Goal: Transaction & Acquisition: Purchase product/service

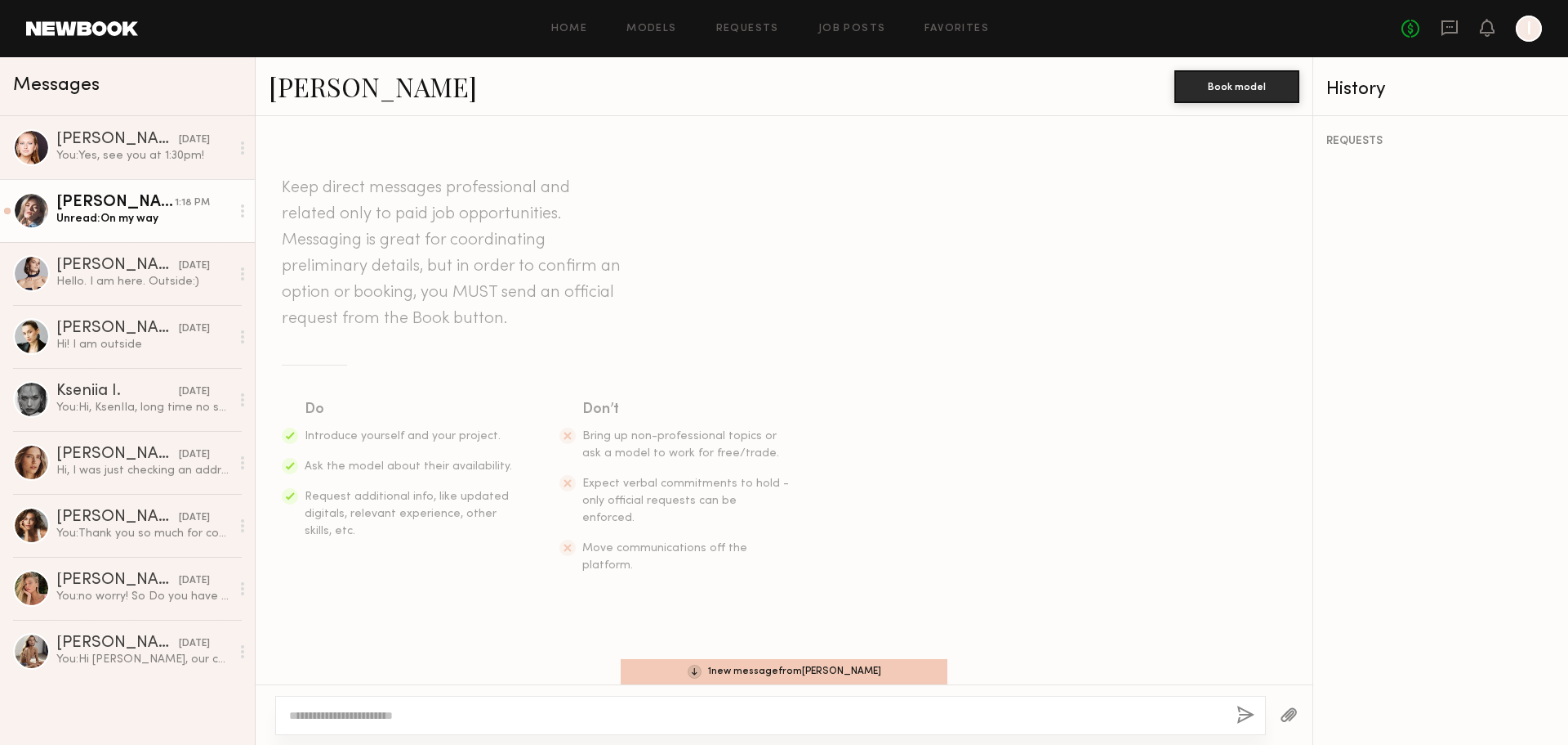
scroll to position [2180, 0]
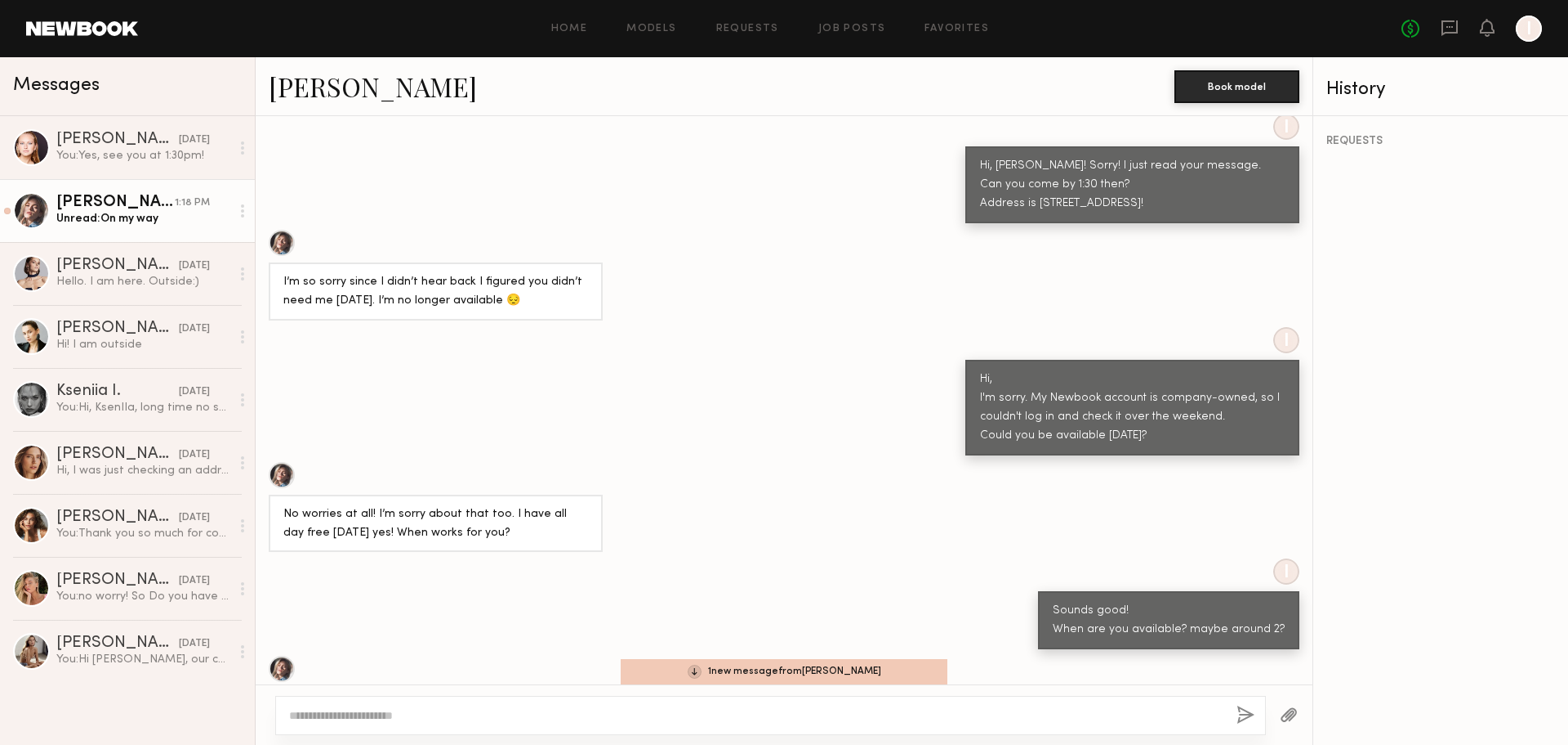
click at [139, 210] on div "Katie O." at bounding box center [116, 203] width 118 height 17
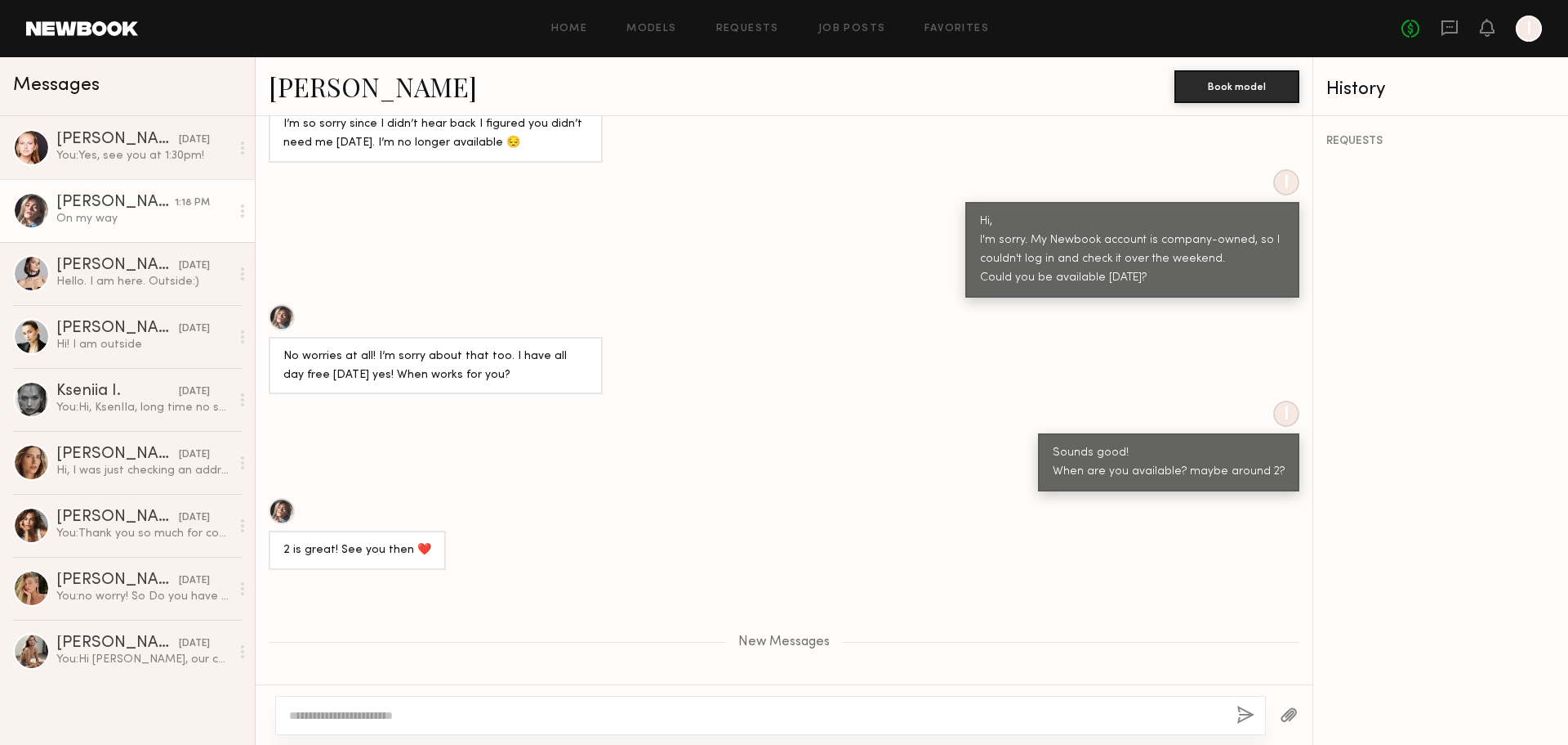
scroll to position [2514, 0]
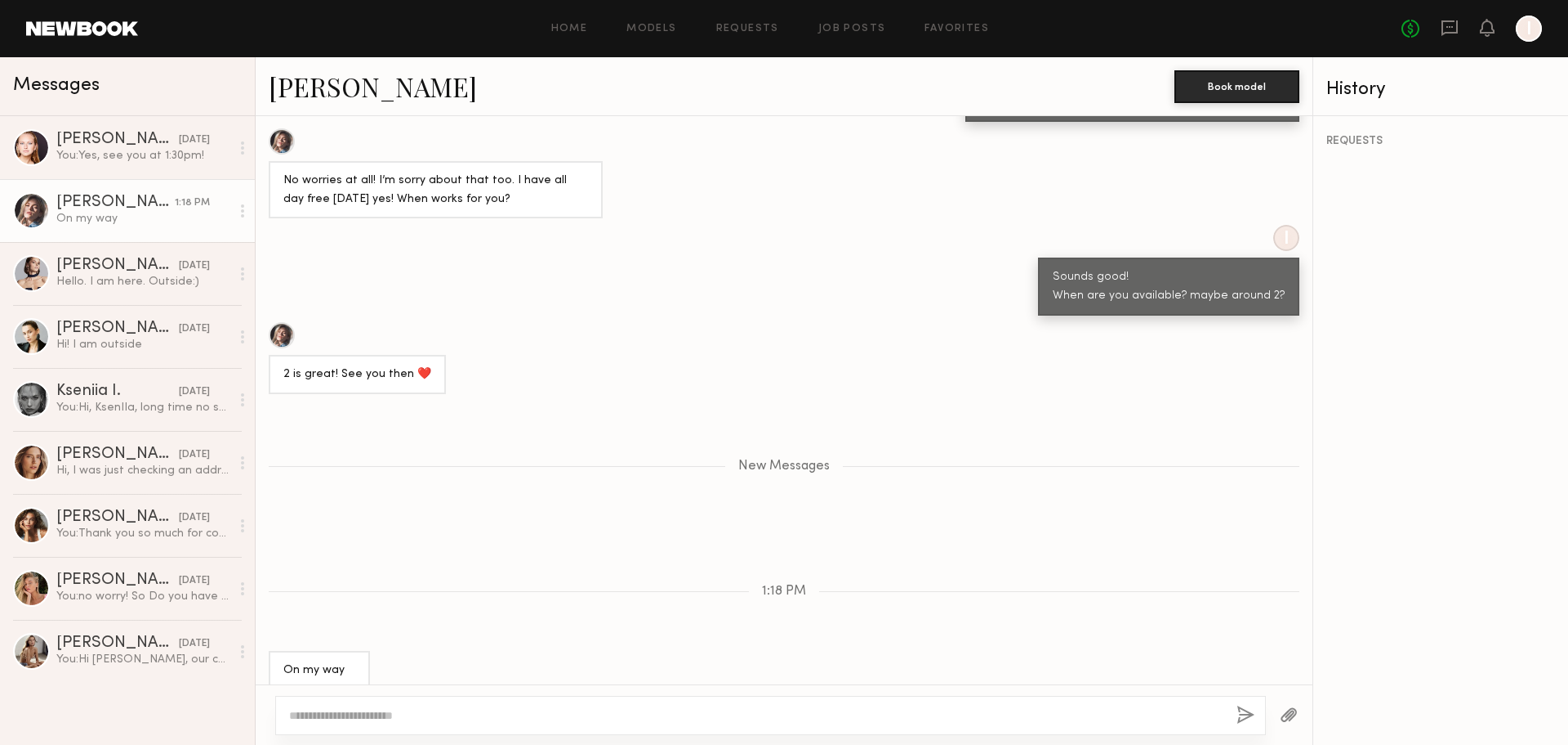
click at [743, 717] on textarea at bounding box center [756, 715] width 934 height 17
type textarea "**********"
click at [1232, 712] on div "**********" at bounding box center [771, 715] width 991 height 40
click at [1242, 712] on button "button" at bounding box center [1246, 715] width 18 height 21
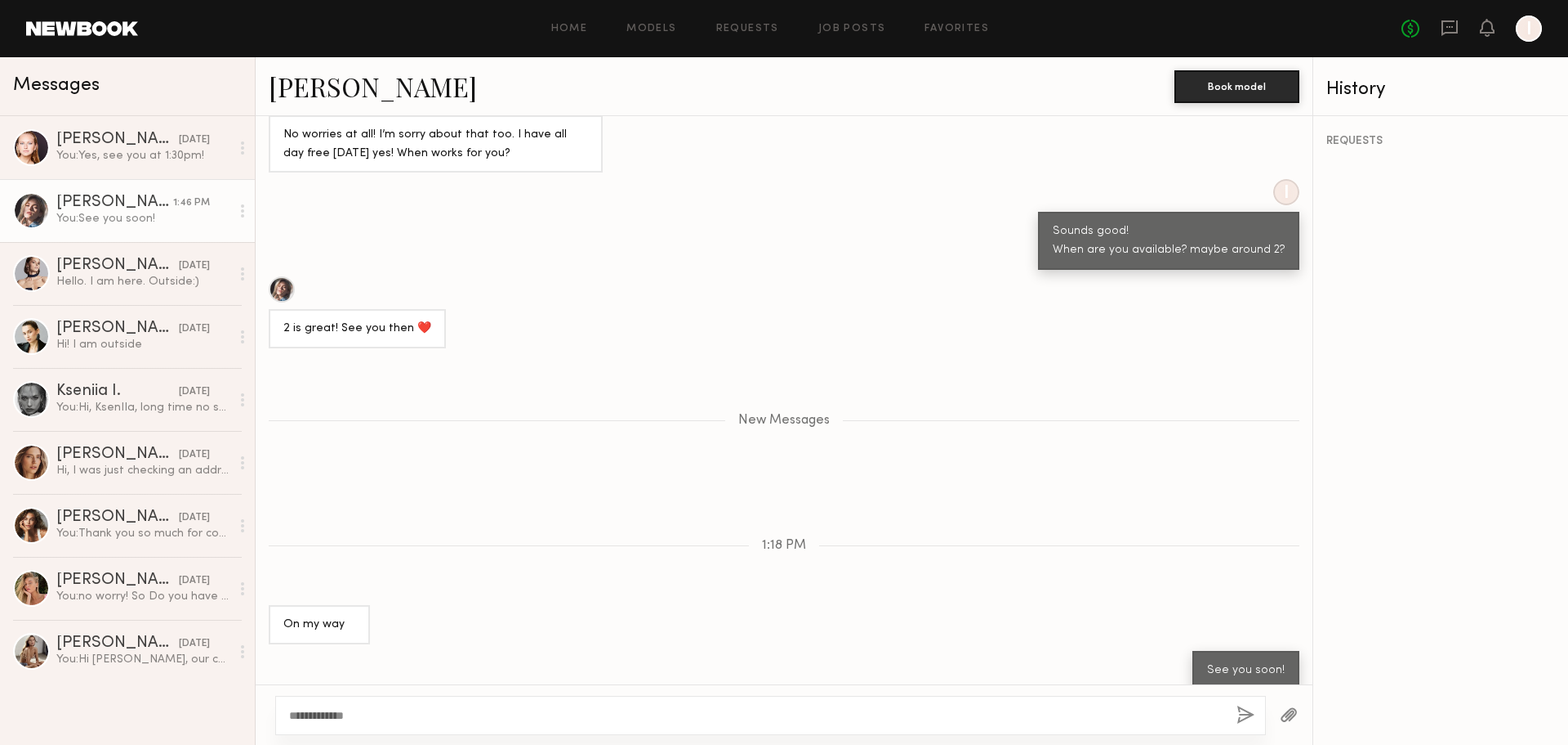
click at [1431, 648] on div "REQUESTS" at bounding box center [1441, 430] width 255 height 628
click at [1417, 460] on div "REQUESTS" at bounding box center [1441, 430] width 255 height 628
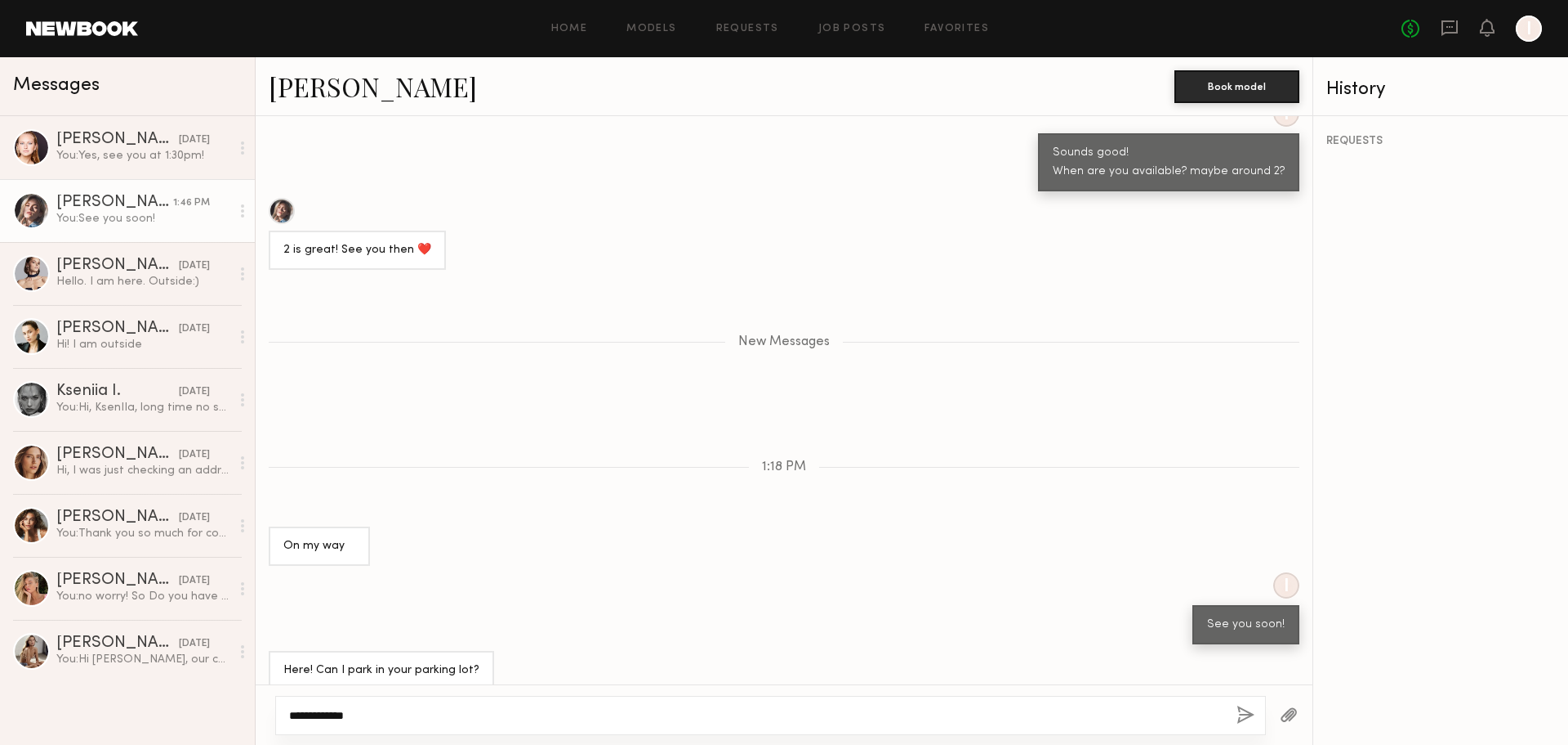
click at [728, 709] on textarea "**********" at bounding box center [756, 715] width 934 height 17
type textarea "*"
click at [312, 710] on textarea "**********" at bounding box center [756, 715] width 934 height 17
type textarea "**********"
click at [1255, 707] on div "**********" at bounding box center [771, 715] width 991 height 40
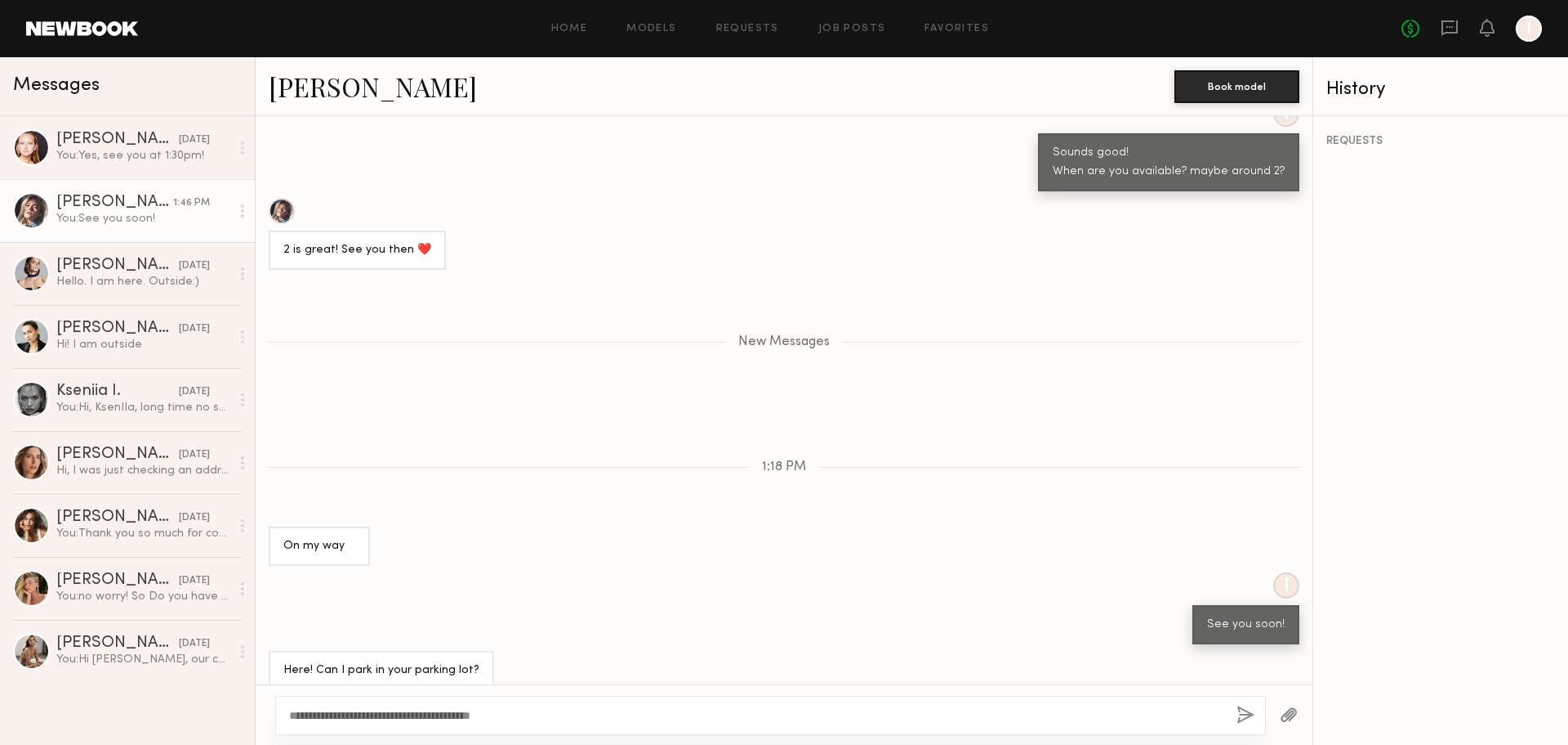
click at [1238, 716] on button "button" at bounding box center [1246, 715] width 18 height 21
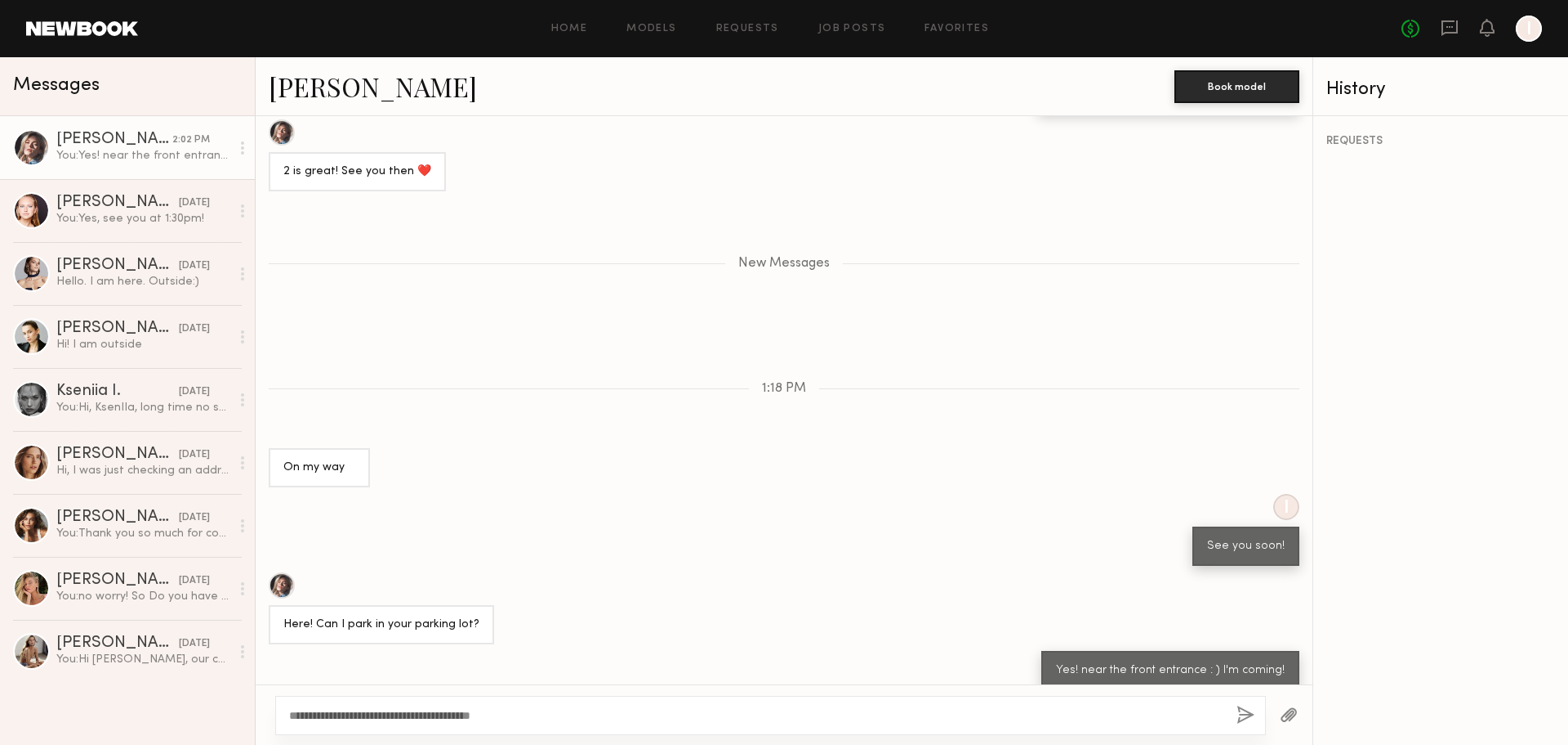
click at [1486, 538] on div "REQUESTS" at bounding box center [1441, 430] width 255 height 628
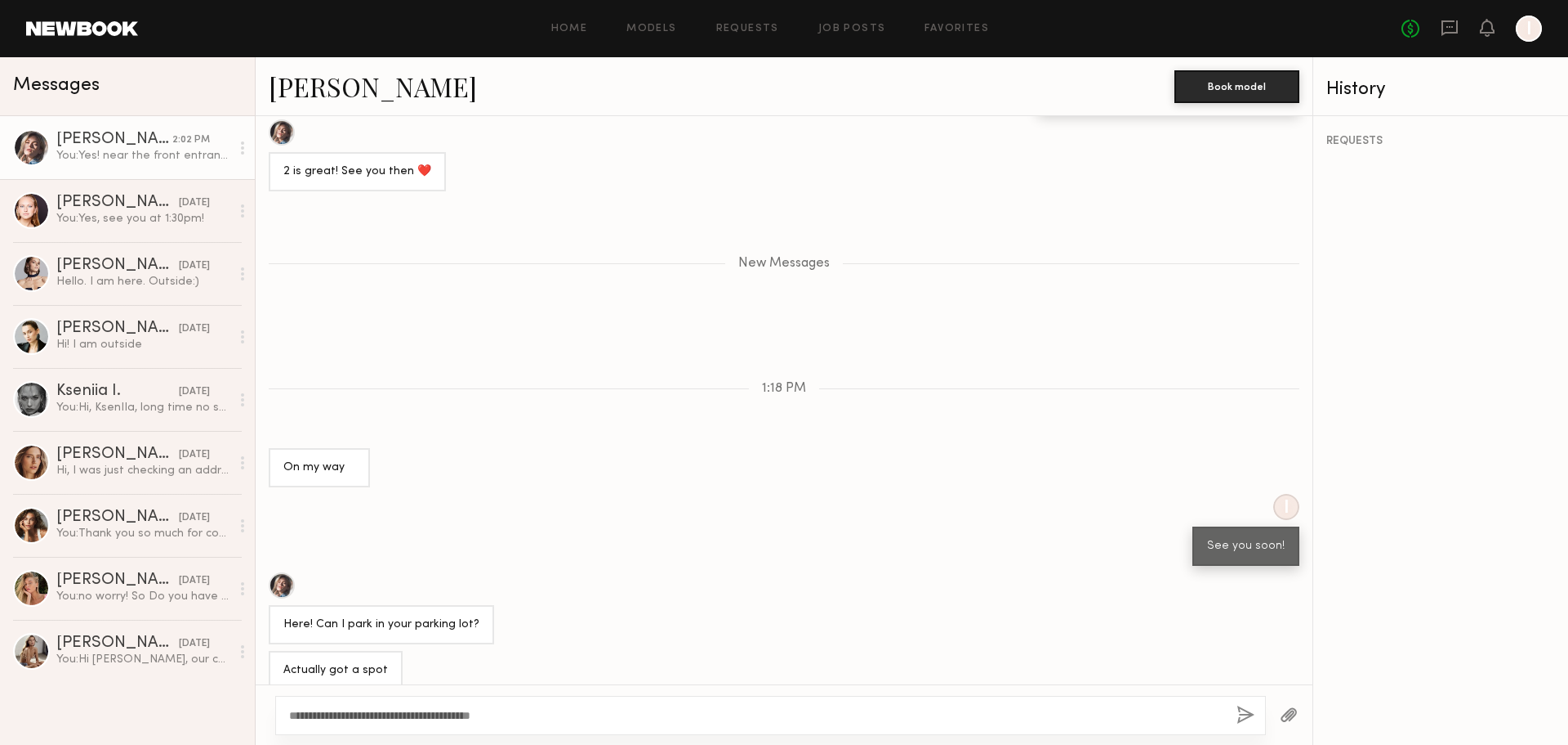
click at [332, 92] on link "Katie O." at bounding box center [372, 86] width 208 height 36
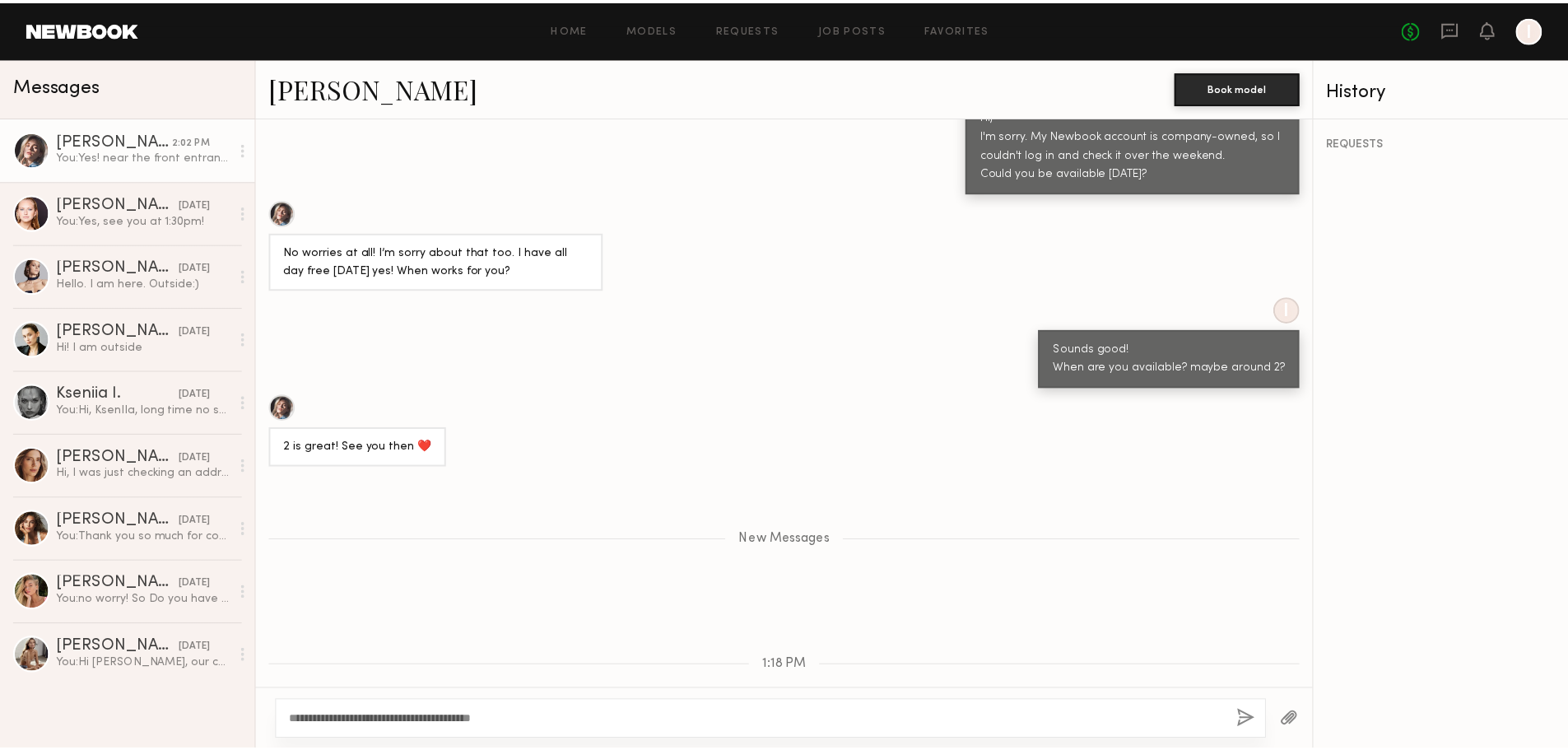
scroll to position [2405, 0]
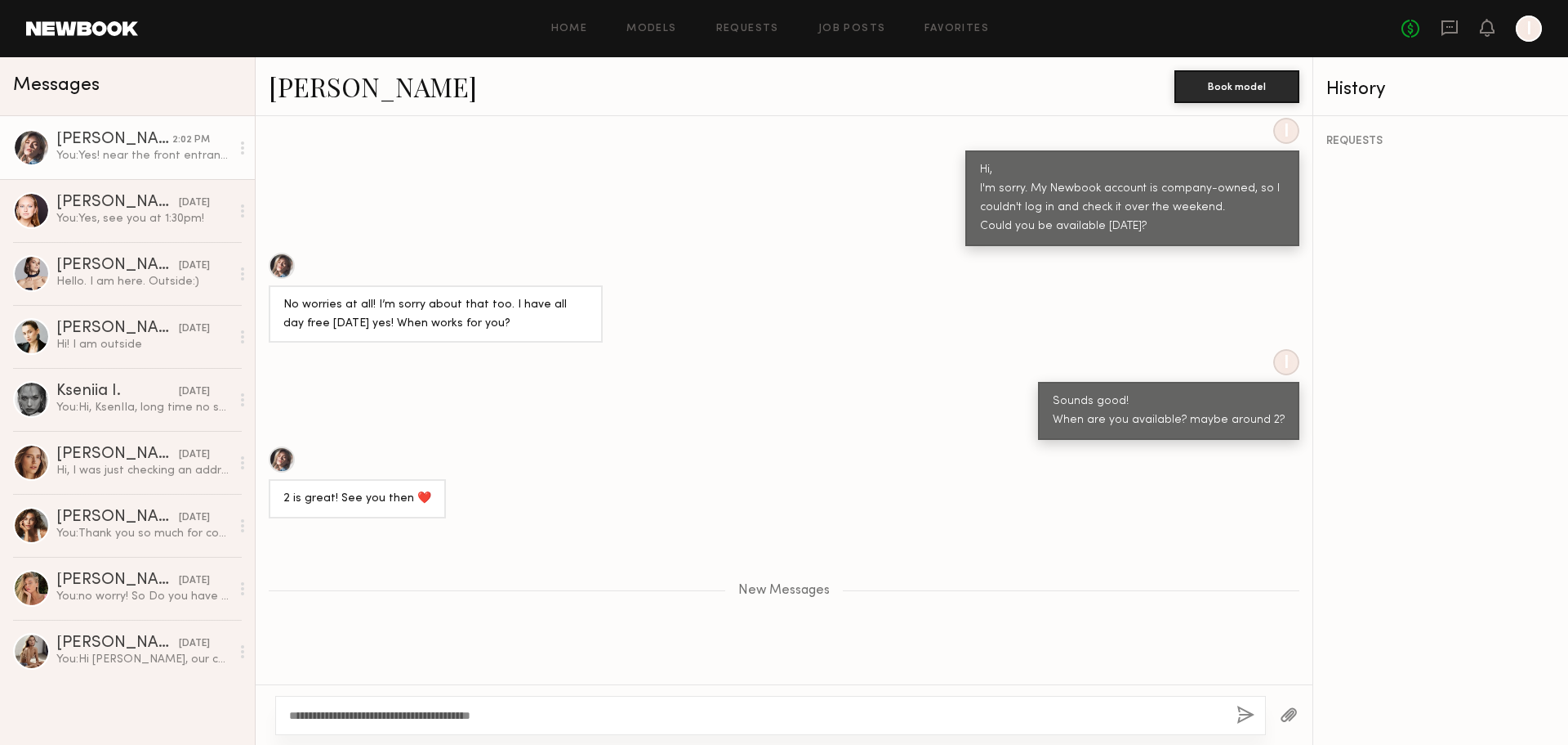
click at [87, 34] on link at bounding box center [81, 29] width 112 height 15
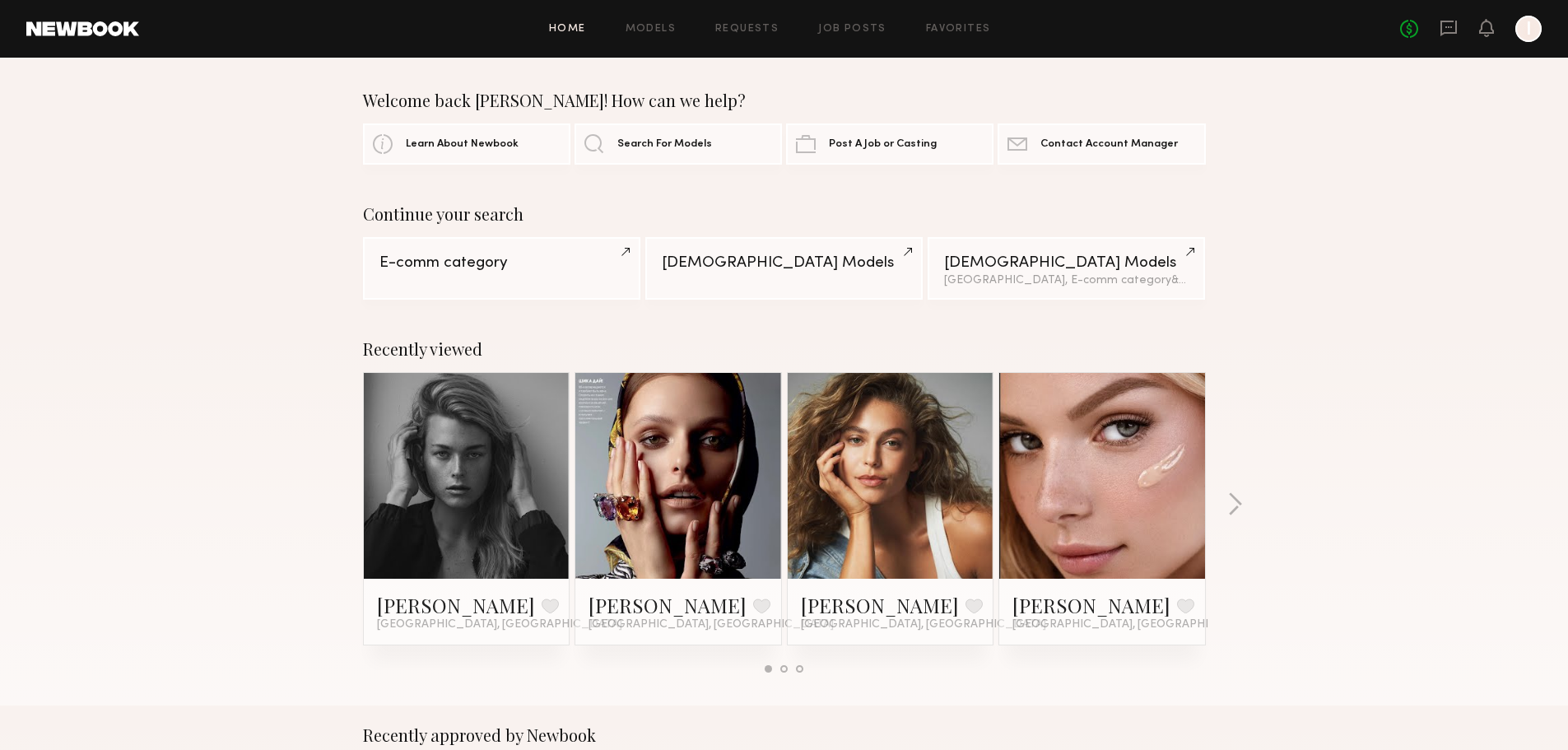
click at [1165, 412] on div at bounding box center [1101, 475] width 206 height 206
click at [1117, 521] on link at bounding box center [1101, 475] width 100 height 206
click at [676, 24] on link "Models" at bounding box center [651, 29] width 50 height 11
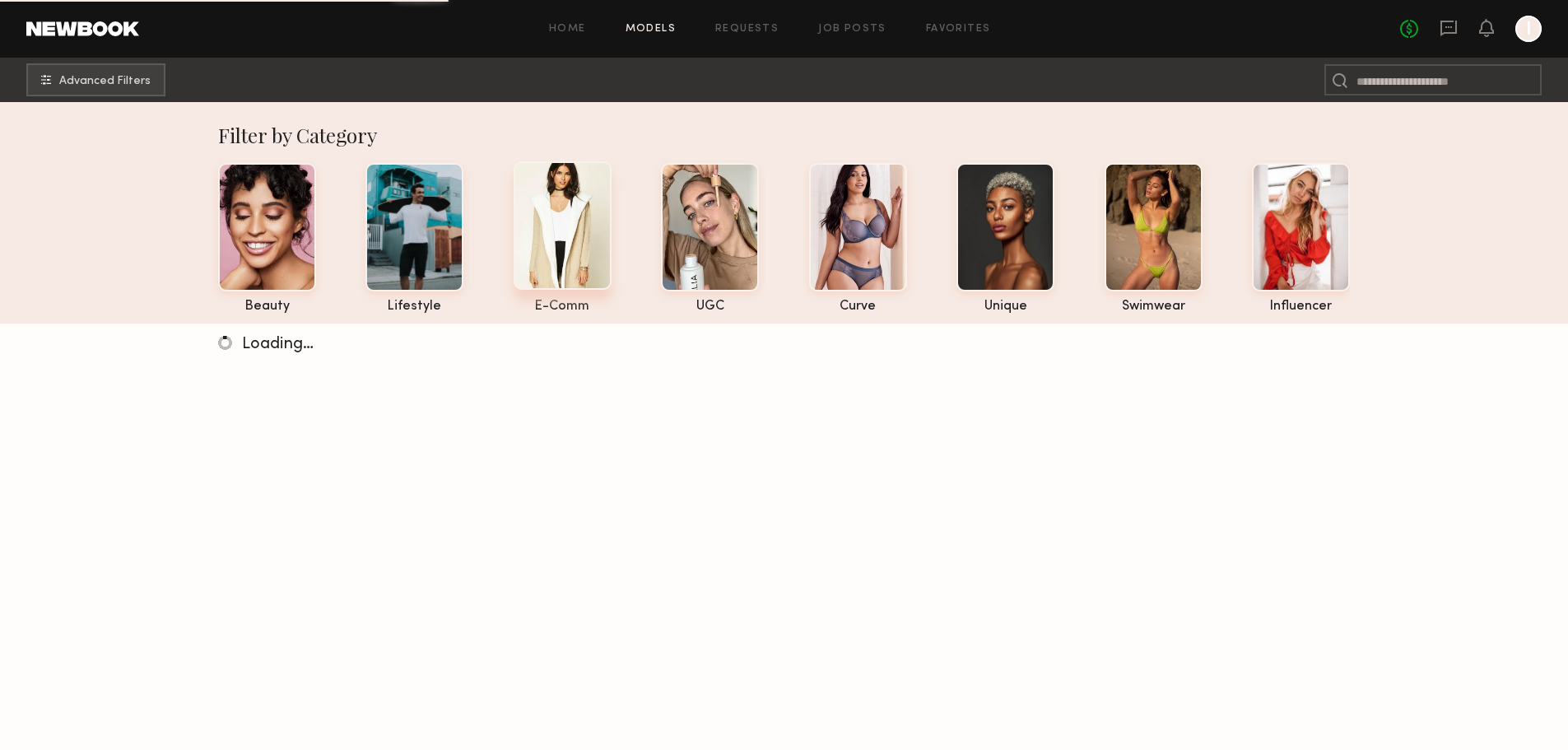
click at [578, 211] on div at bounding box center [562, 225] width 98 height 128
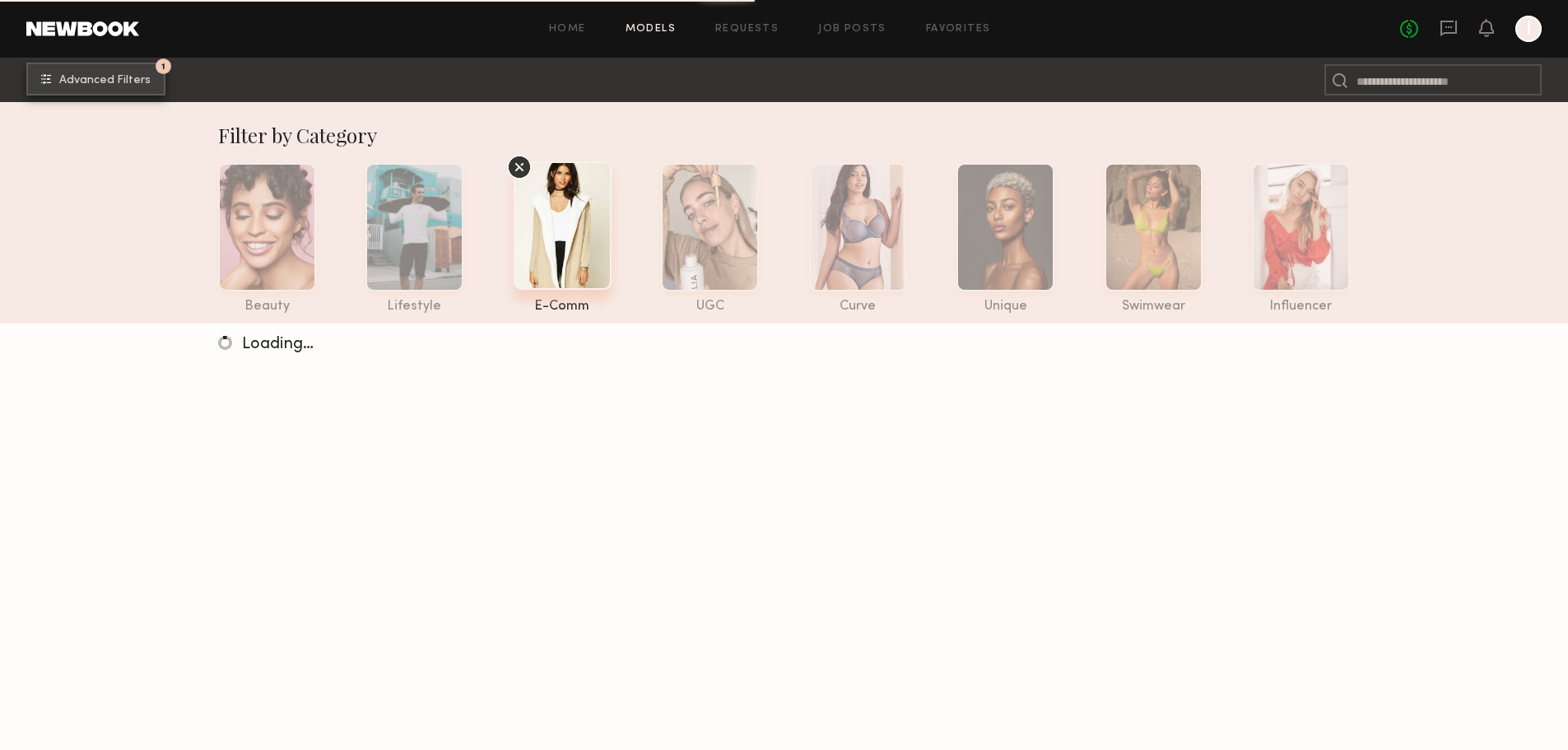
click at [94, 84] on span "Advanced Filters" at bounding box center [105, 81] width 92 height 12
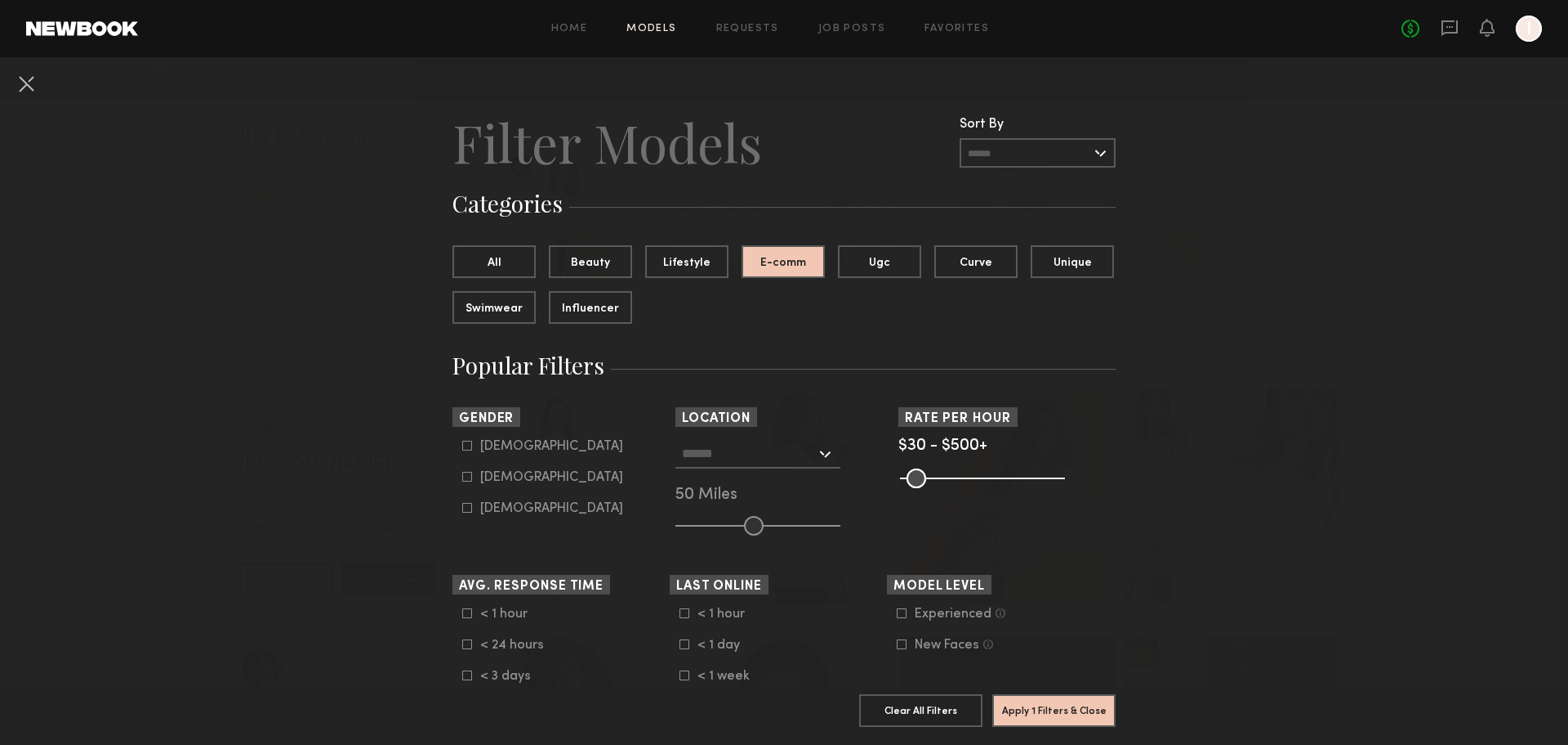
click at [489, 480] on div "Female" at bounding box center [551, 477] width 143 height 10
type input "**"
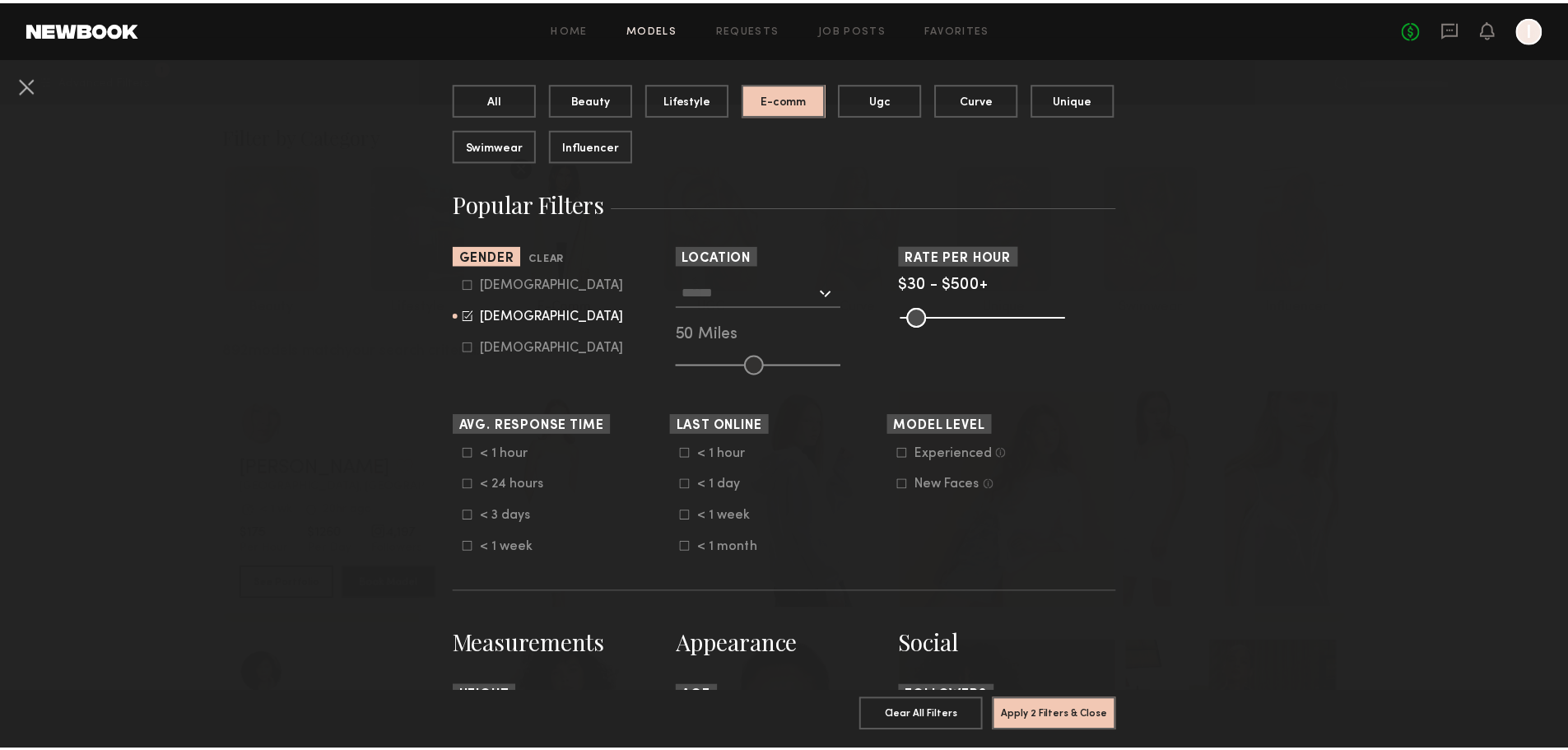
scroll to position [576, 0]
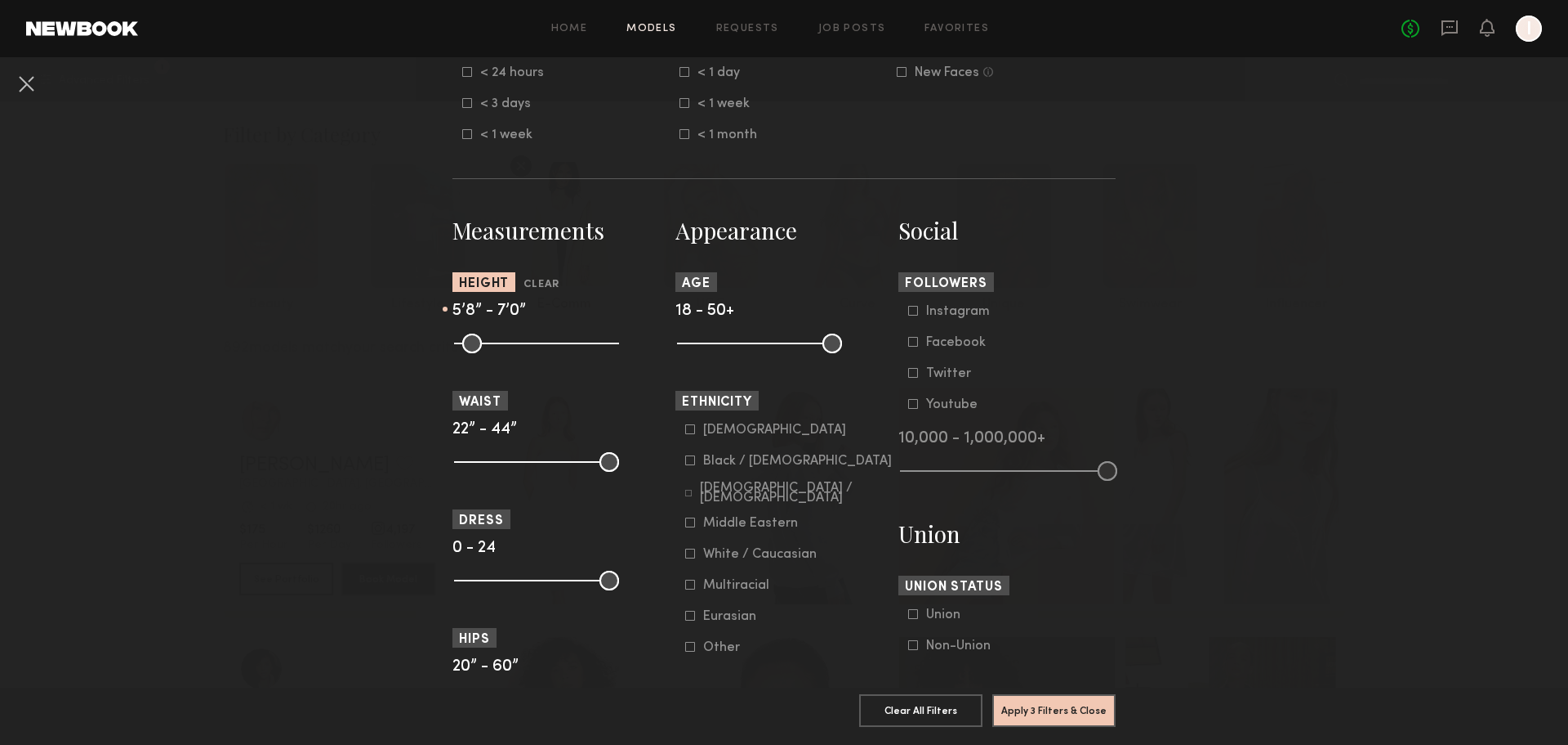
drag, startPoint x: 453, startPoint y: 341, endPoint x: 540, endPoint y: 351, distance: 87.6
type input "**"
click at [540, 351] on input "range" at bounding box center [536, 344] width 165 height 20
click at [1061, 700] on button "Apply 3 Filters & Close" at bounding box center [1054, 709] width 123 height 33
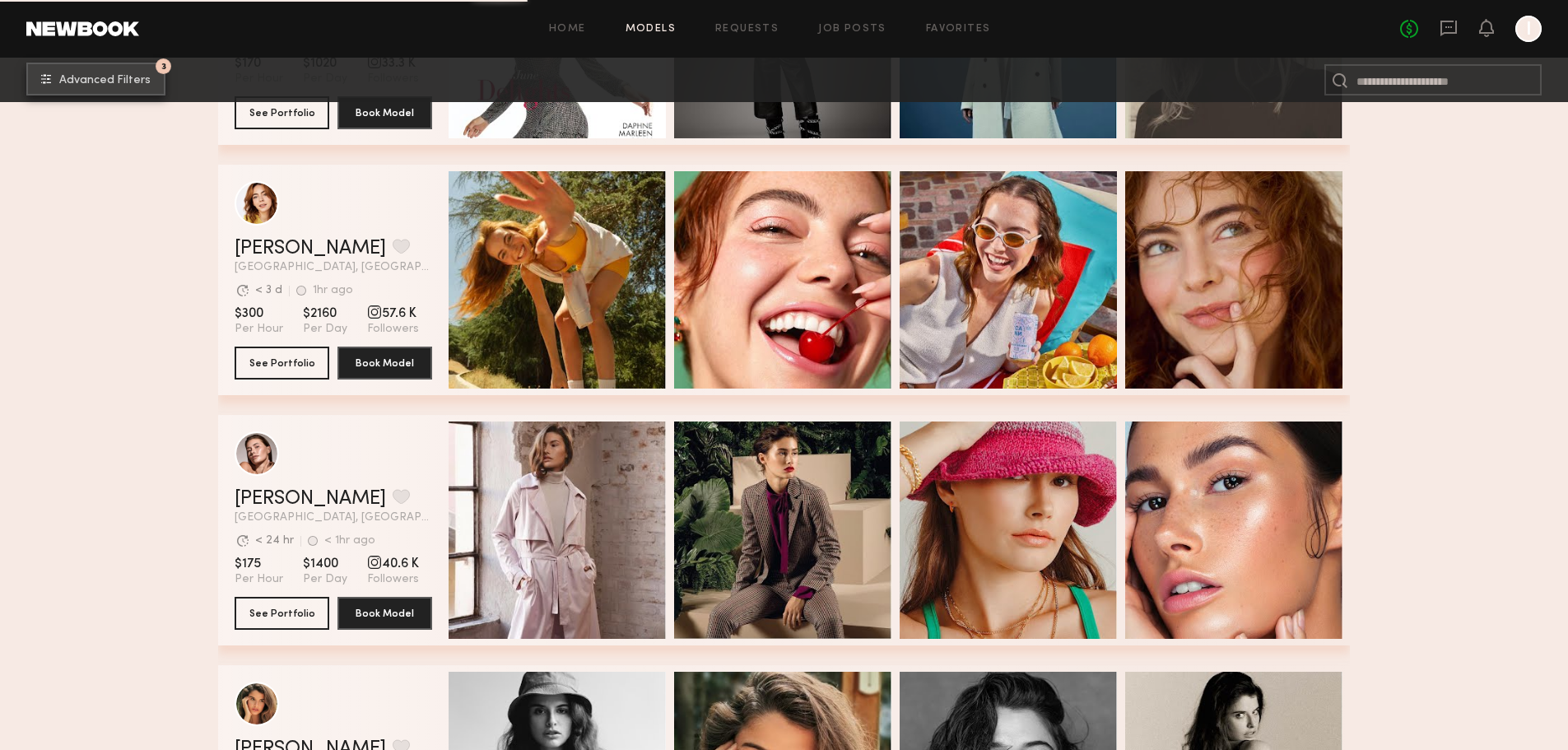
scroll to position [8485, 0]
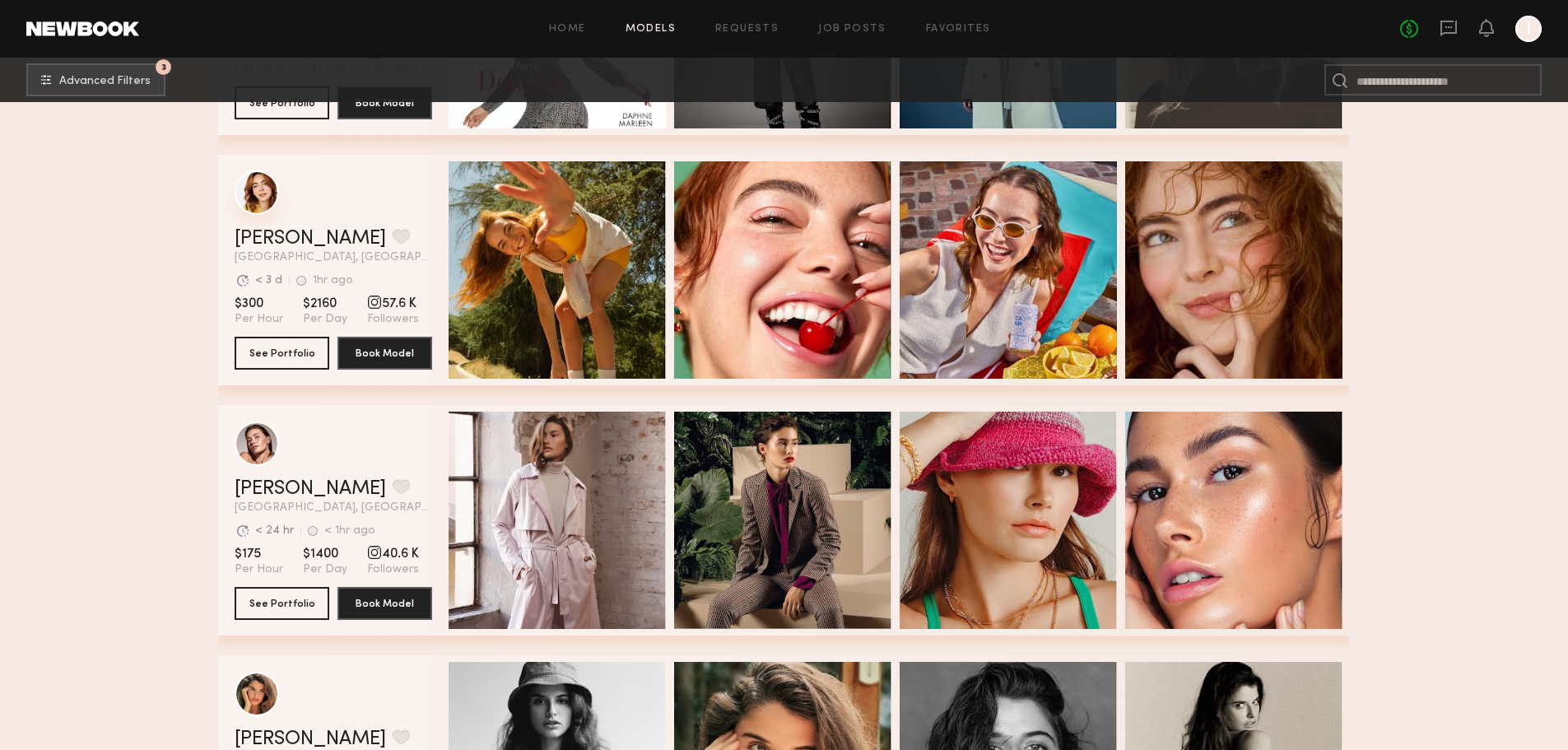
click at [245, 194] on div "grid" at bounding box center [257, 192] width 45 height 45
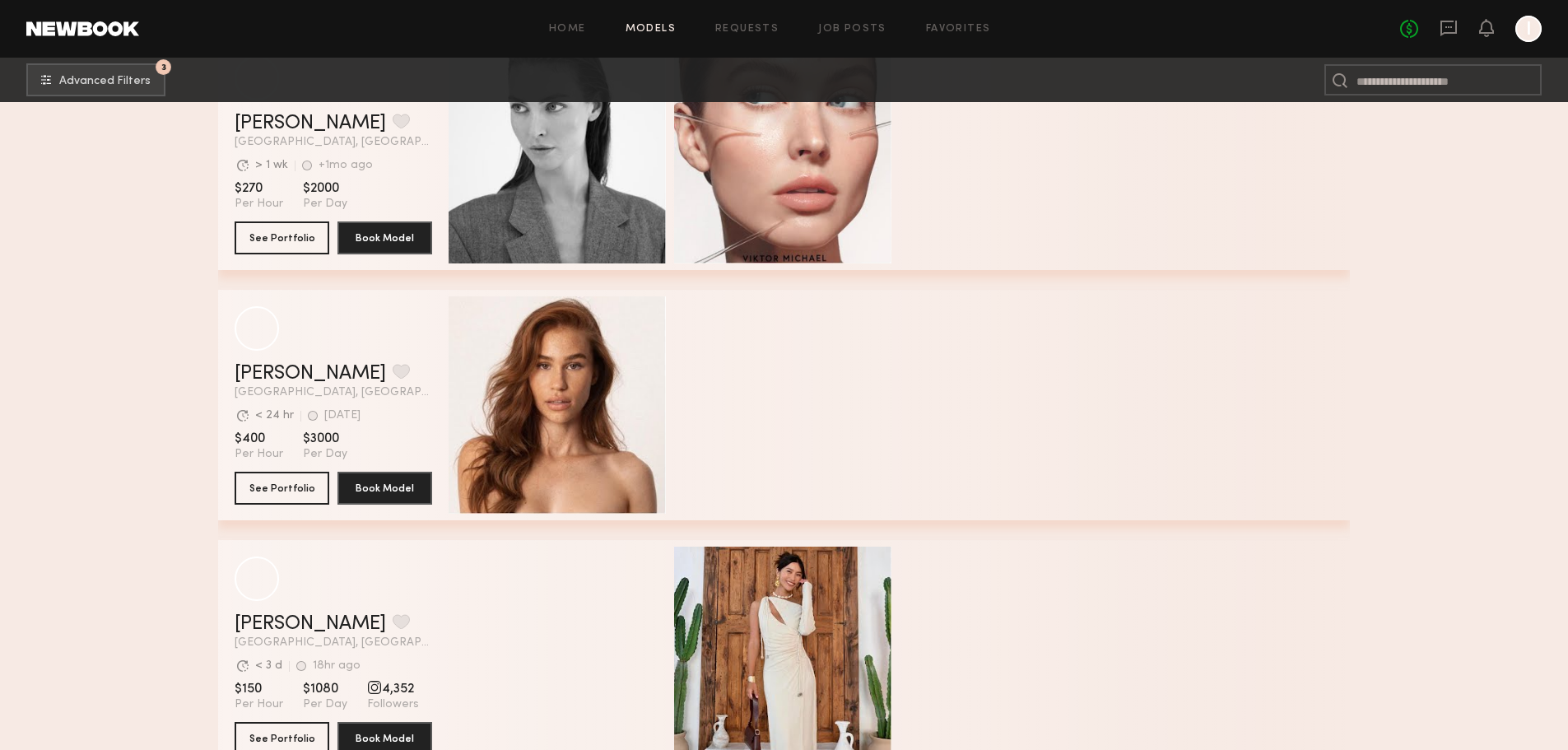
scroll to position [12020, 0]
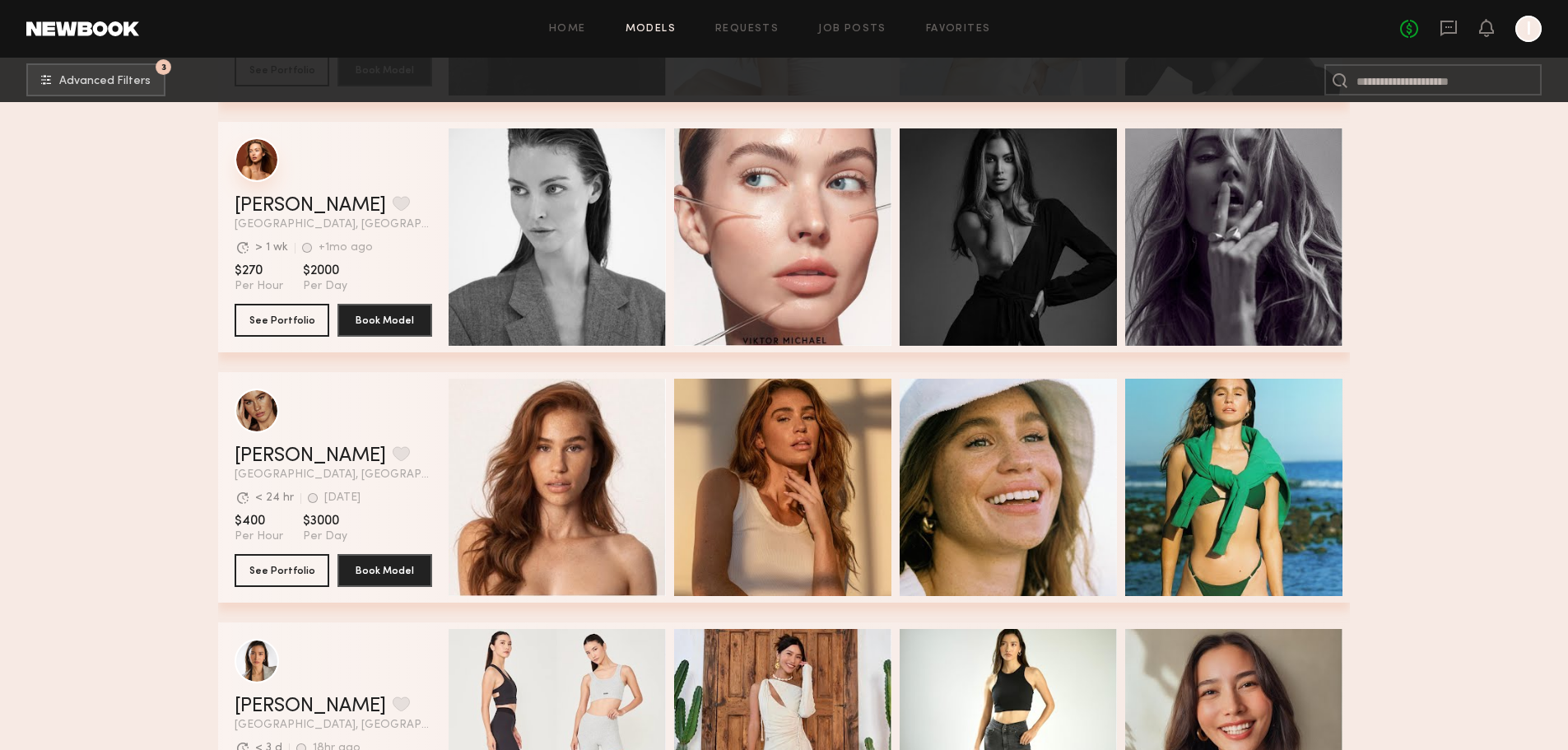
click at [260, 166] on div "grid" at bounding box center [257, 159] width 45 height 45
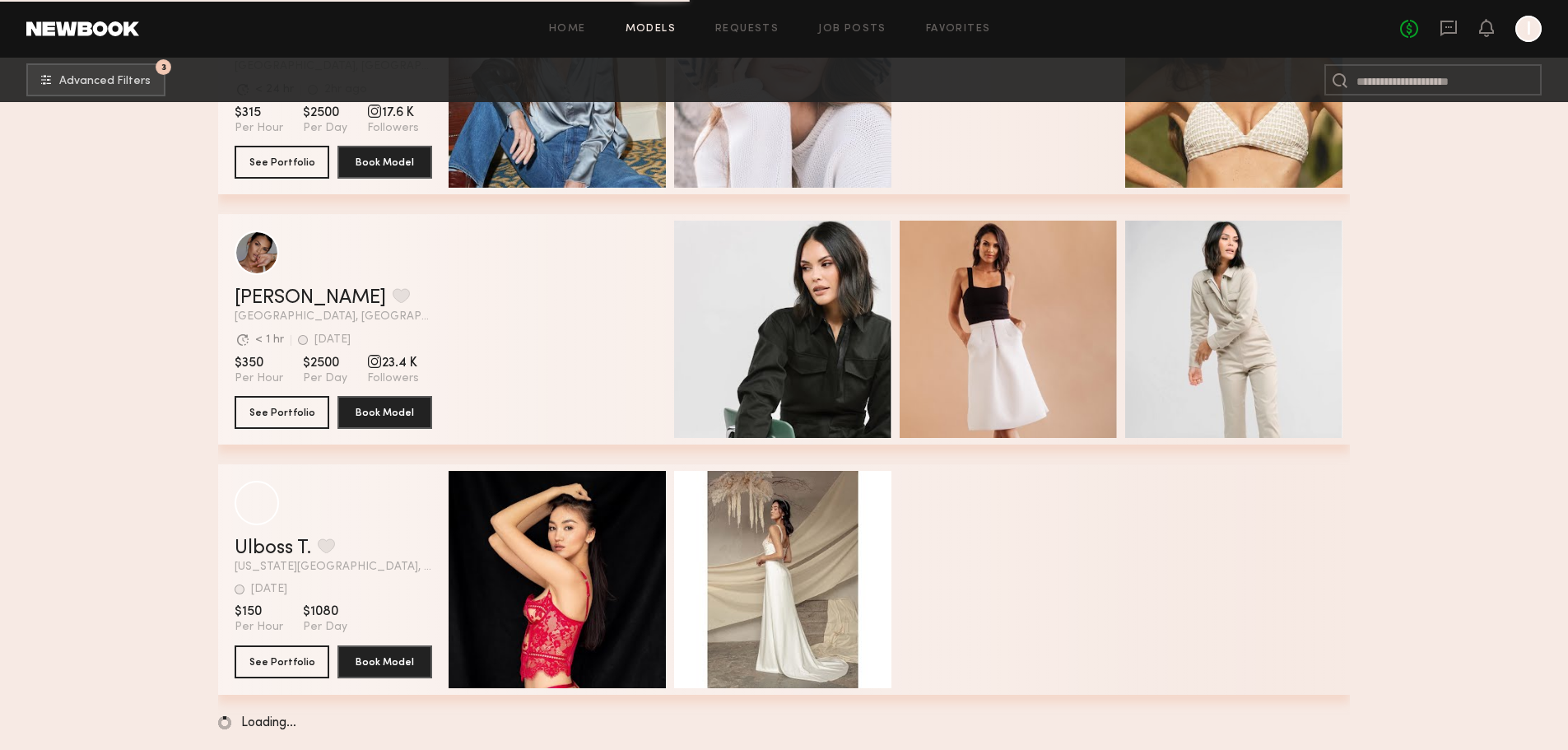
scroll to position [17695, 0]
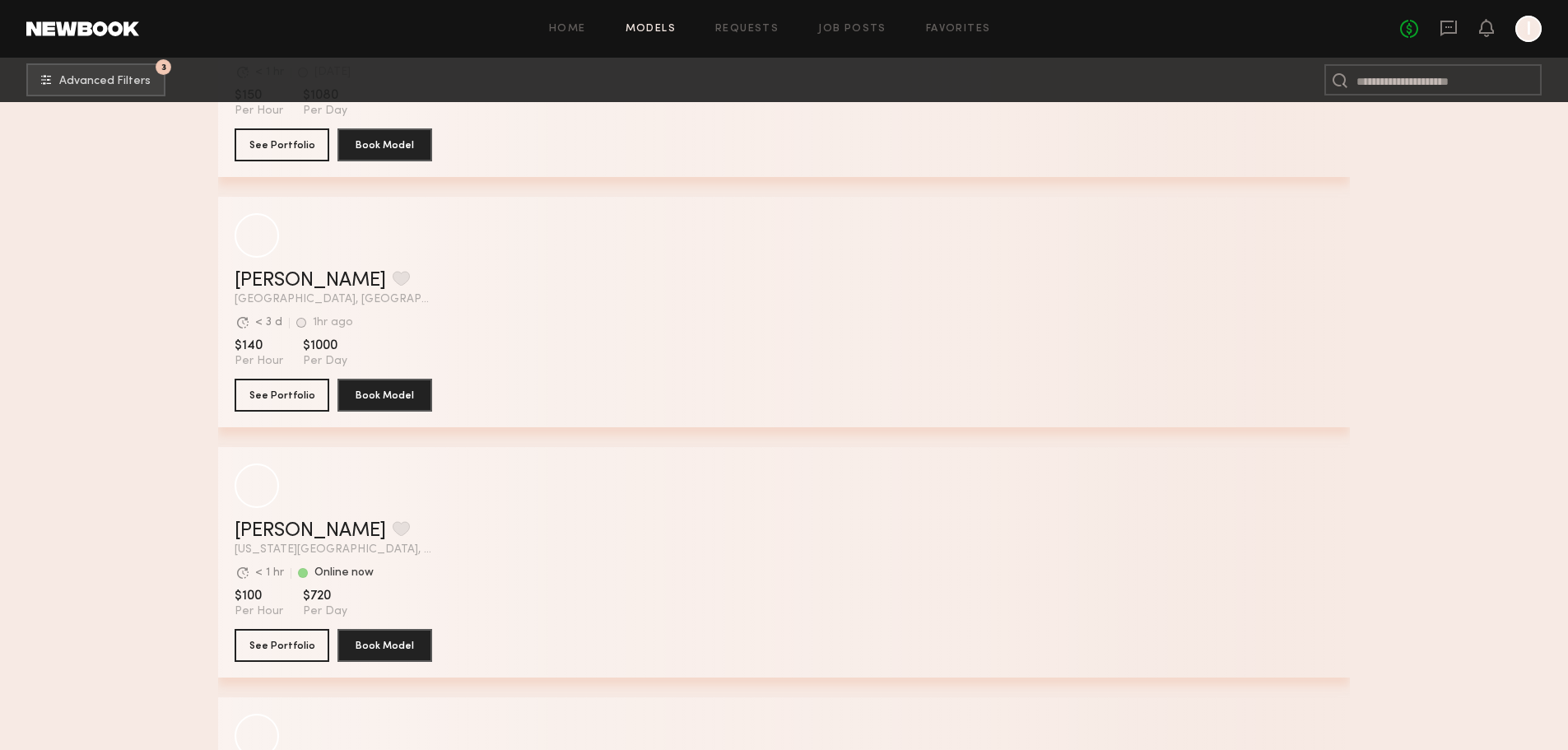
scroll to position [21234, 0]
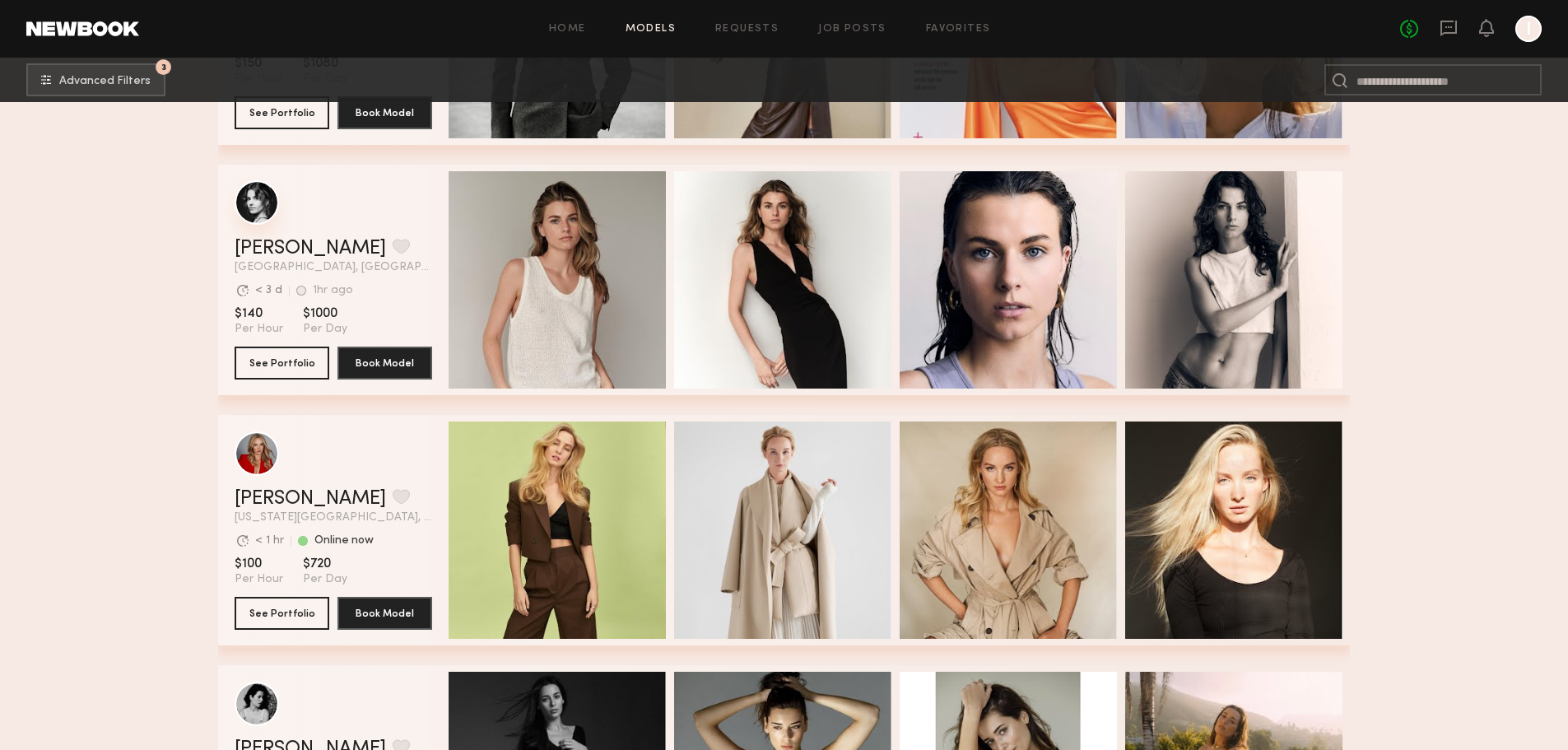
click at [246, 201] on div "grid" at bounding box center [257, 202] width 45 height 45
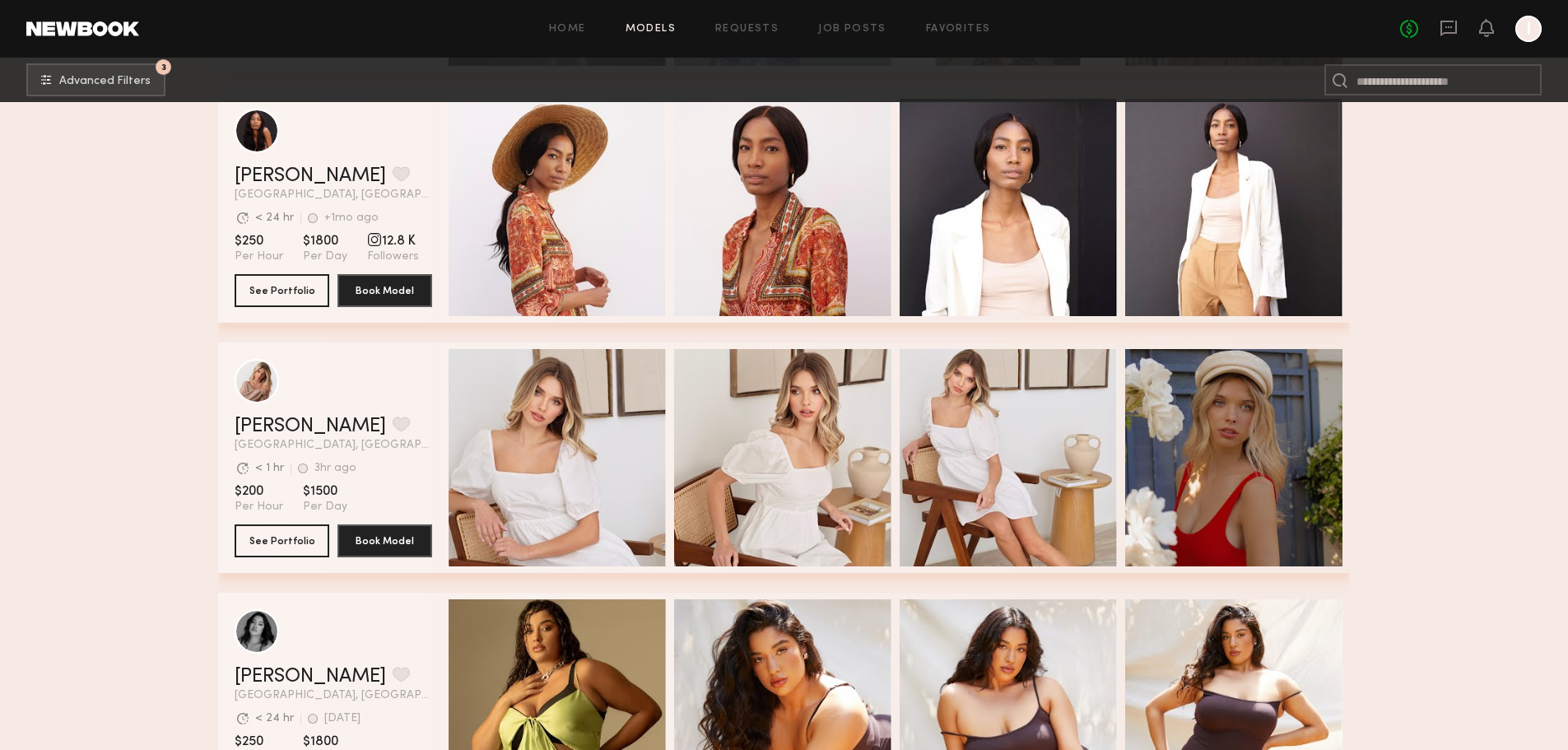
scroll to position [22220, 0]
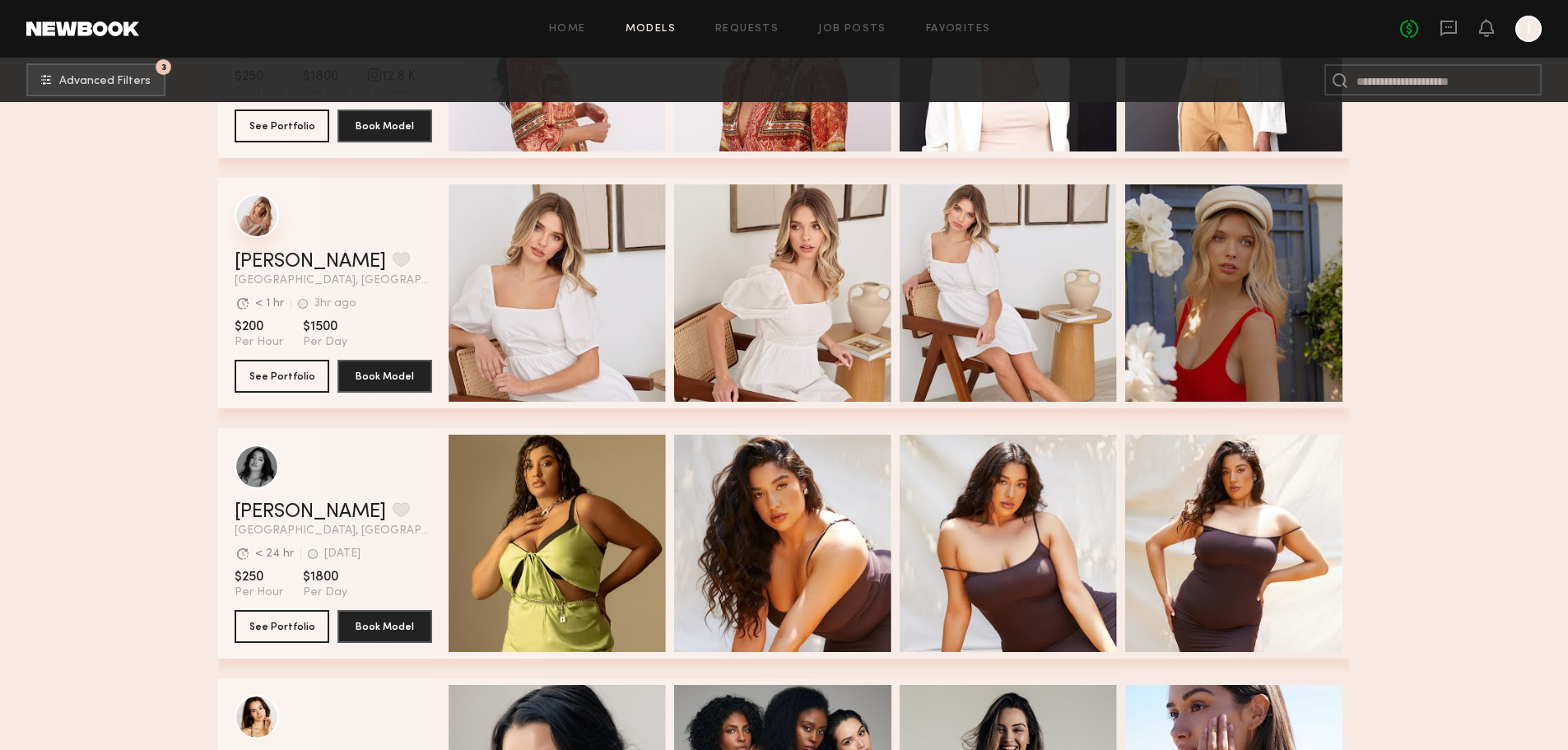
click at [241, 220] on div "grid" at bounding box center [257, 215] width 45 height 45
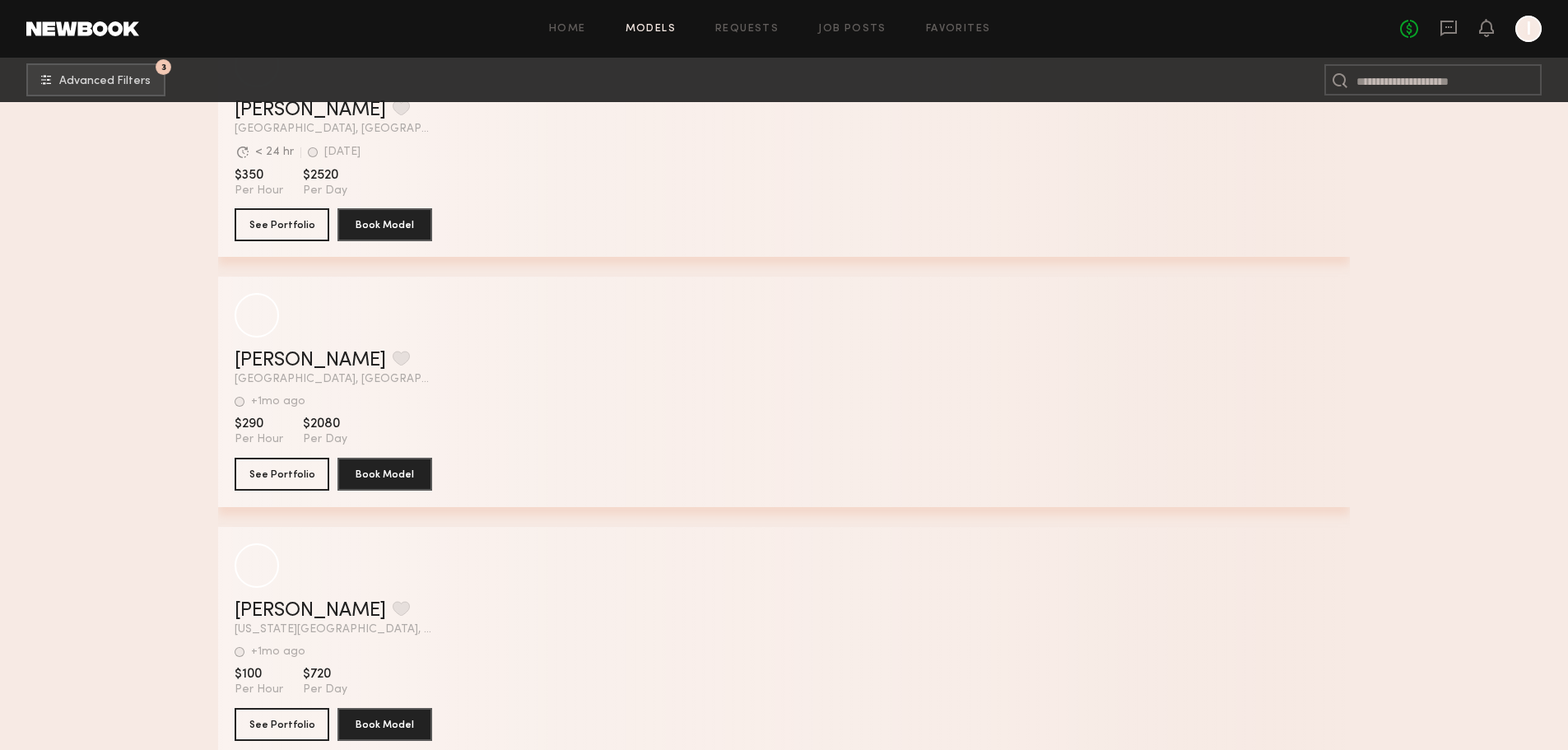
scroll to position [31020, 0]
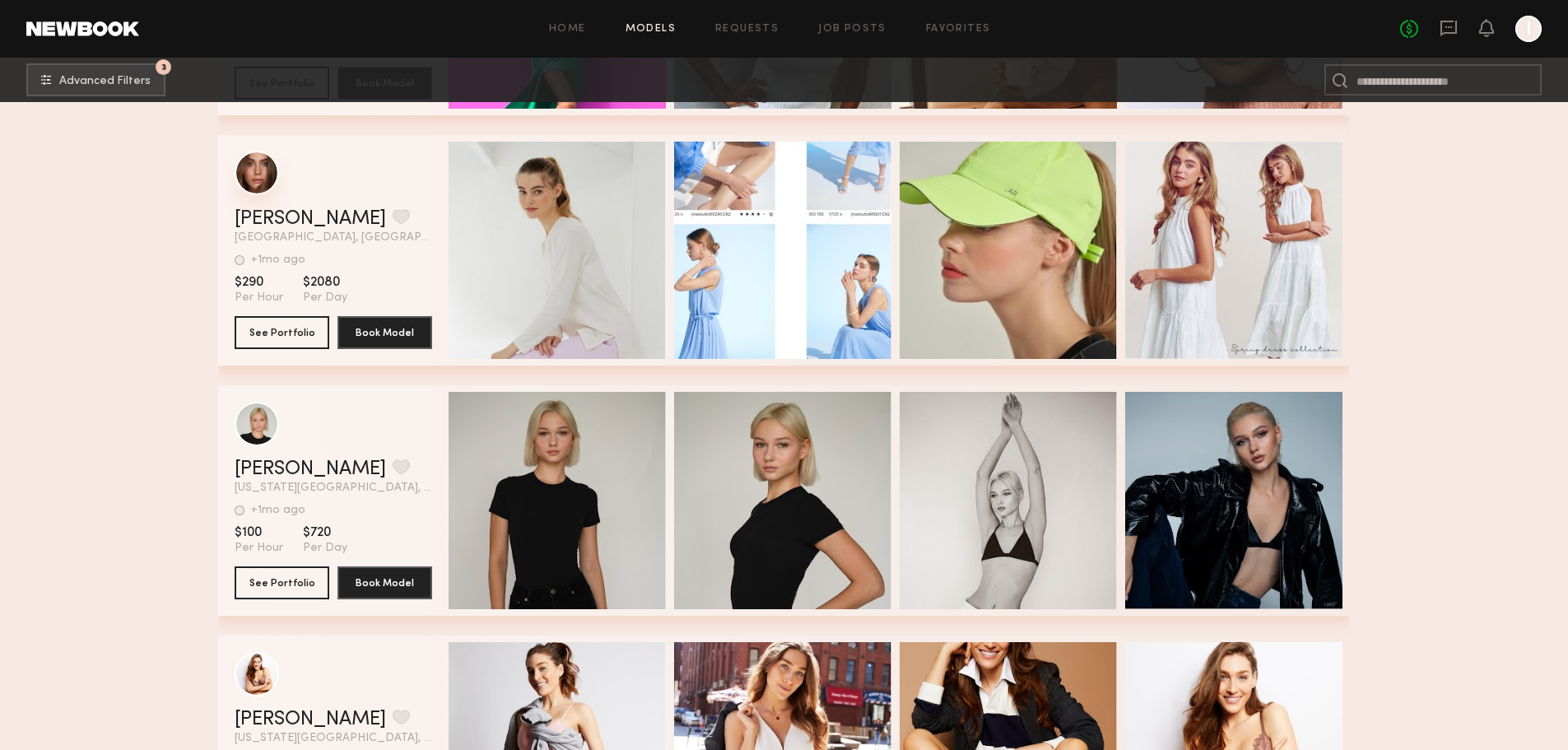
click at [262, 179] on div "grid" at bounding box center [257, 172] width 45 height 45
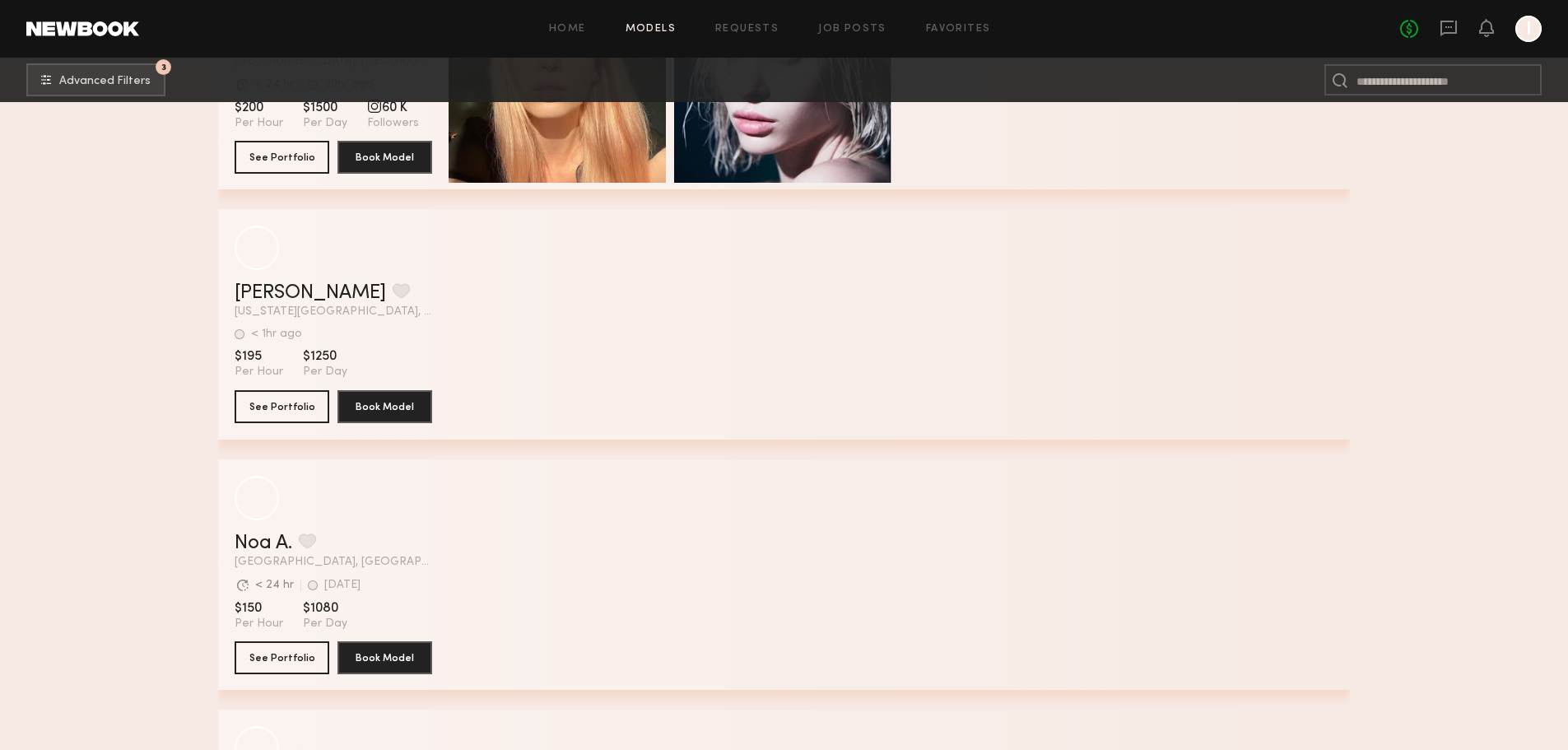
scroll to position [46194, 0]
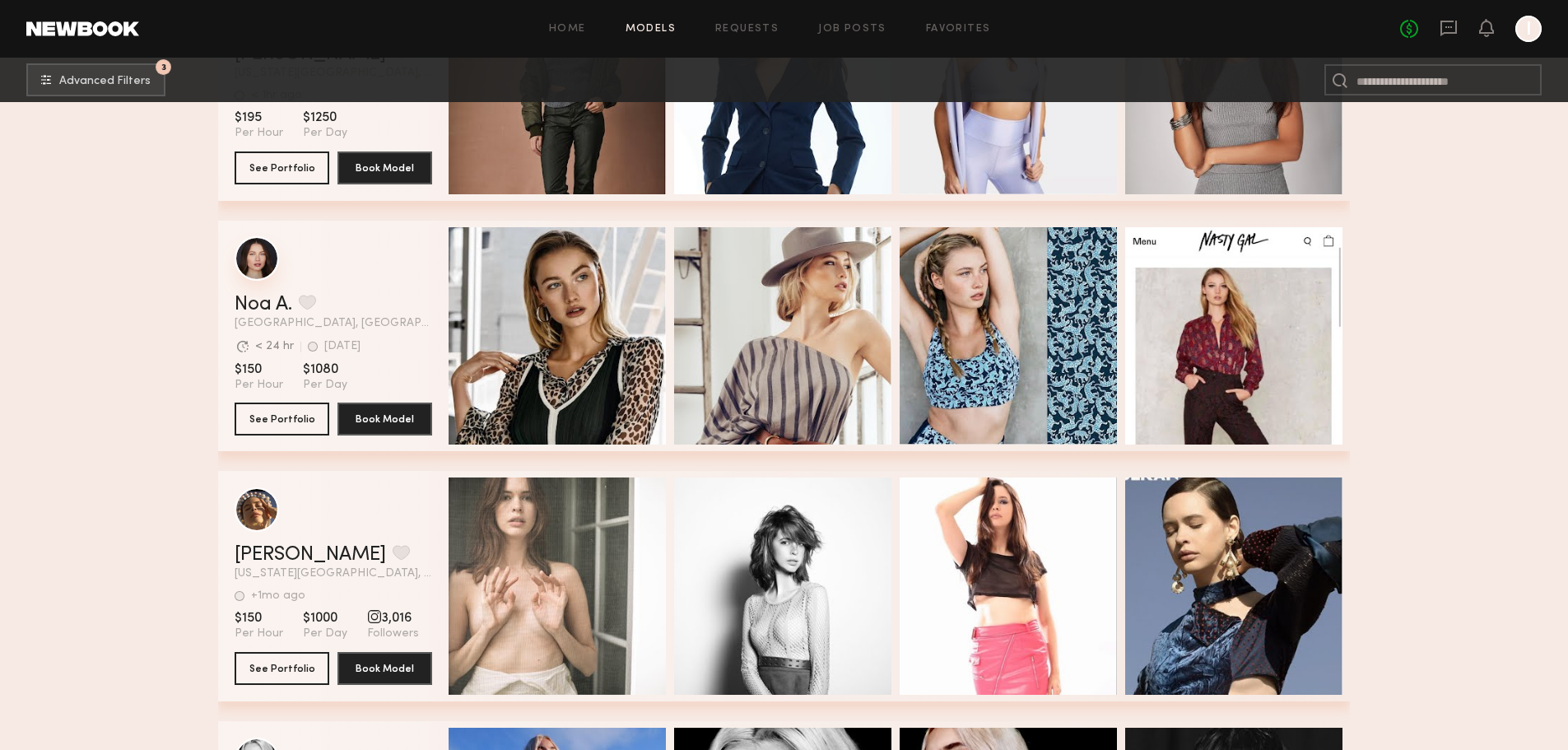
click at [257, 270] on div "grid" at bounding box center [257, 258] width 45 height 45
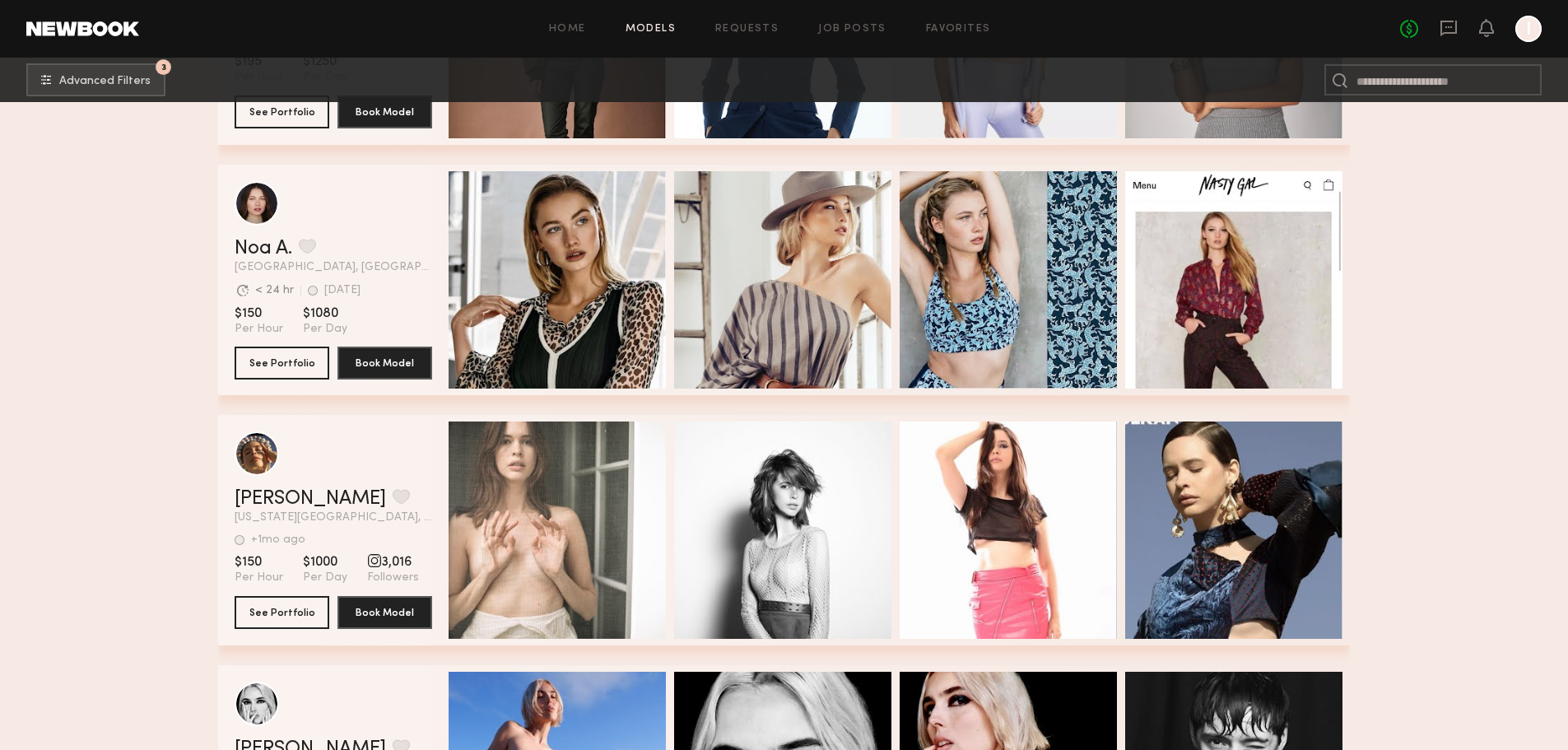
scroll to position [46276, 0]
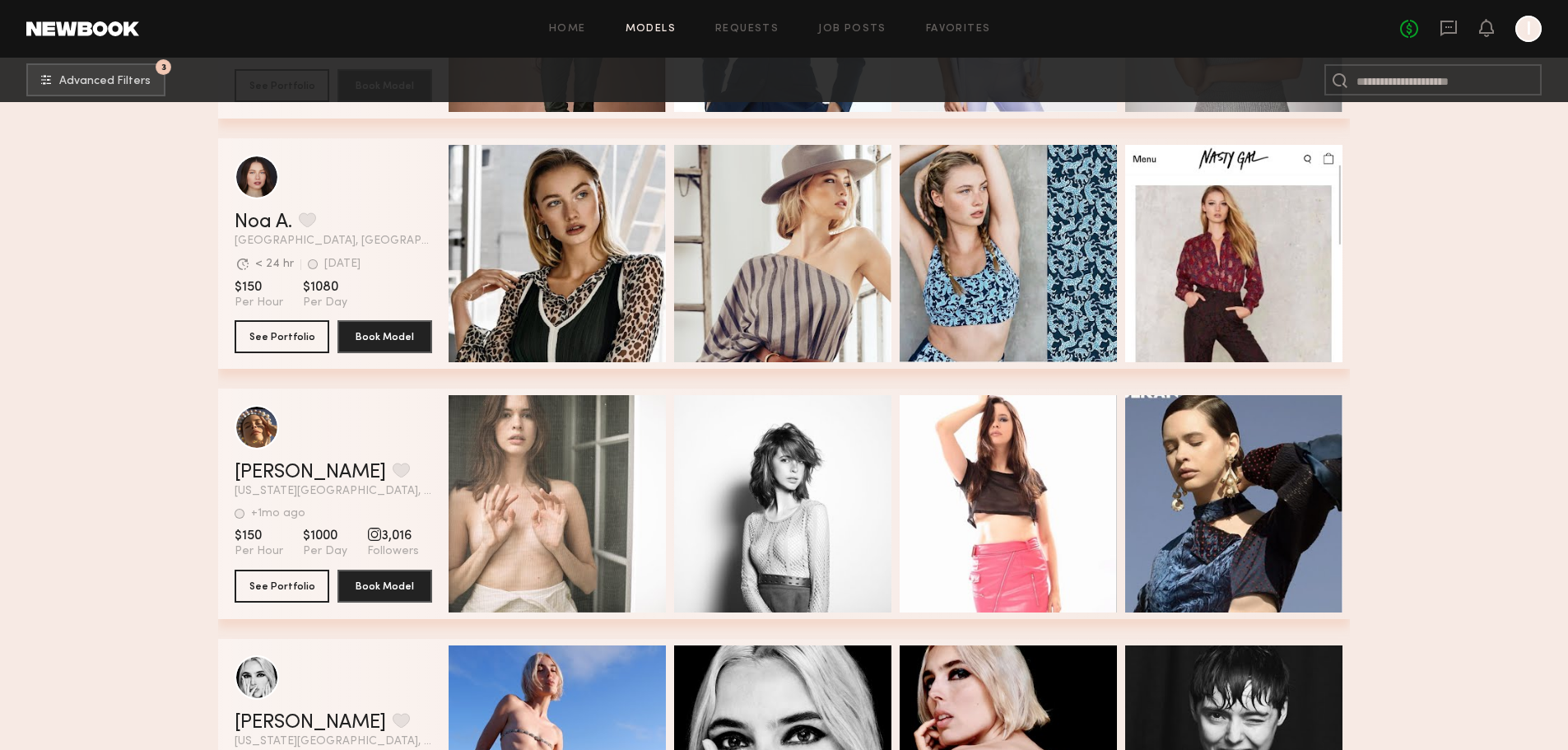
click at [403, 185] on div "grid" at bounding box center [333, 177] width 198 height 45
click at [247, 173] on div "grid" at bounding box center [257, 176] width 45 height 45
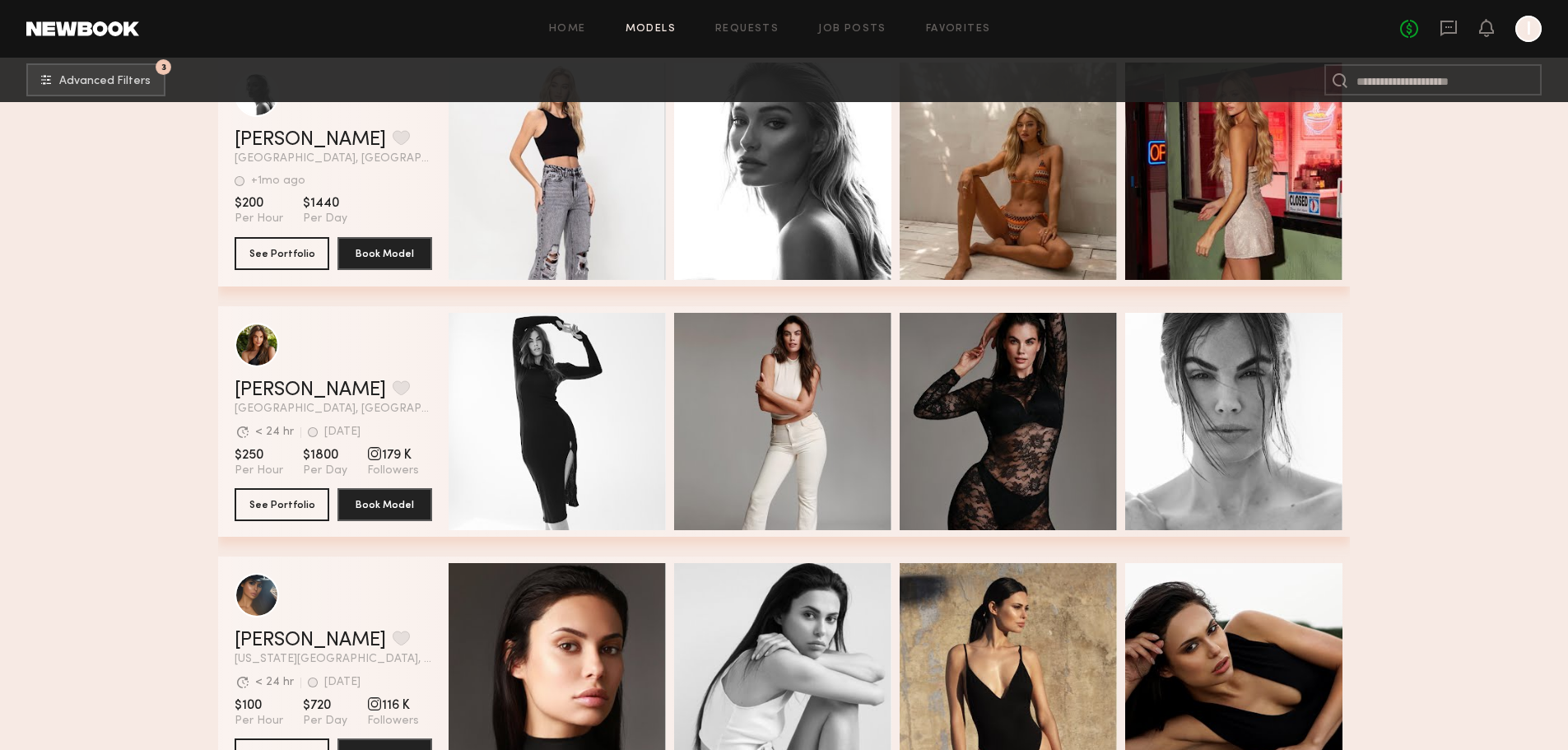
scroll to position [55200, 0]
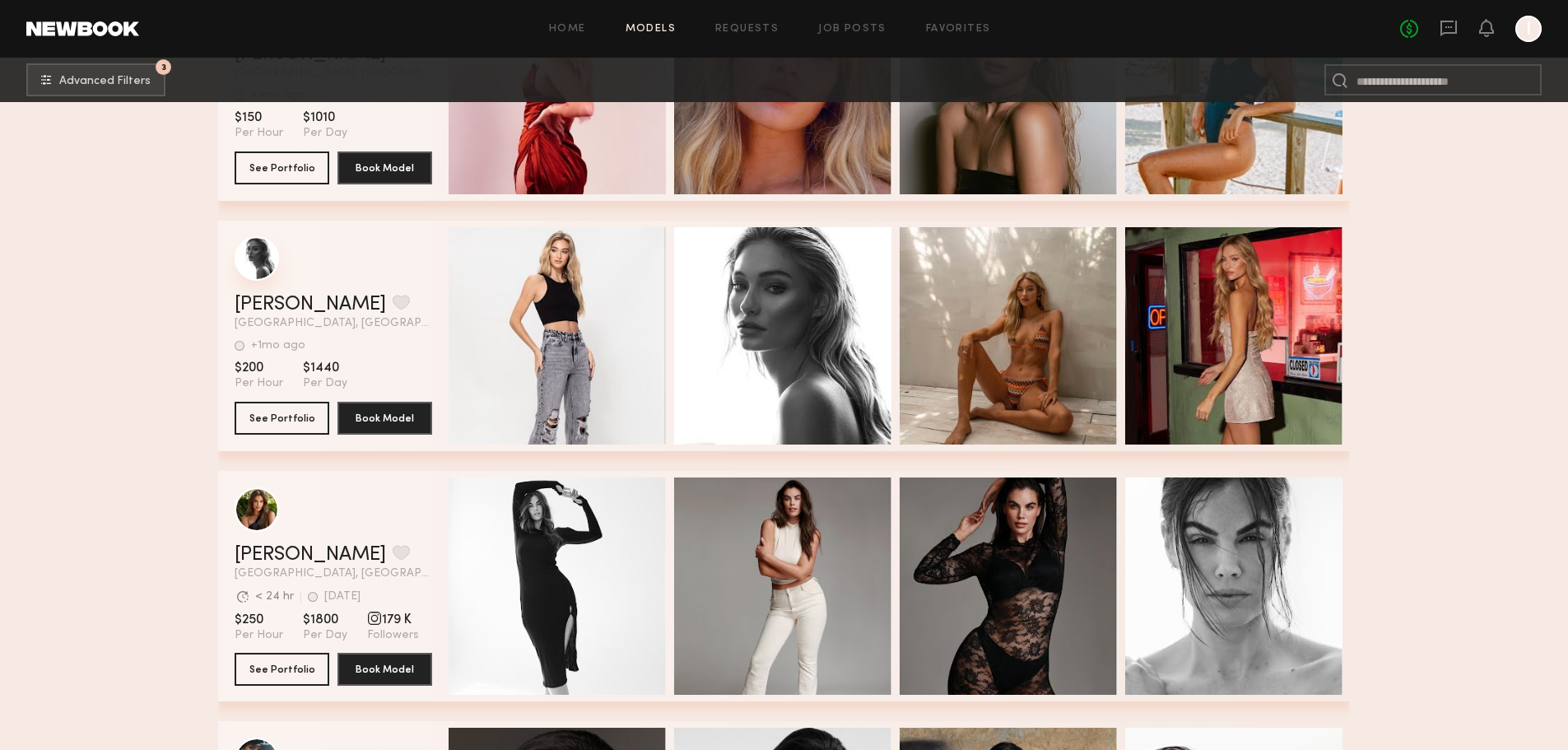
click at [256, 261] on div "grid" at bounding box center [257, 258] width 45 height 45
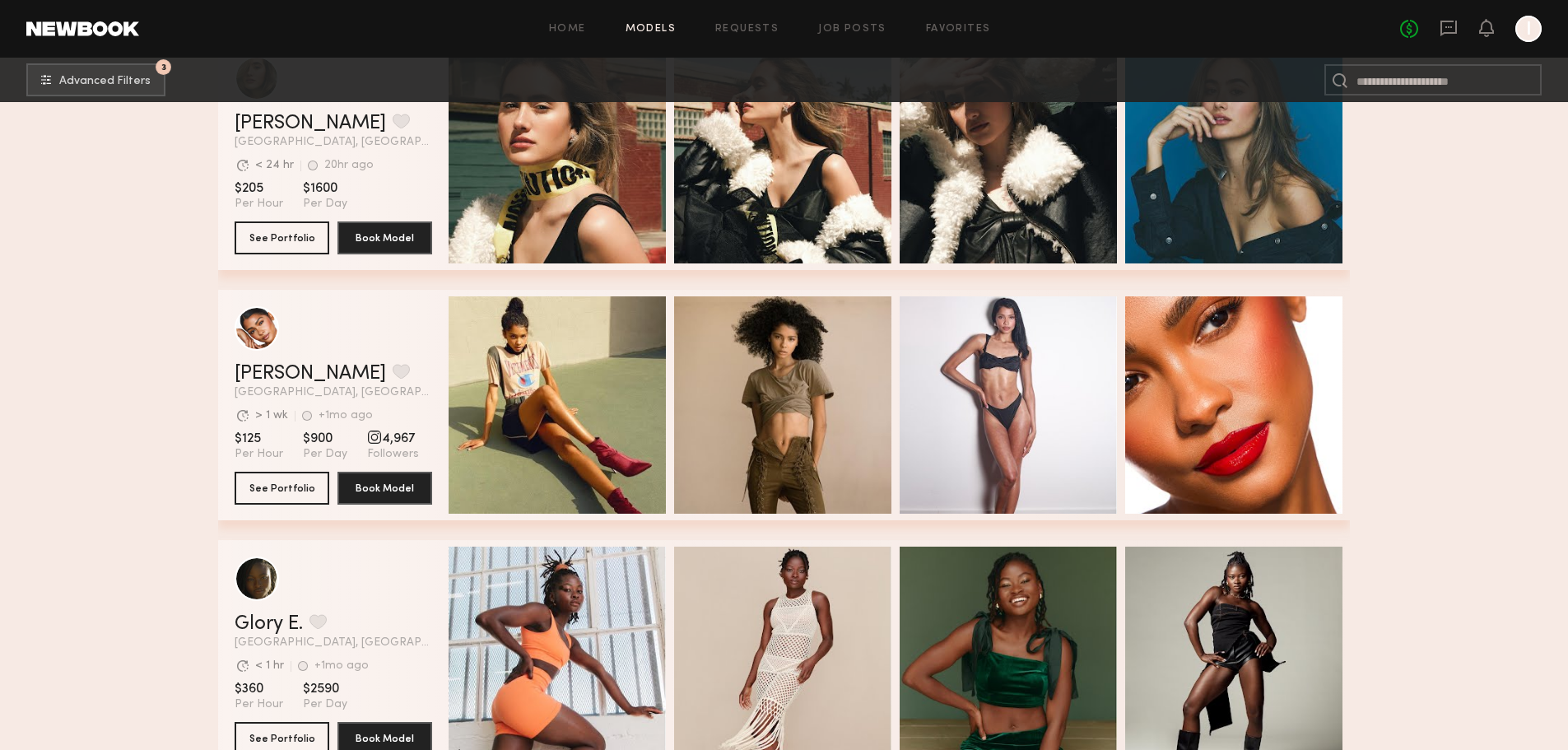
scroll to position [57050, 0]
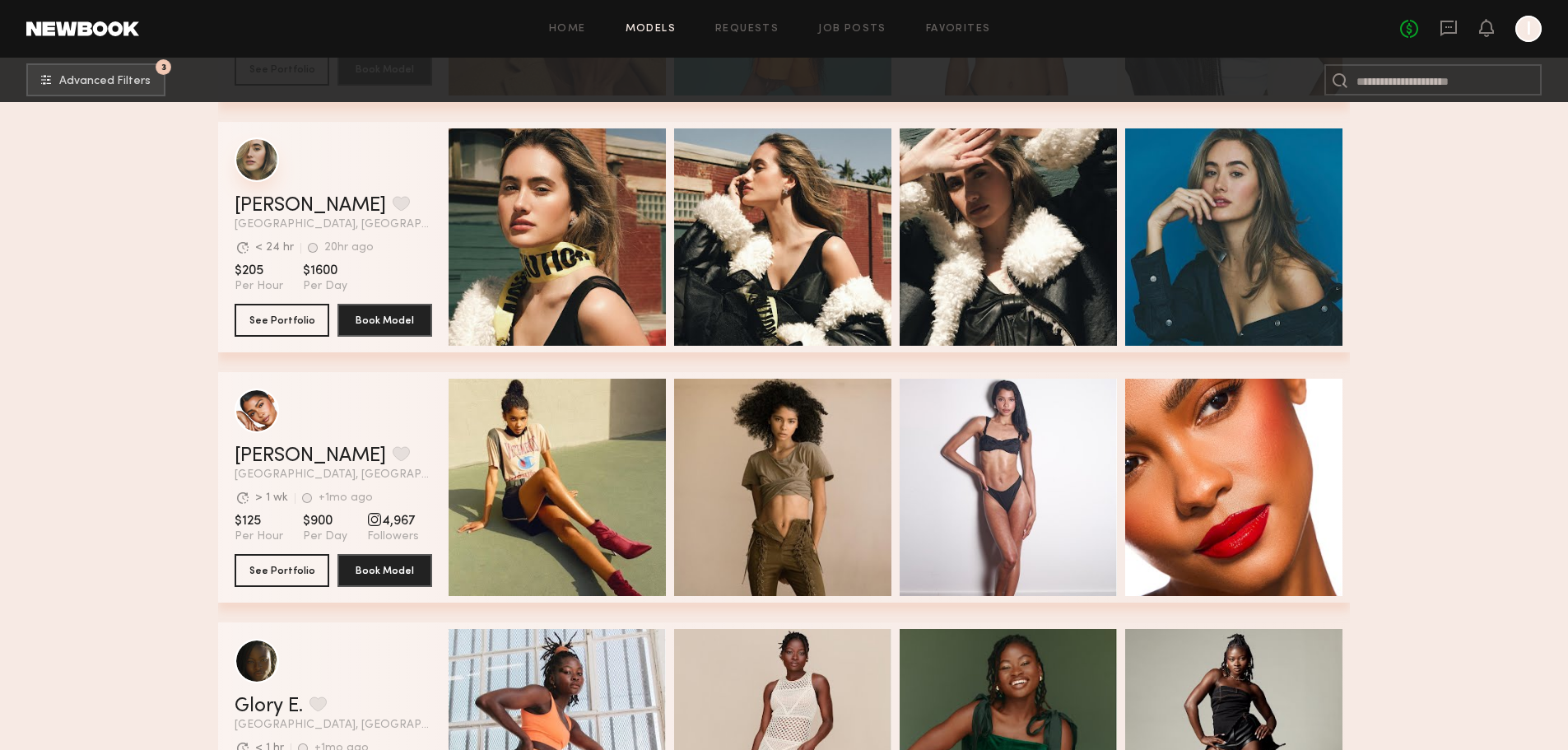
click at [258, 159] on div "grid" at bounding box center [257, 159] width 45 height 45
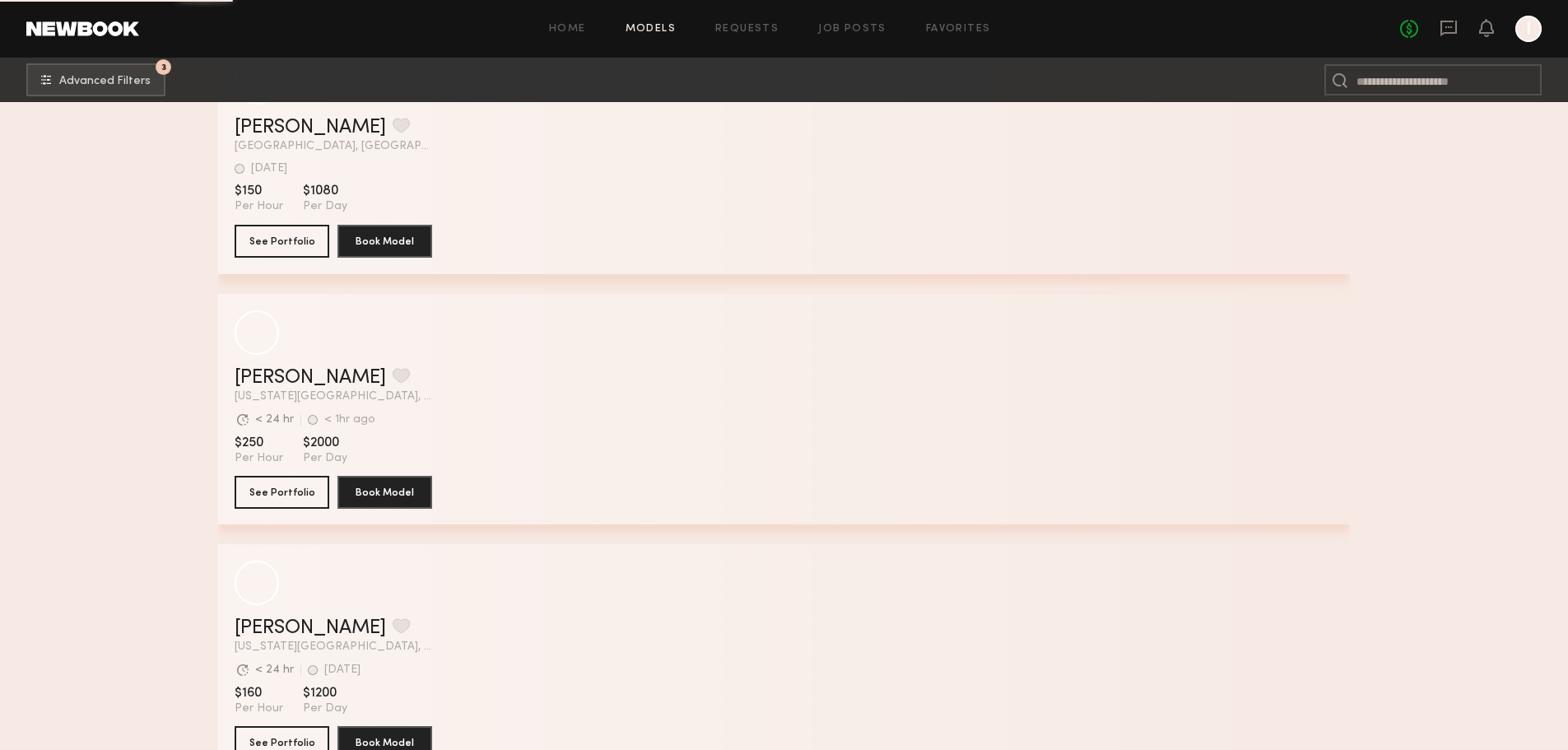
scroll to position [59722, 0]
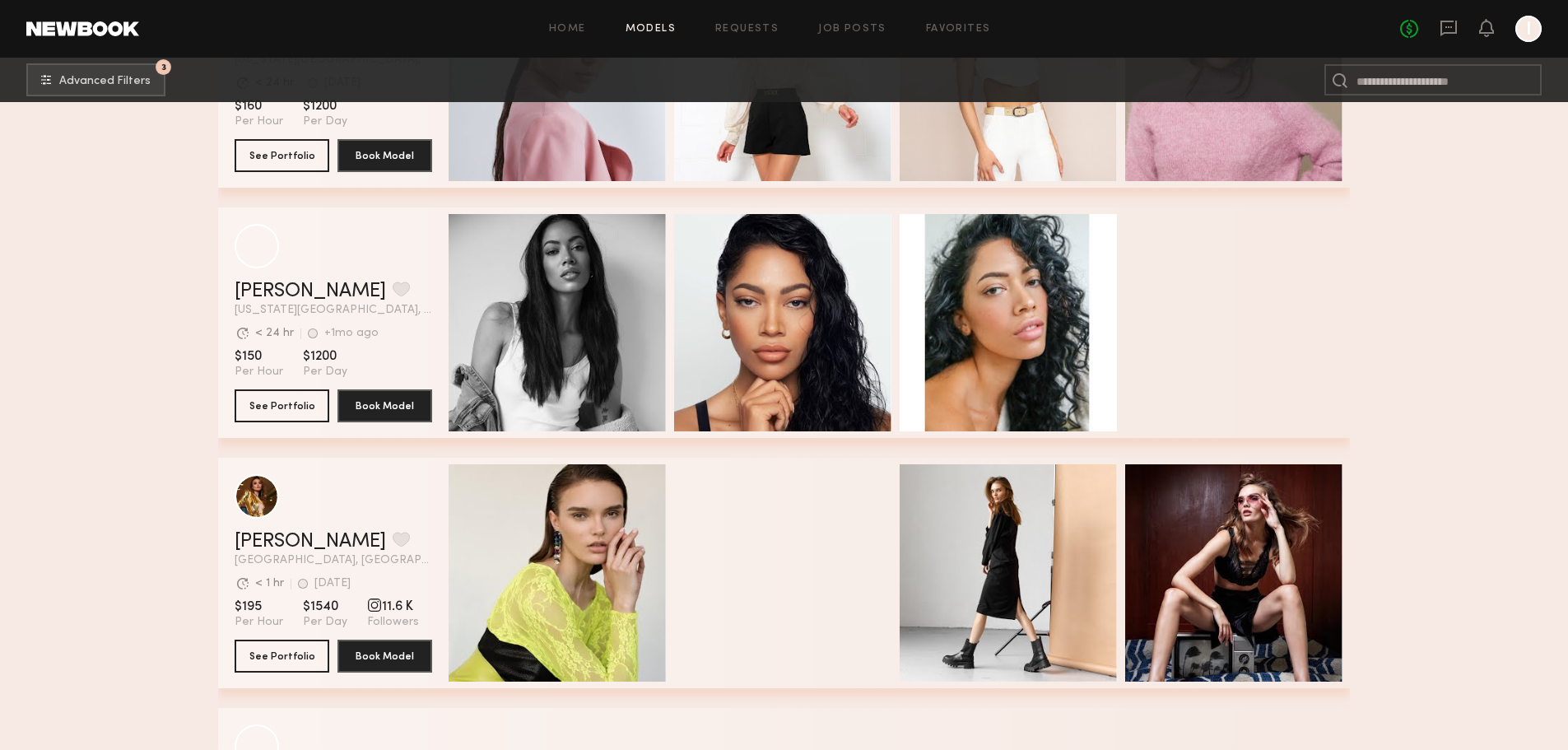
scroll to position [60710, 0]
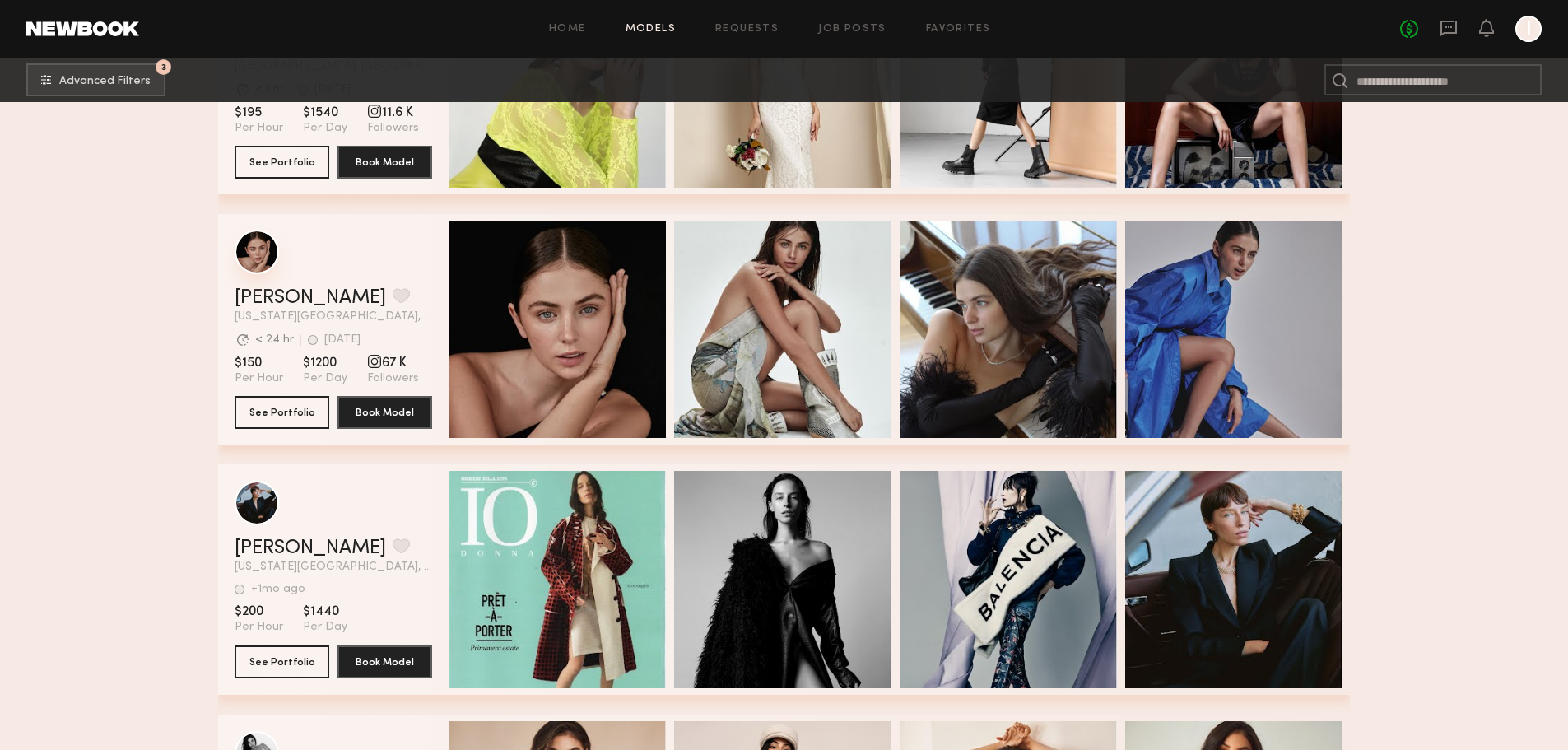
click at [260, 259] on div "grid" at bounding box center [257, 252] width 45 height 45
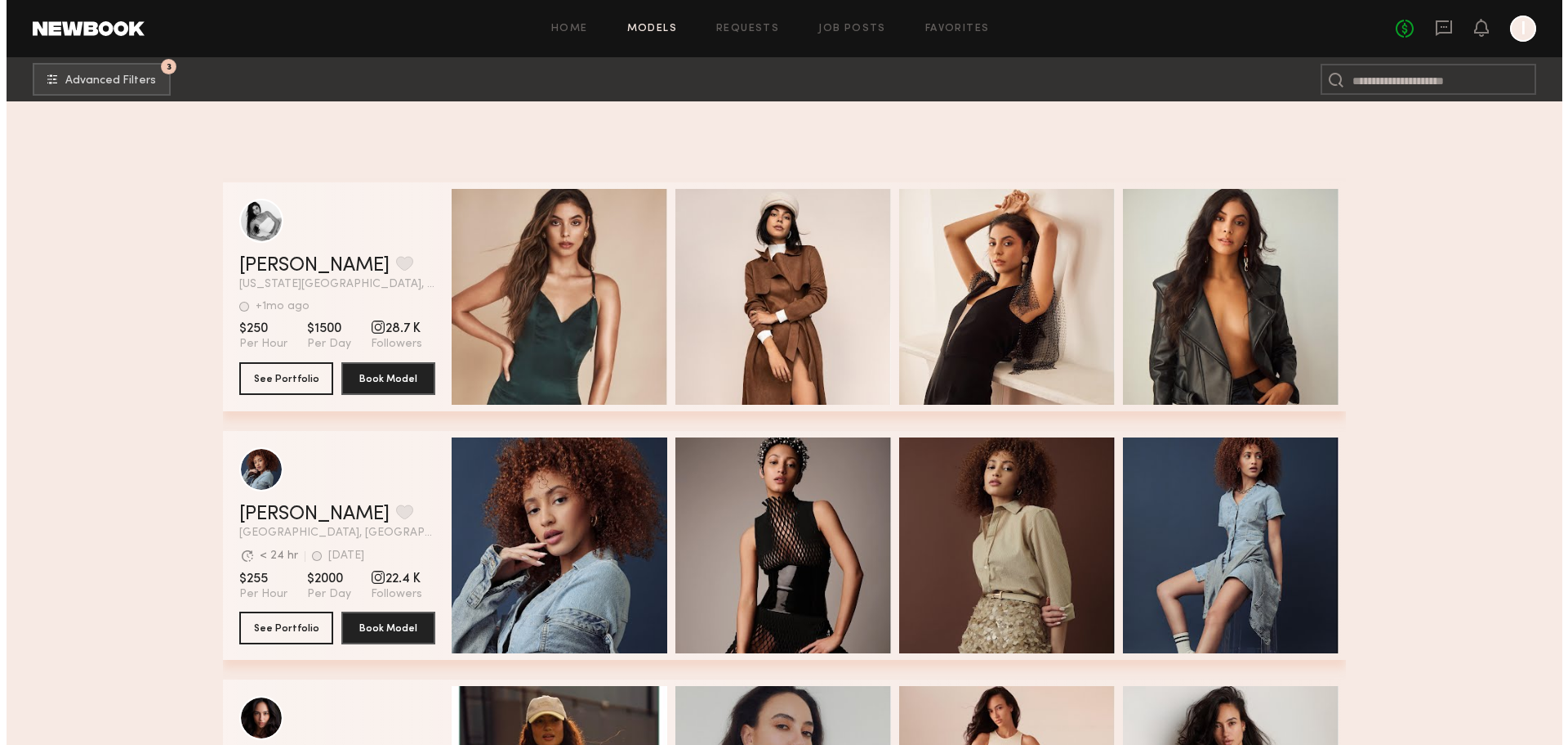
scroll to position [61286, 0]
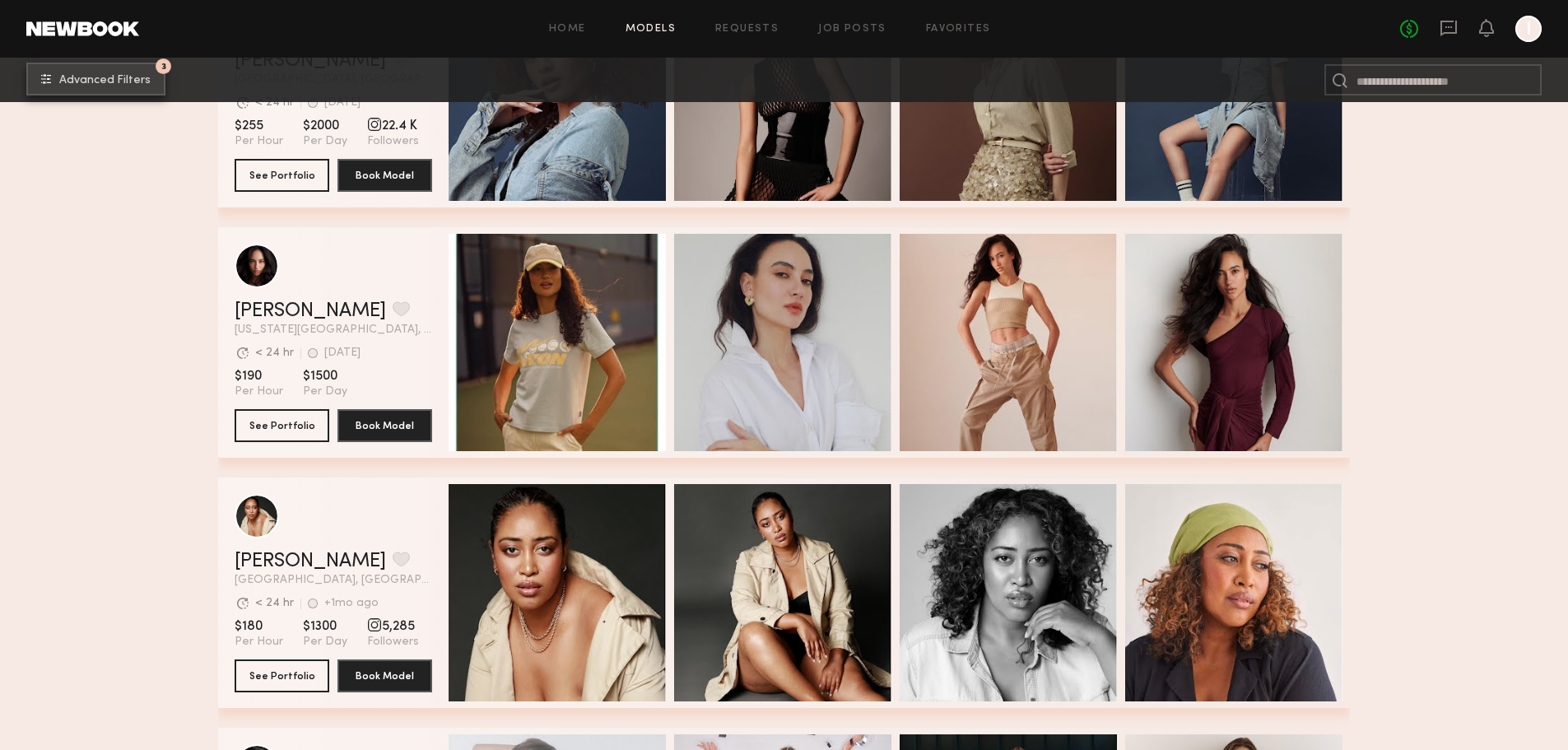
click at [139, 87] on span "Advanced Filters" at bounding box center [105, 81] width 92 height 12
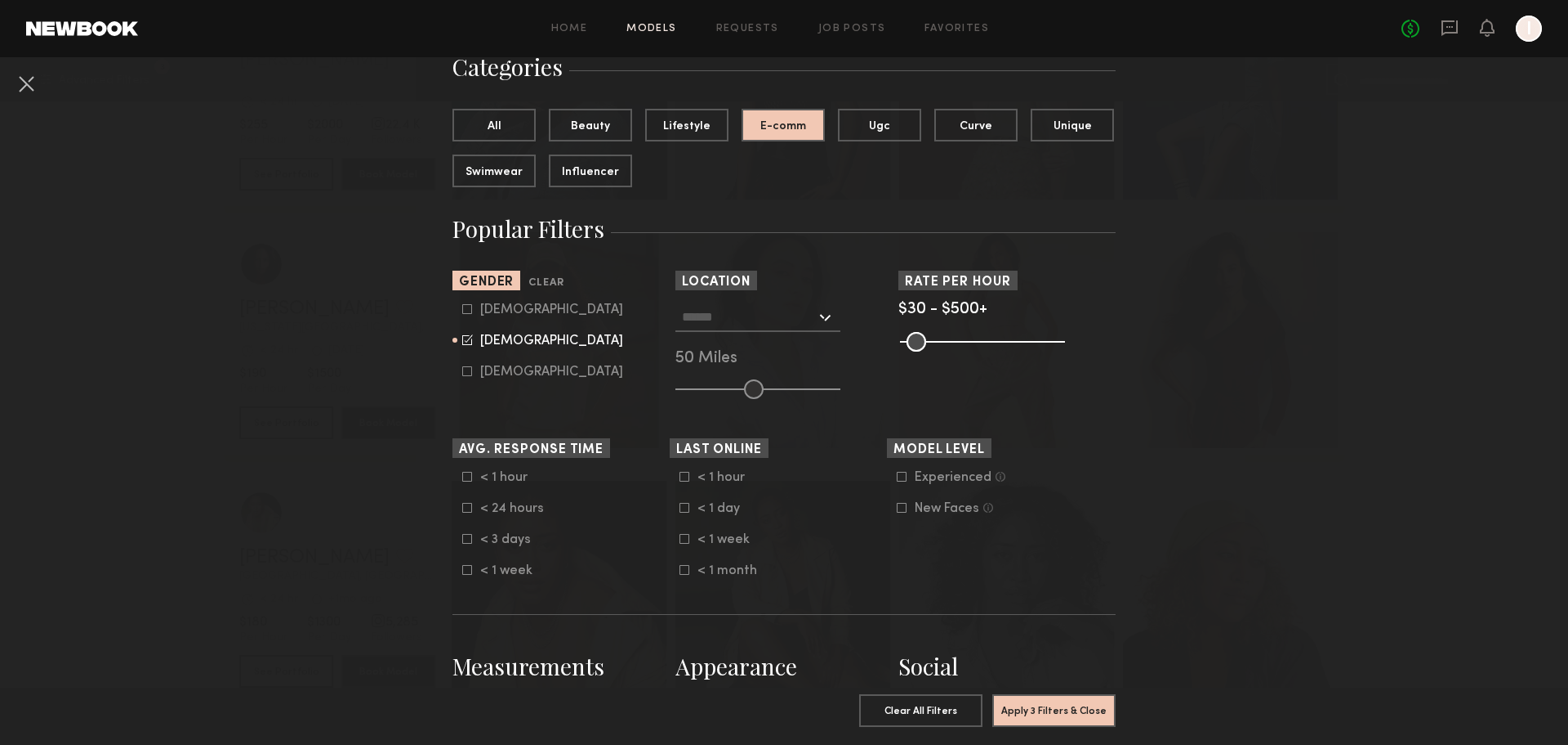
scroll to position [0, 0]
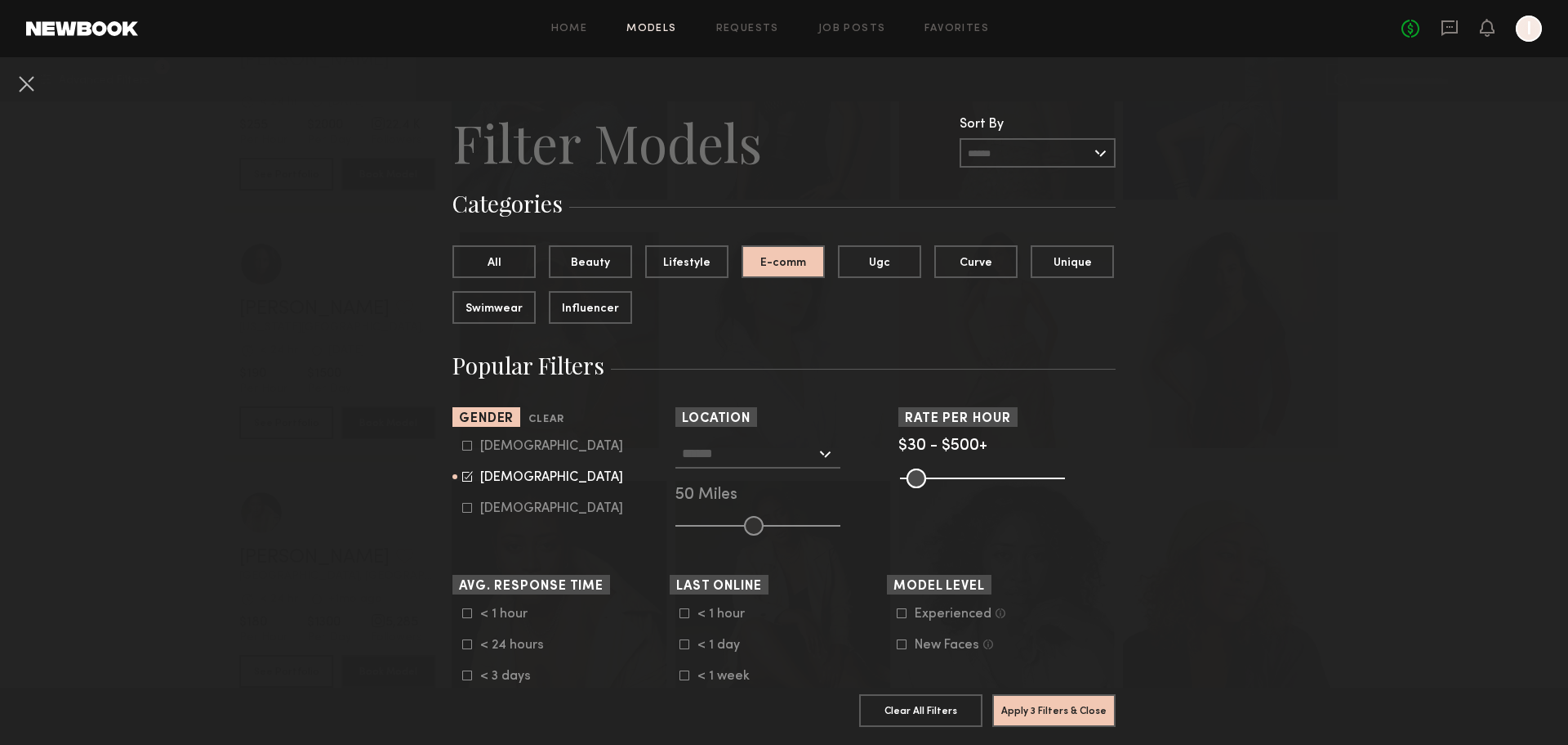
click at [756, 455] on input "text" at bounding box center [749, 453] width 134 height 28
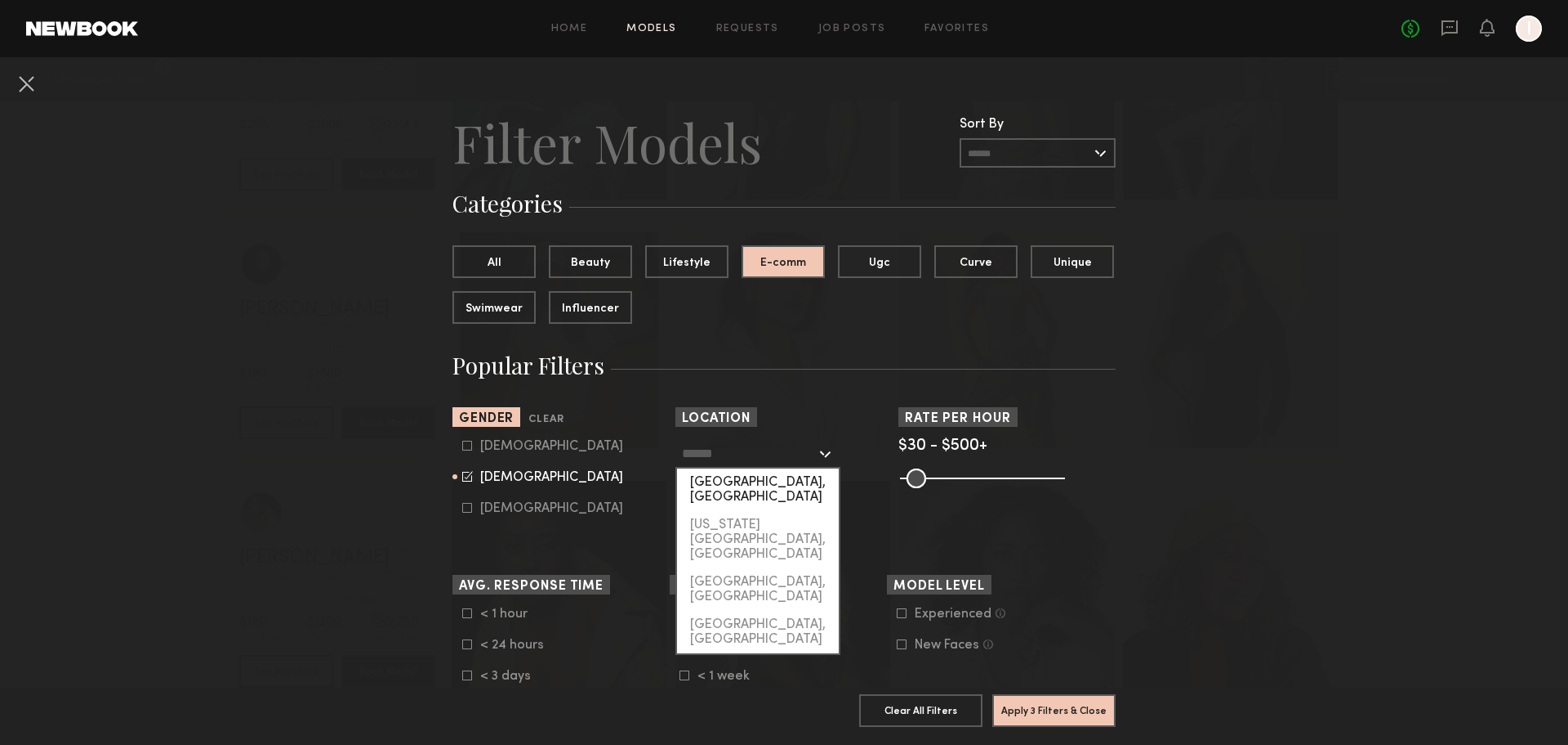
click at [755, 486] on div "[GEOGRAPHIC_DATA], [GEOGRAPHIC_DATA]" at bounding box center [758, 489] width 162 height 42
type input "**********"
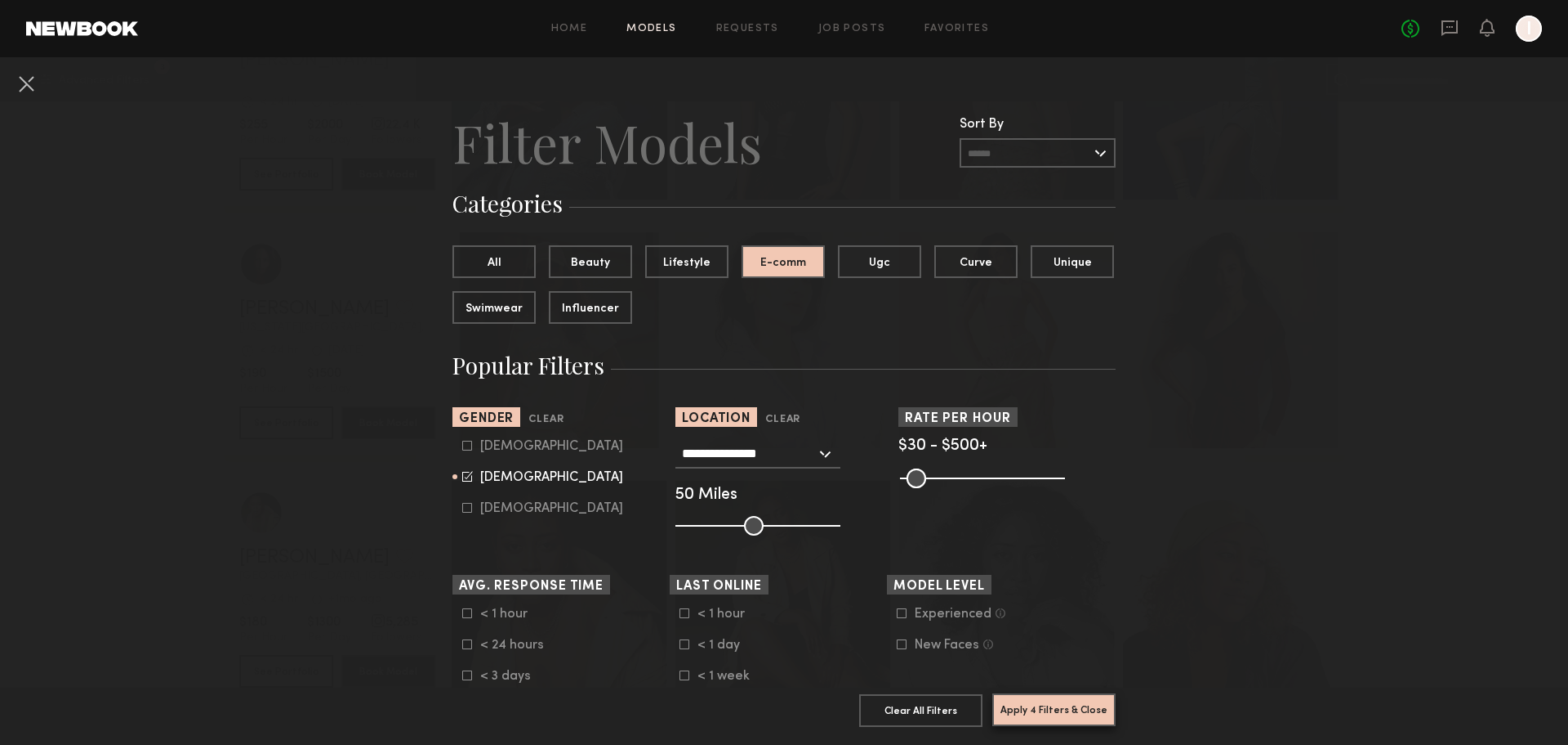
click at [1042, 705] on button "Apply 4 Filters & Close" at bounding box center [1054, 709] width 123 height 33
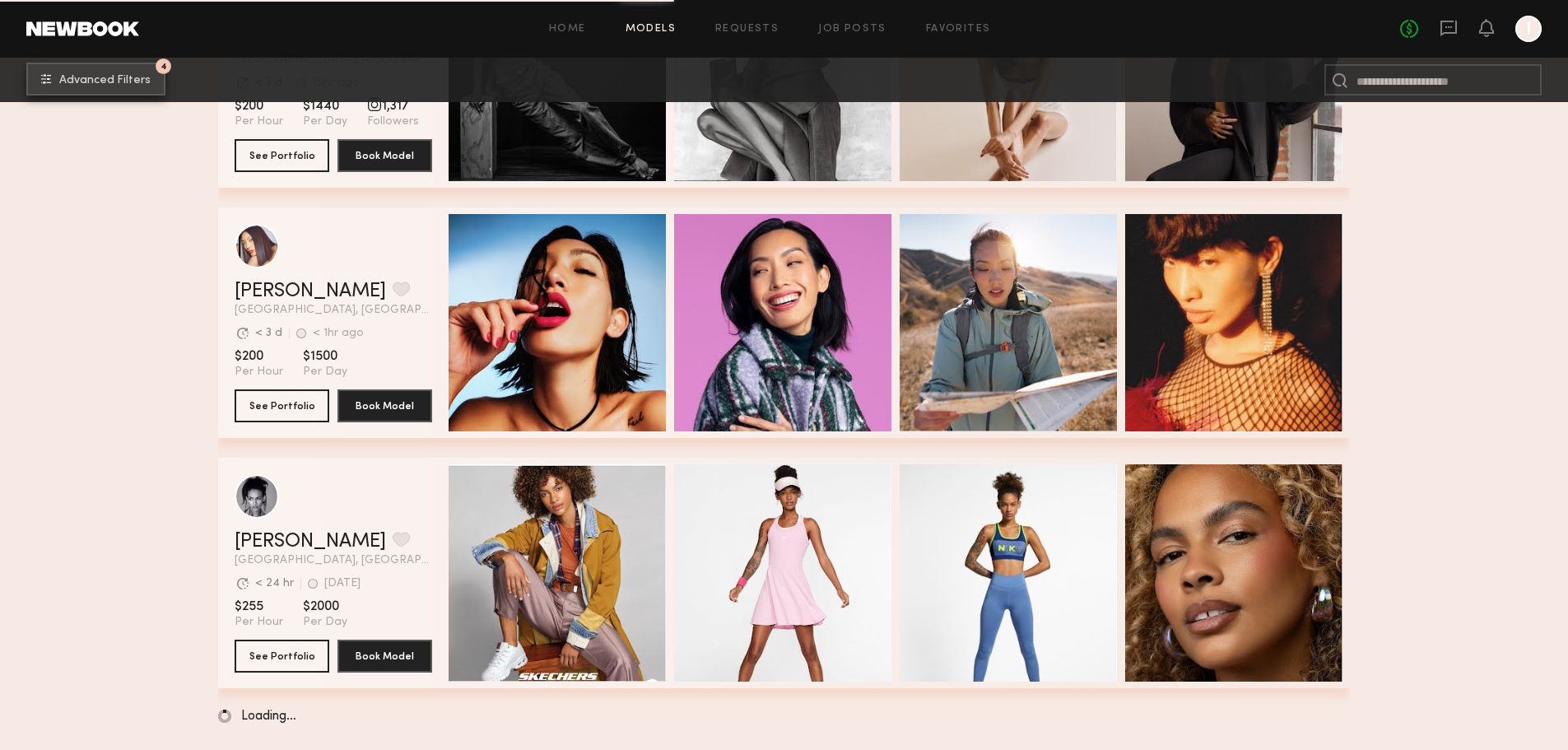
scroll to position [2191, 0]
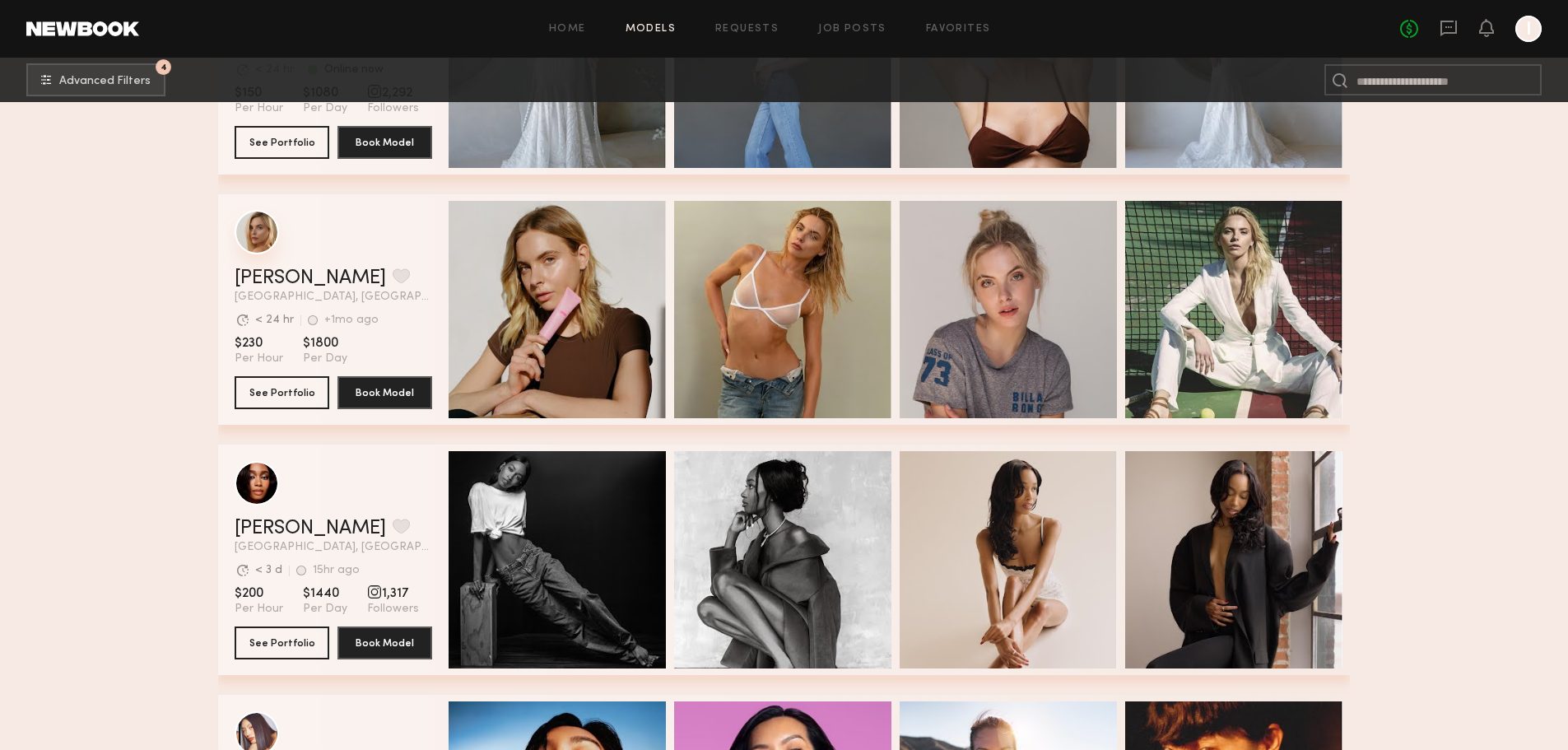
click at [265, 249] on div "grid" at bounding box center [257, 232] width 45 height 45
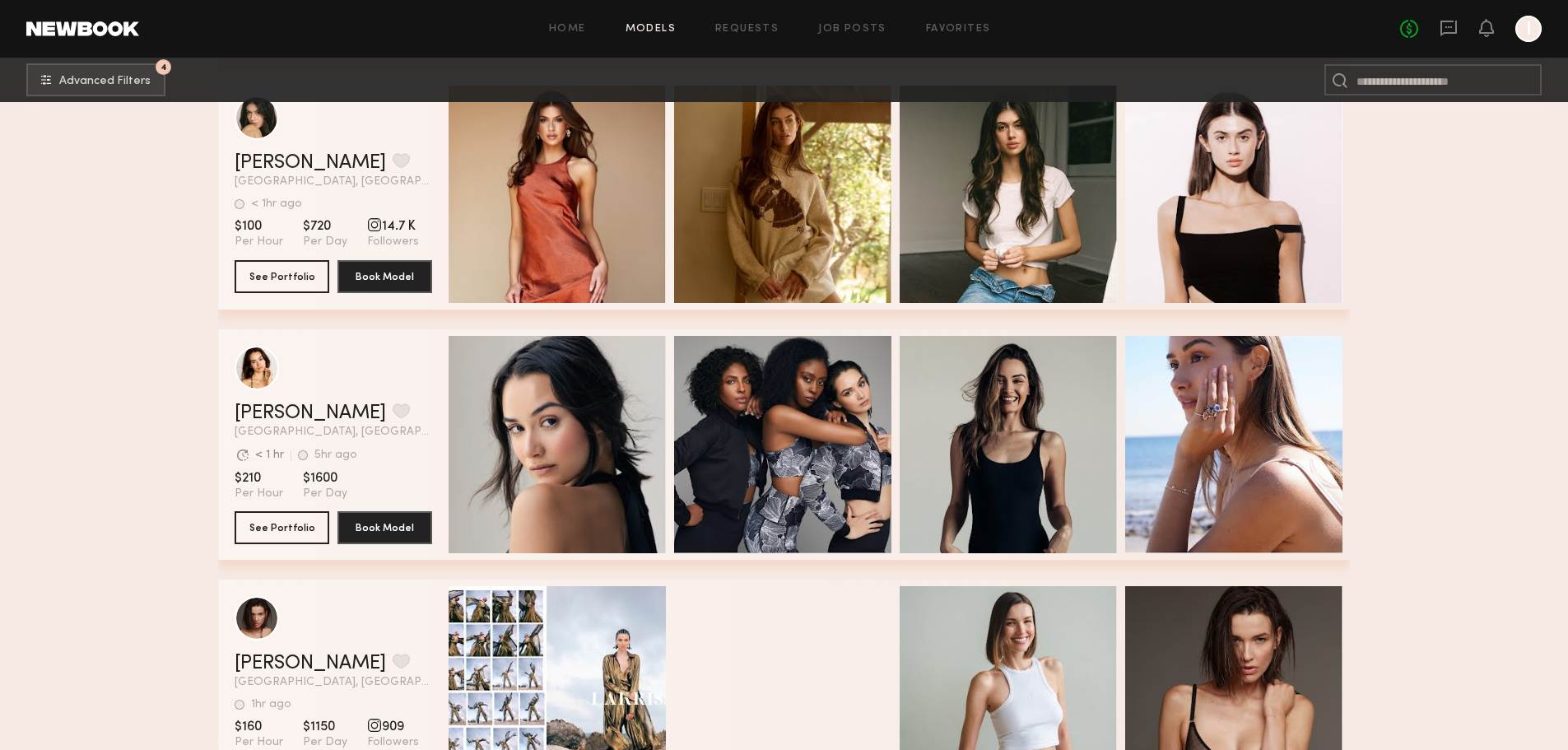
scroll to position [18149, 0]
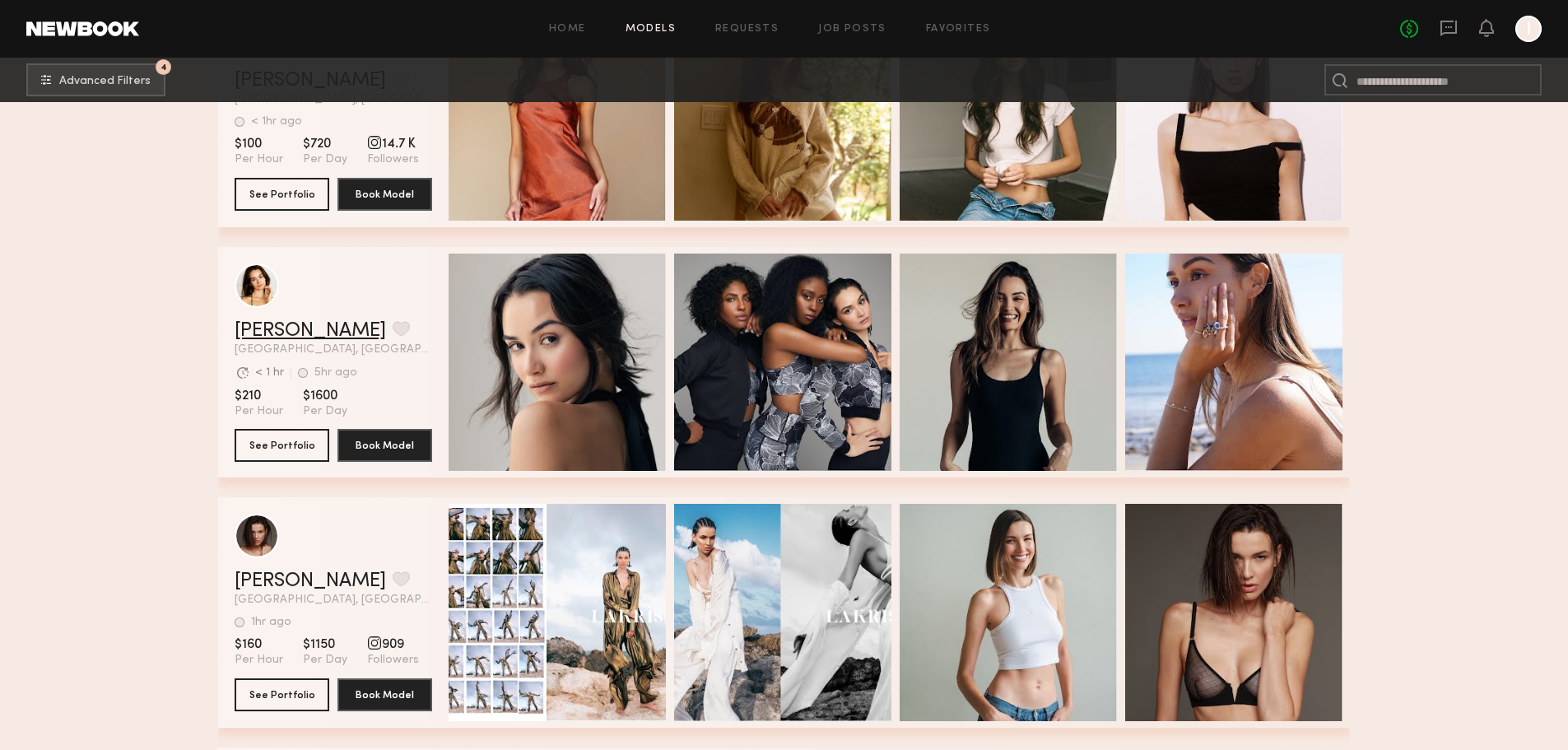
click at [264, 336] on link "Hania R." at bounding box center [310, 331] width 151 height 20
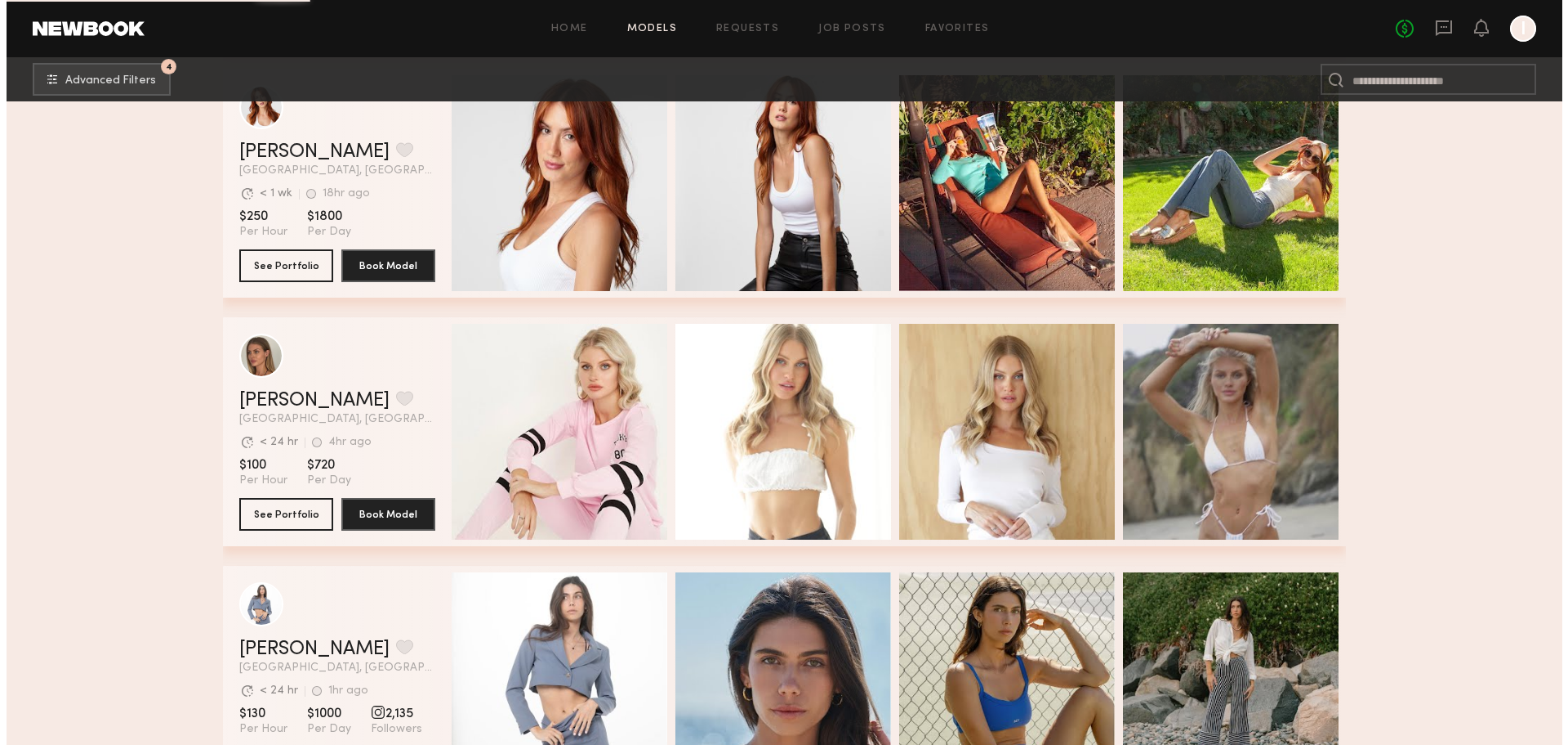
scroll to position [20559, 0]
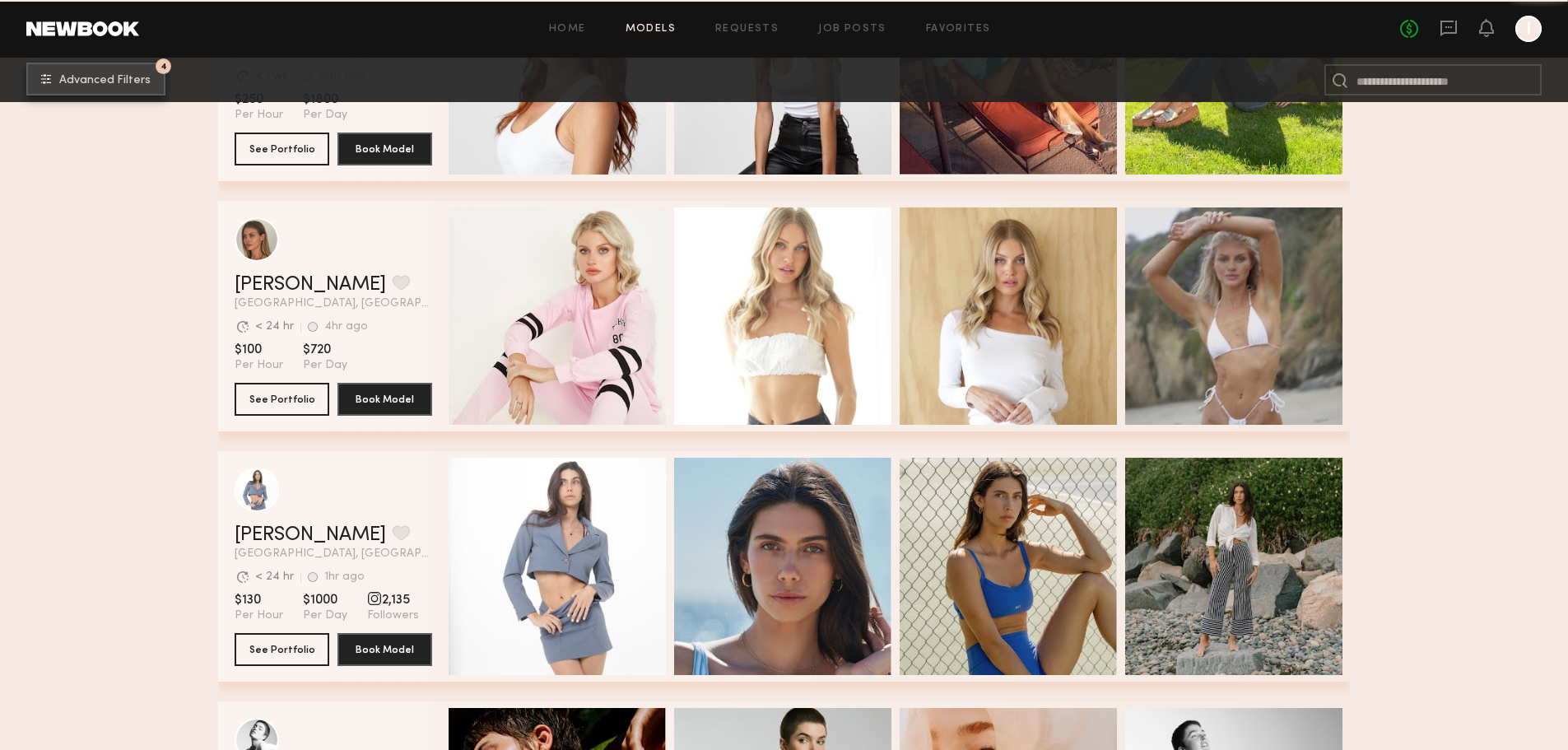
click at [93, 67] on button "4 Advanced Filters" at bounding box center [96, 79] width 139 height 33
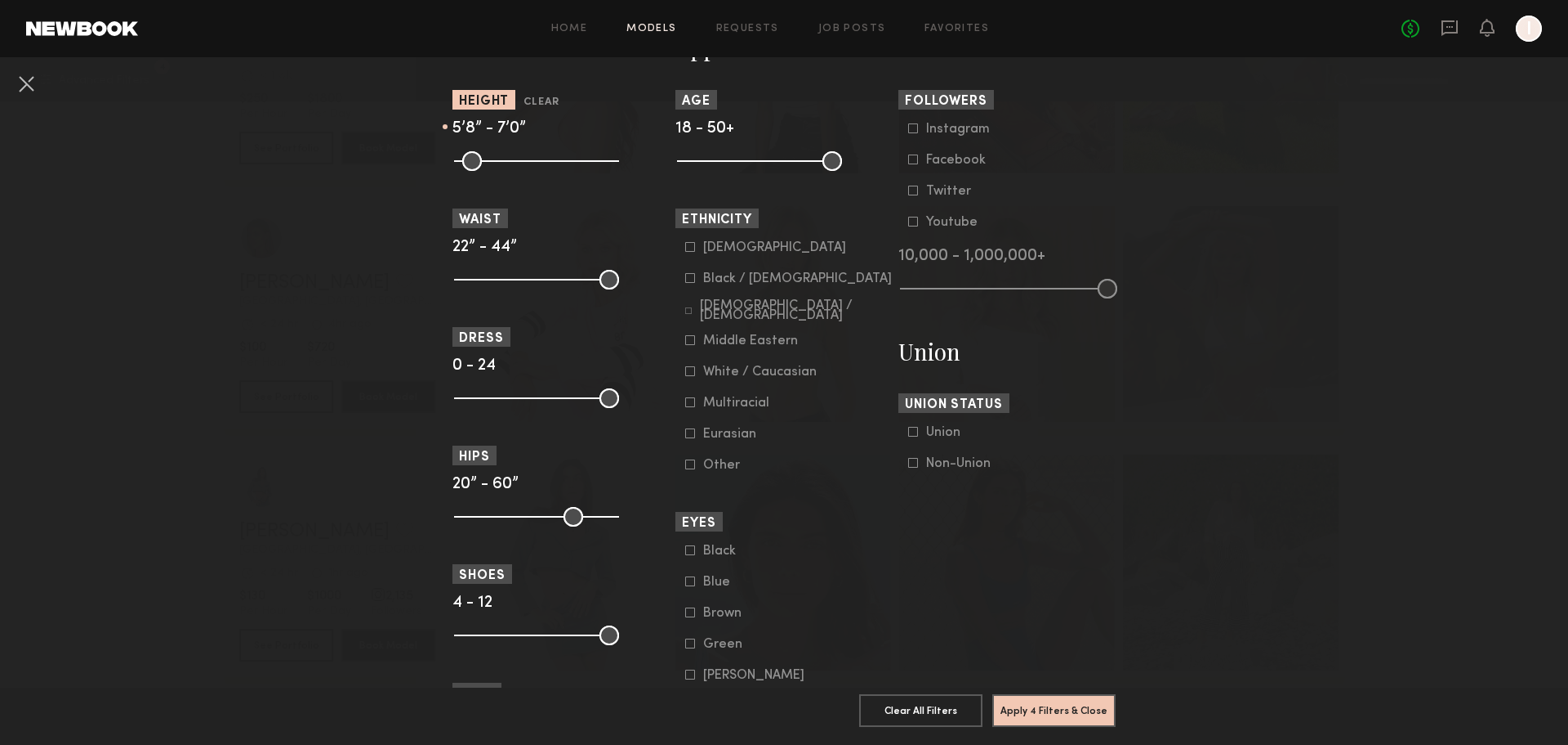
scroll to position [817, 0]
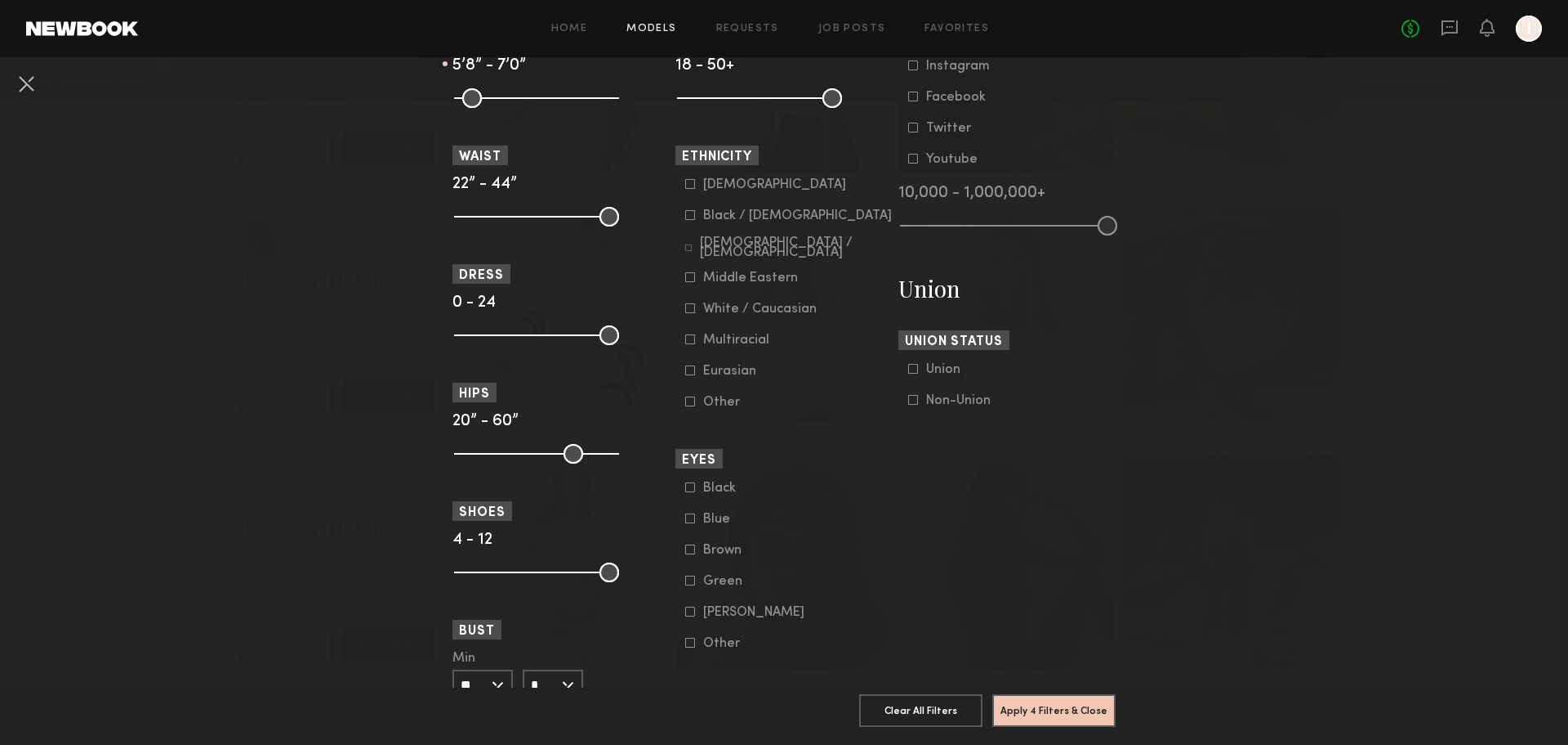
click at [686, 307] on icon at bounding box center [690, 308] width 9 height 9
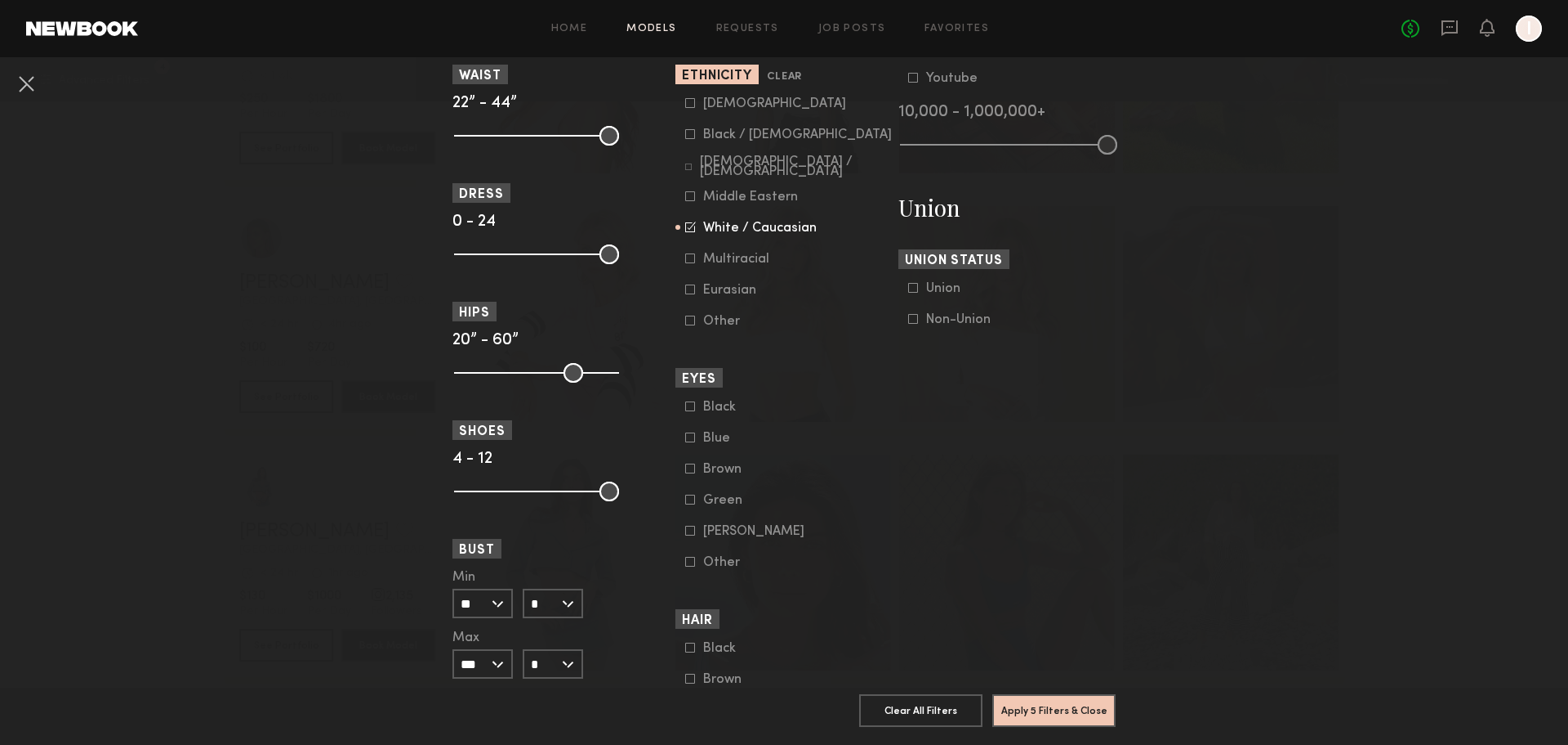
scroll to position [899, 0]
click at [690, 290] on label "Eurasian" at bounding box center [726, 289] width 82 height 10
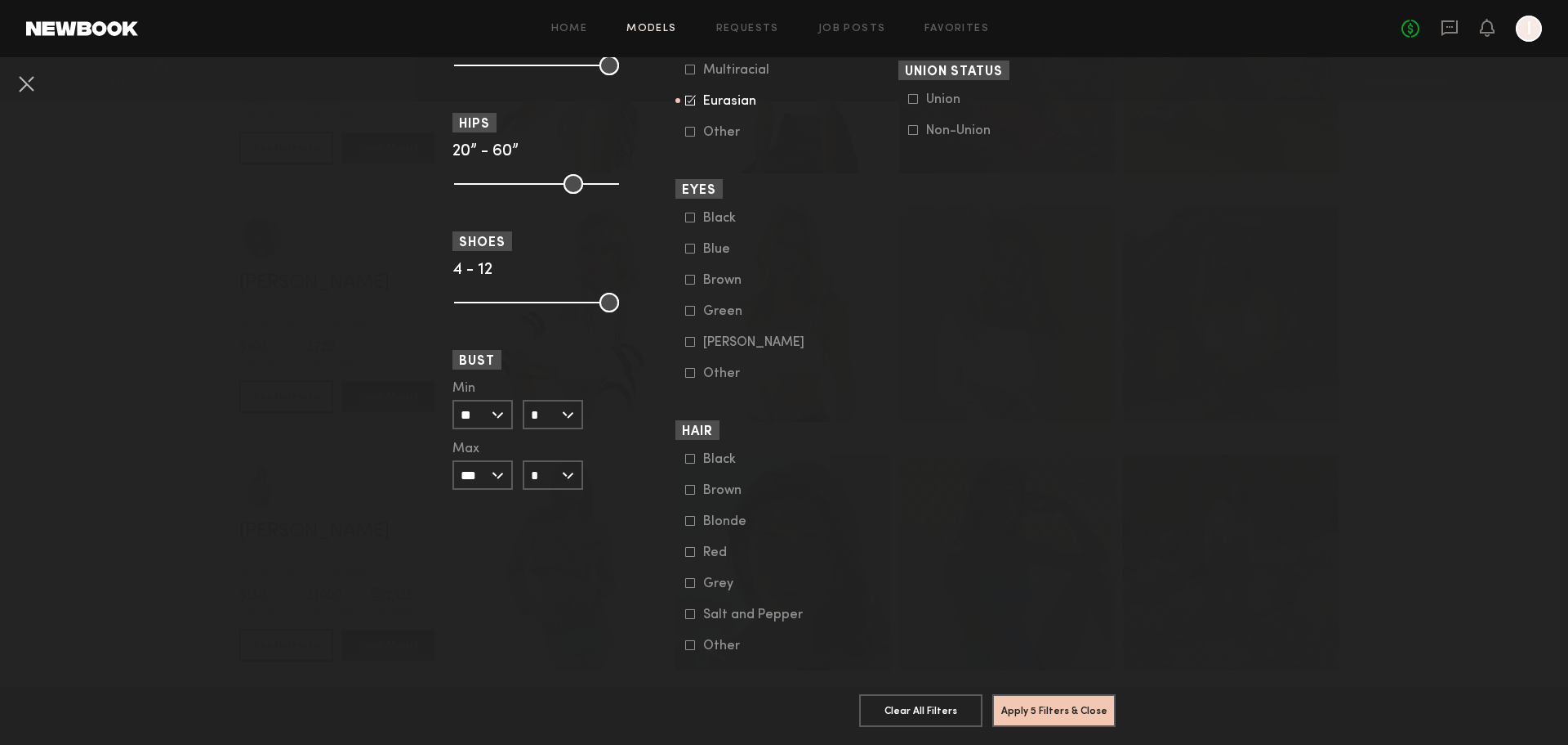
scroll to position [1118, 0]
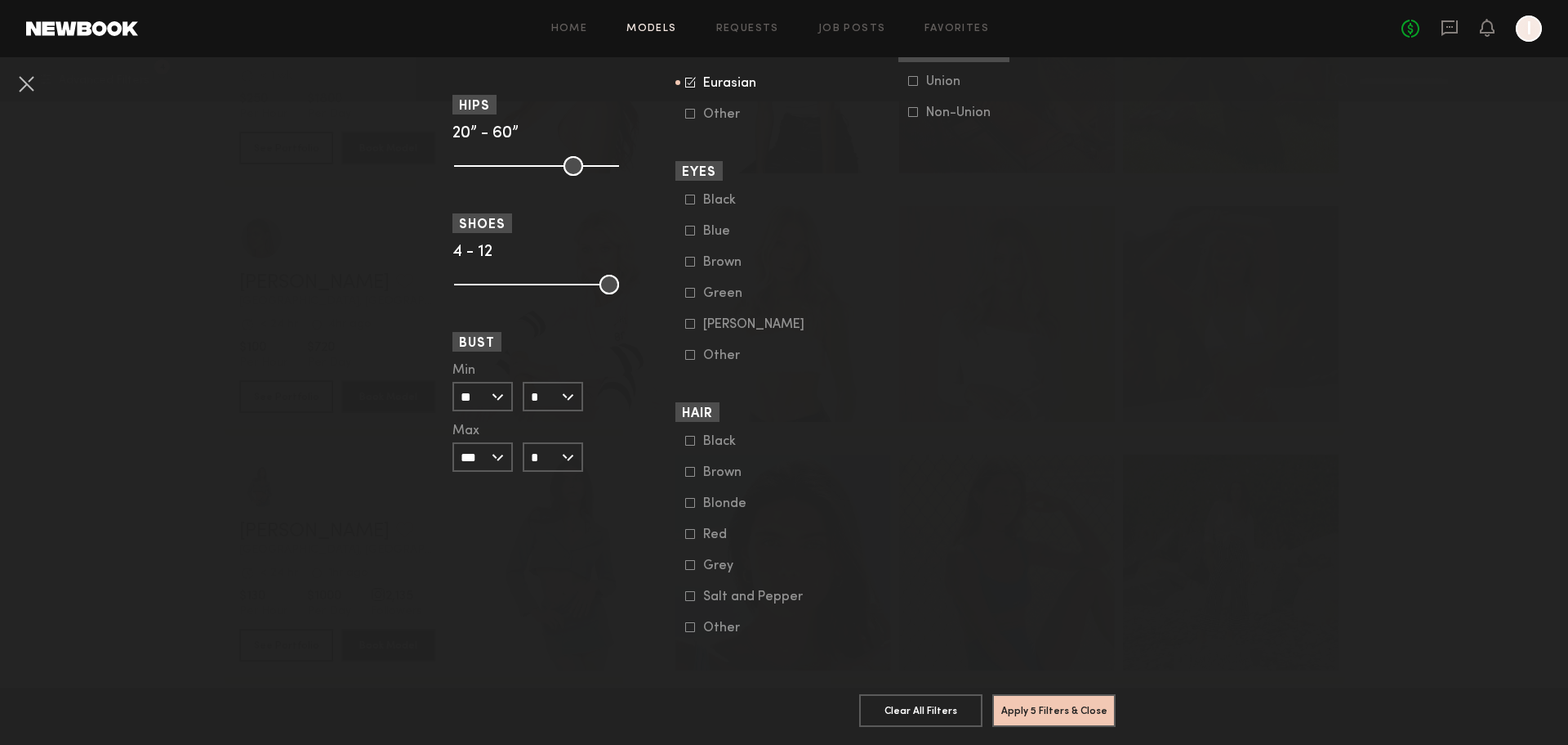
click at [688, 498] on icon at bounding box center [690, 503] width 10 height 10
click at [1066, 699] on button "Apply 6 Filters & Close" at bounding box center [1054, 709] width 123 height 33
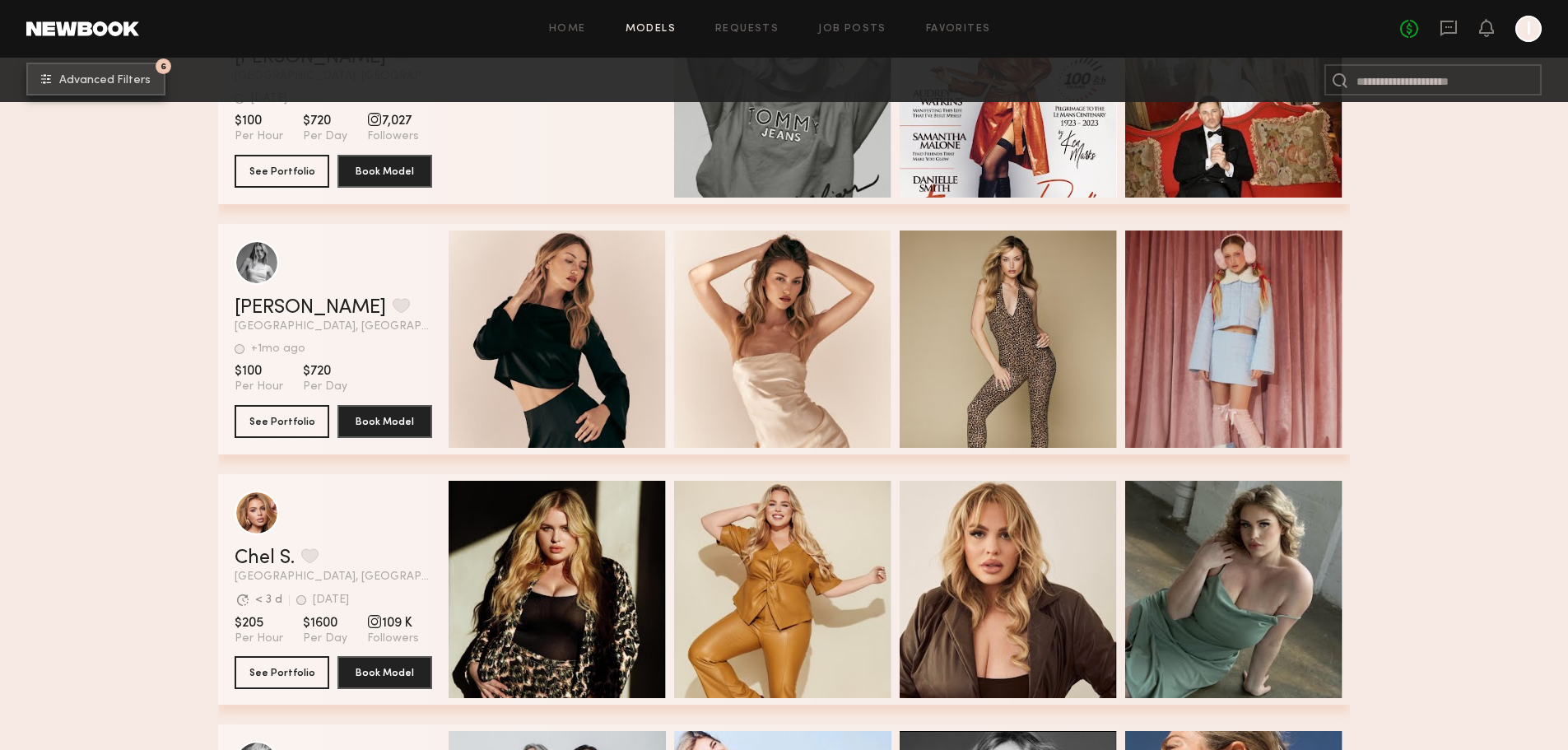
scroll to position [7497, 0]
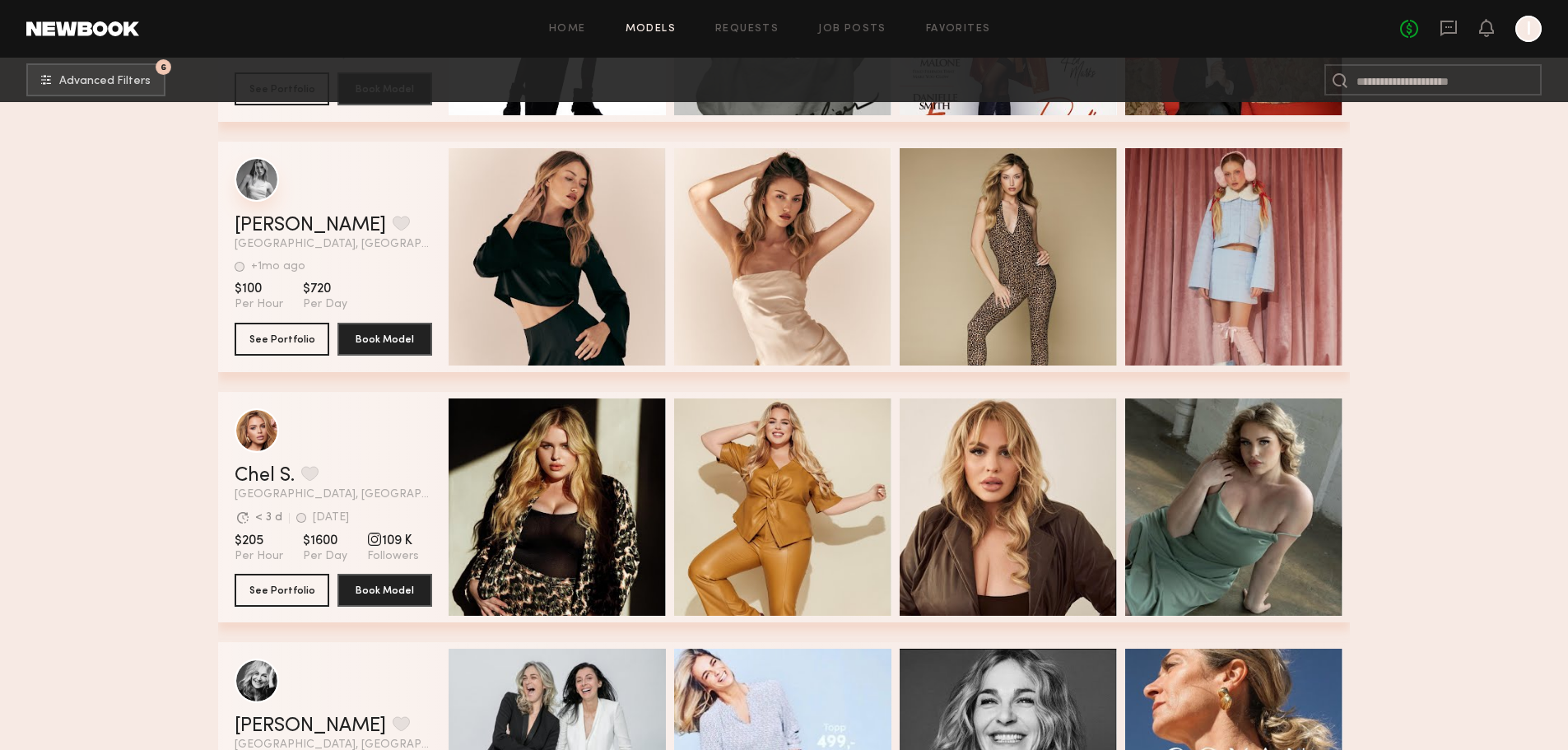
click at [252, 182] on div "grid" at bounding box center [257, 179] width 45 height 45
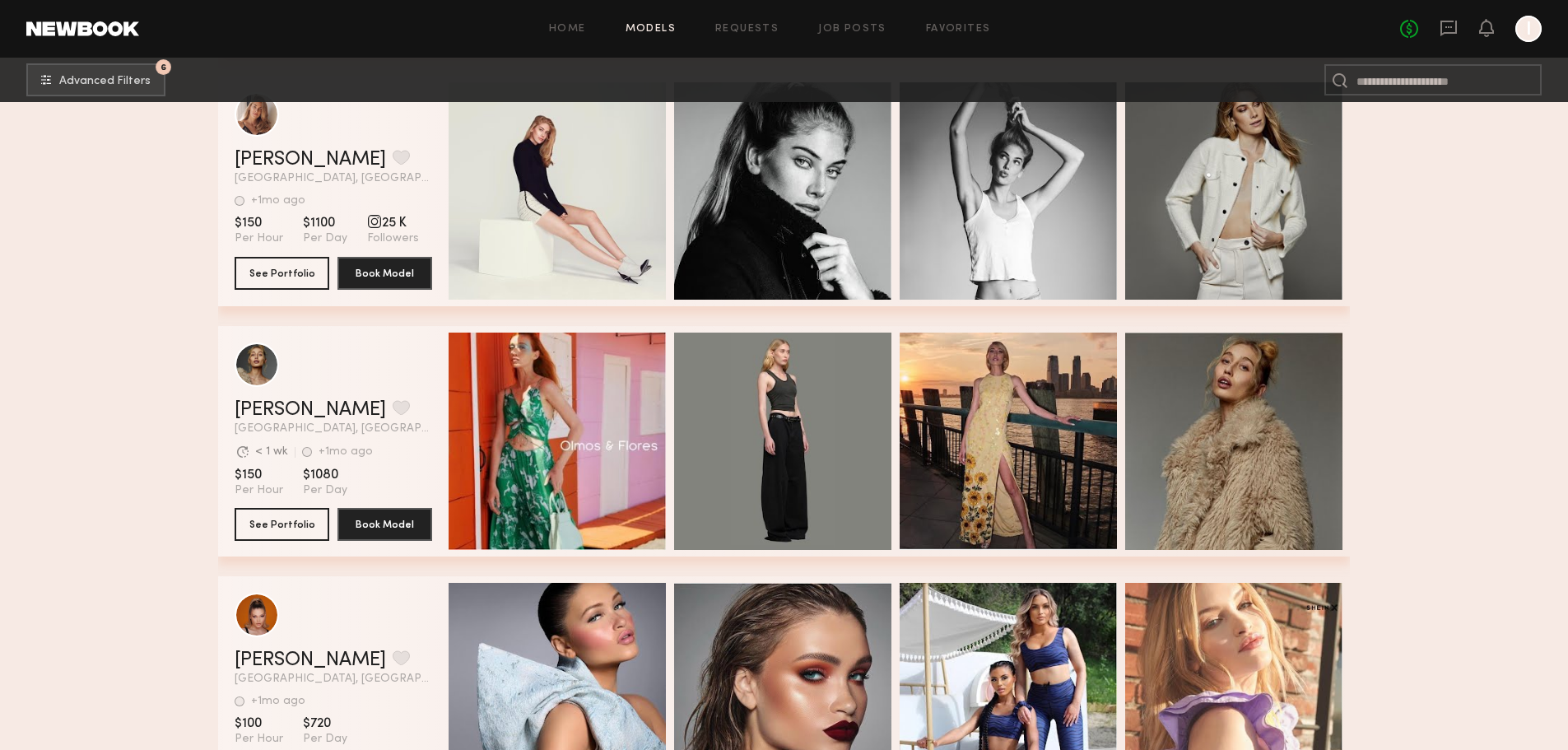
scroll to position [0, 6]
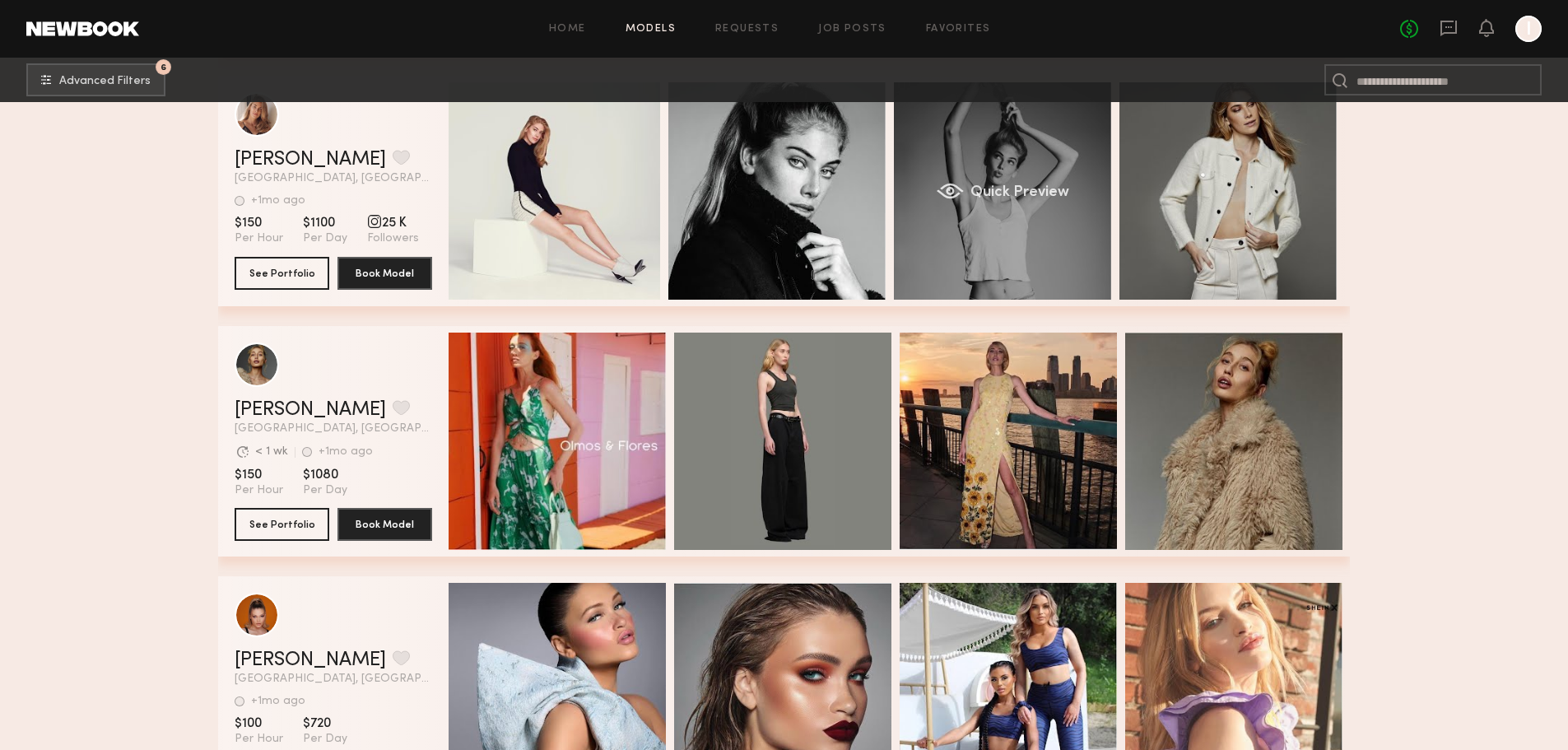
drag, startPoint x: 980, startPoint y: 239, endPoint x: 930, endPoint y: 218, distance: 54.2
click at [489, 188] on div "Mickey A. Favorite Los Angeles, CA +1mo ago Last Online View Portfolio +1mo ago…" at bounding box center [784, 191] width 1132 height 231
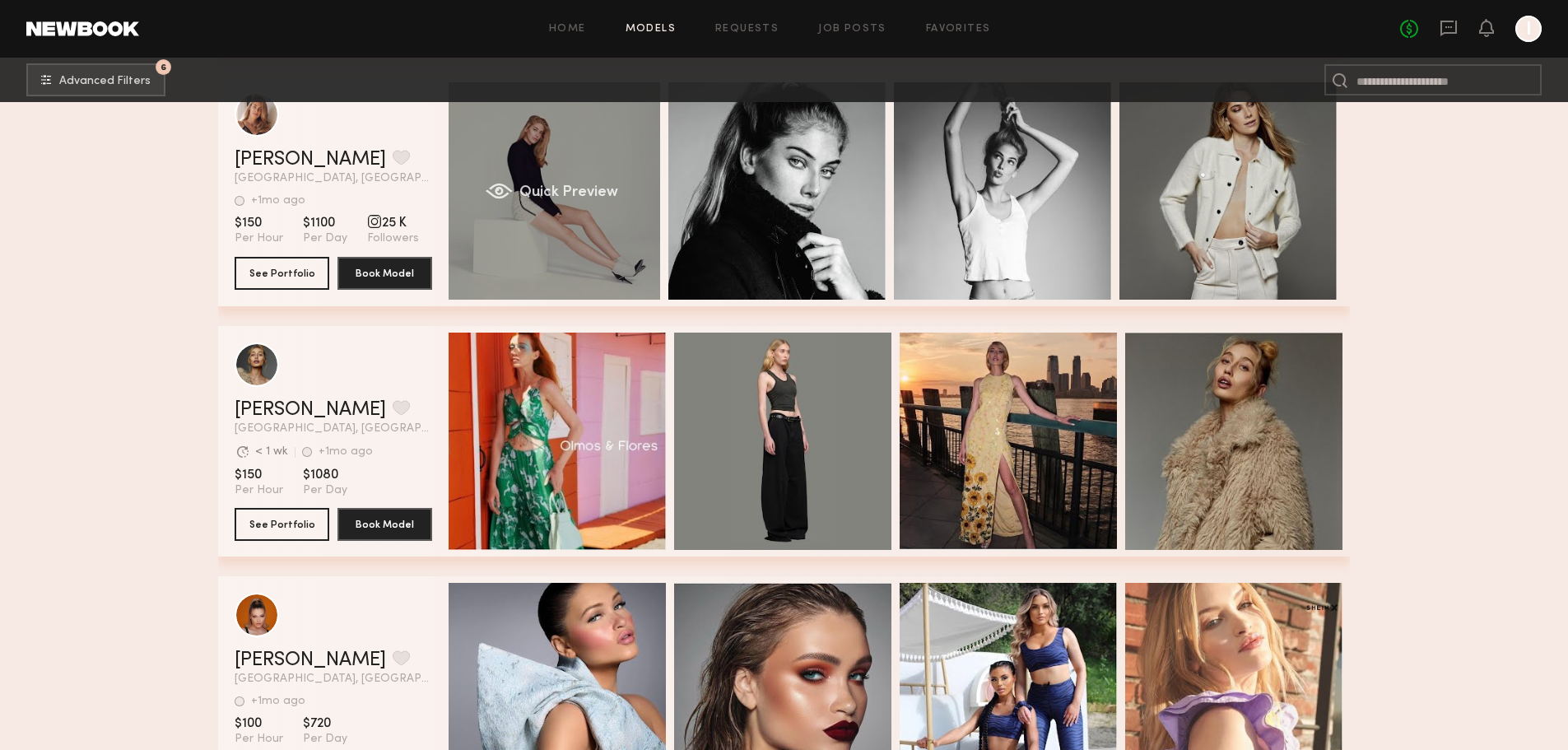
drag, startPoint x: 1130, startPoint y: 207, endPoint x: 636, endPoint y: 174, distance: 495.1
click at [615, 177] on div "Mickey A. Favorite Los Angeles, CA +1mo ago Last Online View Portfolio +1mo ago…" at bounding box center [784, 191] width 1132 height 231
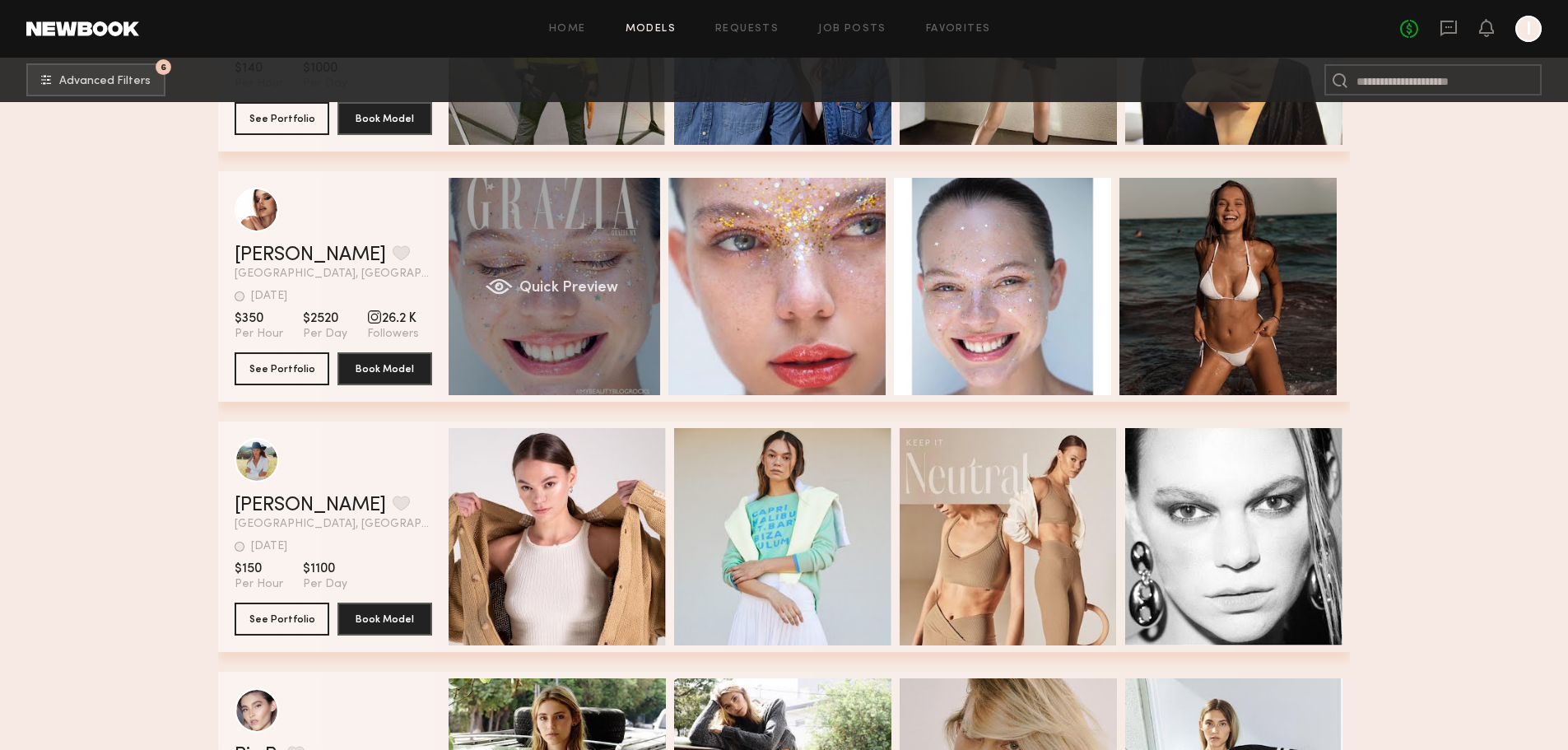
drag, startPoint x: 1081, startPoint y: 273, endPoint x: 659, endPoint y: 245, distance: 422.9
click at [665, 250] on div "Viktoria W. Favorite Los Angeles, CA 1wk ago Last Online View Portfolio 1wk ago…" at bounding box center [784, 286] width 1132 height 231
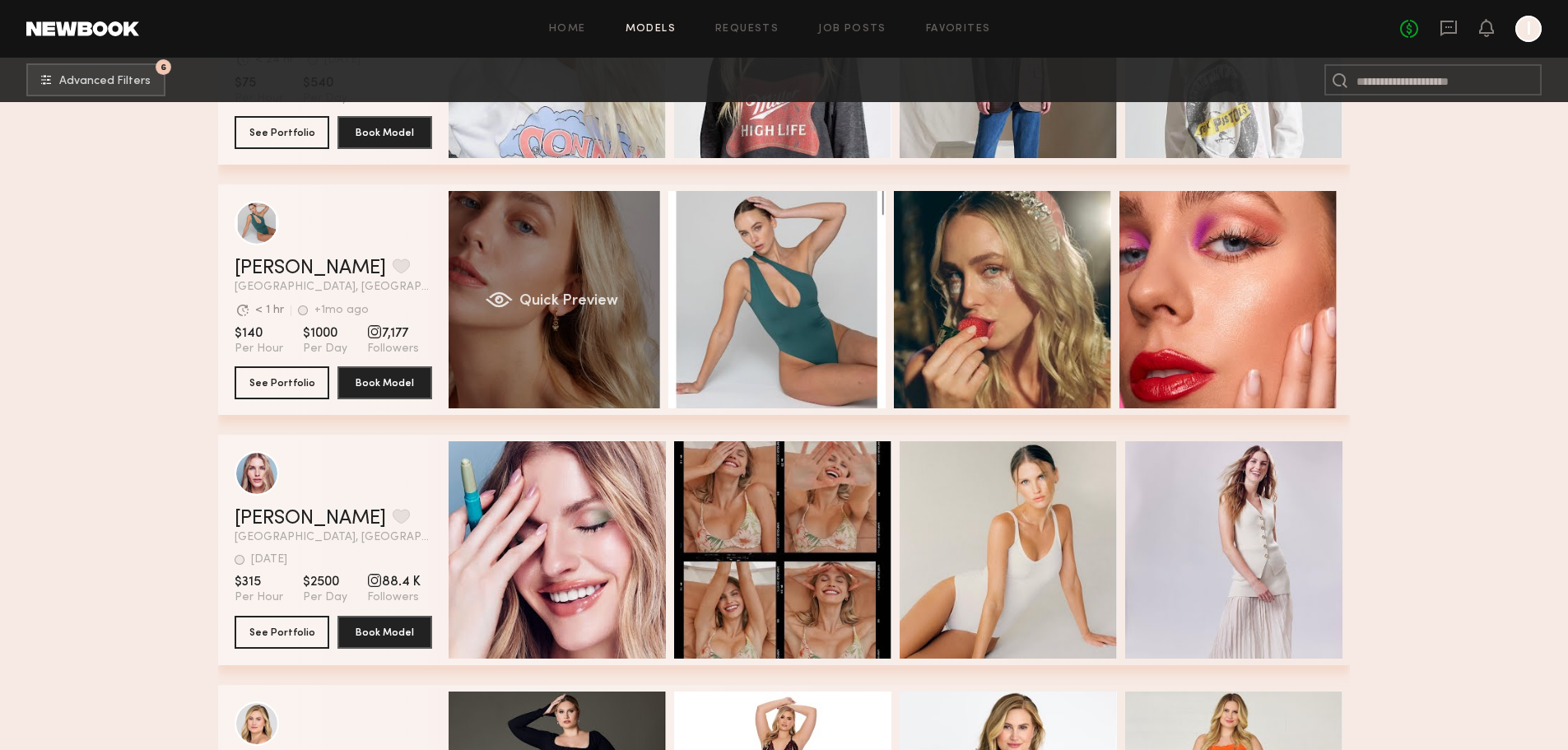
drag, startPoint x: 1248, startPoint y: 296, endPoint x: 652, endPoint y: 252, distance: 597.6
click at [658, 259] on div "Leanne F. Favorite Los Angeles, CA Avg. request response time < 1 hr +1mo ago L…" at bounding box center [784, 299] width 1132 height 231
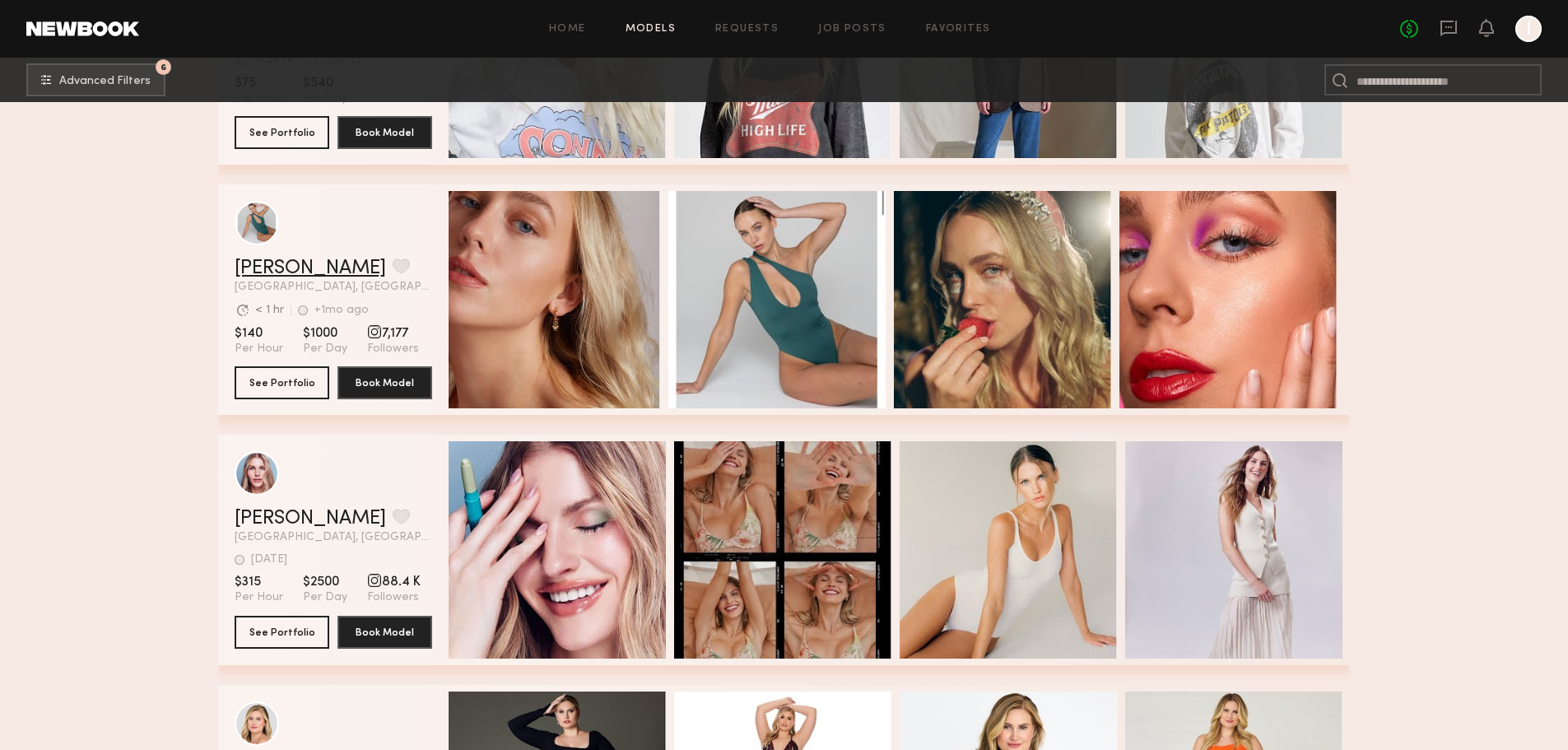
click at [277, 274] on link "[PERSON_NAME]" at bounding box center [310, 269] width 151 height 20
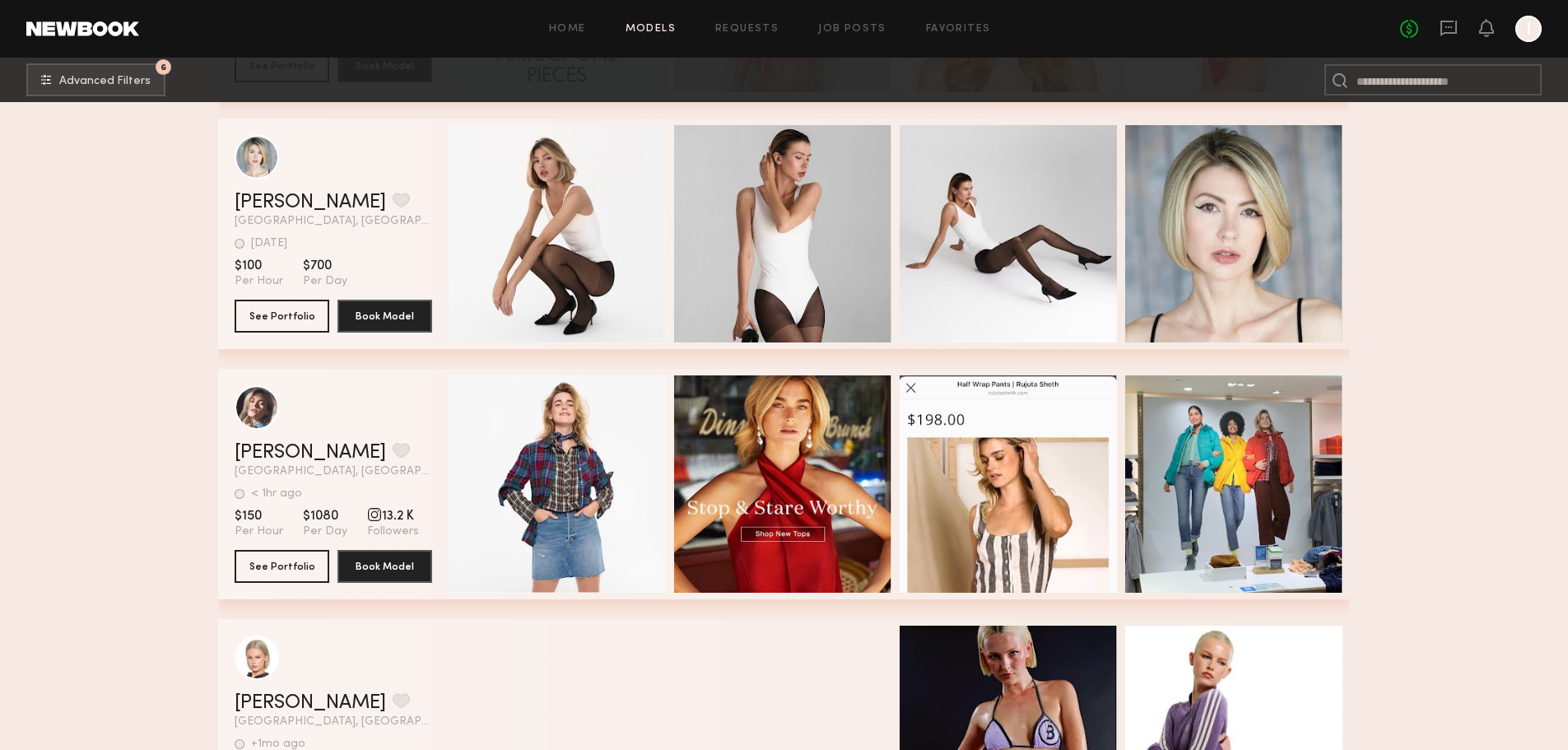
scroll to position [11859, 0]
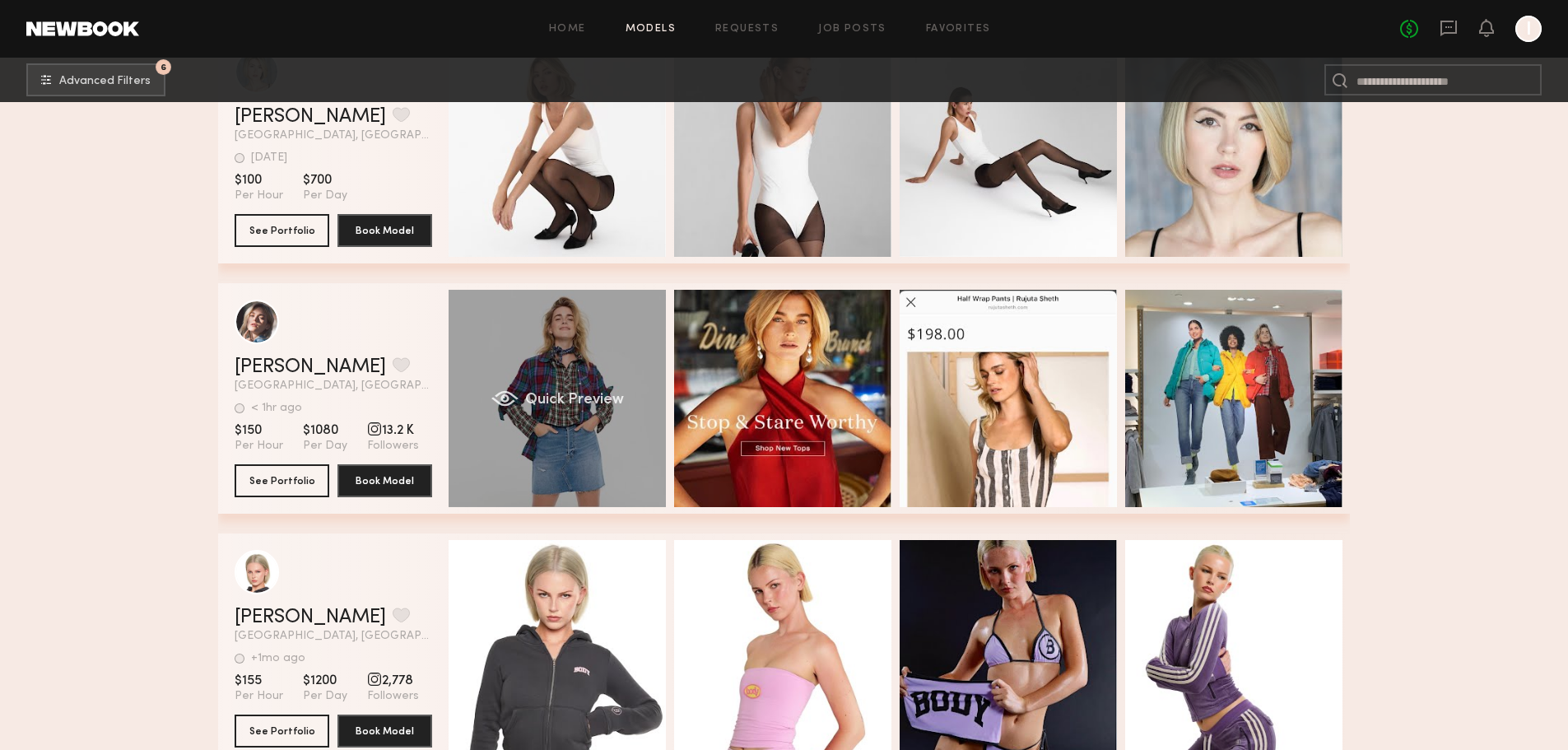
click at [631, 333] on div "Quick Preview" at bounding box center [557, 398] width 217 height 217
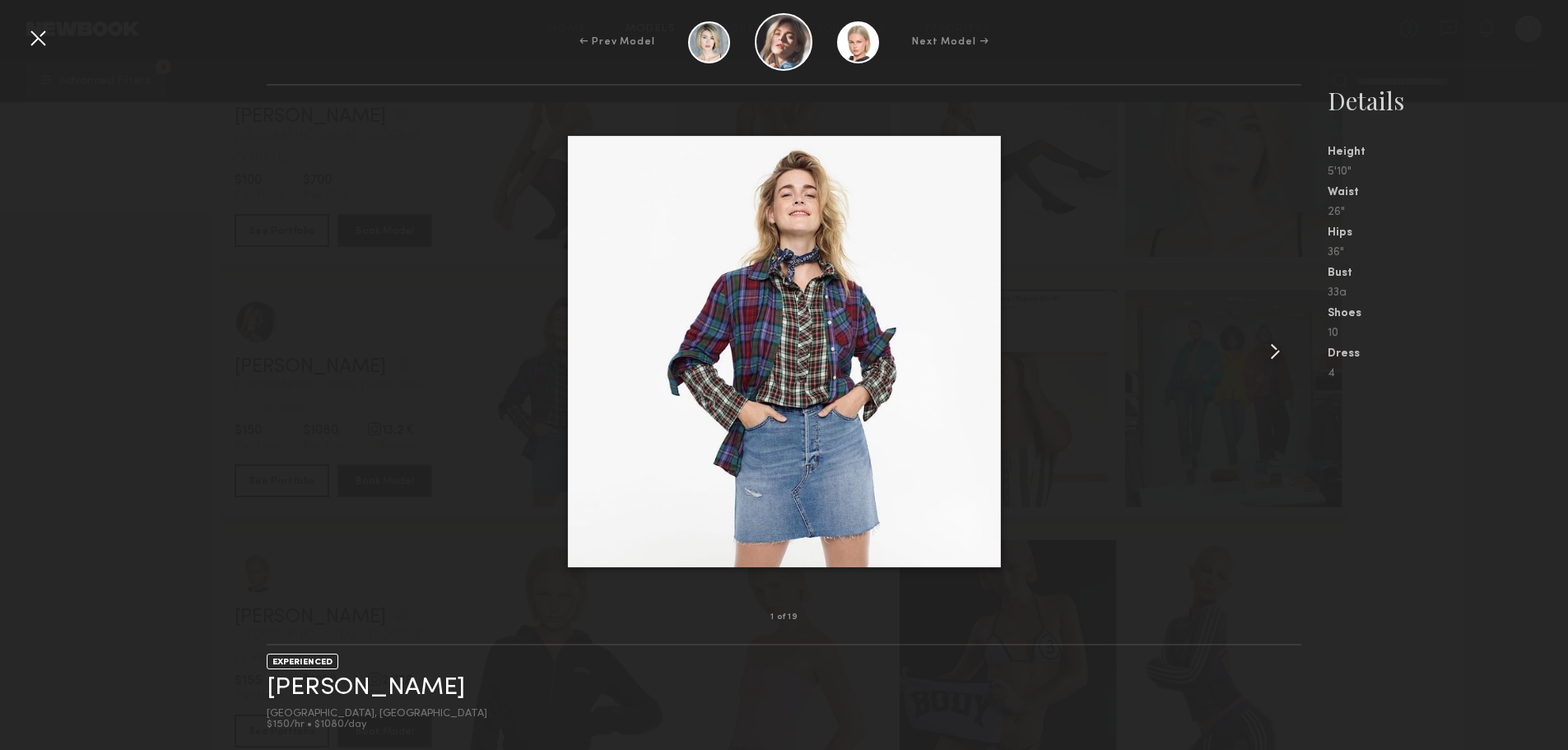
click at [1284, 369] on div at bounding box center [1280, 351] width 41 height 478
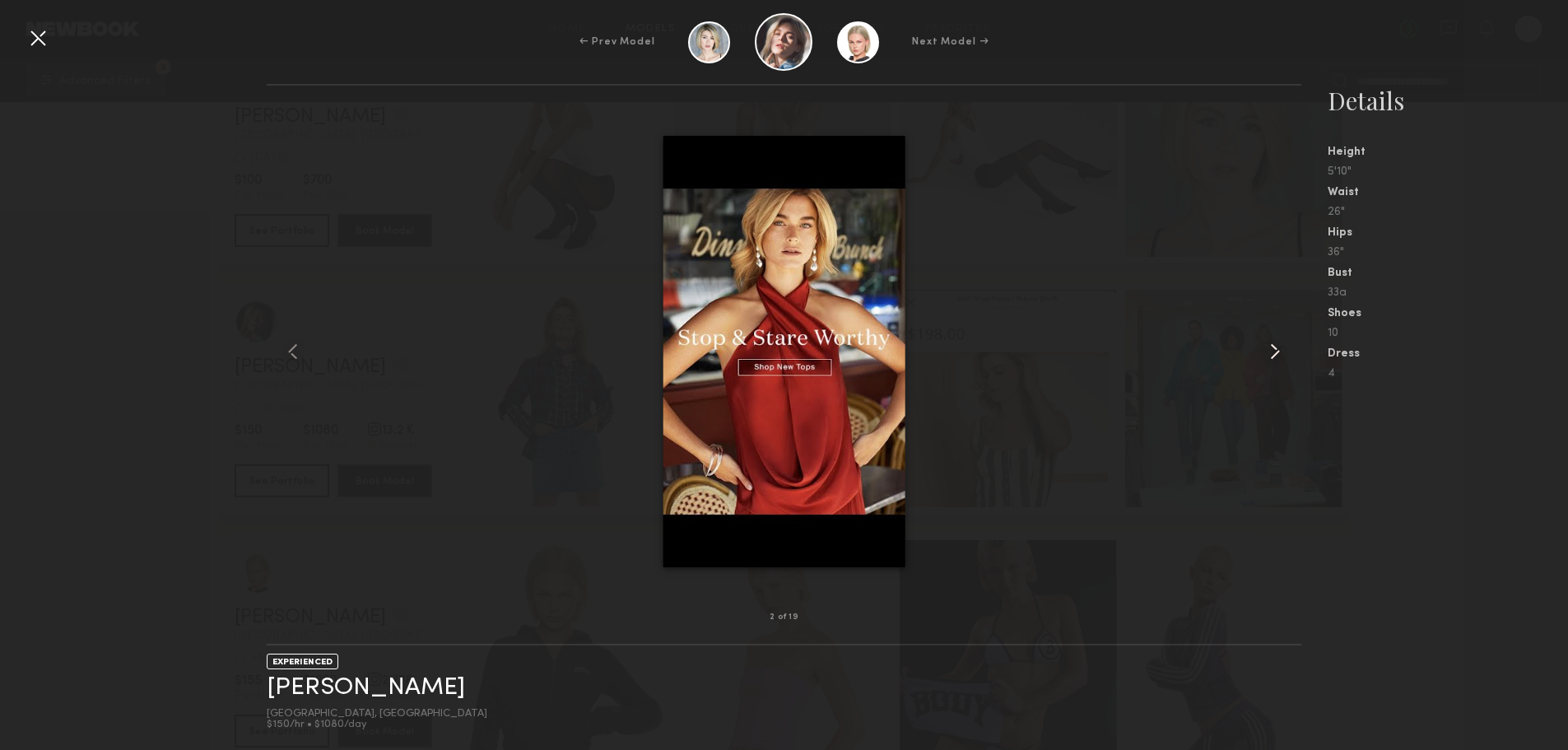
click at [1284, 369] on div at bounding box center [1280, 351] width 41 height 478
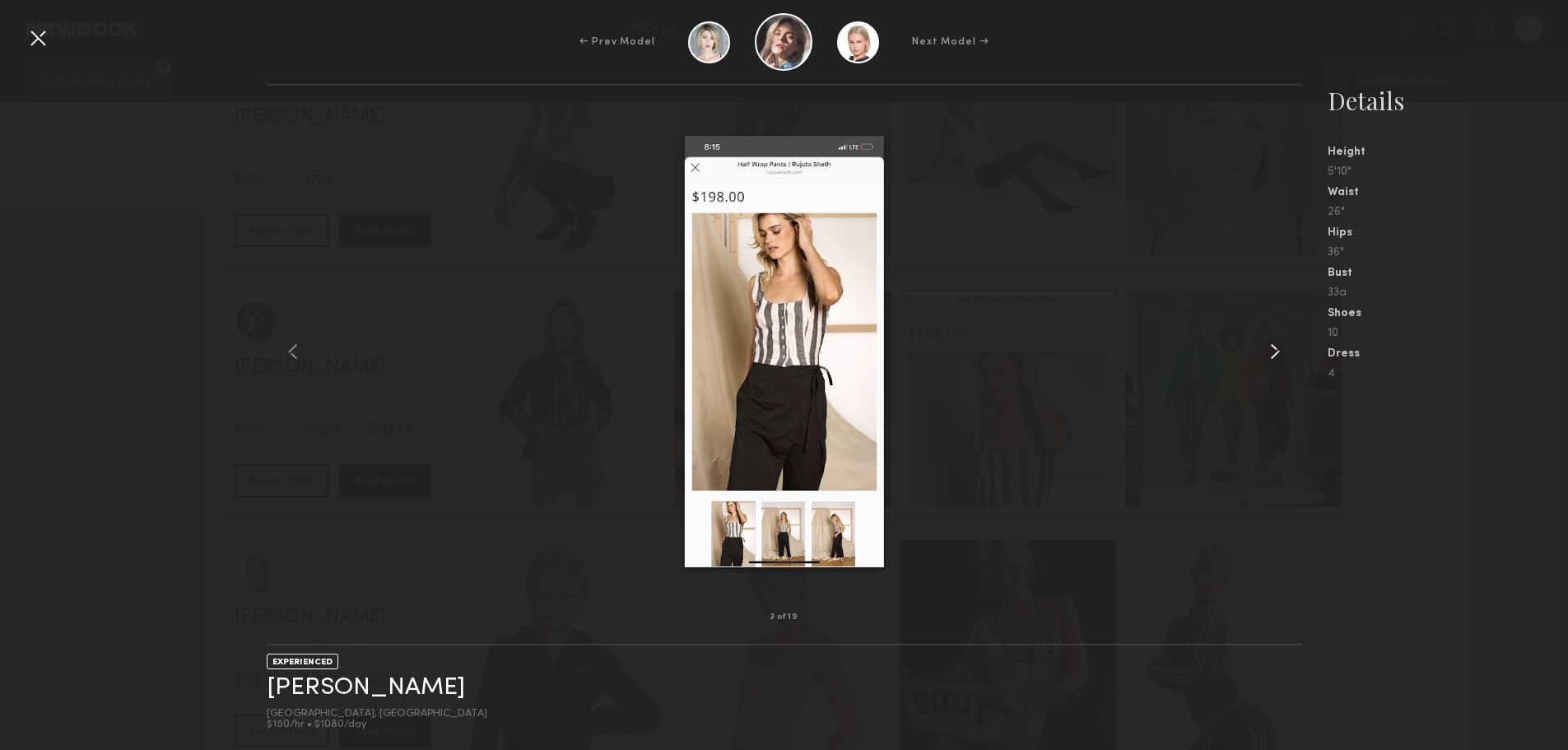
click at [1284, 369] on div at bounding box center [1280, 351] width 41 height 478
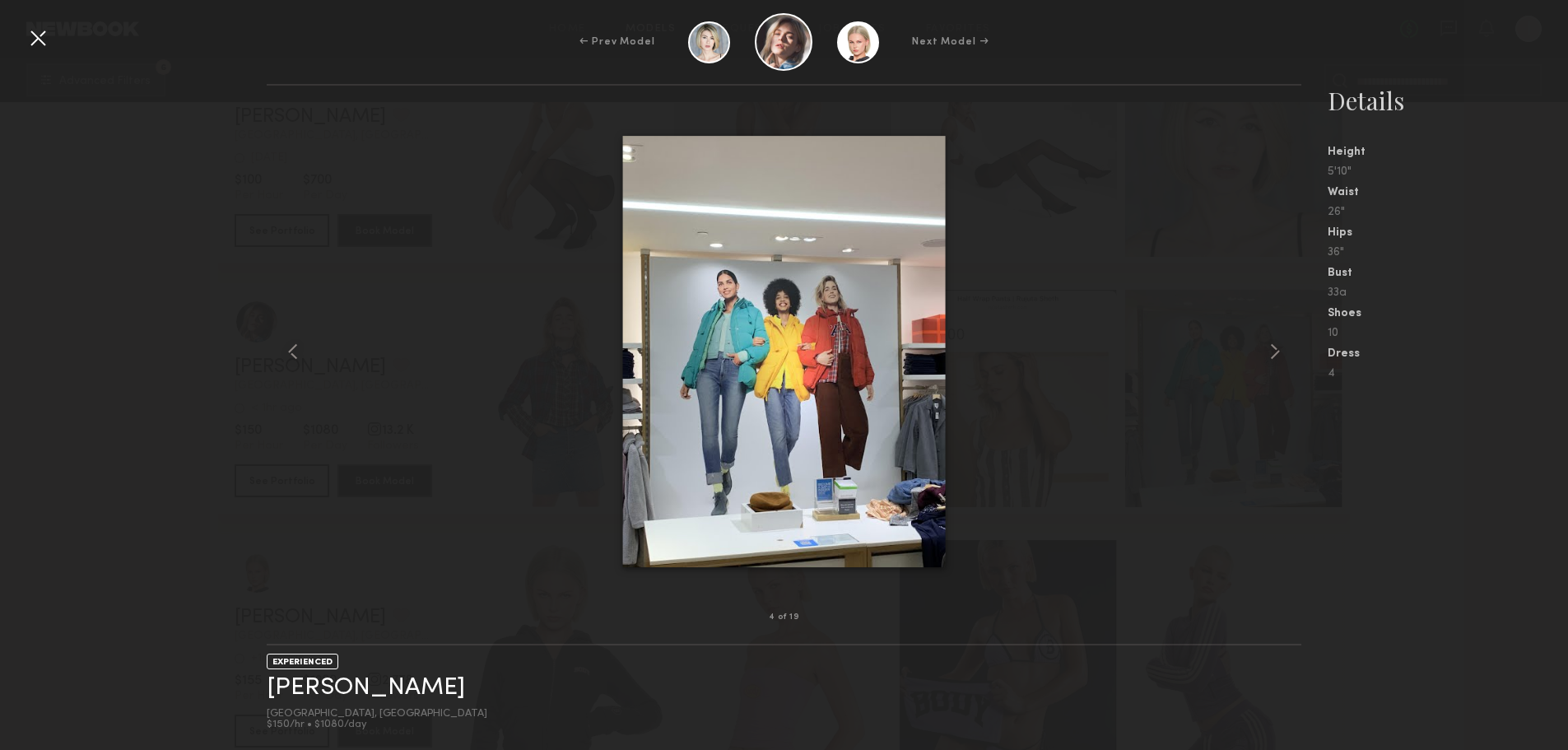
click at [43, 45] on div at bounding box center [38, 38] width 26 height 26
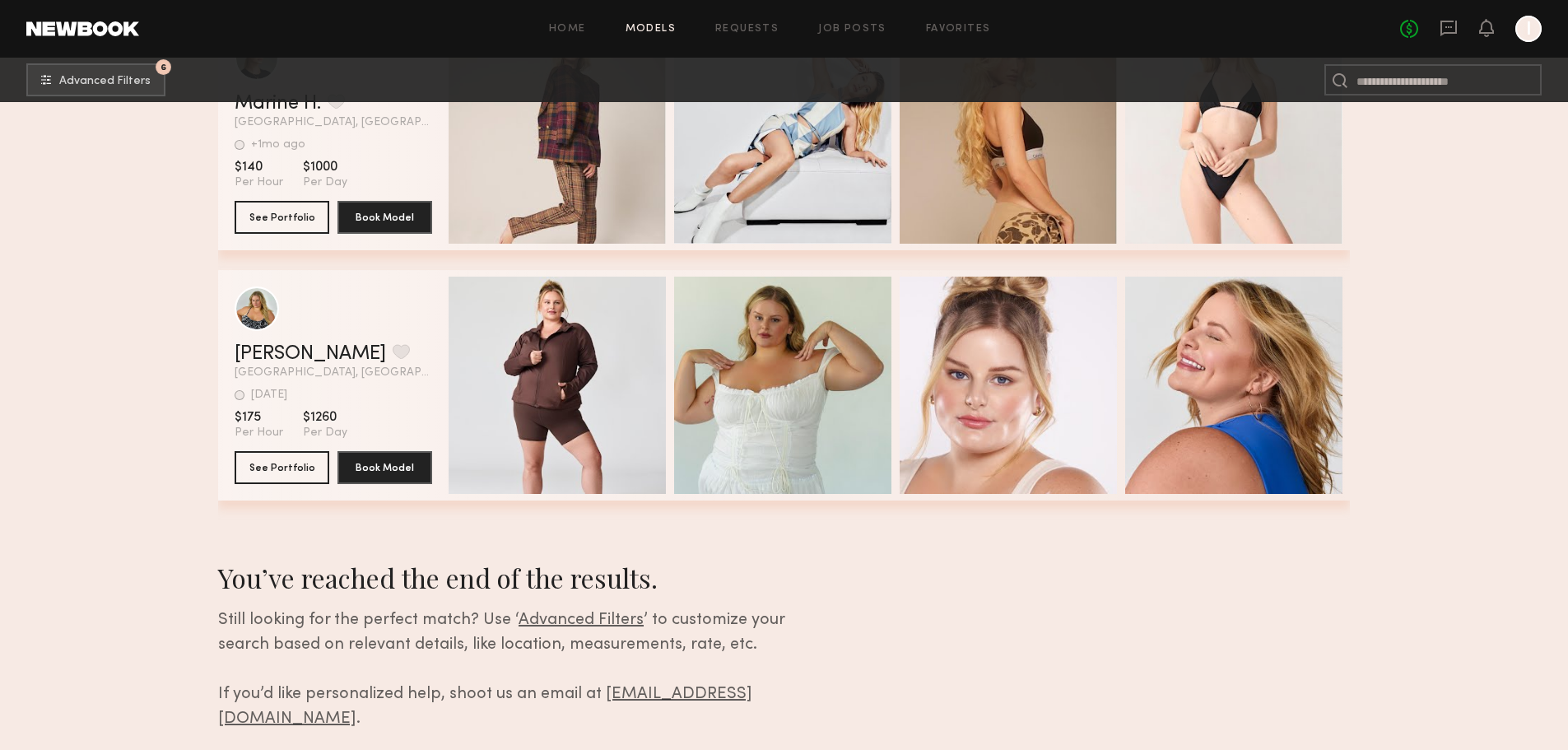
scroll to position [14410, 0]
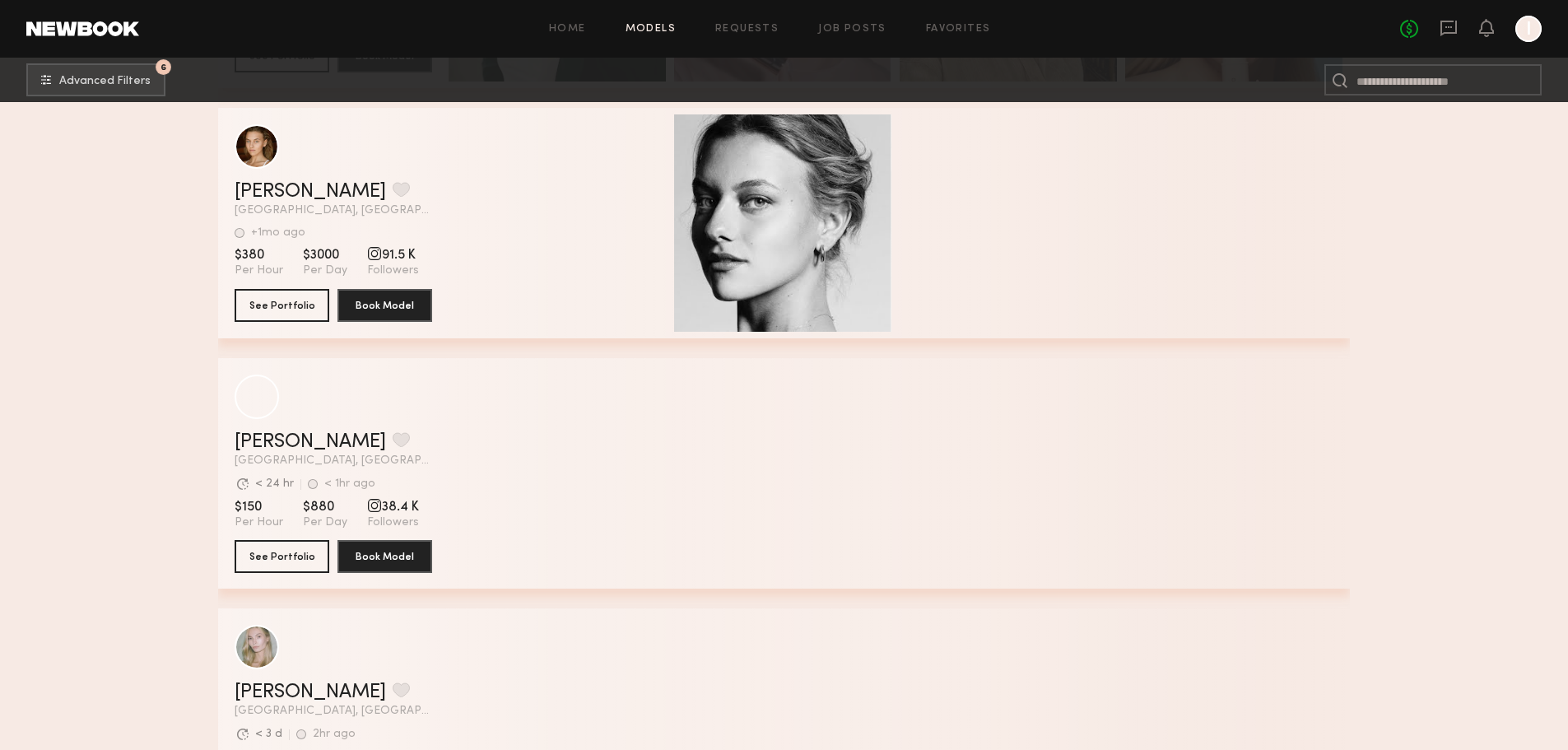
scroll to position [1161, 0]
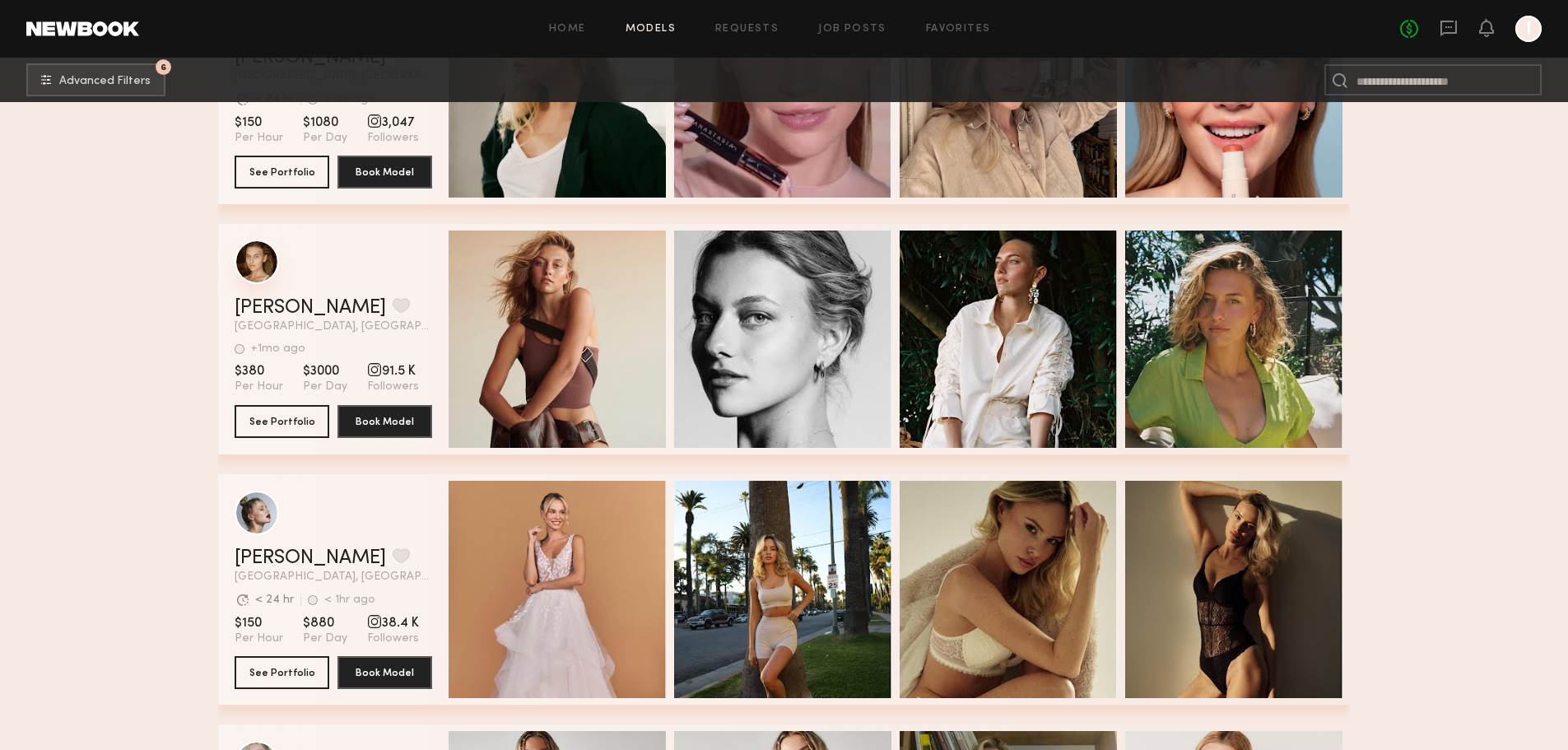
click at [250, 270] on div "grid" at bounding box center [257, 262] width 45 height 45
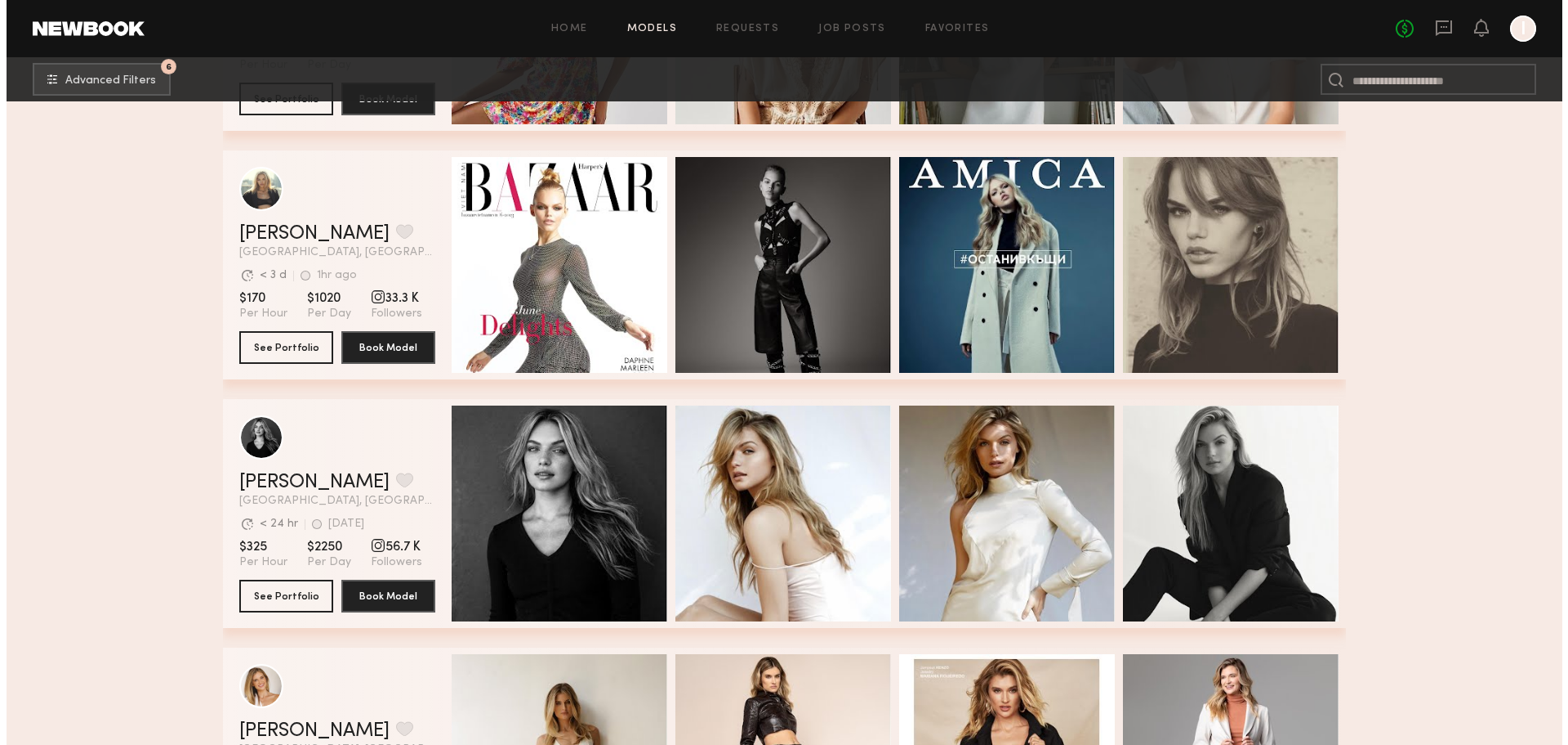
scroll to position [2216, 0]
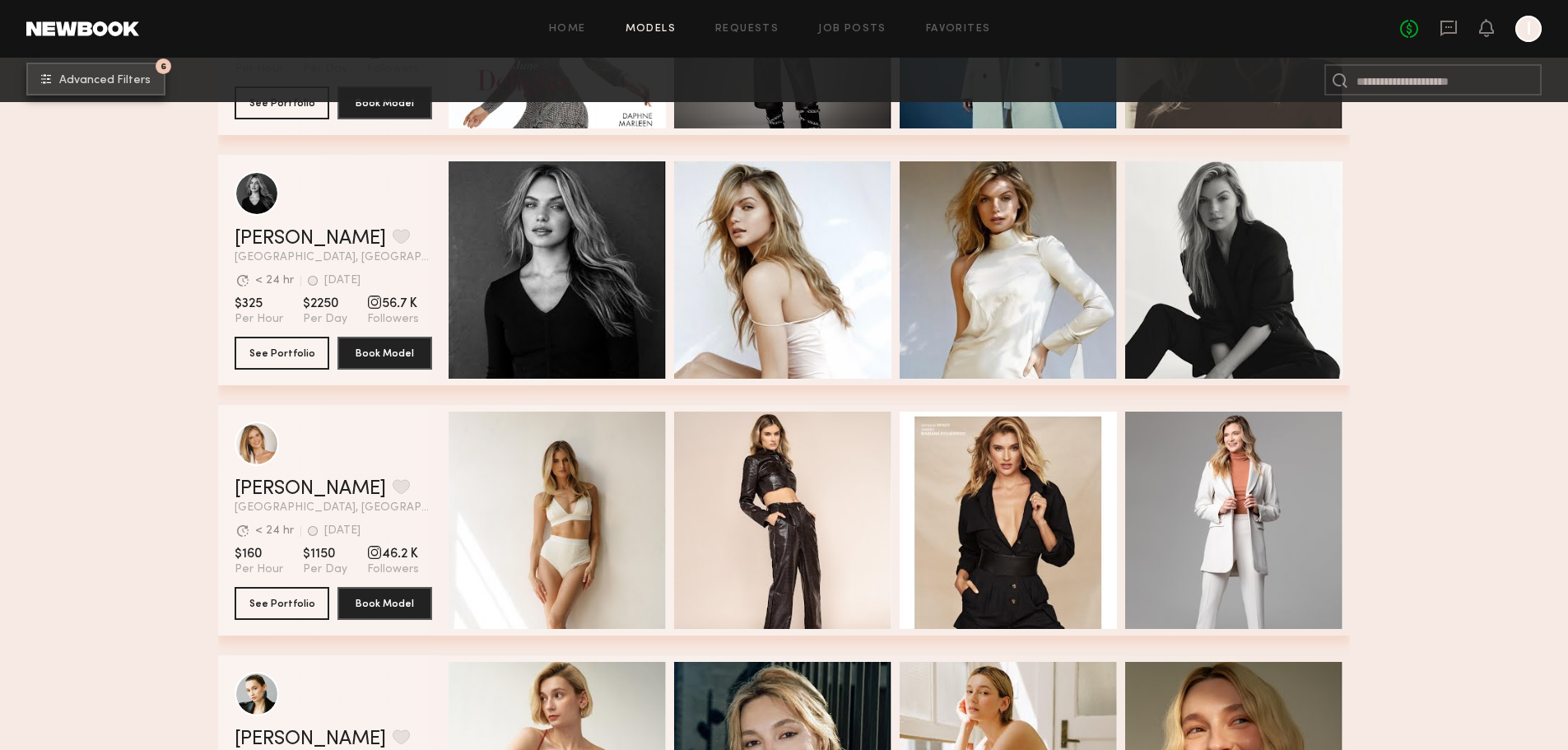
click at [100, 79] on span "Advanced Filters" at bounding box center [105, 81] width 92 height 12
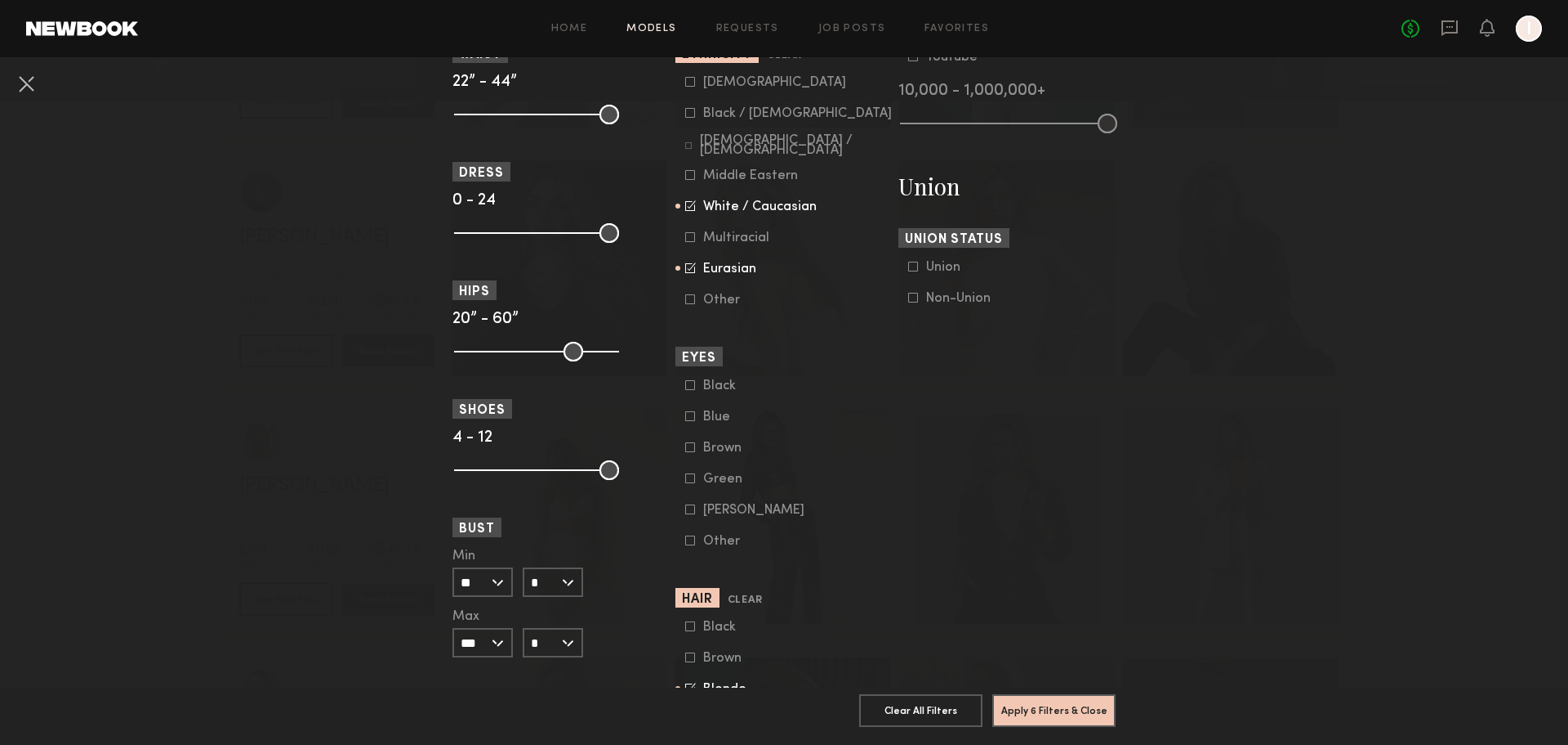
scroll to position [817, 0]
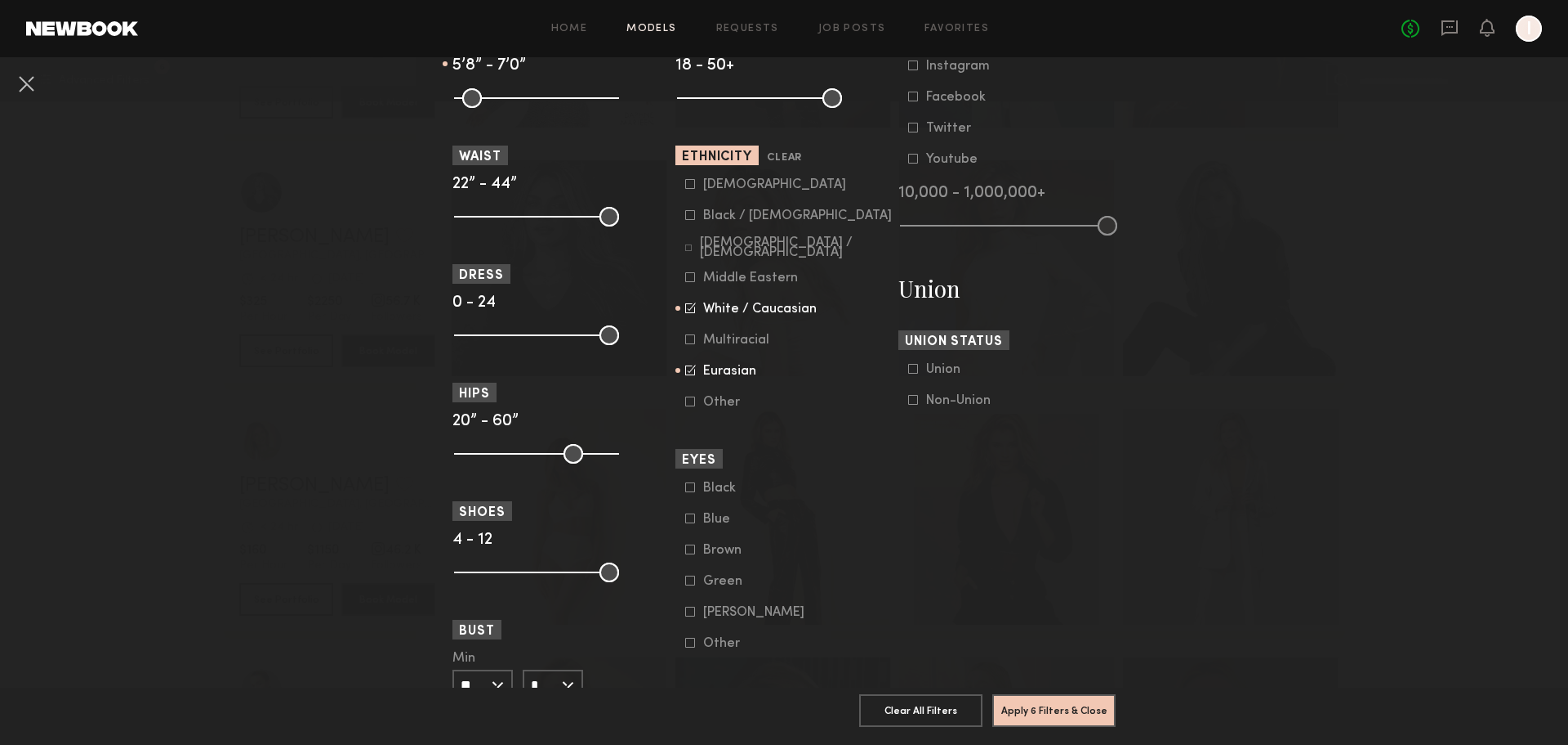
click at [688, 310] on icon at bounding box center [692, 306] width 8 height 8
click at [685, 368] on icon at bounding box center [690, 370] width 11 height 11
click at [1083, 698] on button "Apply 5 Filters & Close" at bounding box center [1054, 709] width 123 height 33
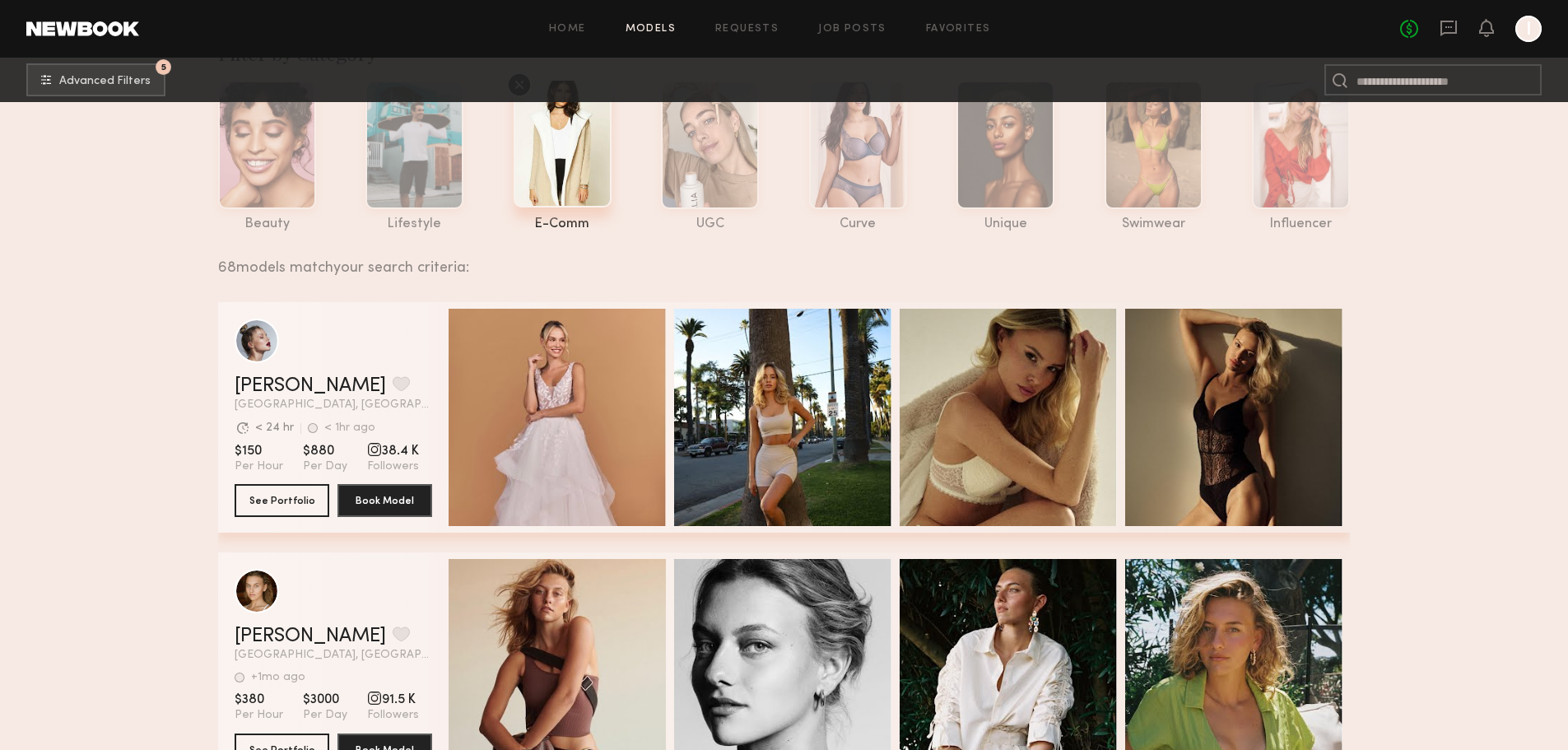
scroll to position [0, 6]
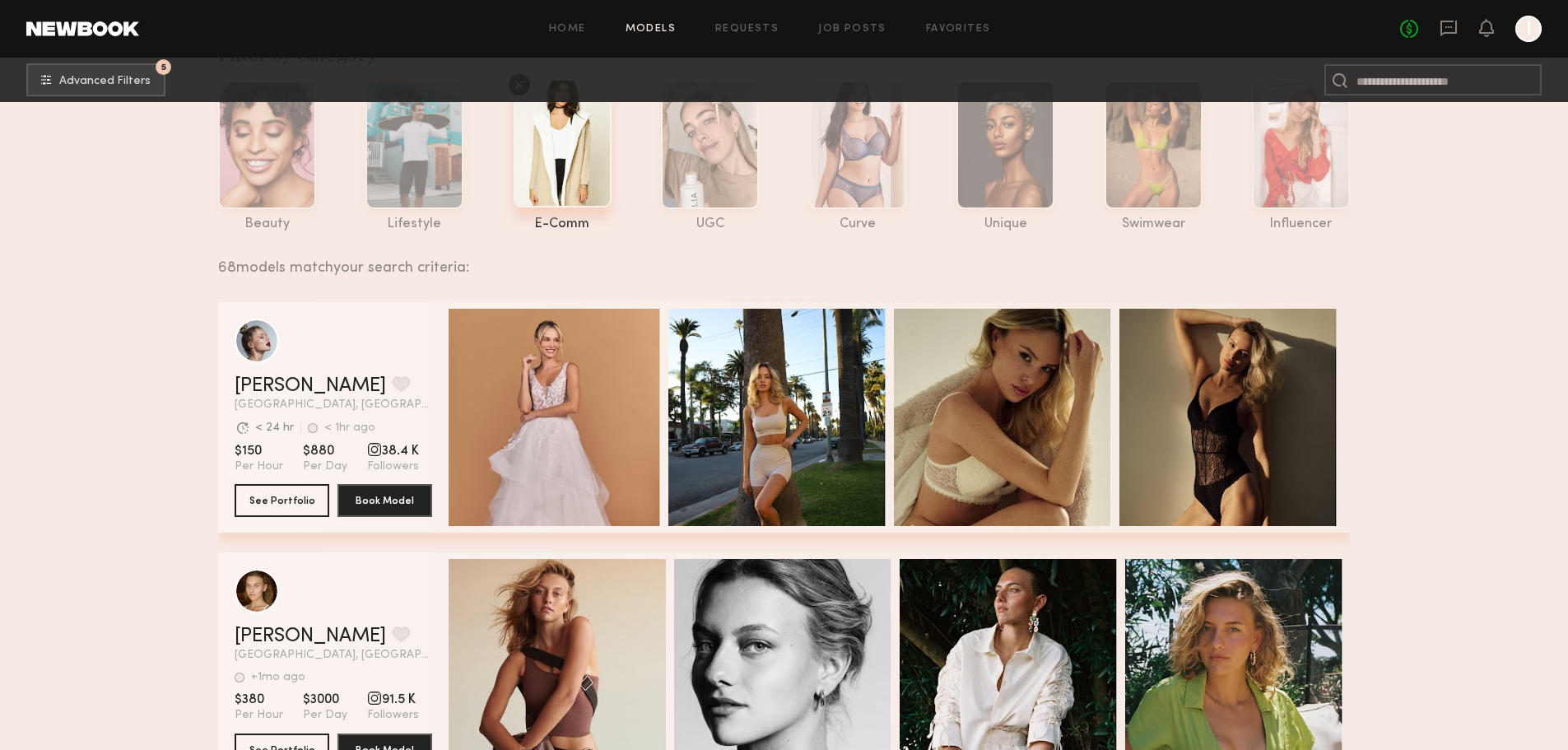
drag, startPoint x: 1236, startPoint y: 416, endPoint x: 439, endPoint y: 330, distance: 801.6
click at [443, 331] on div "Klaudia S. Favorite Los Angeles, CA Avg. request response time < 24 hr < 1hr ag…" at bounding box center [784, 418] width 1132 height 231
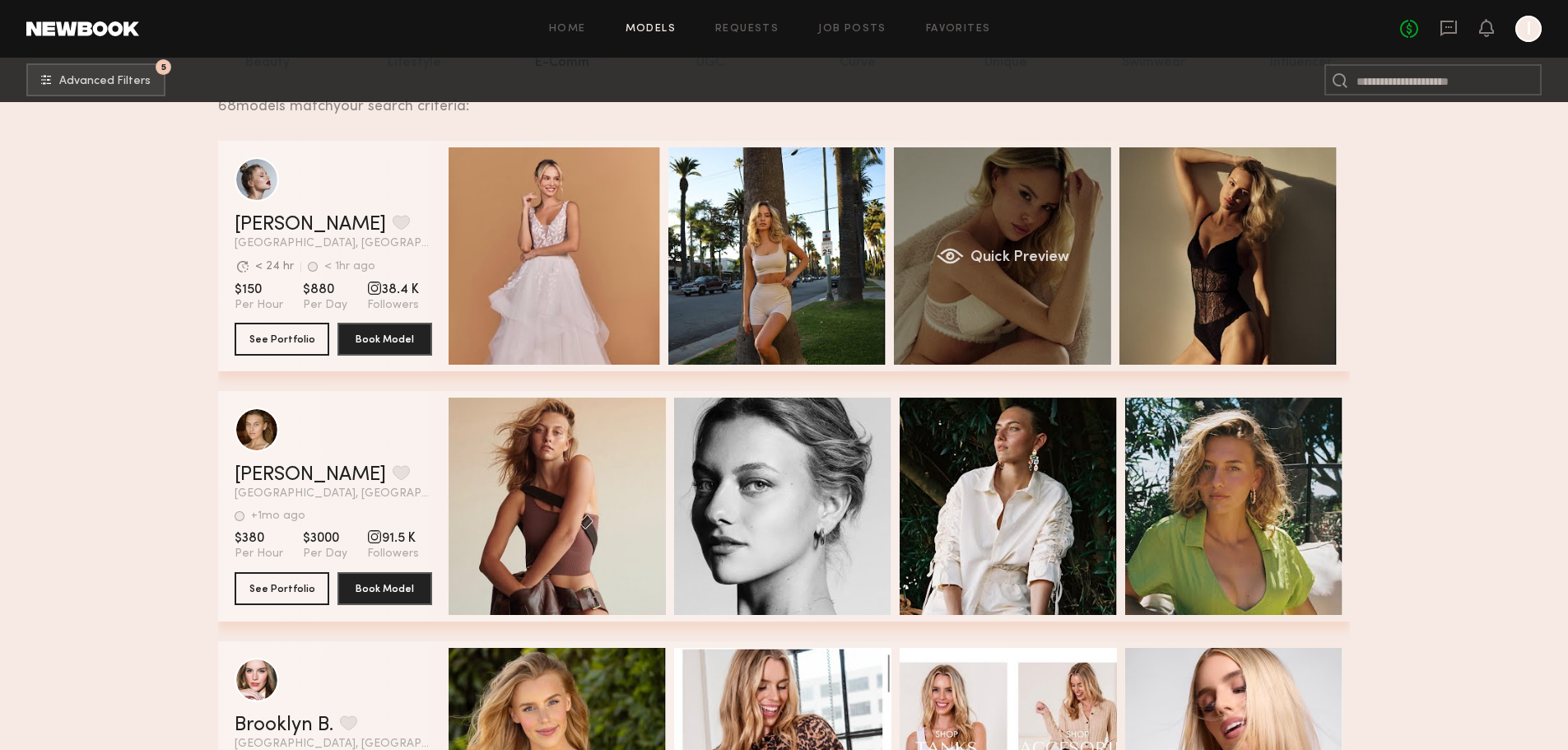
scroll to position [247, 0]
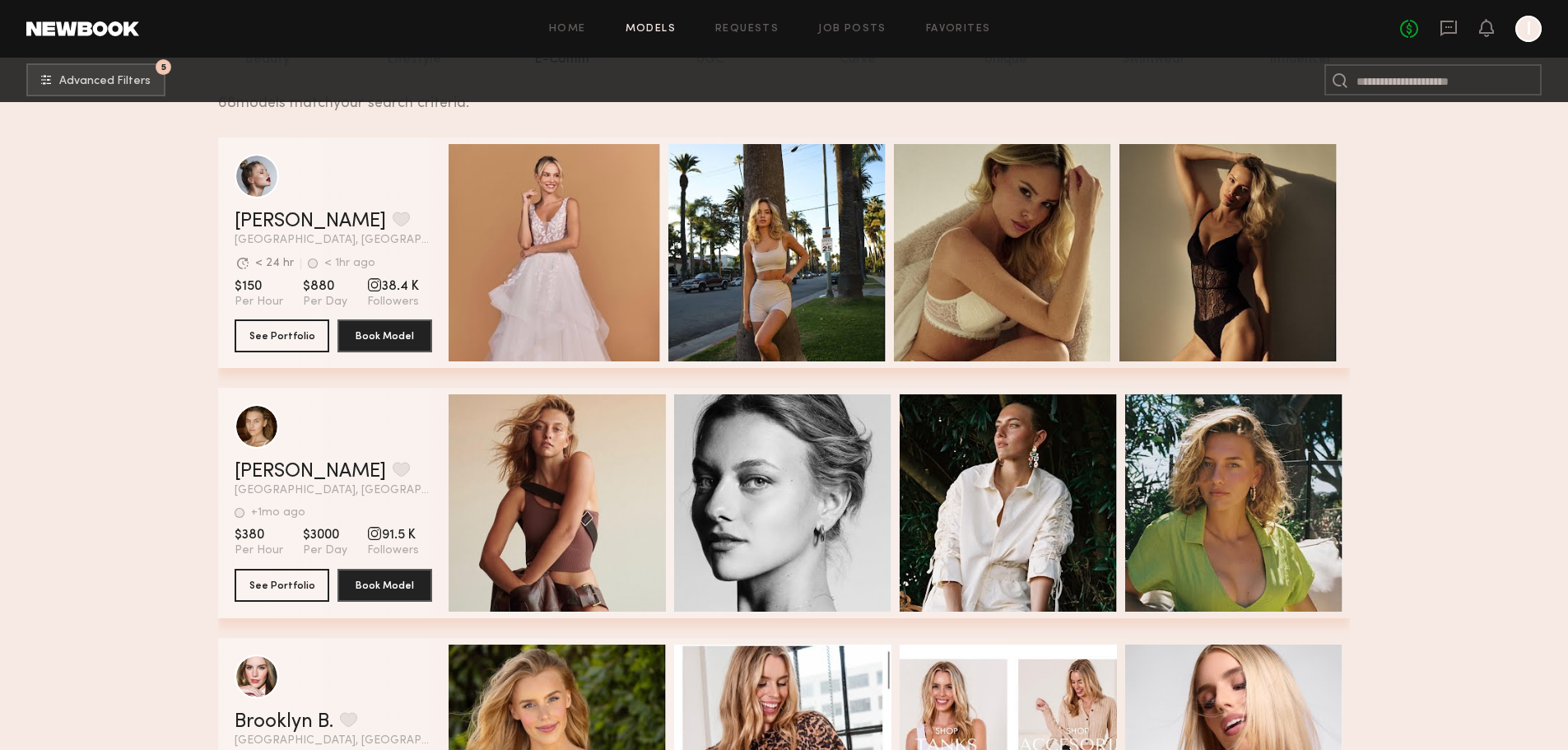
click at [338, 187] on div "grid" at bounding box center [333, 176] width 198 height 45
click at [271, 193] on div "grid" at bounding box center [257, 175] width 45 height 45
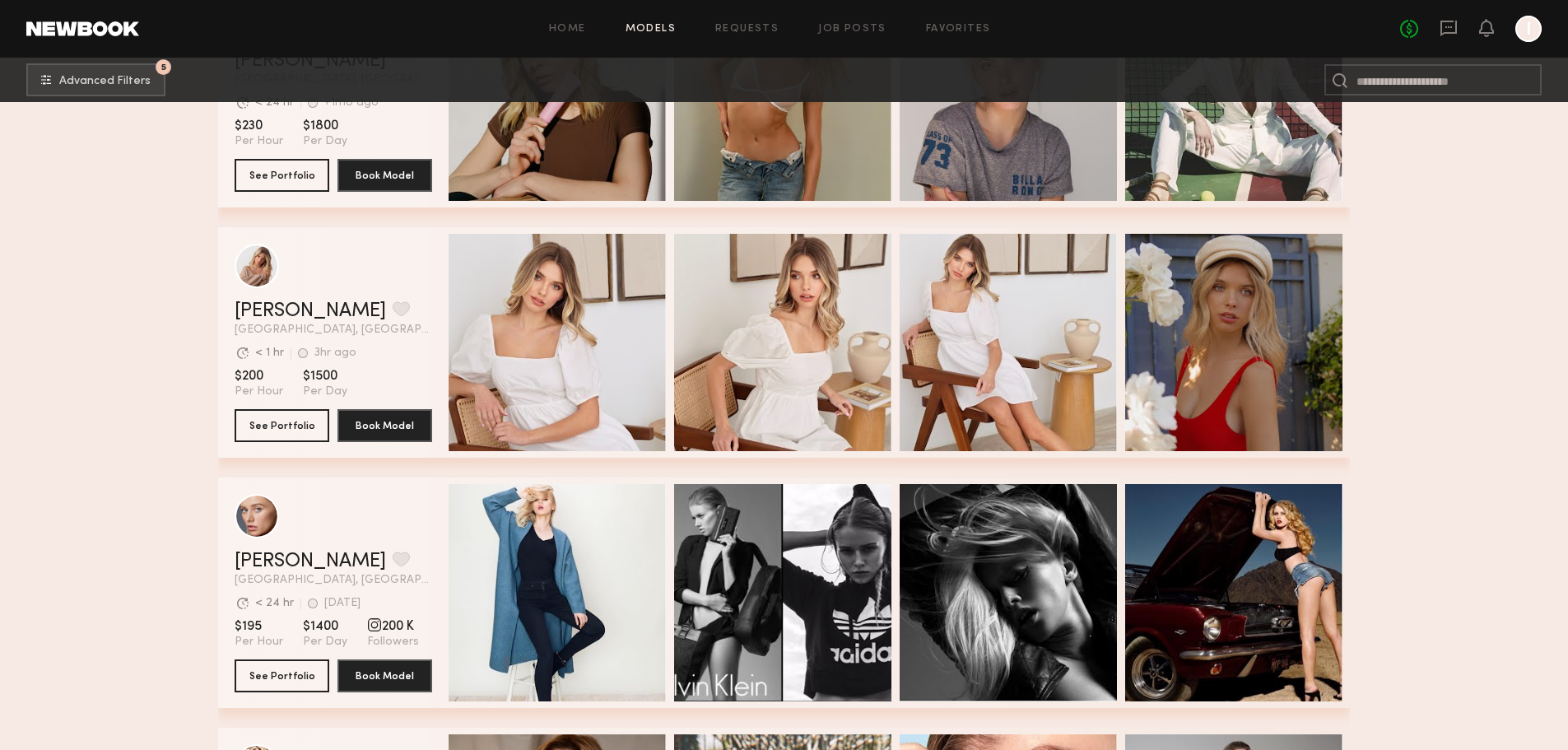
scroll to position [4989, 0]
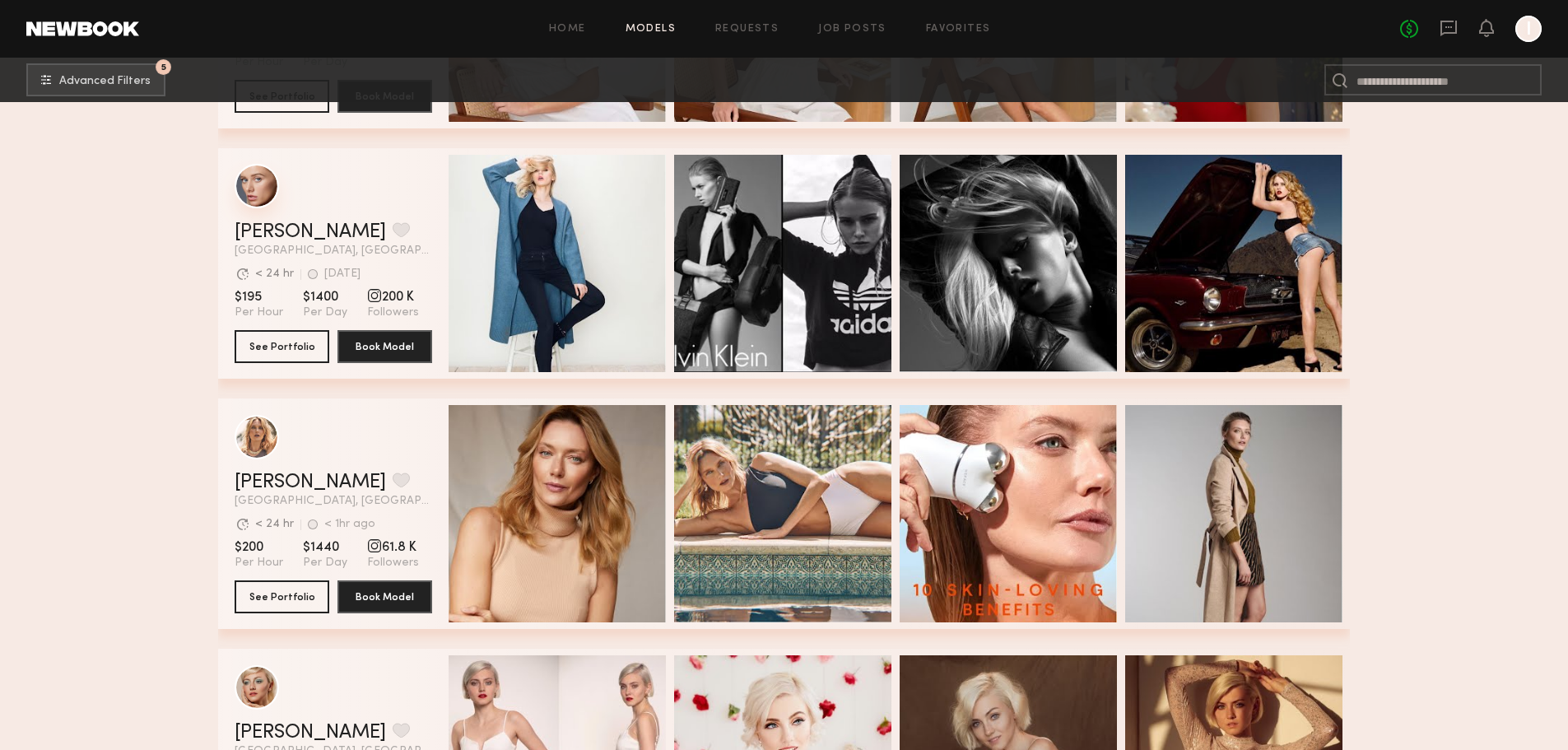
click at [275, 195] on div "grid" at bounding box center [257, 186] width 45 height 45
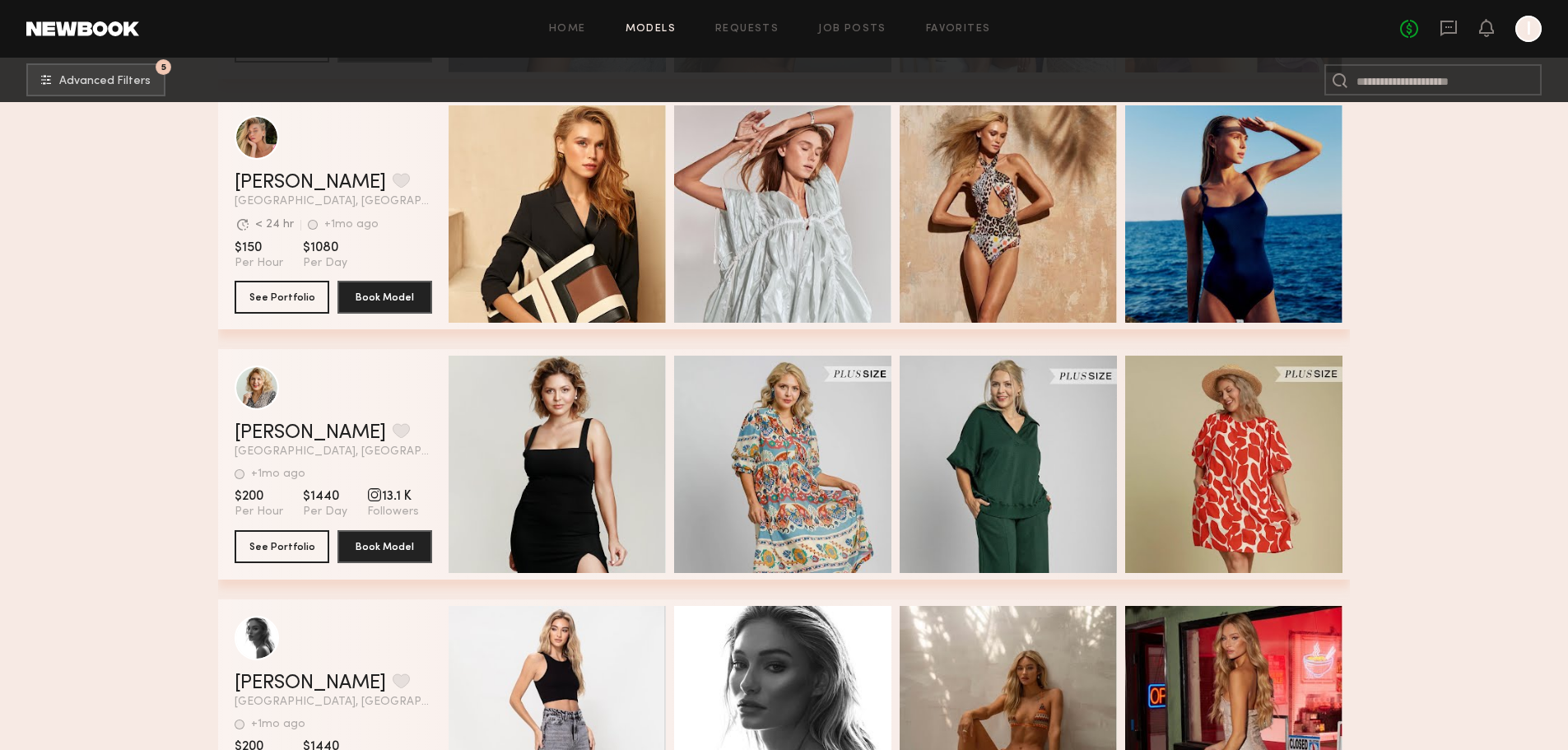
scroll to position [8857, 0]
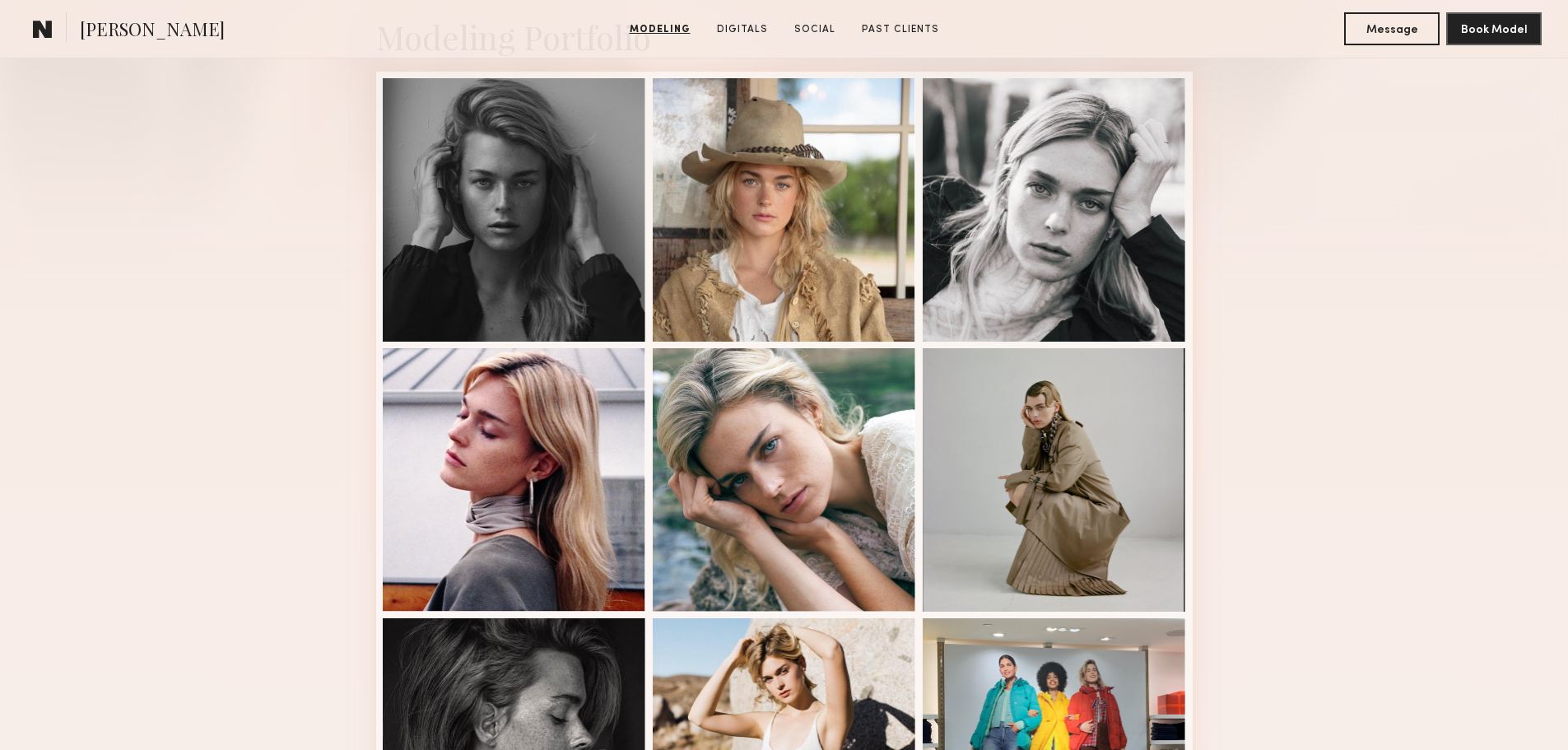
scroll to position [412, 0]
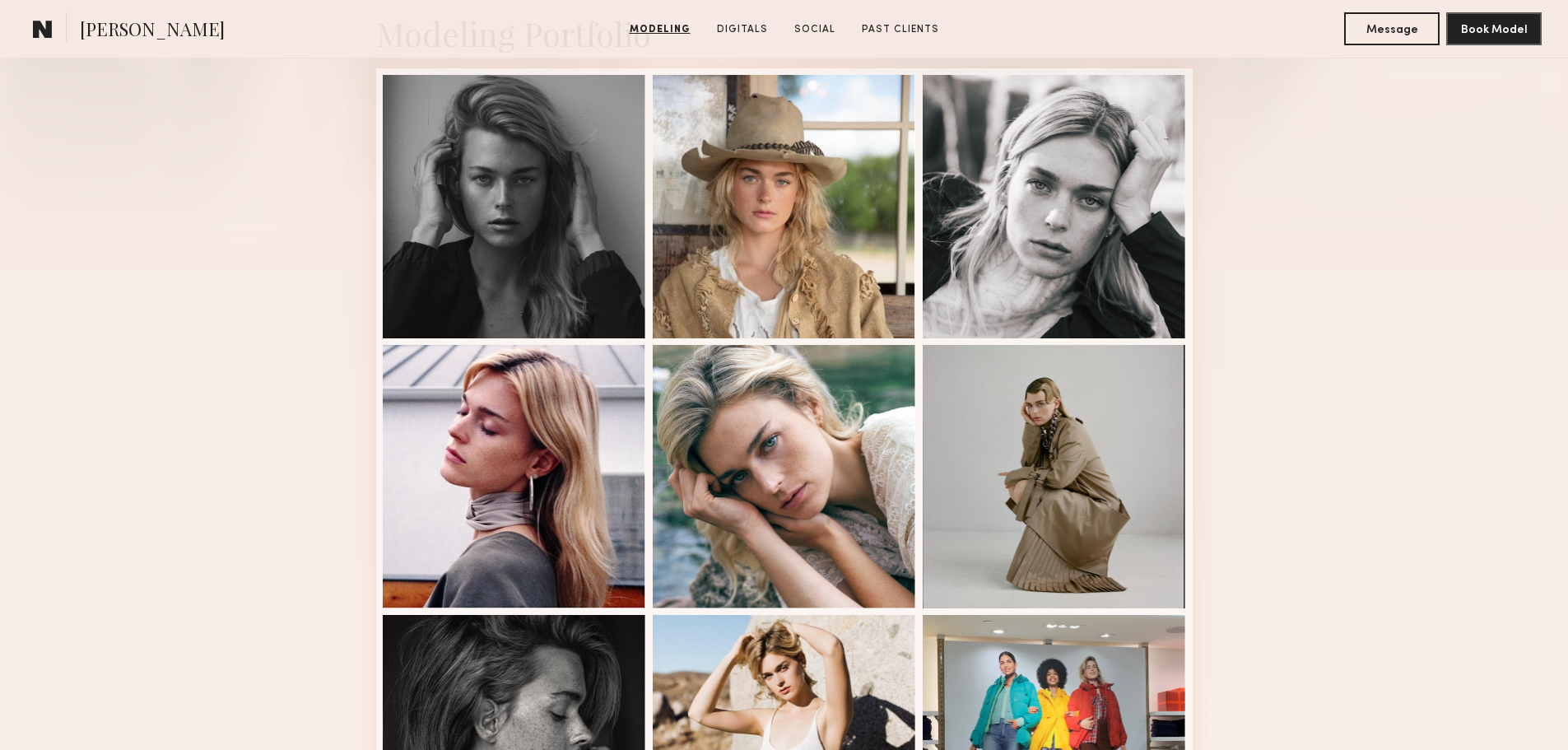
click at [1356, 265] on div "Modeling Portfolio View More" at bounding box center [784, 606] width 1568 height 1281
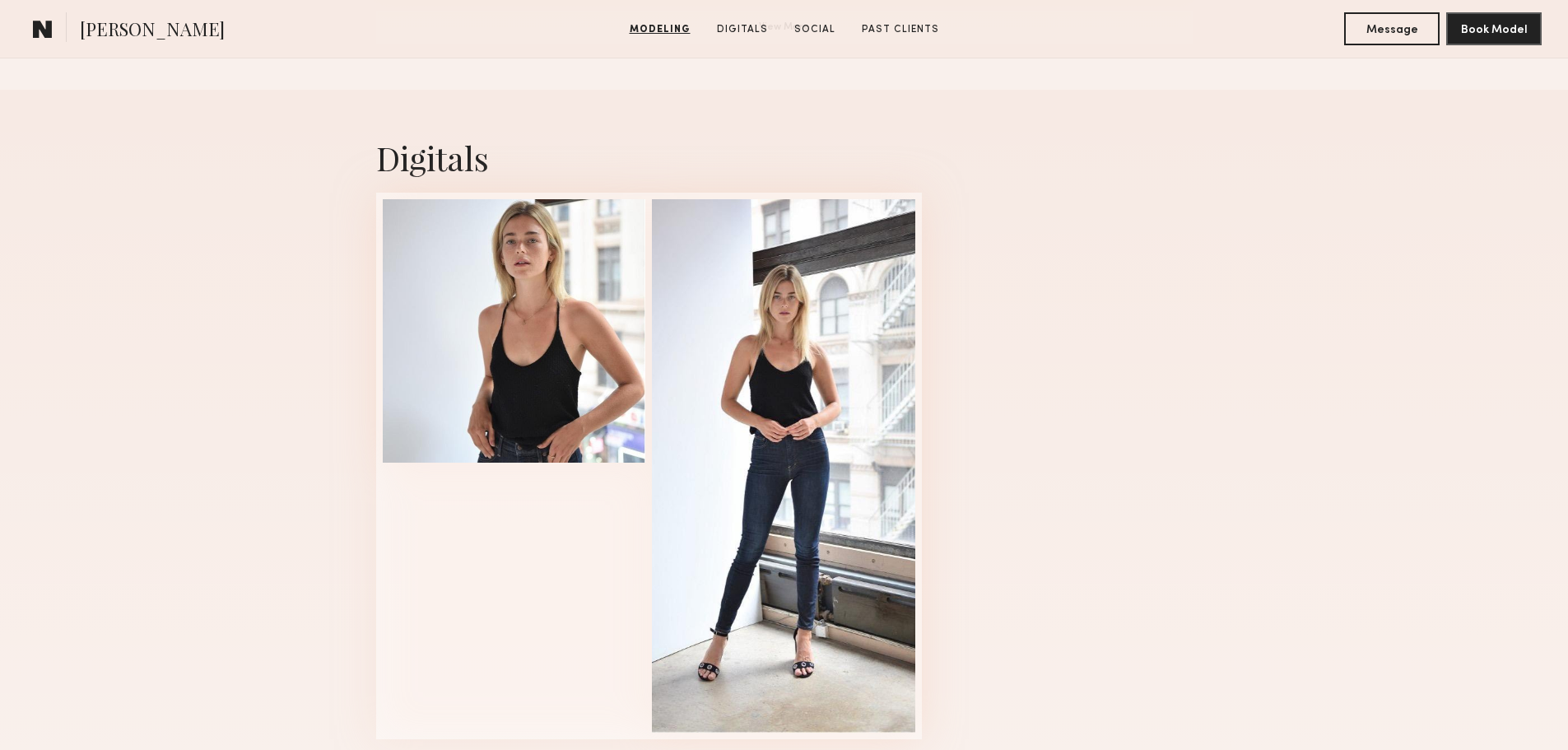
scroll to position [1646, 0]
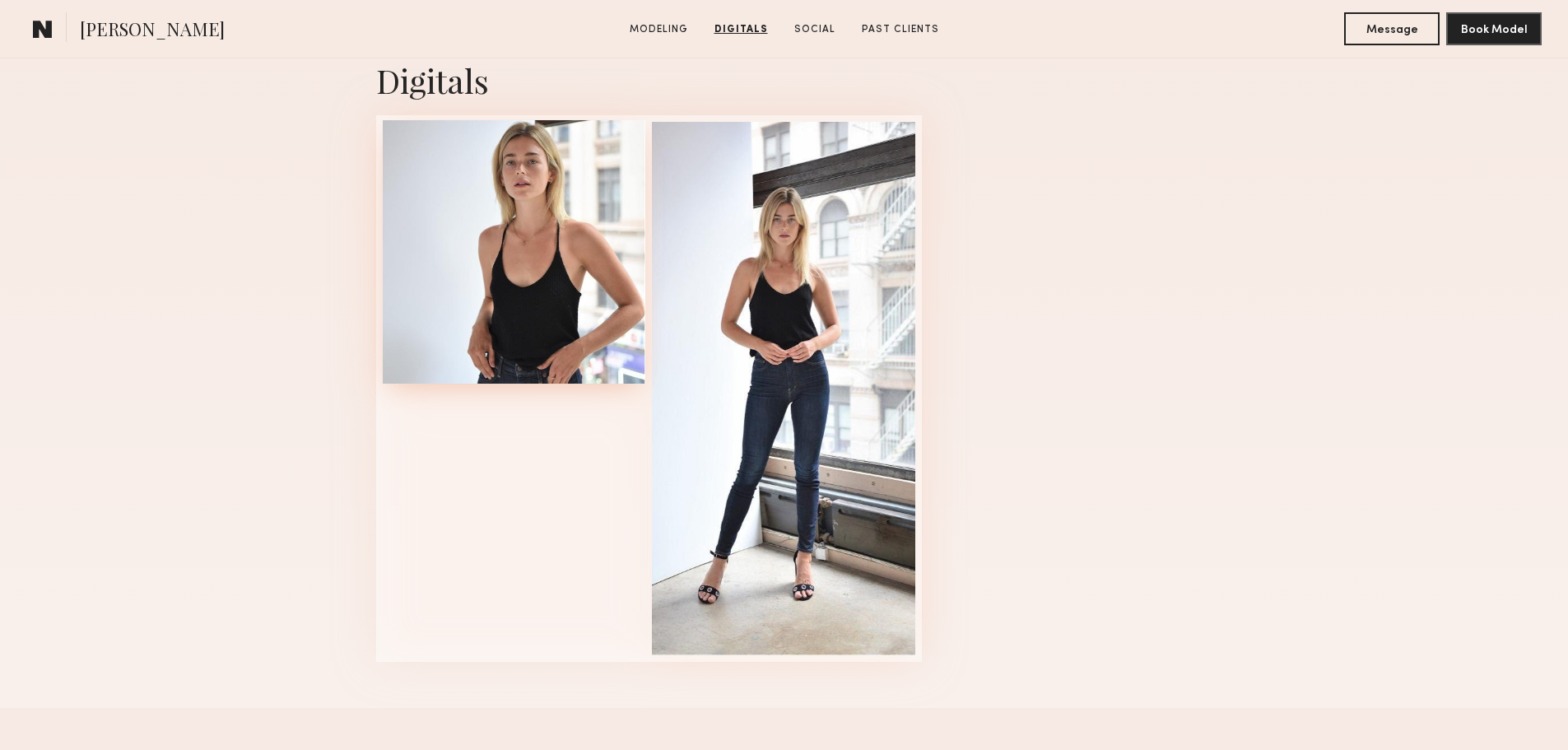
click at [478, 187] on div at bounding box center [514, 252] width 264 height 264
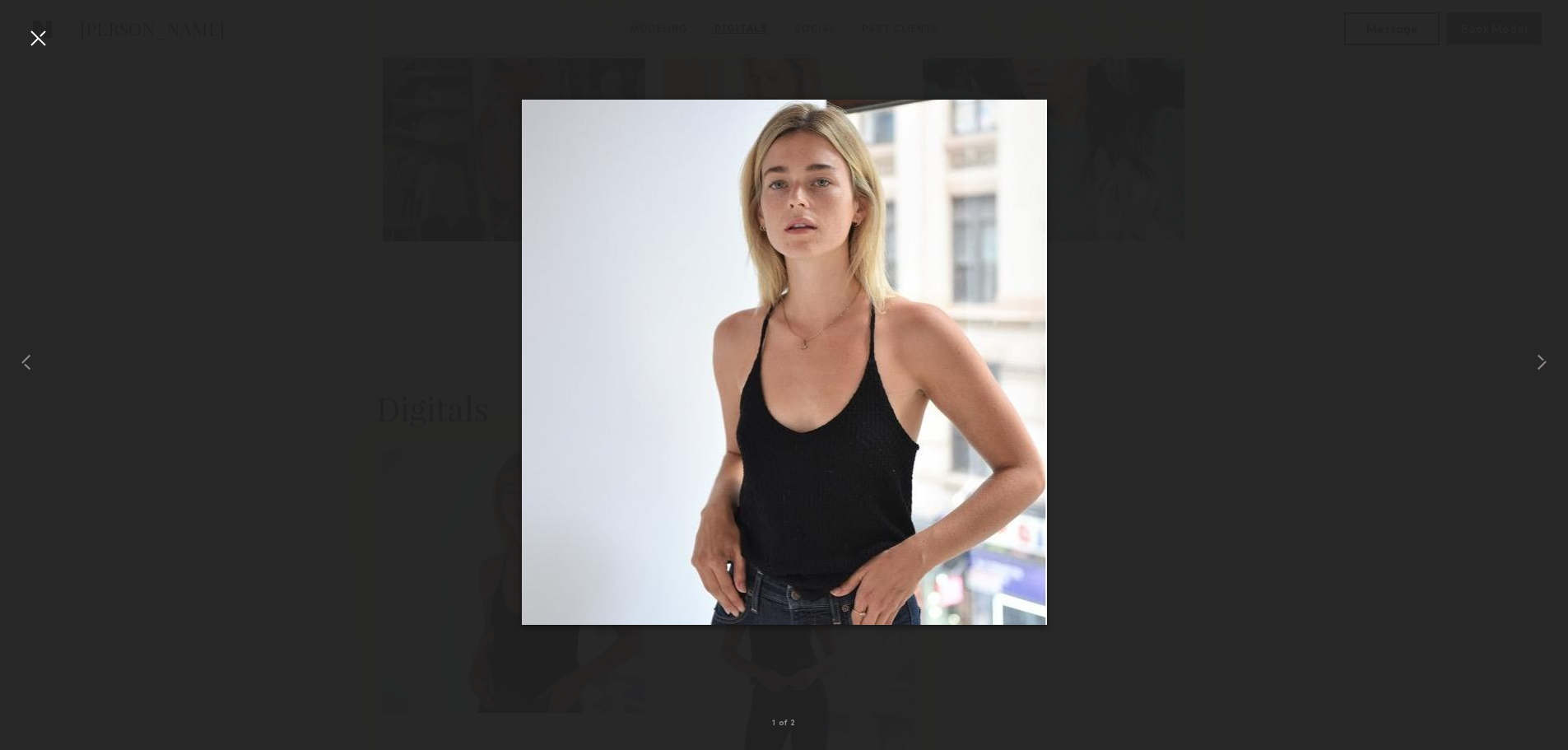
scroll to position [1317, 0]
click at [1207, 227] on div at bounding box center [784, 361] width 1568 height 670
click at [37, 35] on div at bounding box center [38, 38] width 26 height 26
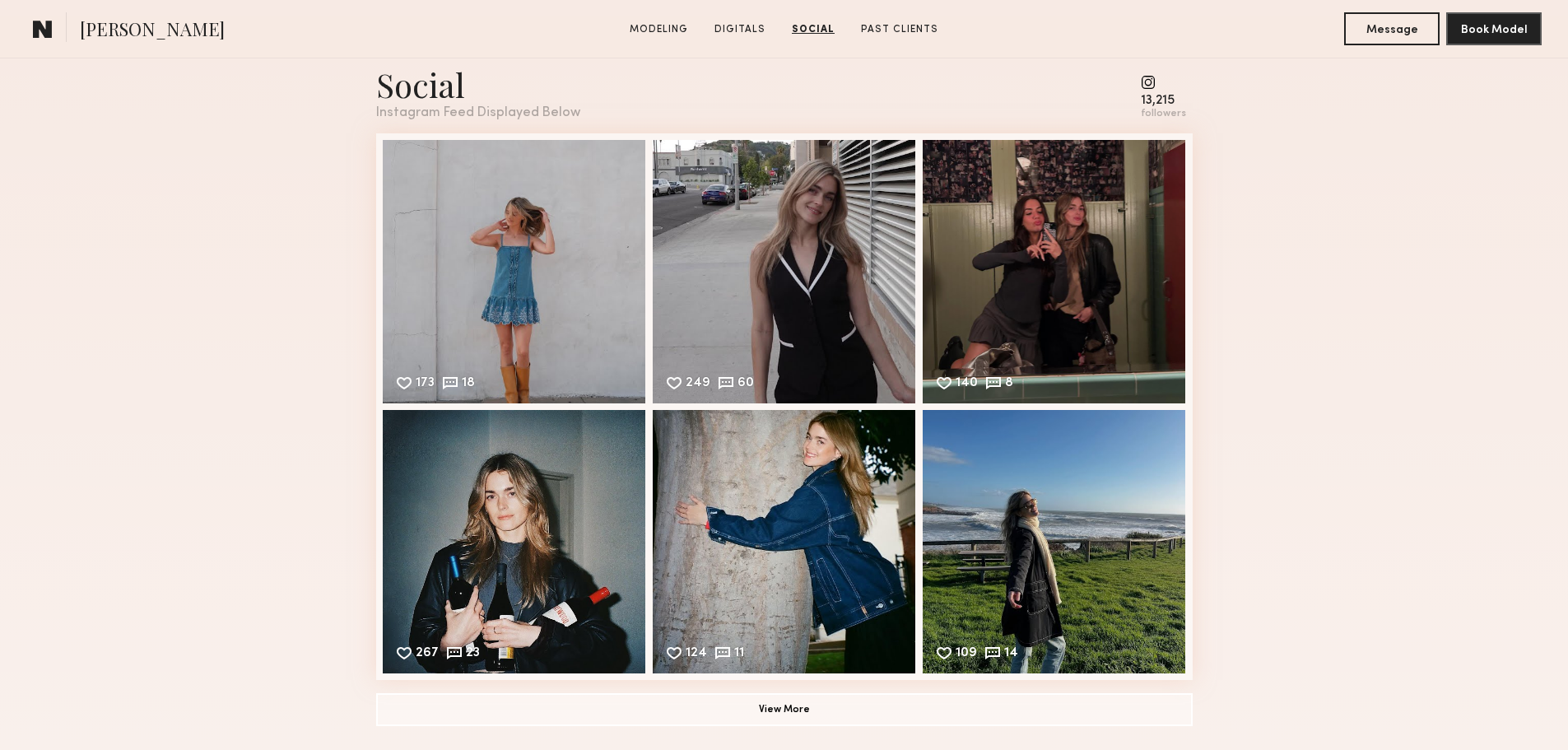
scroll to position [2140, 0]
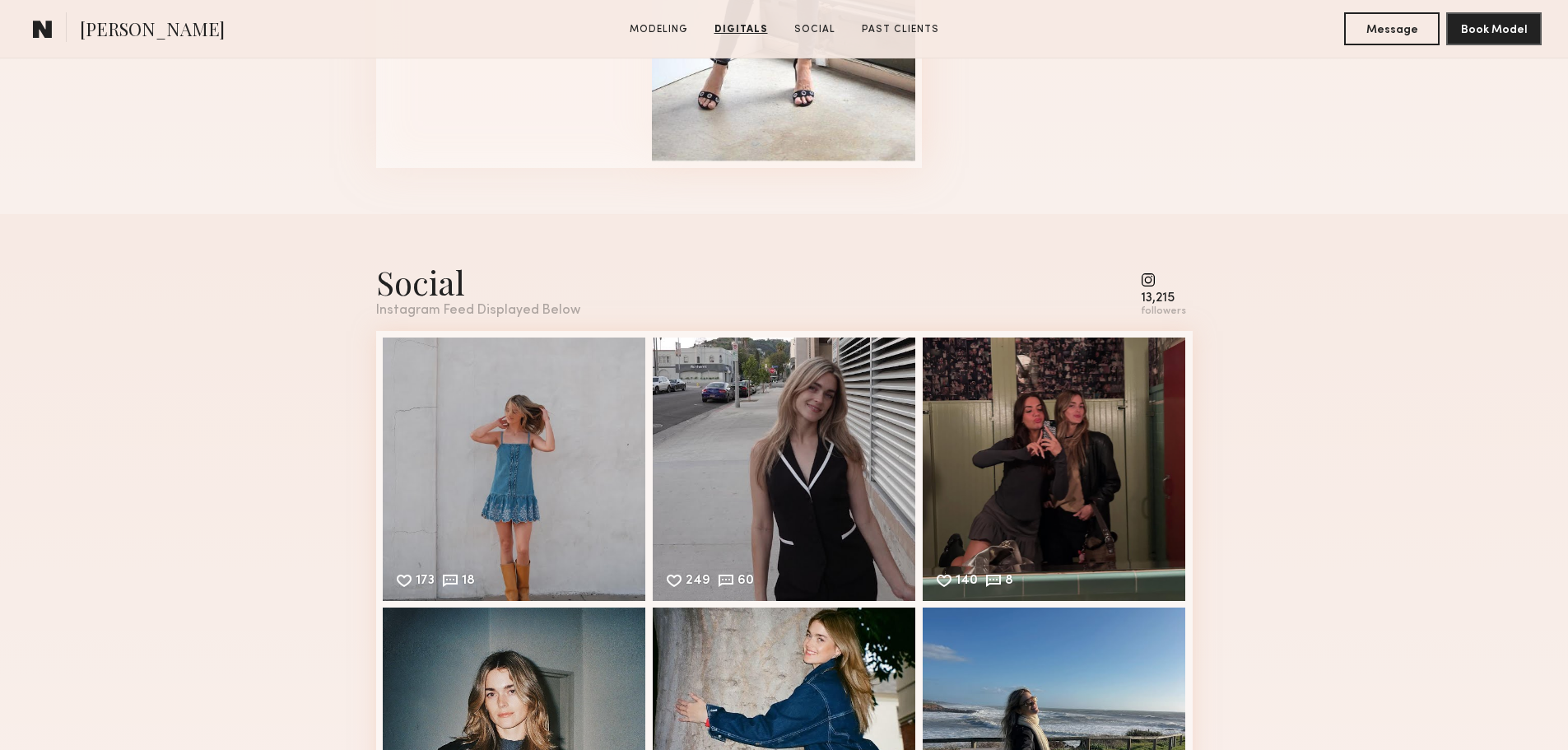
click at [1146, 304] on div "13,215" at bounding box center [1164, 298] width 46 height 12
click at [1151, 287] on common-icon at bounding box center [1164, 280] width 46 height 15
click at [514, 312] on div "Instagram Feed Displayed Below" at bounding box center [478, 310] width 204 height 14
click at [434, 279] on div "Social" at bounding box center [478, 281] width 204 height 44
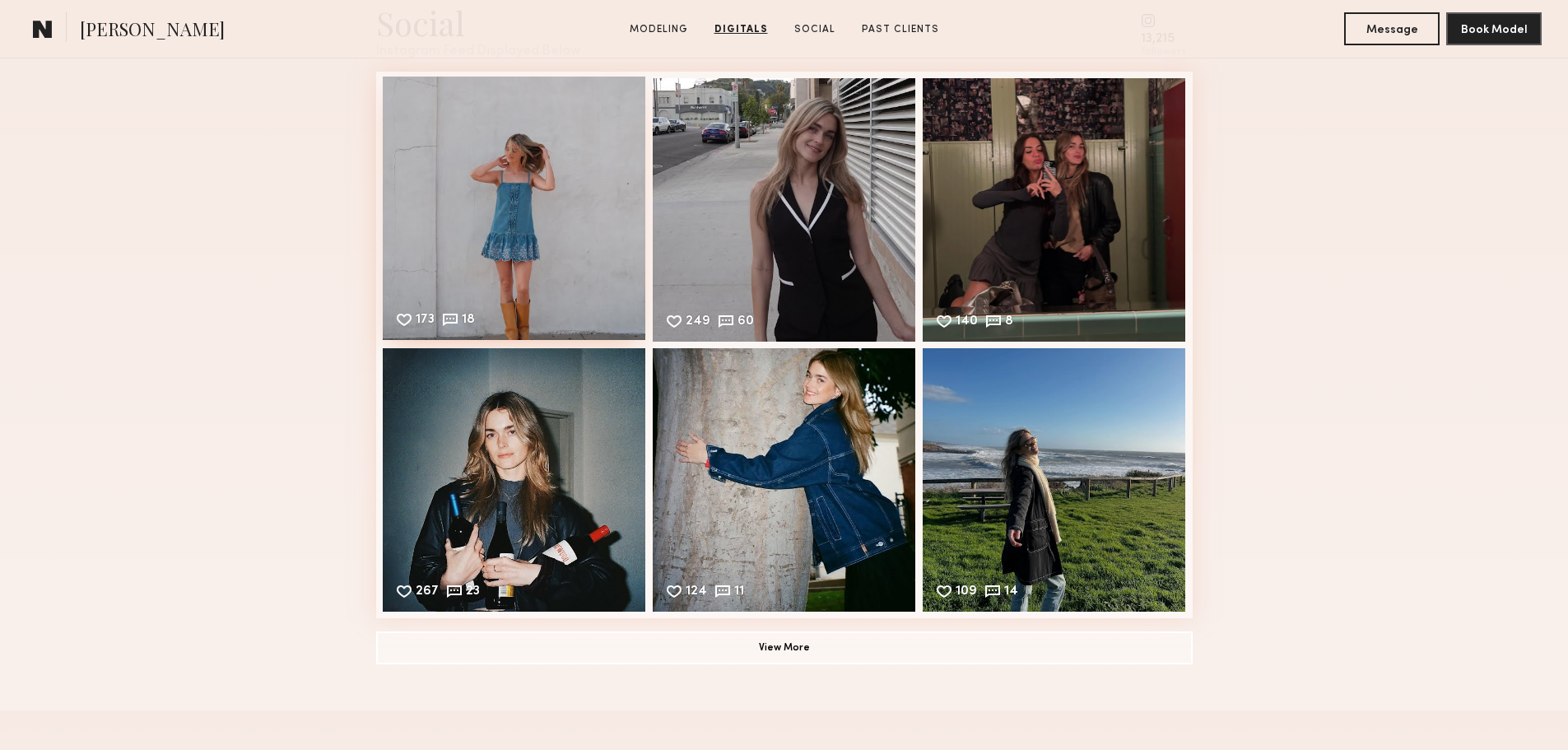
scroll to position [2469, 0]
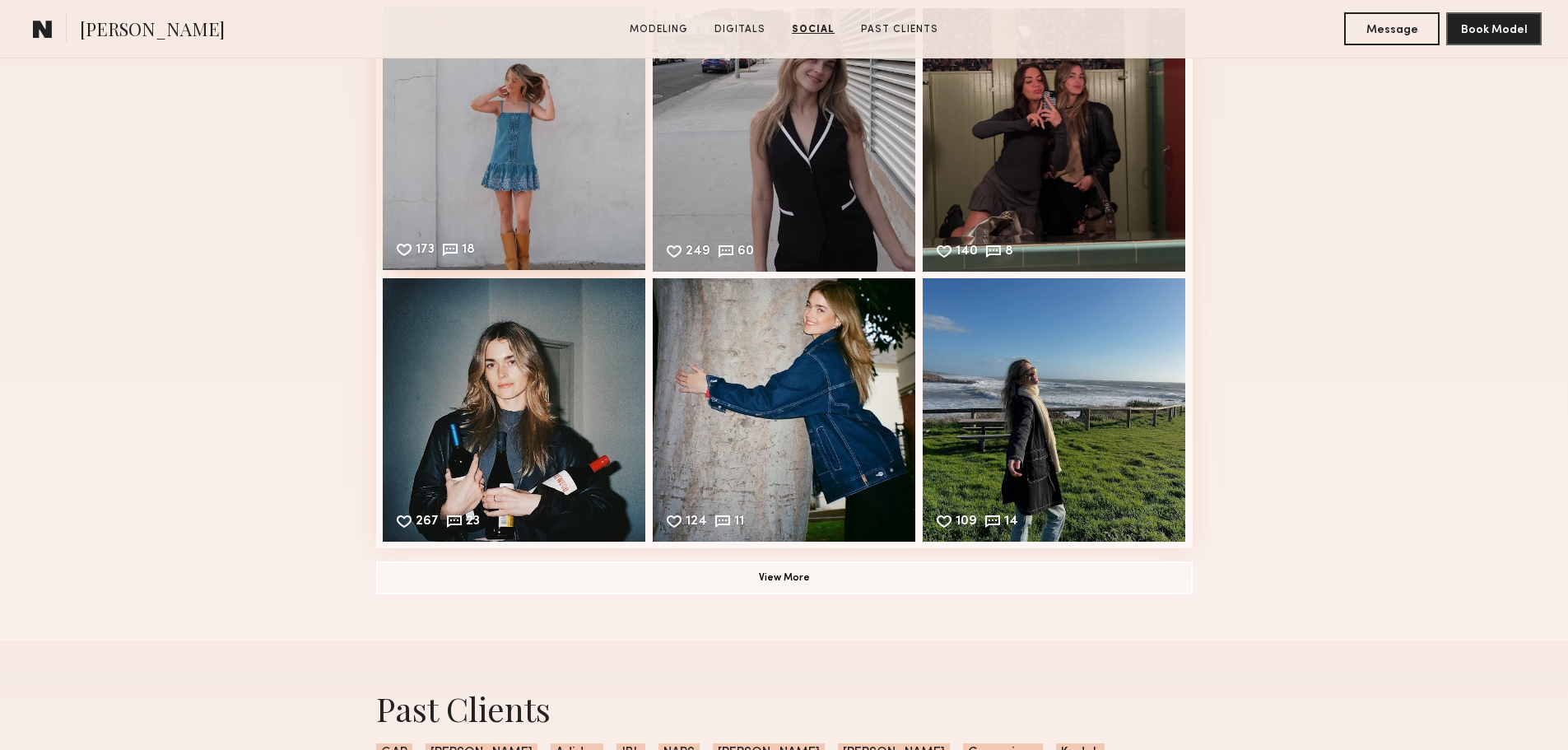
click at [545, 201] on div "173 18 Likes & comments displayed to show model’s engagement" at bounding box center [514, 138] width 264 height 264
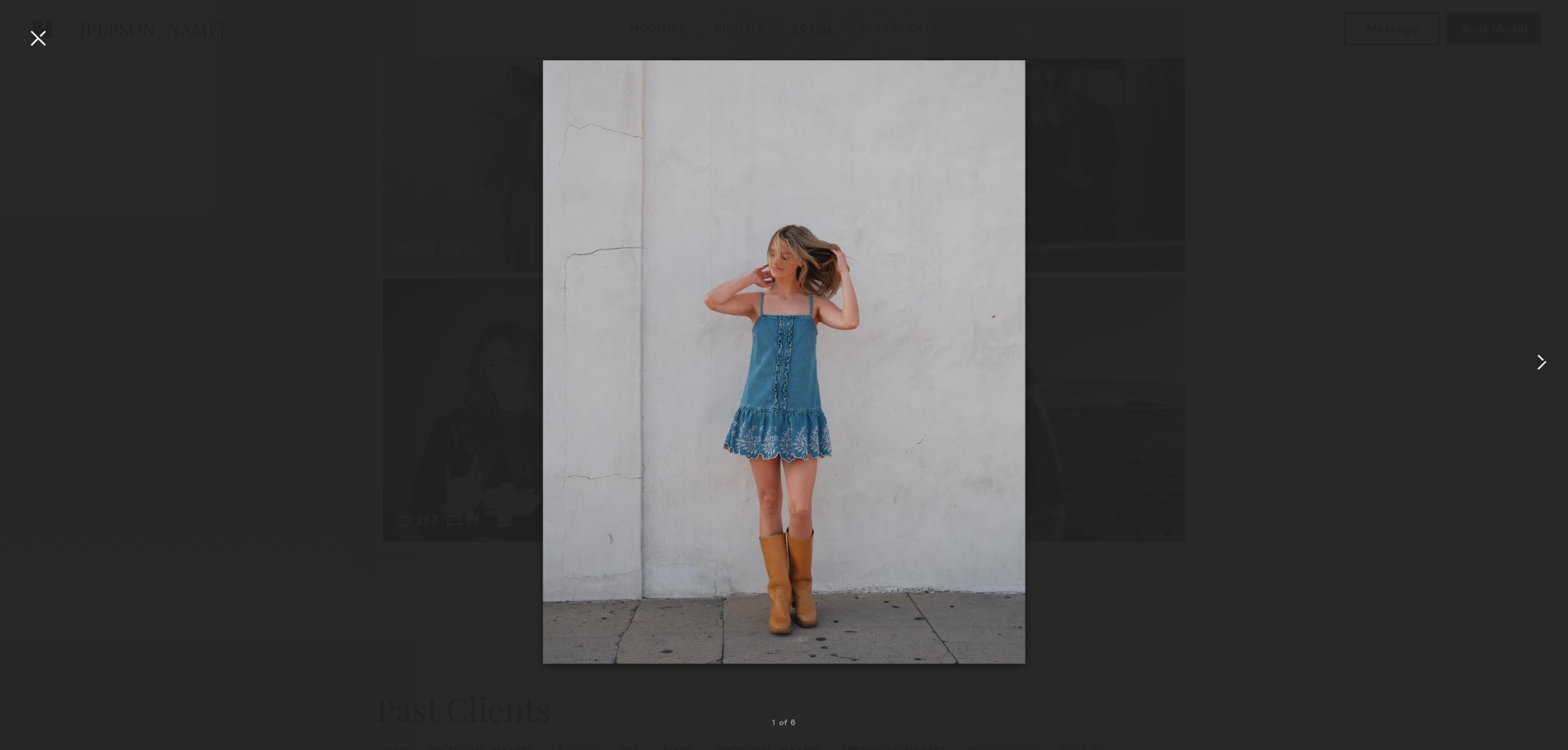
click at [1542, 361] on common-icon at bounding box center [1541, 362] width 26 height 26
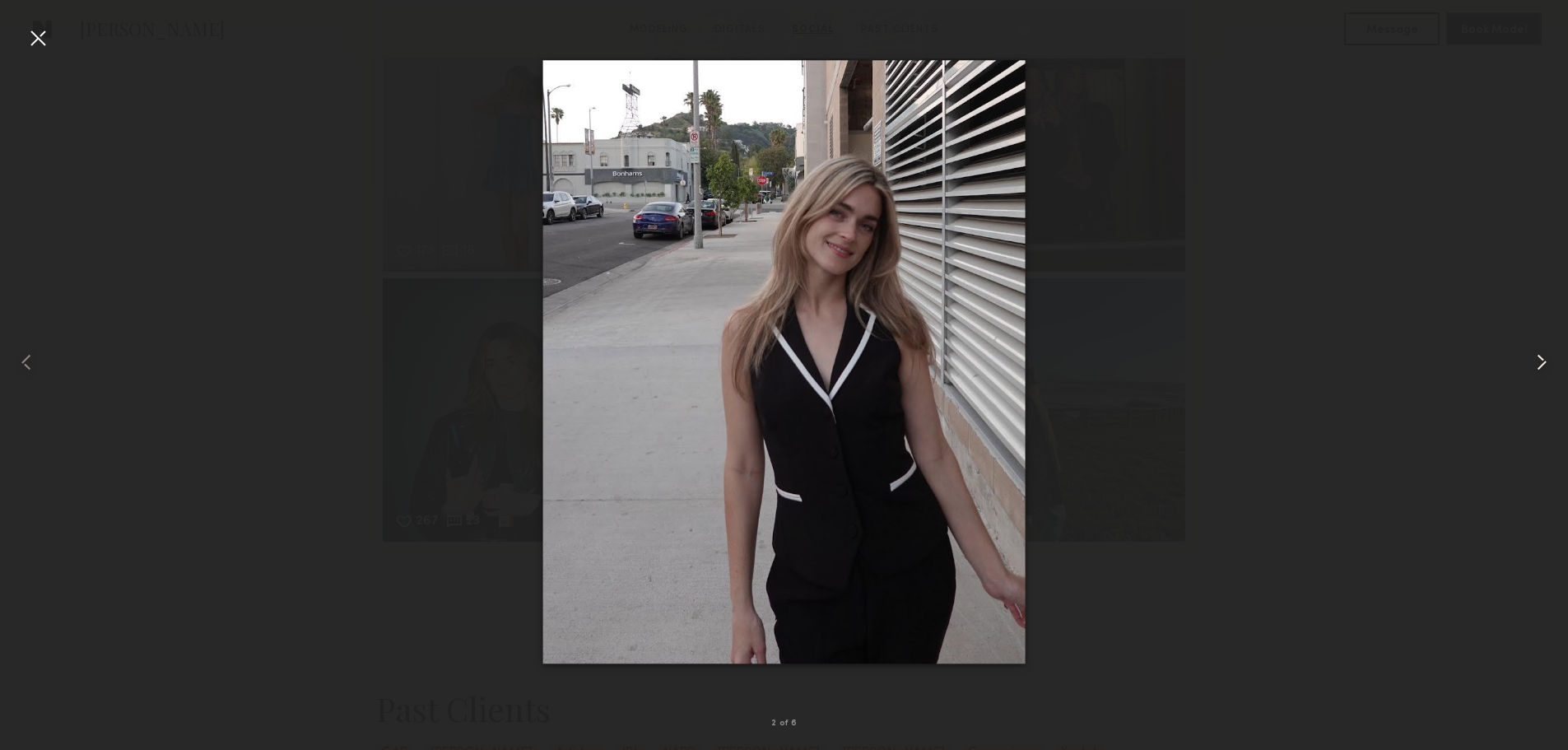
click at [1542, 361] on common-icon at bounding box center [1541, 362] width 26 height 26
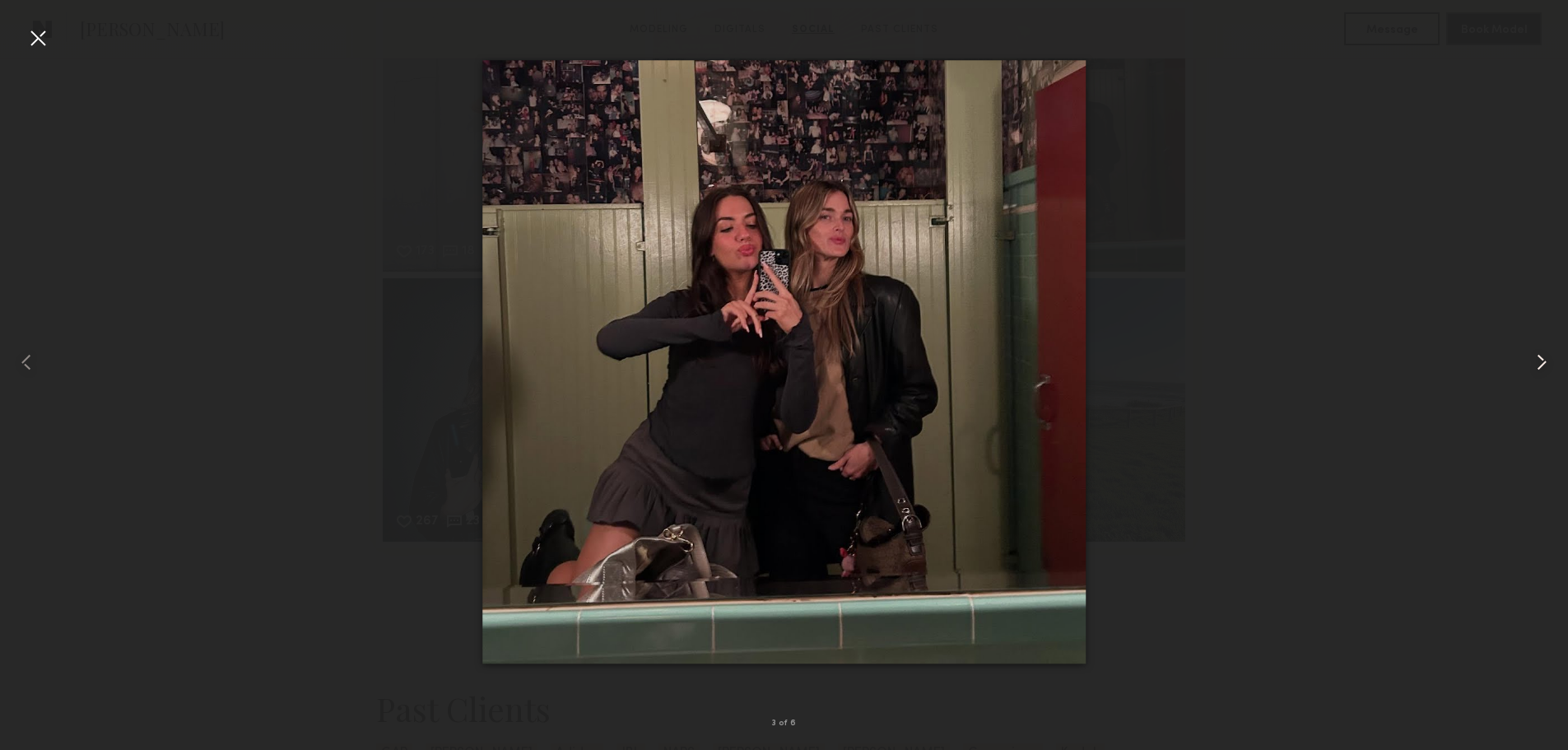
click at [1542, 361] on common-icon at bounding box center [1541, 362] width 26 height 26
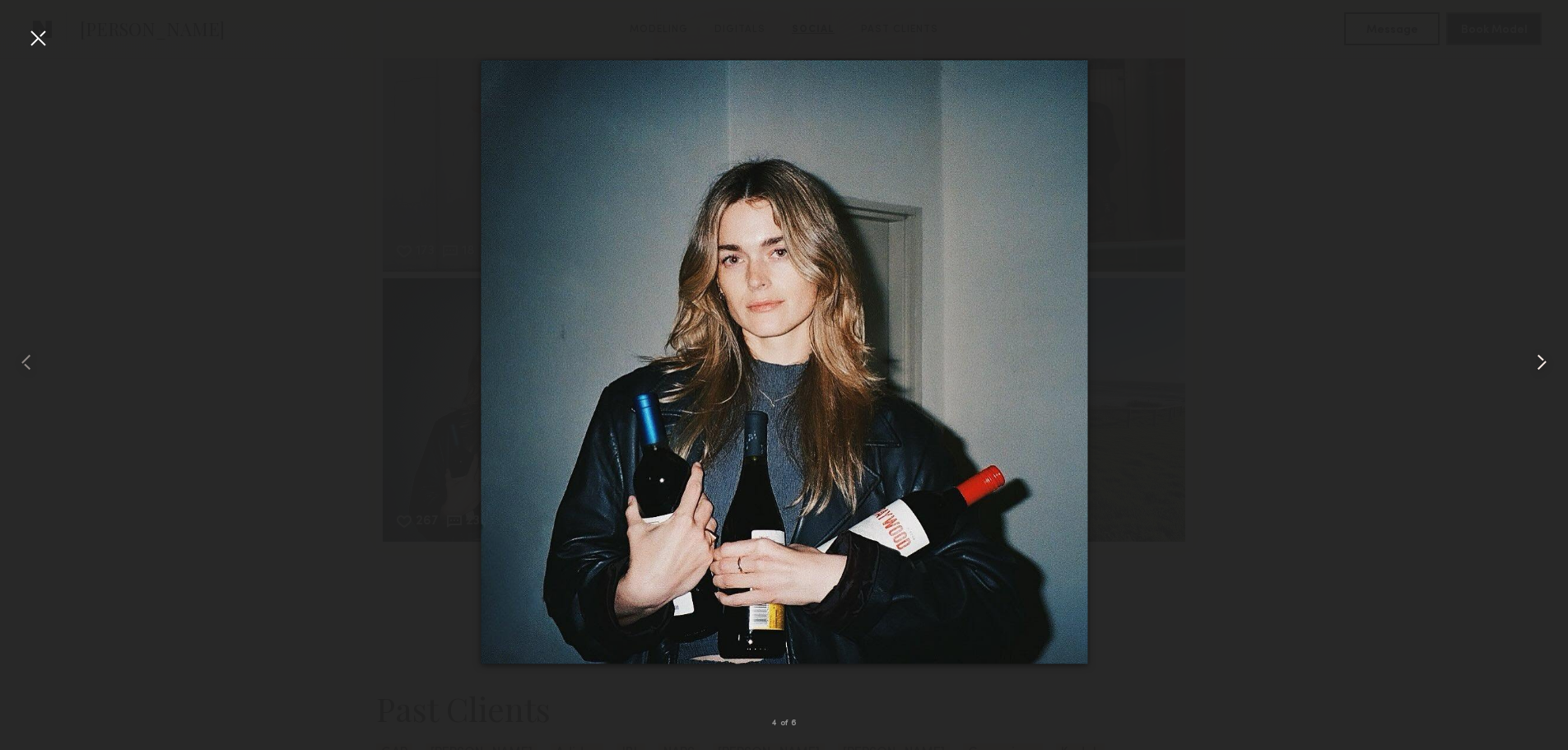
click at [1542, 361] on common-icon at bounding box center [1541, 362] width 26 height 26
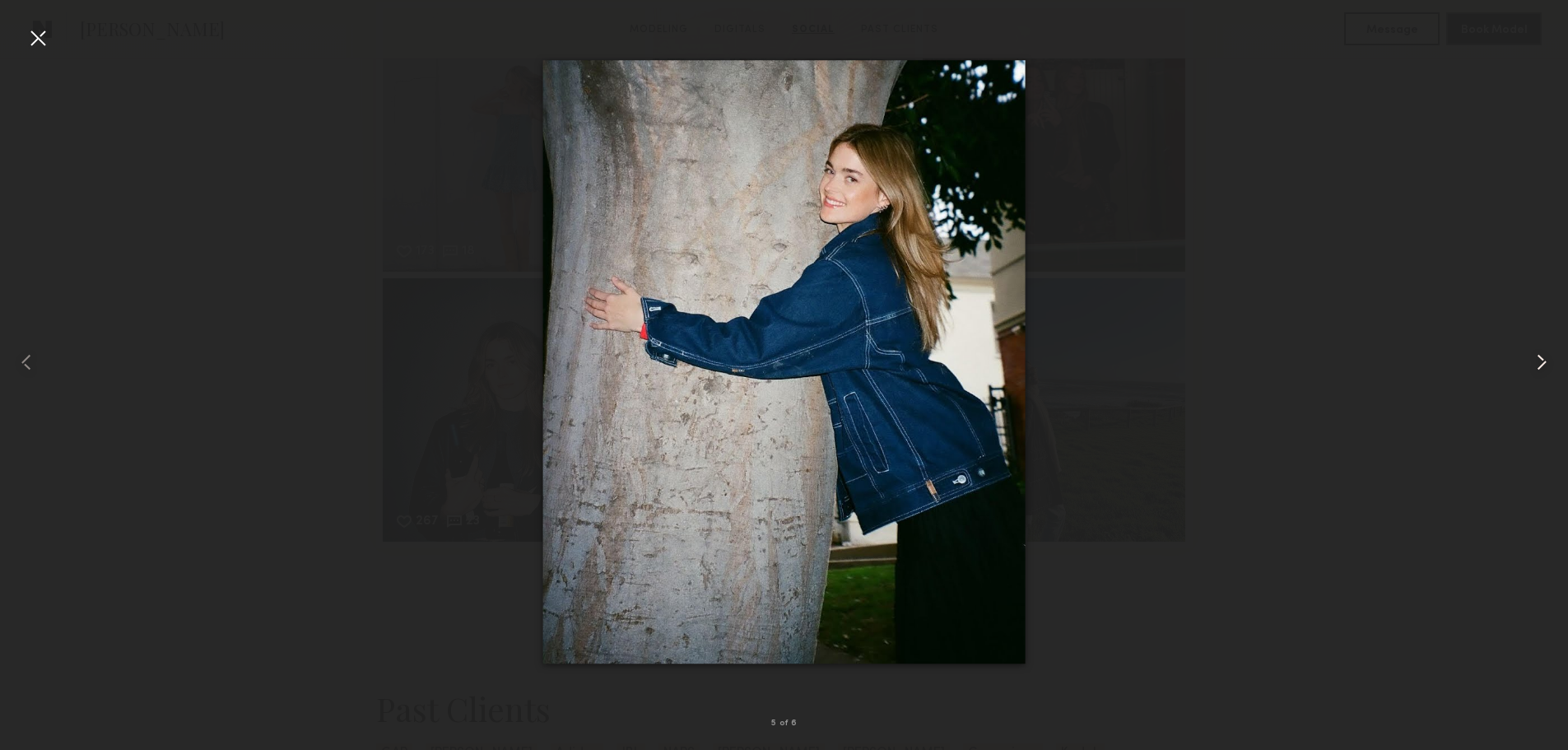
click at [1542, 361] on common-icon at bounding box center [1541, 362] width 26 height 26
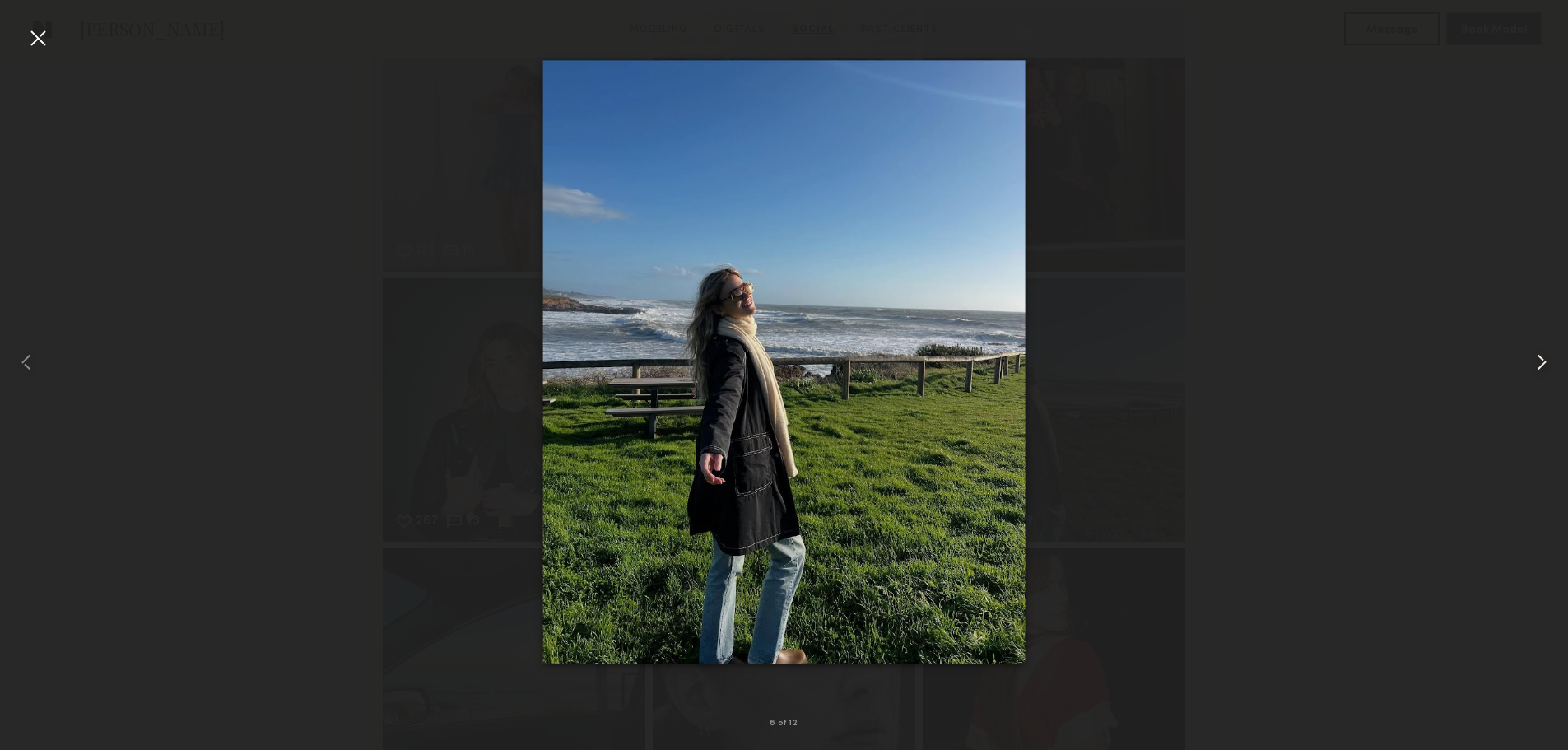
click at [1536, 363] on common-icon at bounding box center [1541, 362] width 26 height 26
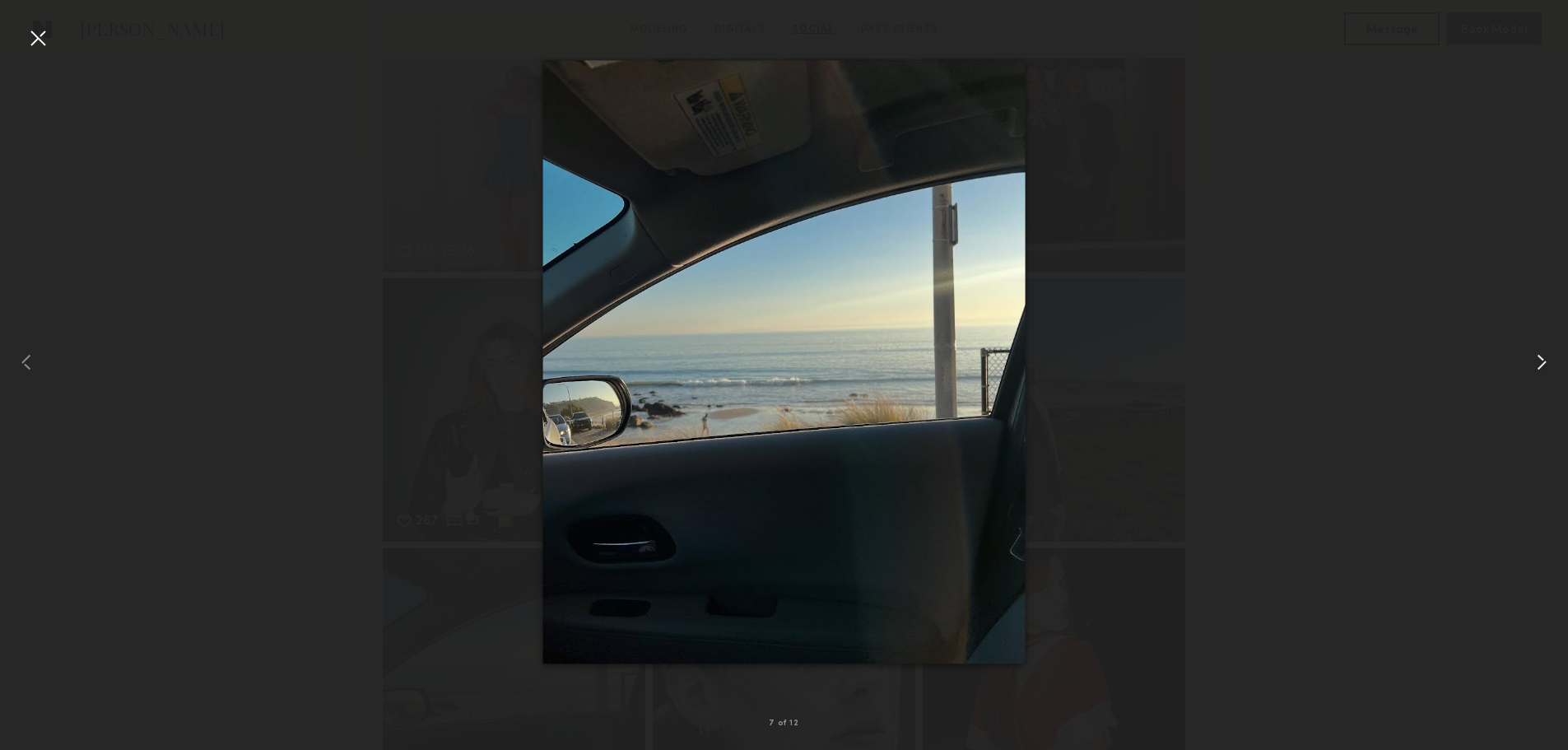
click at [1541, 361] on common-icon at bounding box center [1541, 362] width 26 height 26
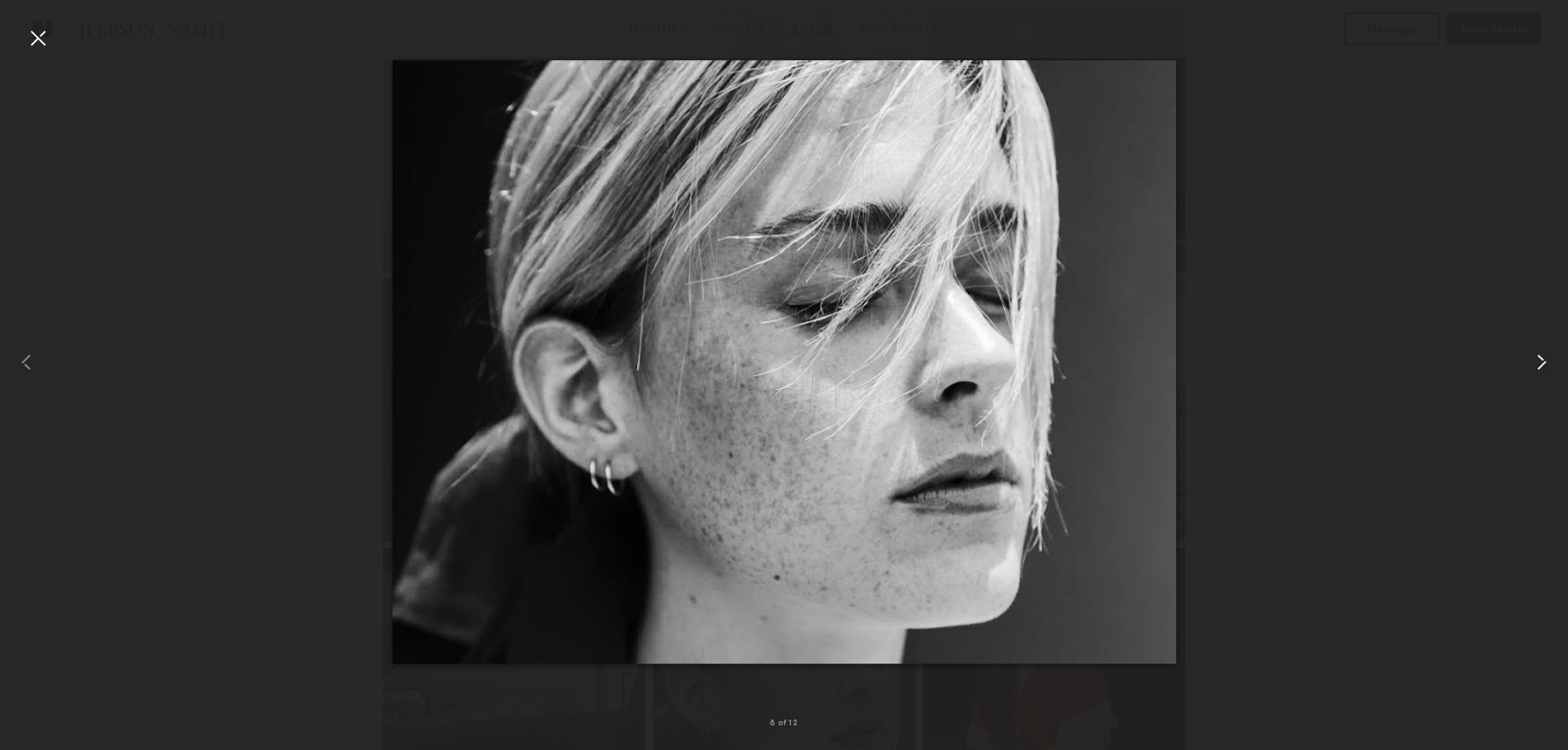
click at [1539, 361] on common-icon at bounding box center [1541, 362] width 26 height 26
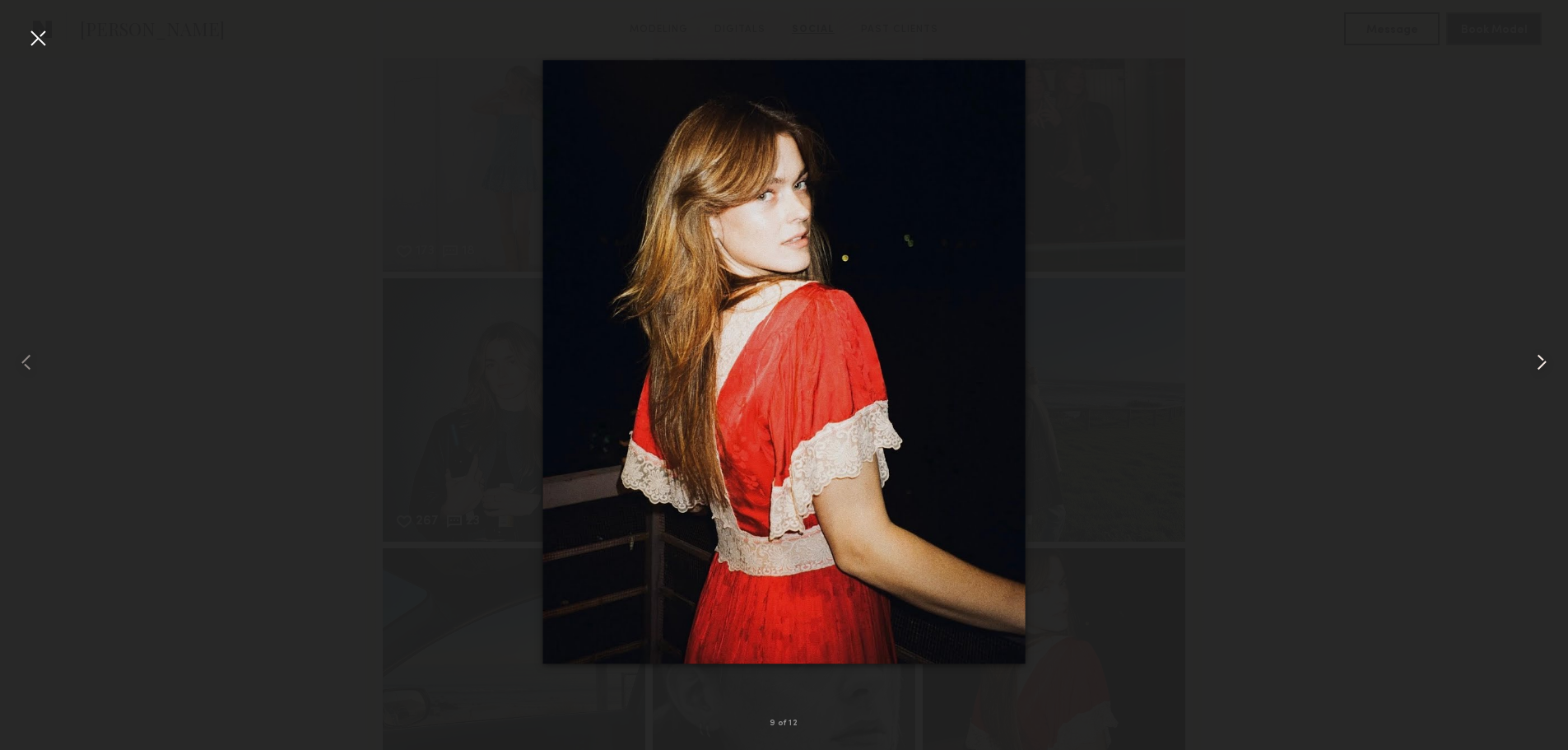
click at [1539, 361] on common-icon at bounding box center [1541, 362] width 26 height 26
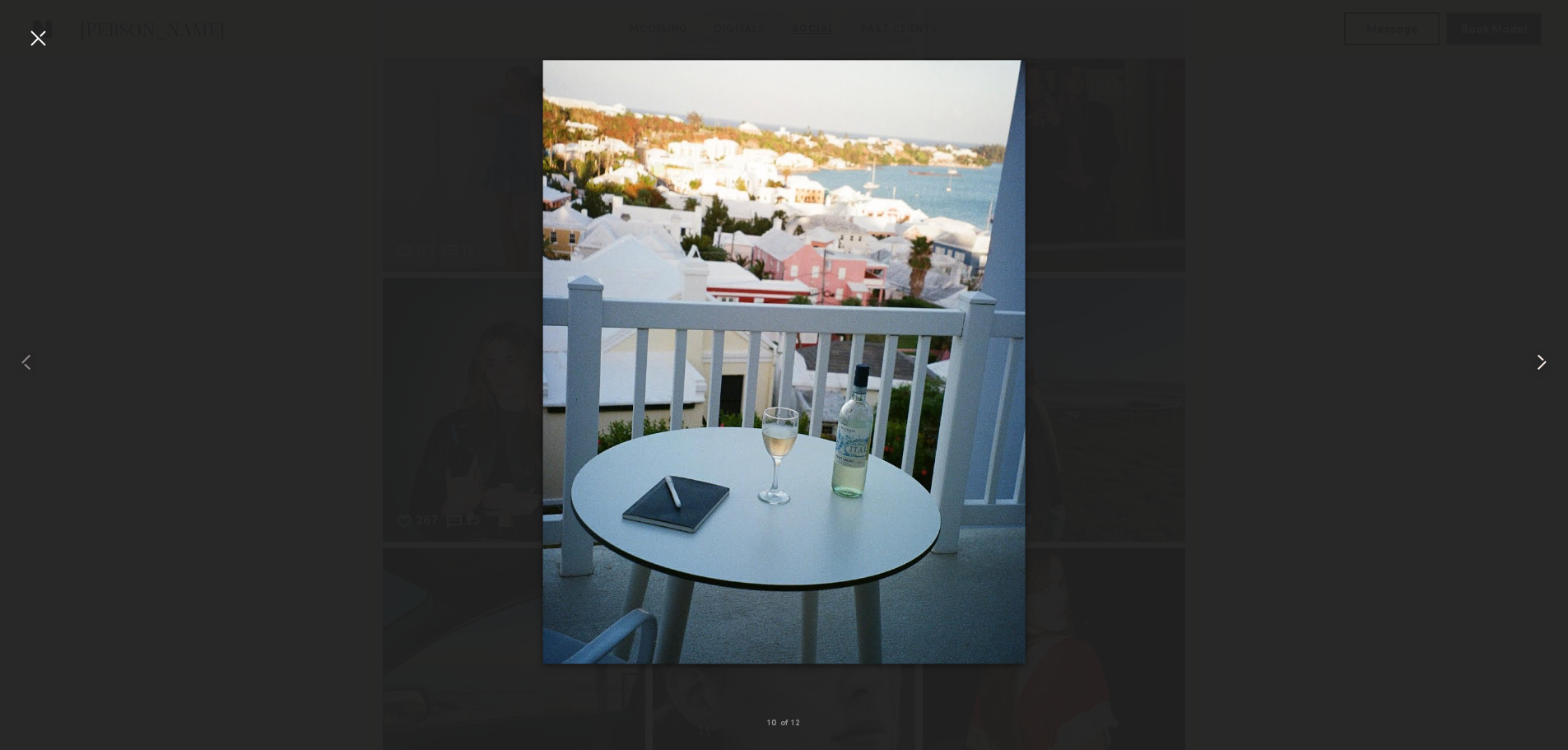
click at [1539, 361] on common-icon at bounding box center [1541, 362] width 26 height 26
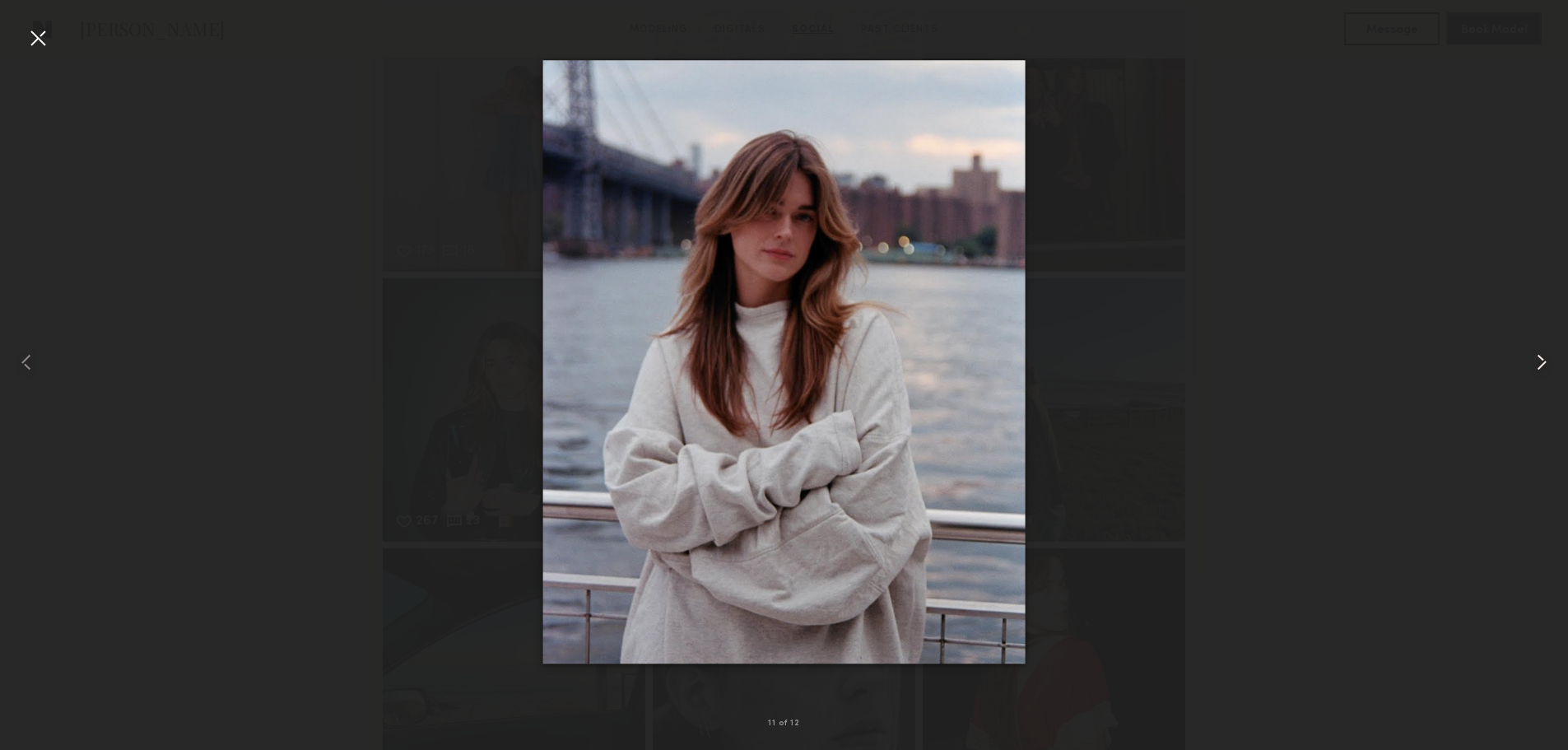
click at [1539, 361] on common-icon at bounding box center [1541, 362] width 26 height 26
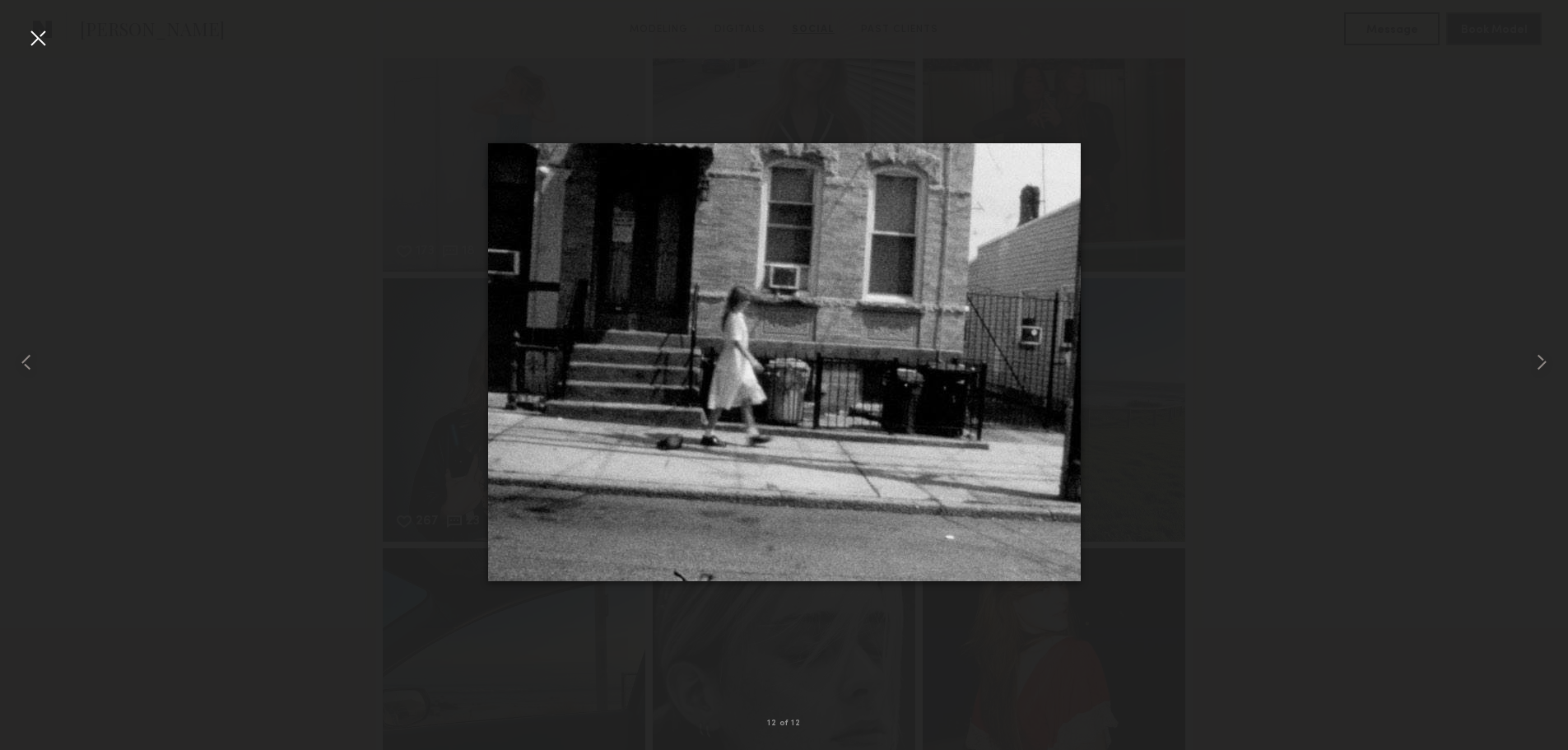
click at [1428, 289] on div at bounding box center [784, 361] width 1568 height 670
click at [1454, 257] on div at bounding box center [784, 361] width 1568 height 670
click at [36, 49] on div at bounding box center [38, 38] width 26 height 26
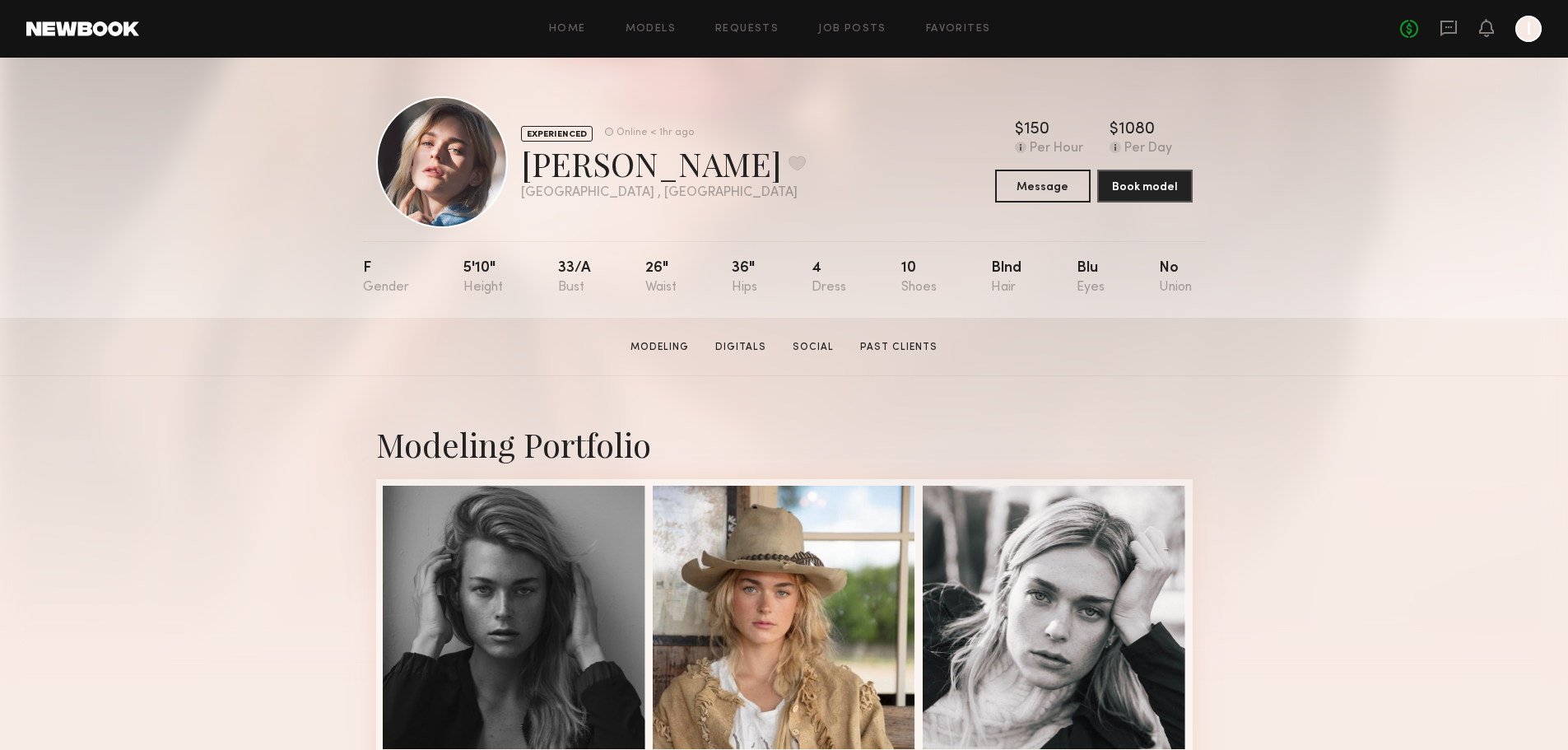
scroll to position [0, 0]
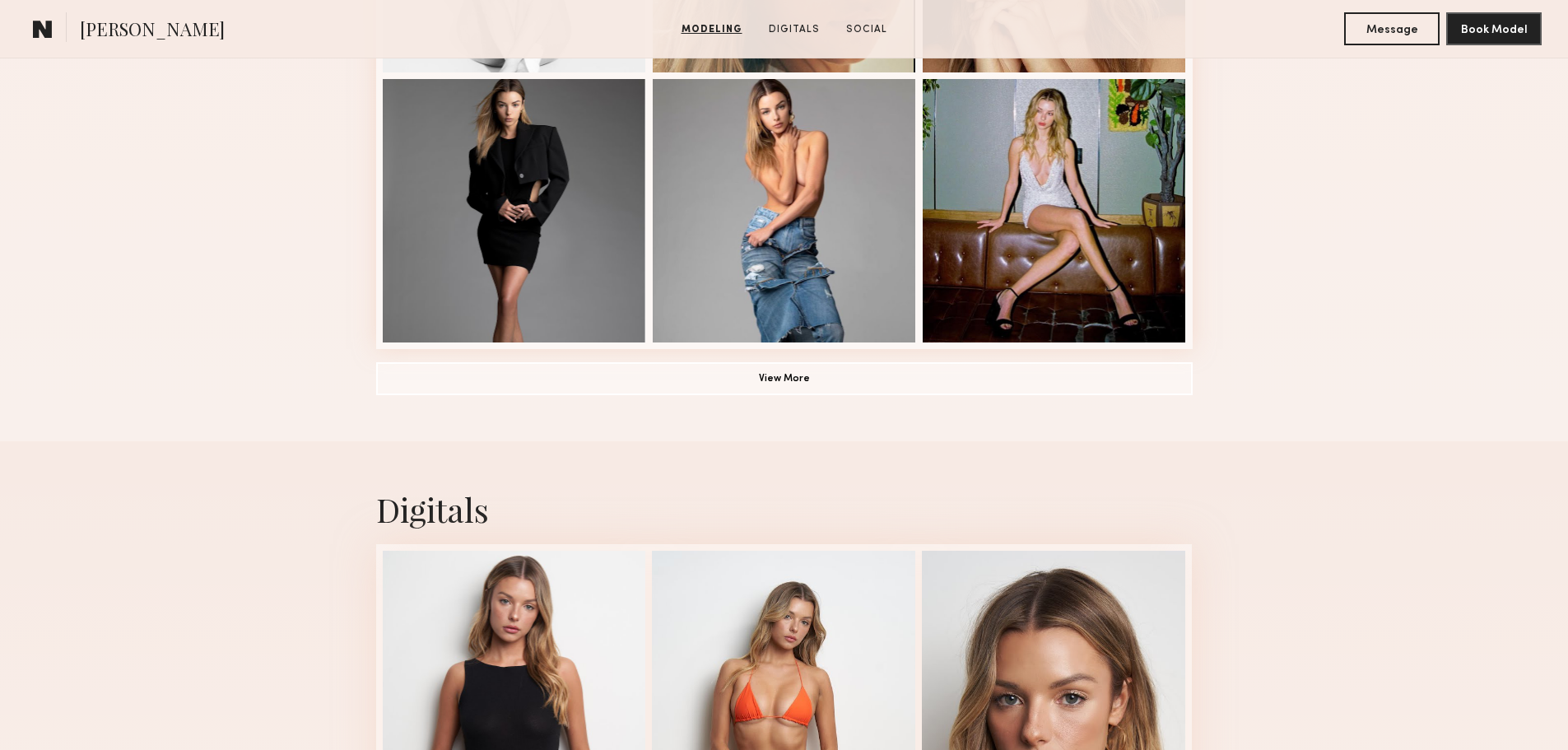
scroll to position [1234, 0]
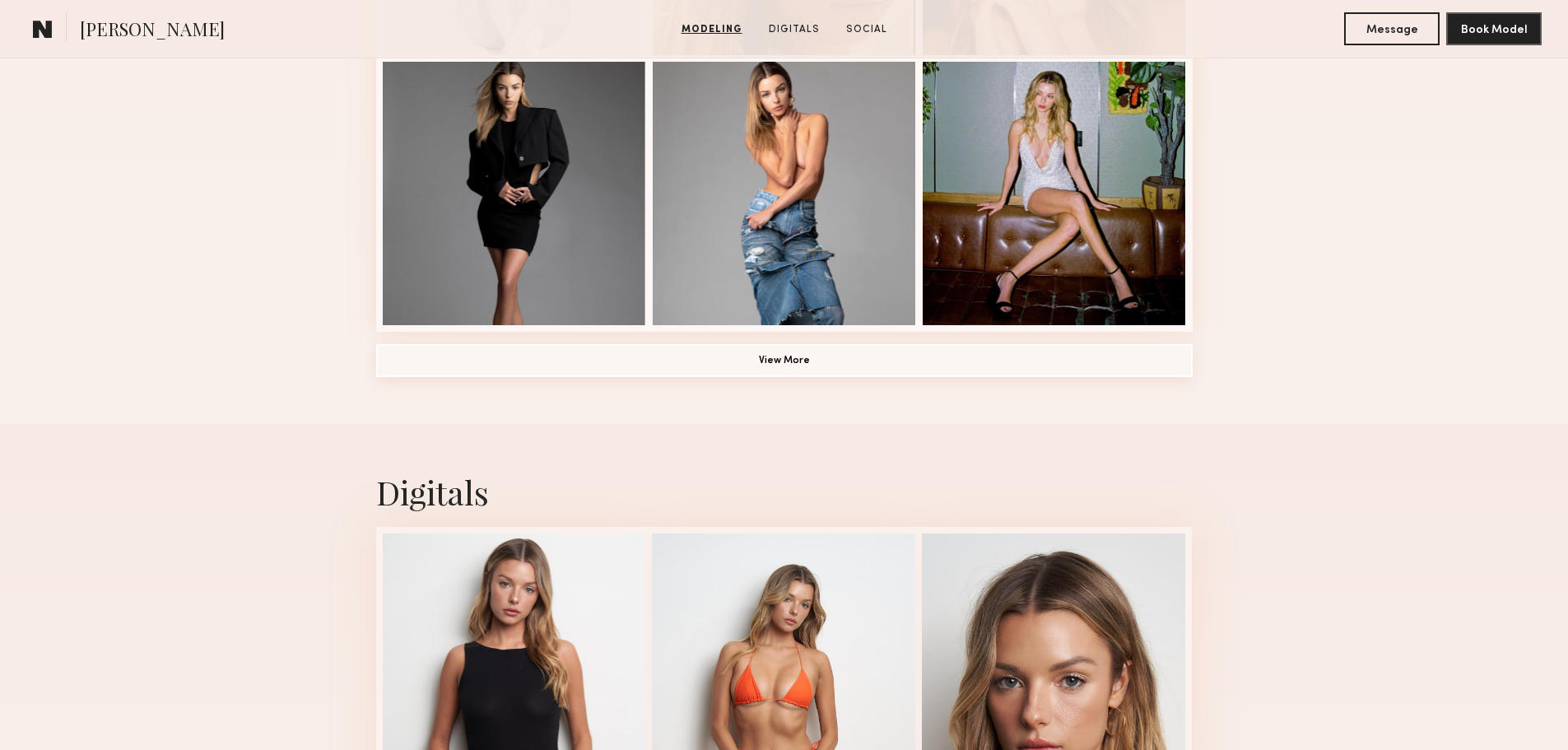
click at [793, 367] on button "View More" at bounding box center [784, 360] width 817 height 33
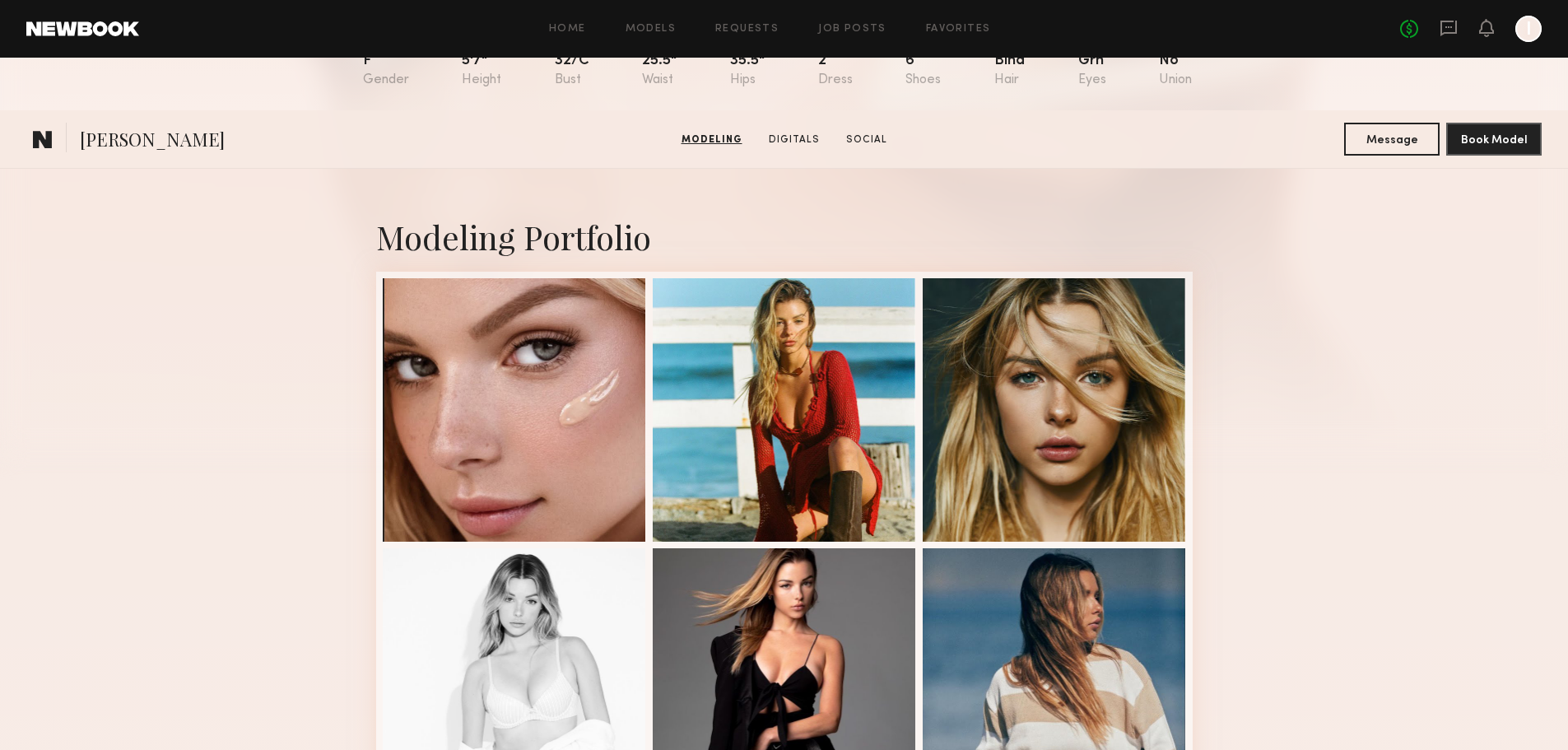
scroll to position [0, 0]
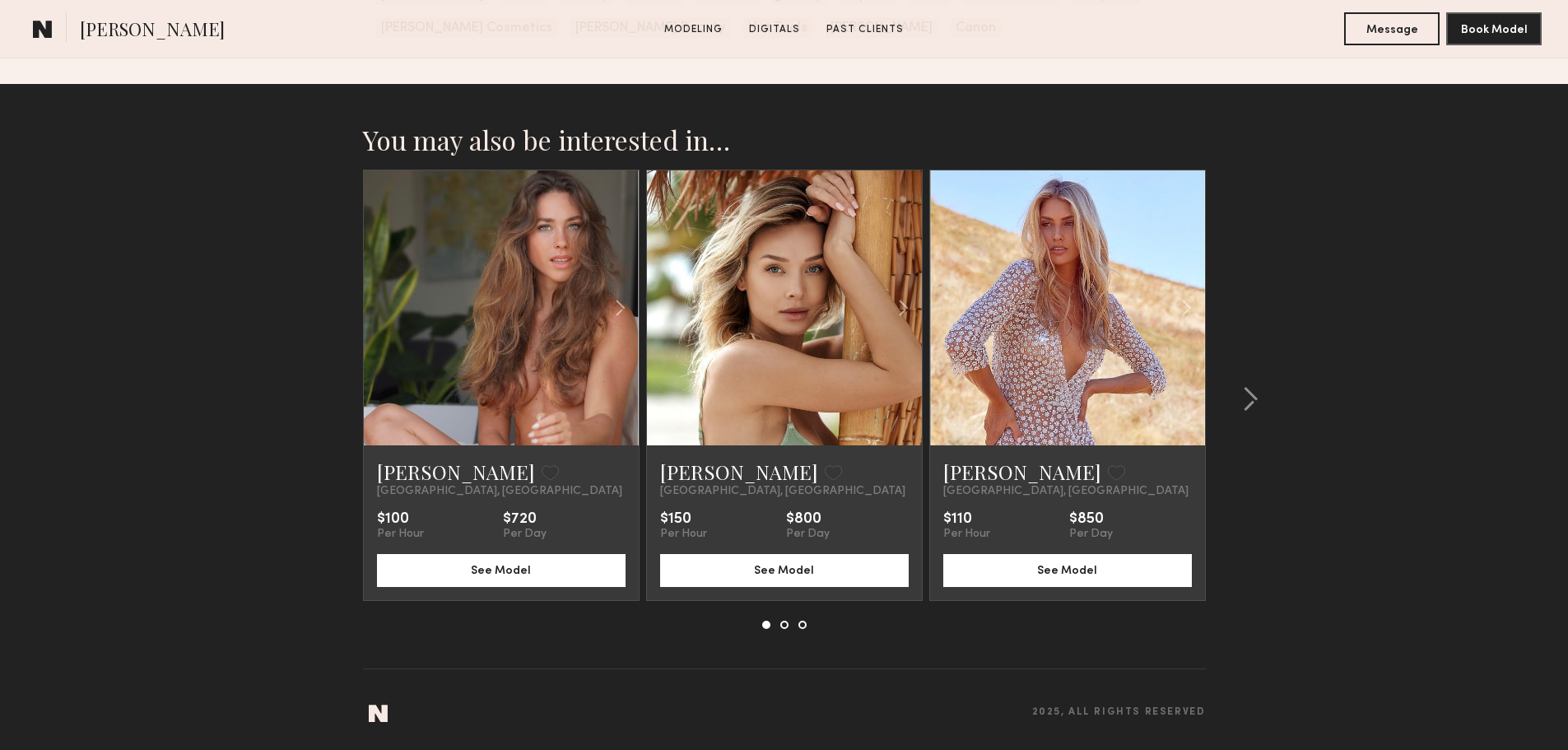
scroll to position [2477, 0]
click at [1263, 391] on div at bounding box center [1245, 399] width 79 height 460
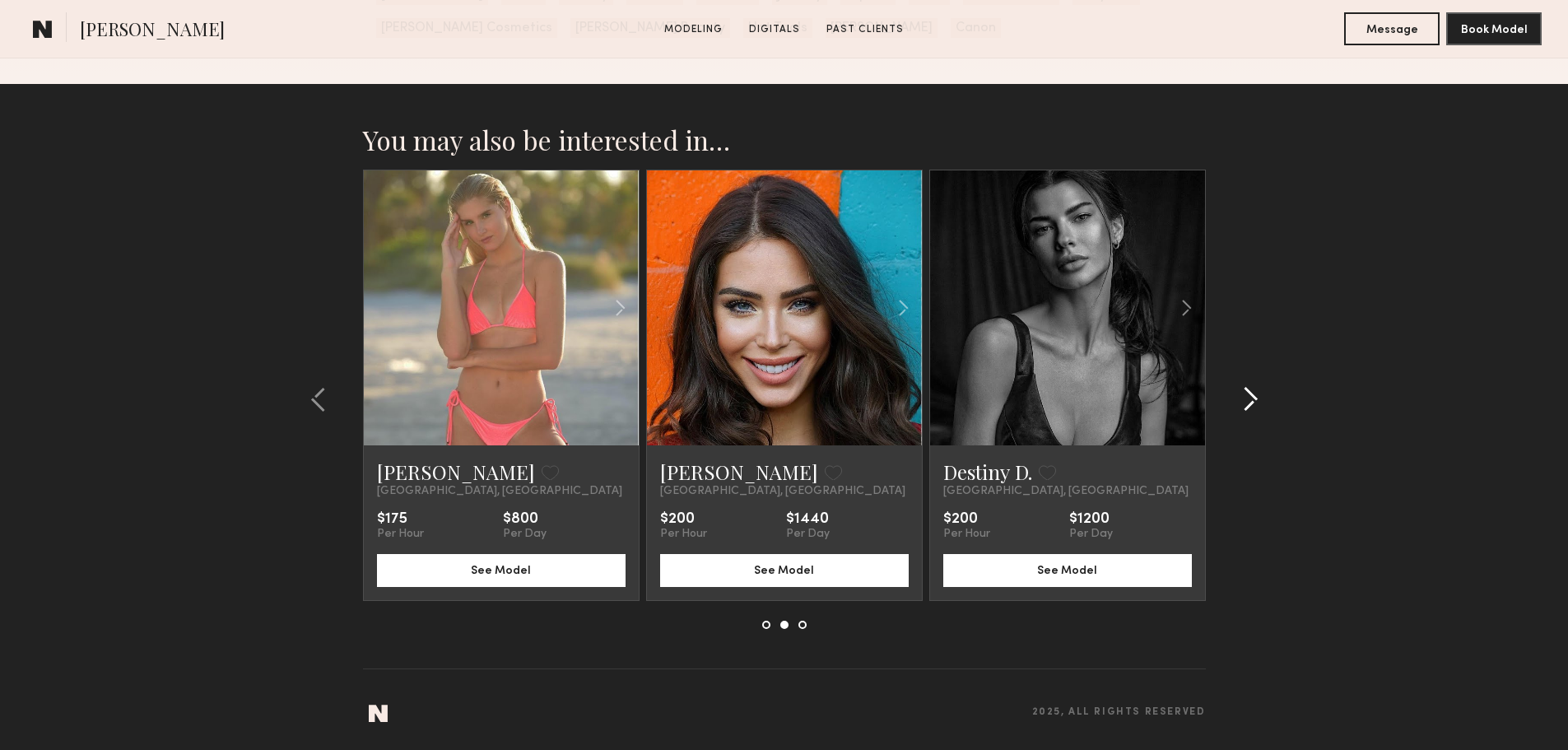
click at [1263, 391] on div at bounding box center [1245, 399] width 79 height 460
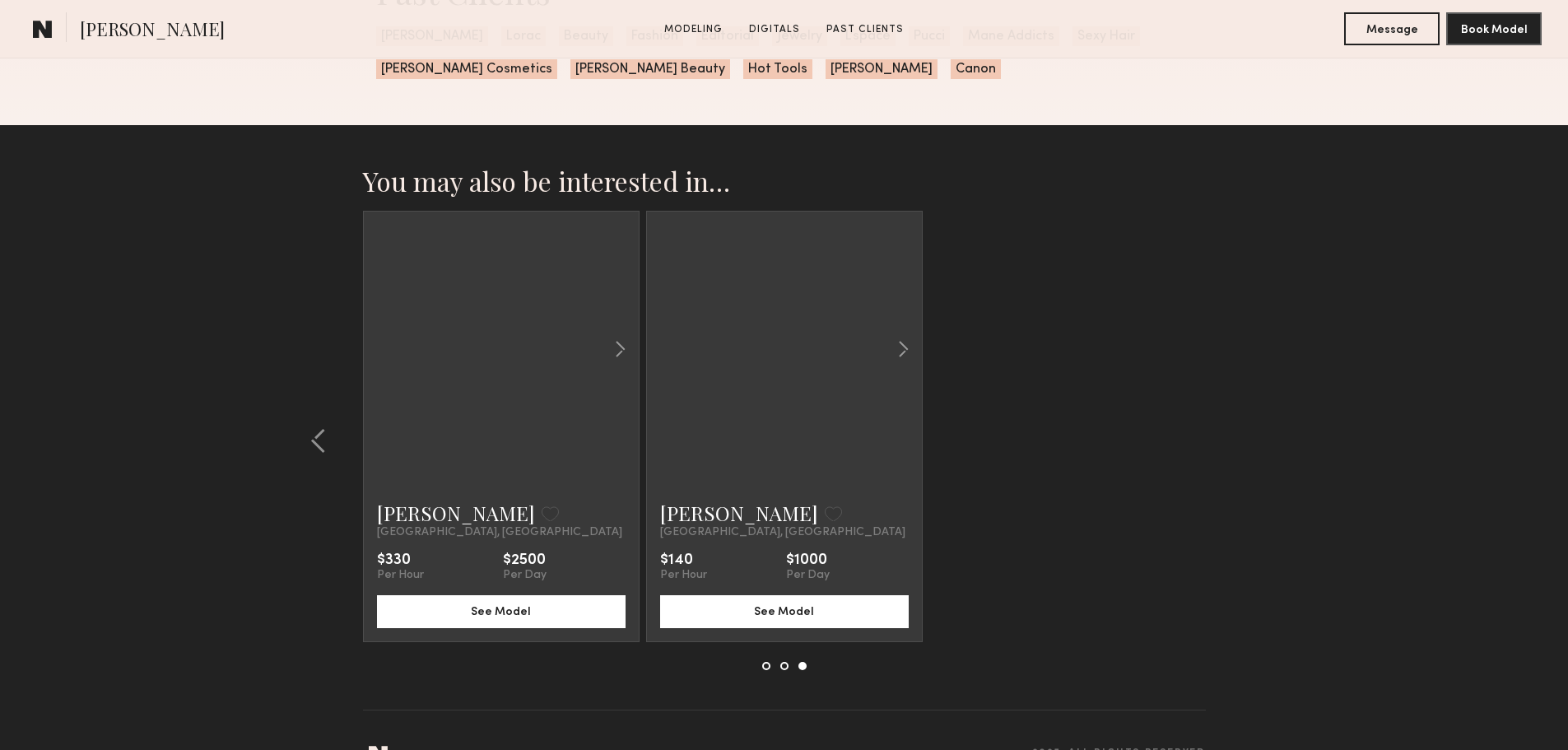
scroll to position [2394, 0]
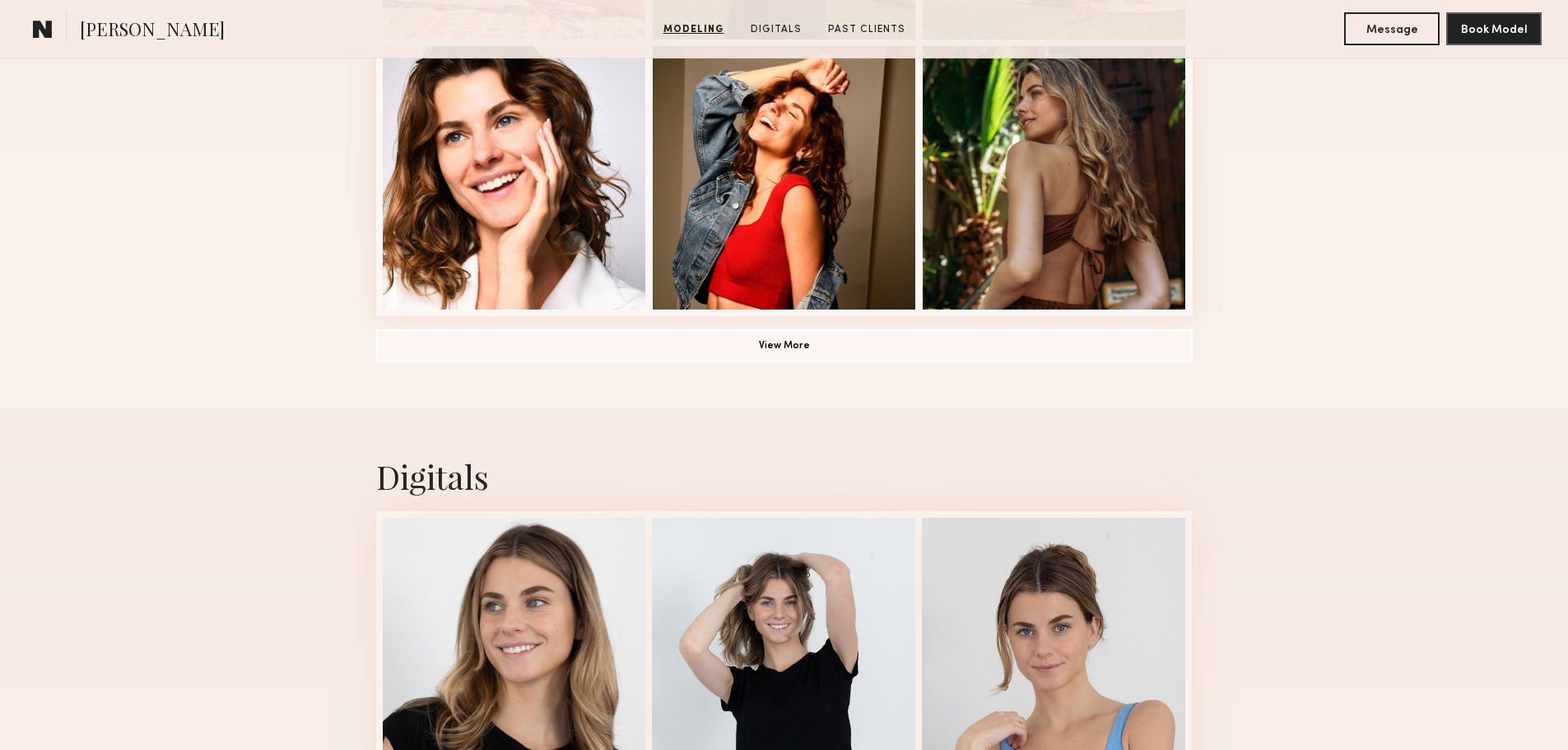
scroll to position [1317, 0]
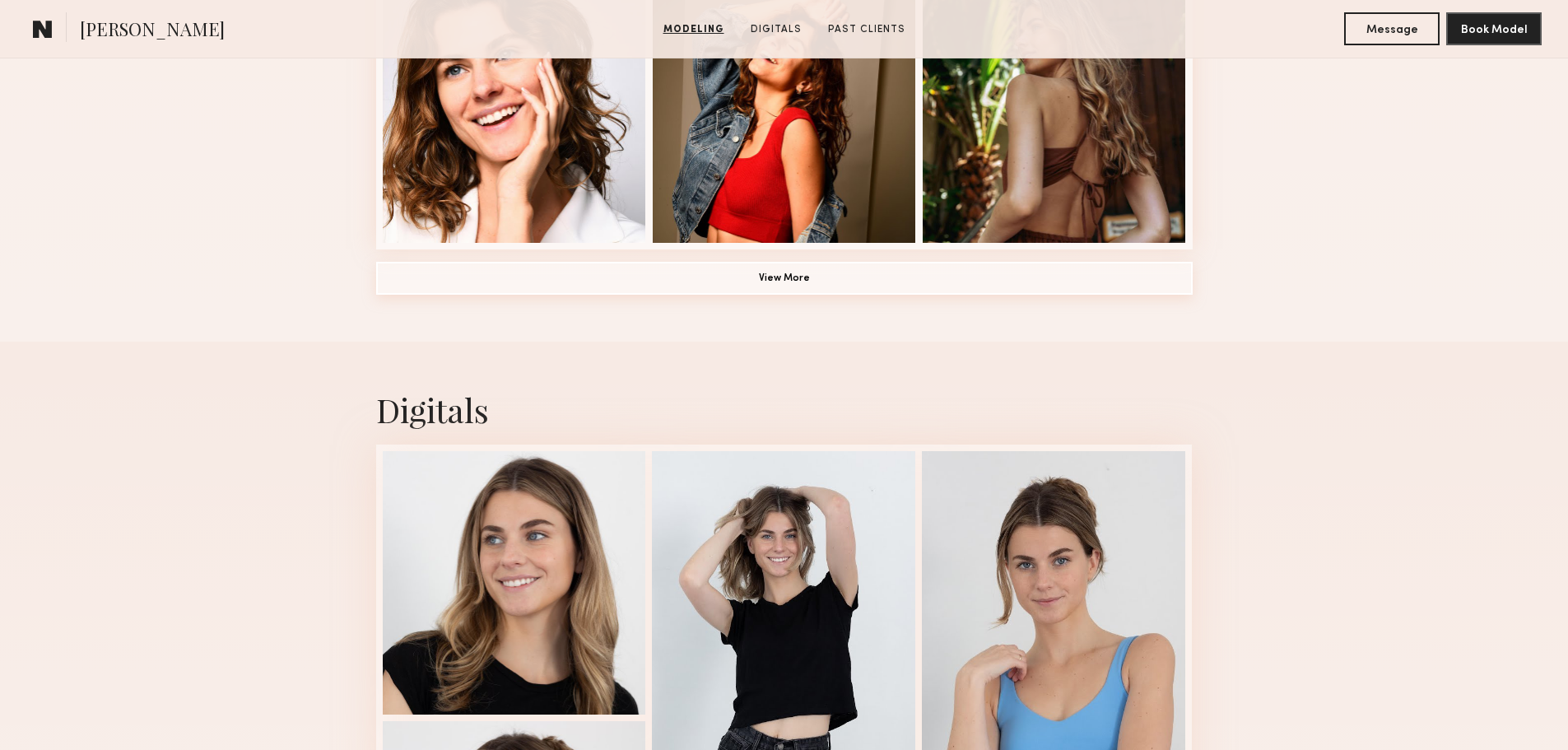
click at [836, 293] on button "View More" at bounding box center [784, 278] width 817 height 33
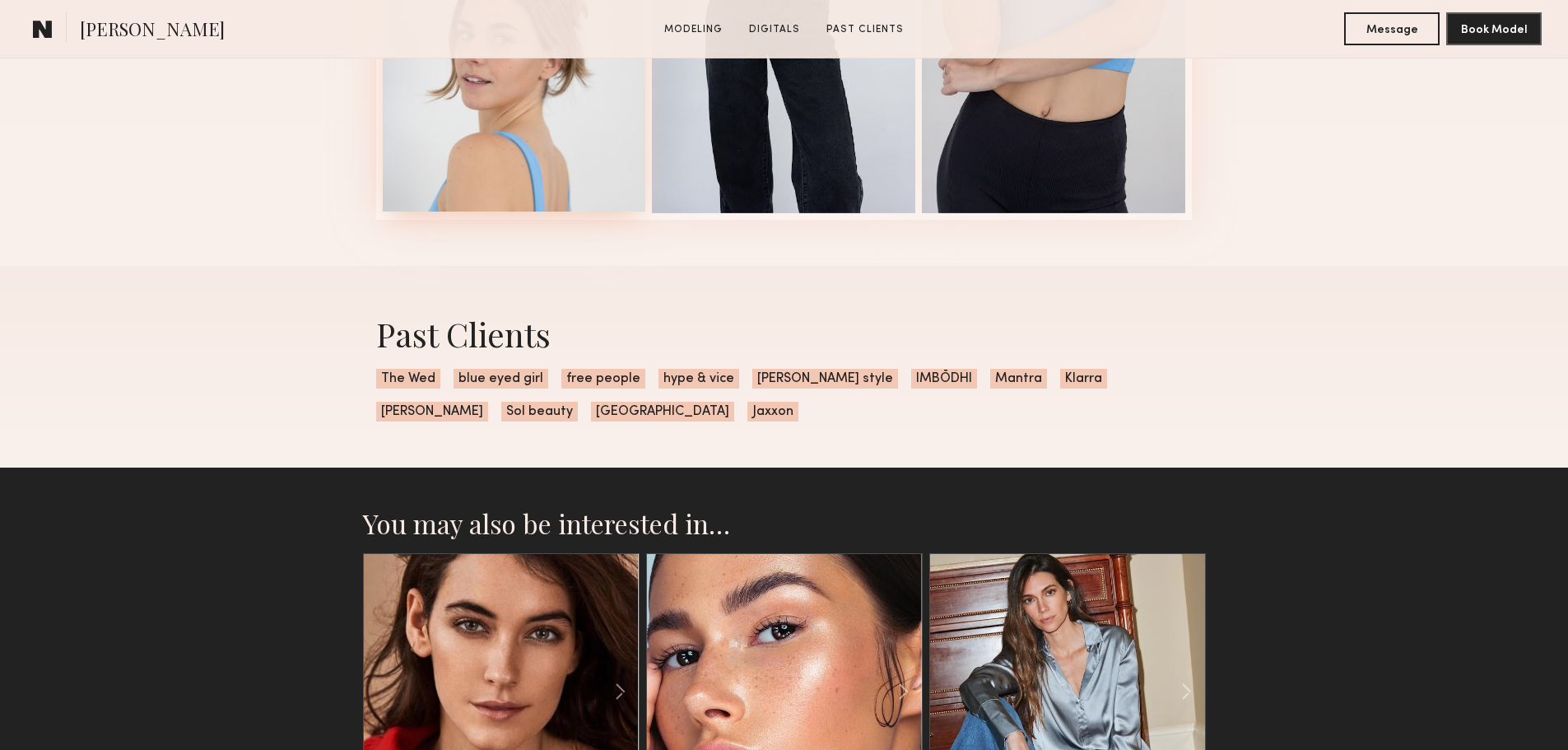
scroll to position [2829, 0]
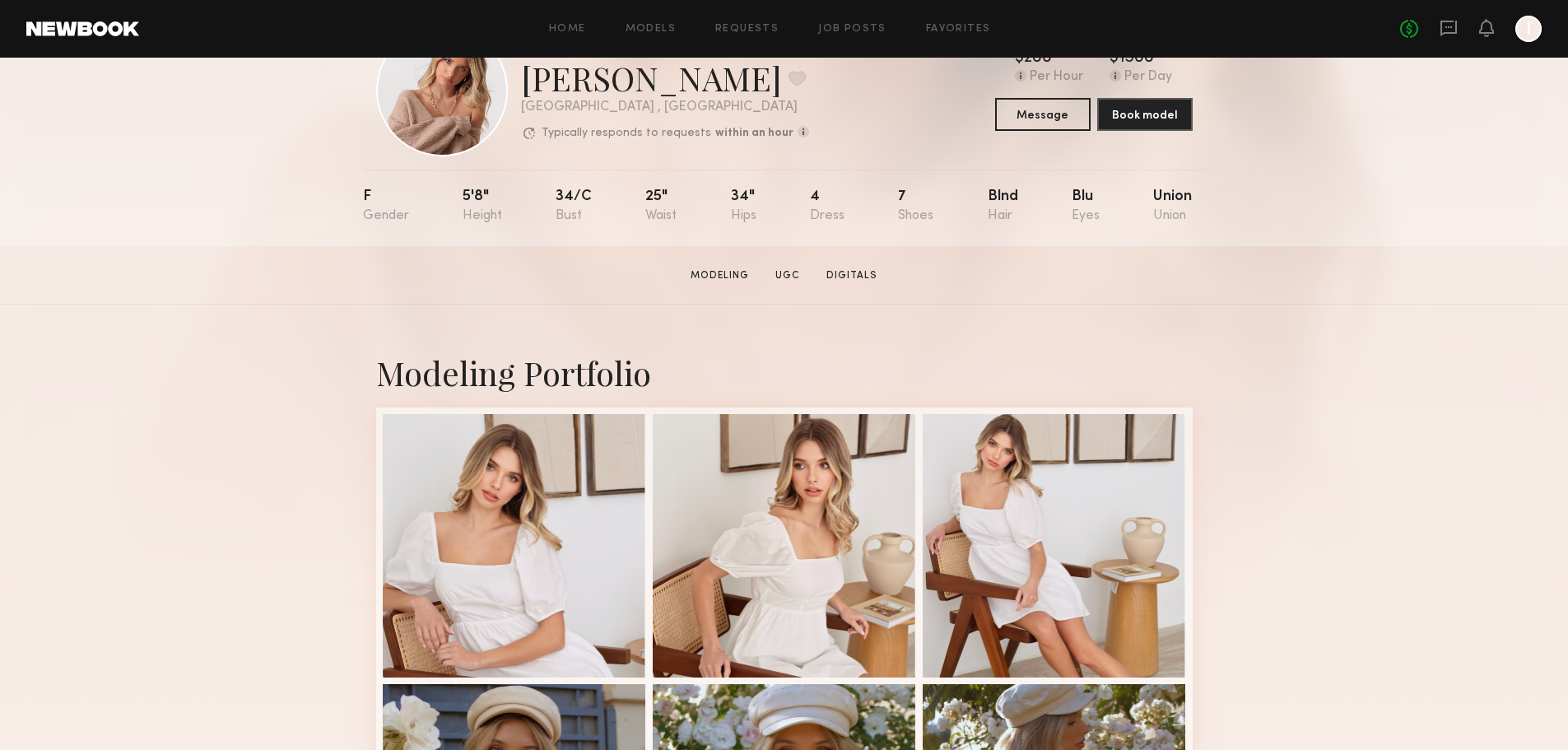
scroll to position [329, 0]
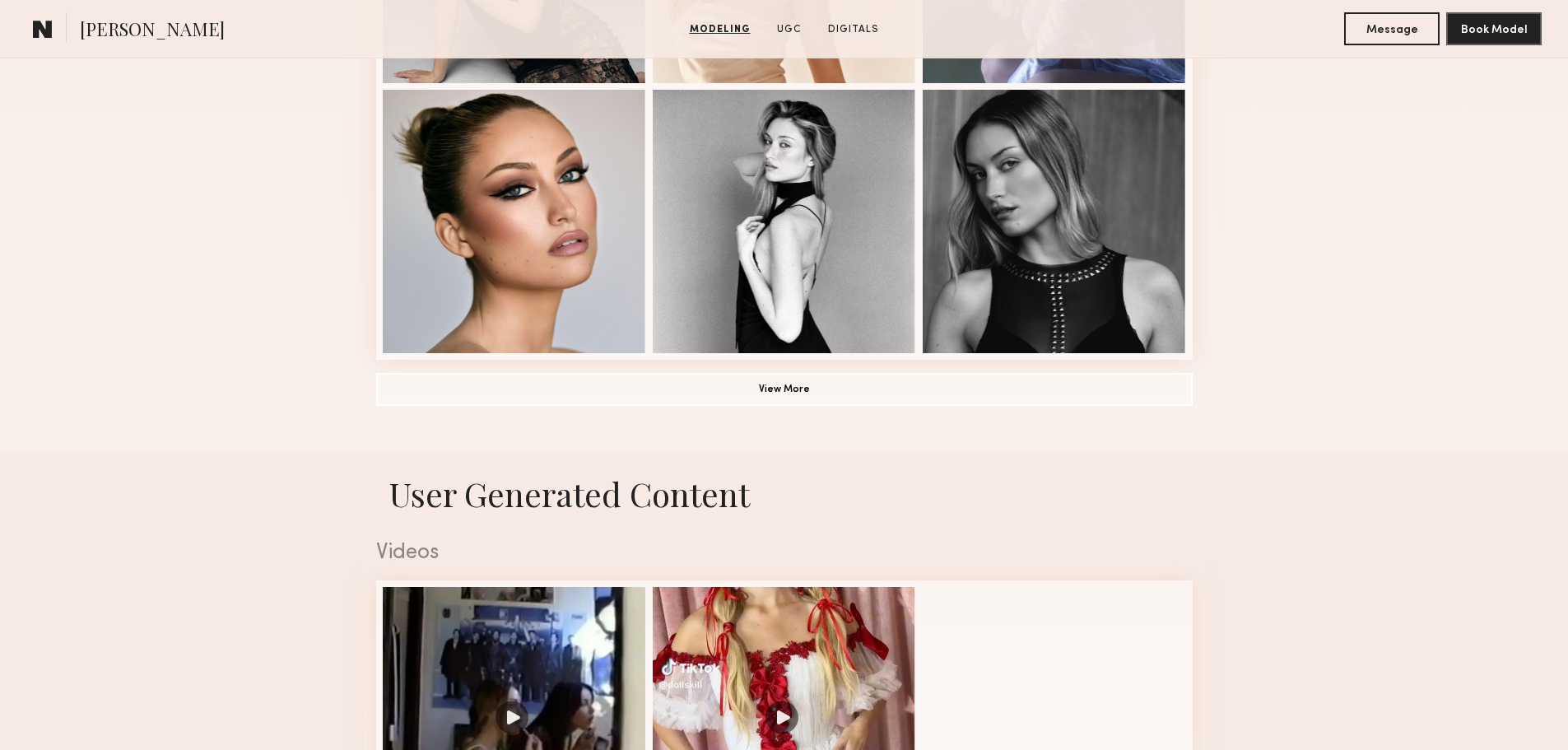
scroll to position [988, 0]
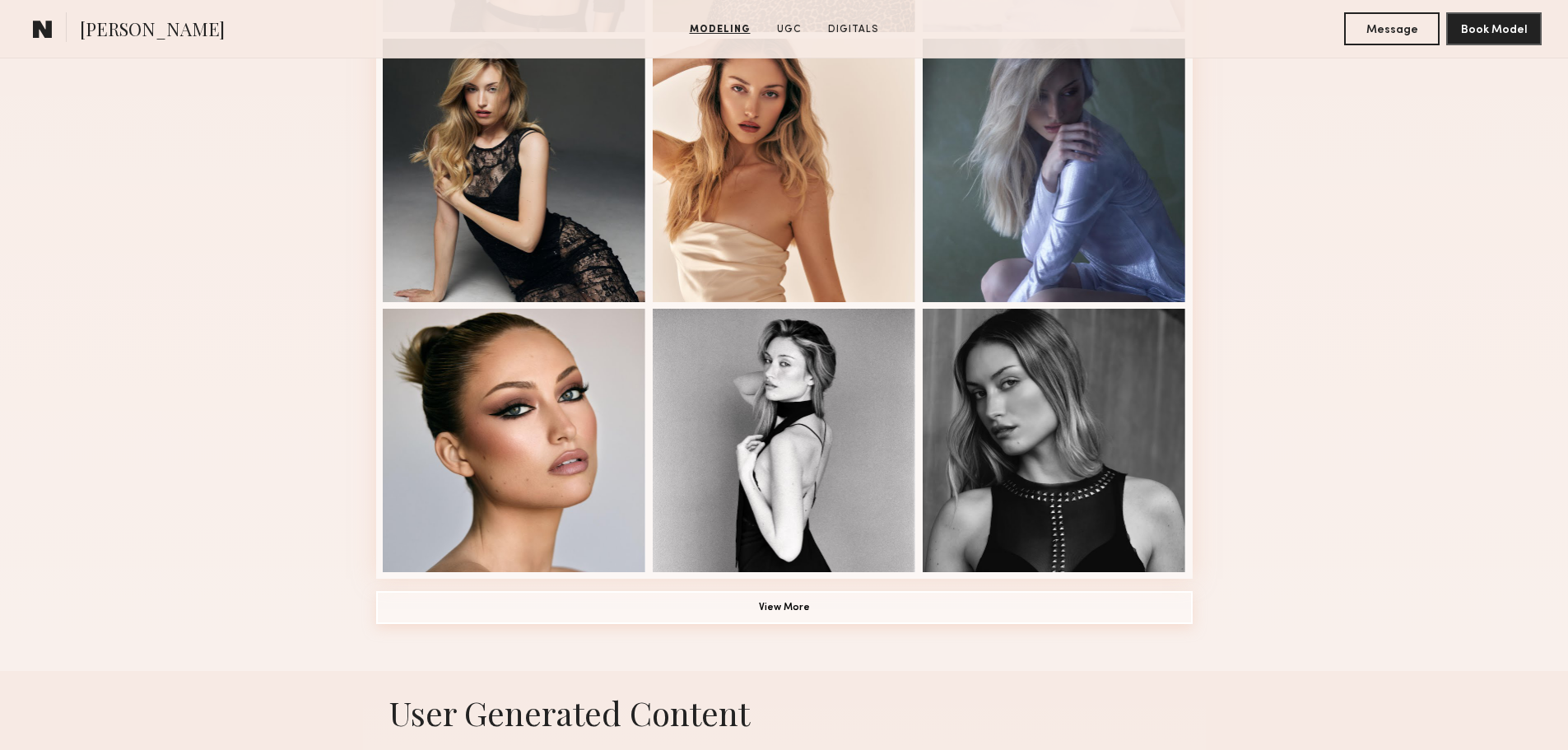
click at [808, 610] on button "View More" at bounding box center [784, 607] width 817 height 33
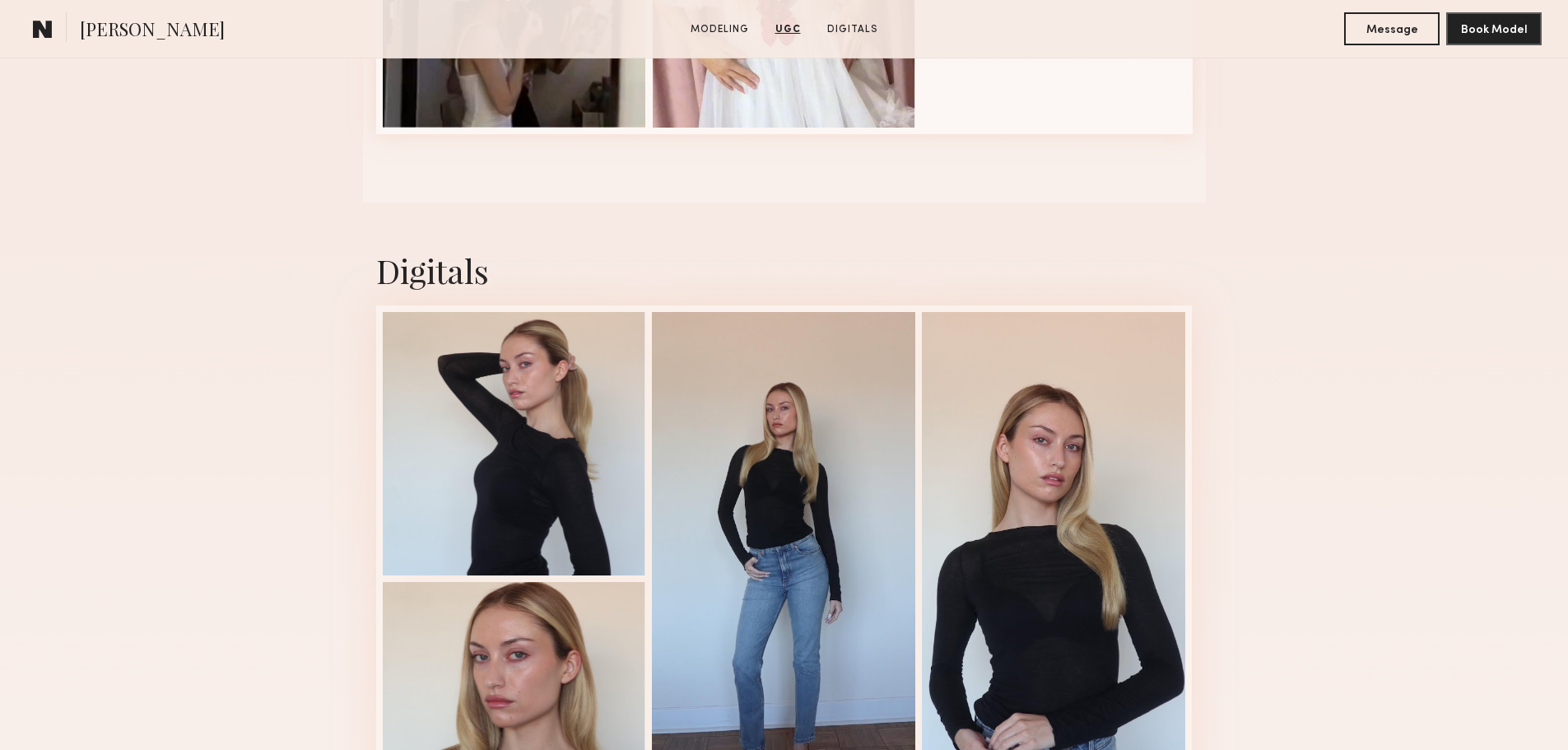
scroll to position [3538, 0]
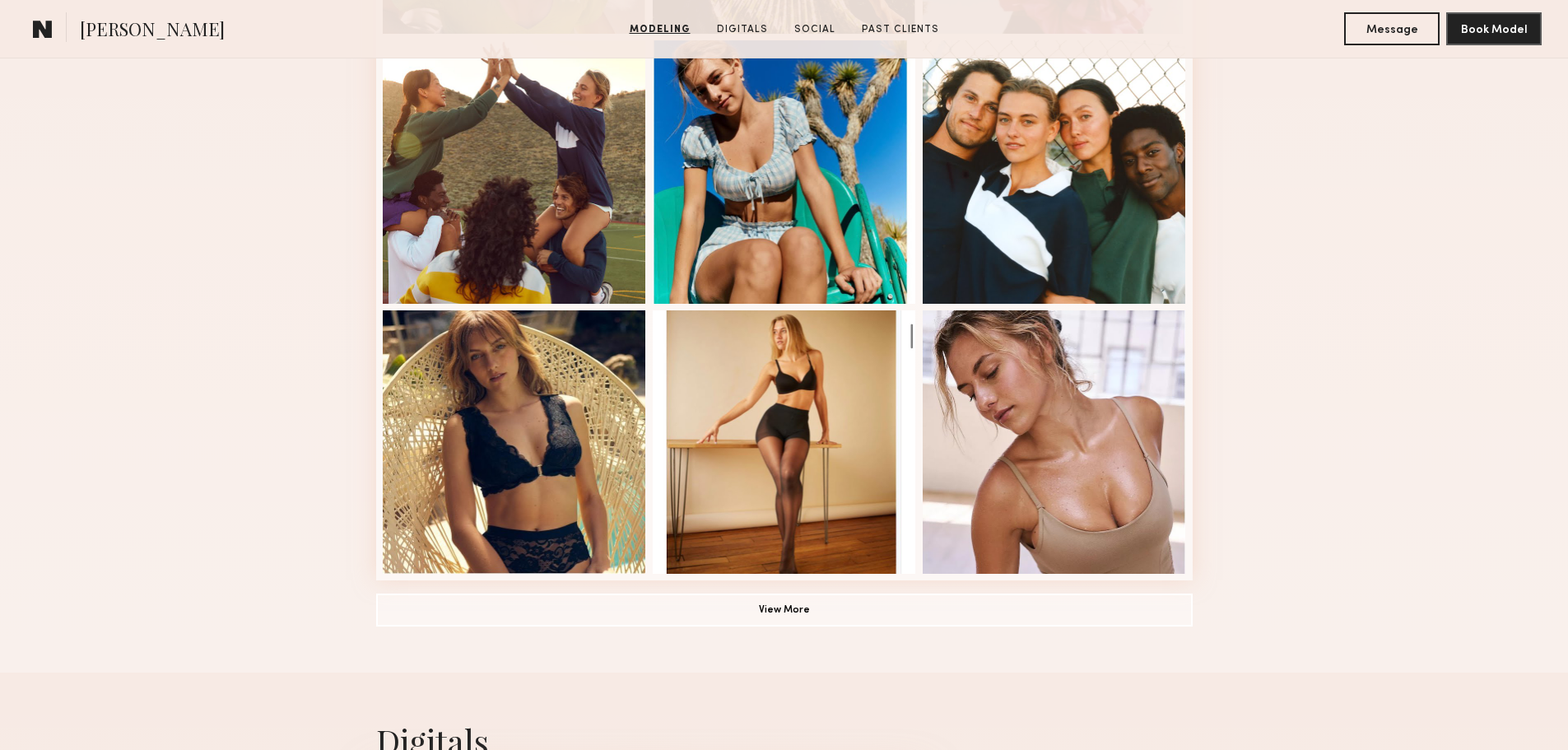
scroll to position [988, 0]
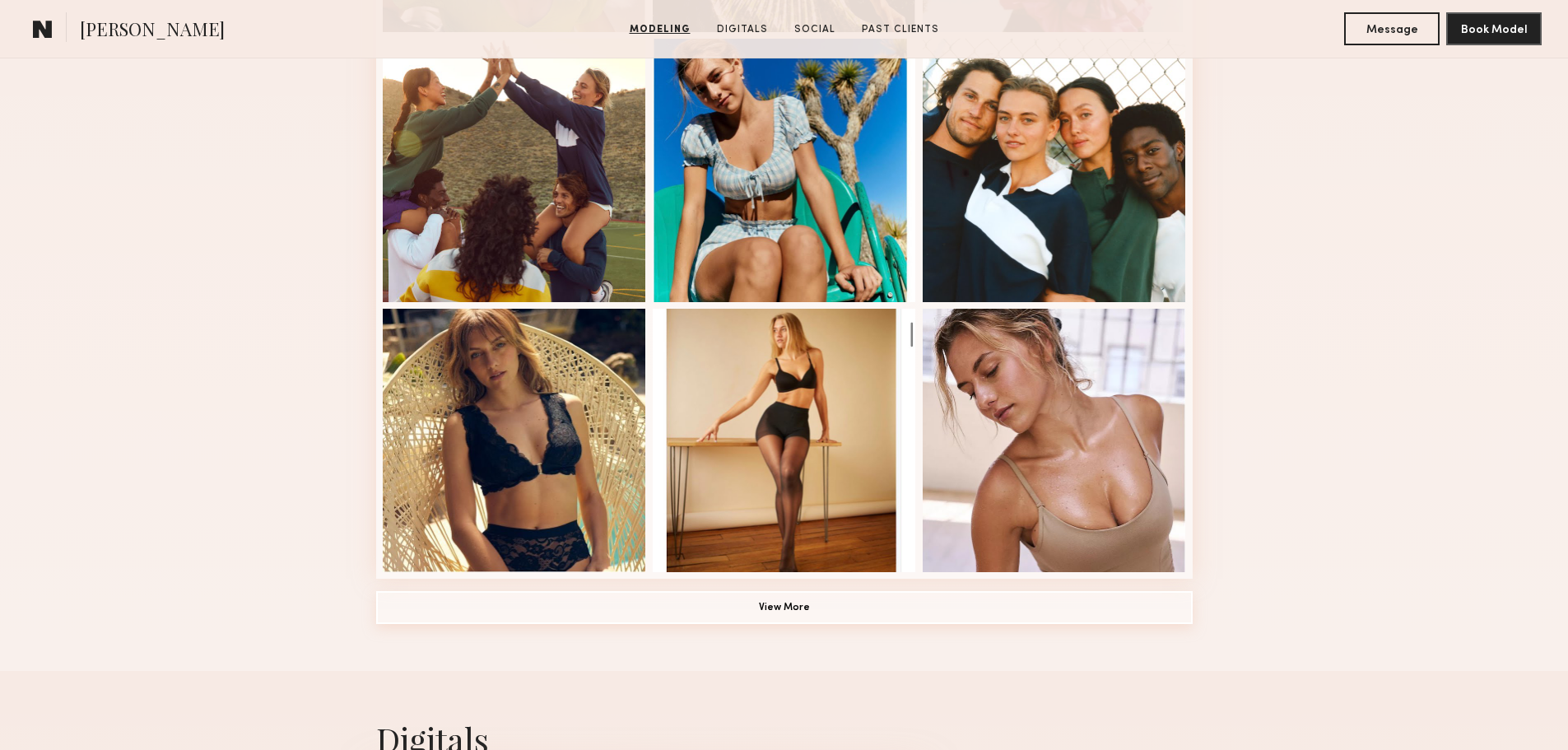
click at [789, 610] on button "View More" at bounding box center [784, 607] width 817 height 33
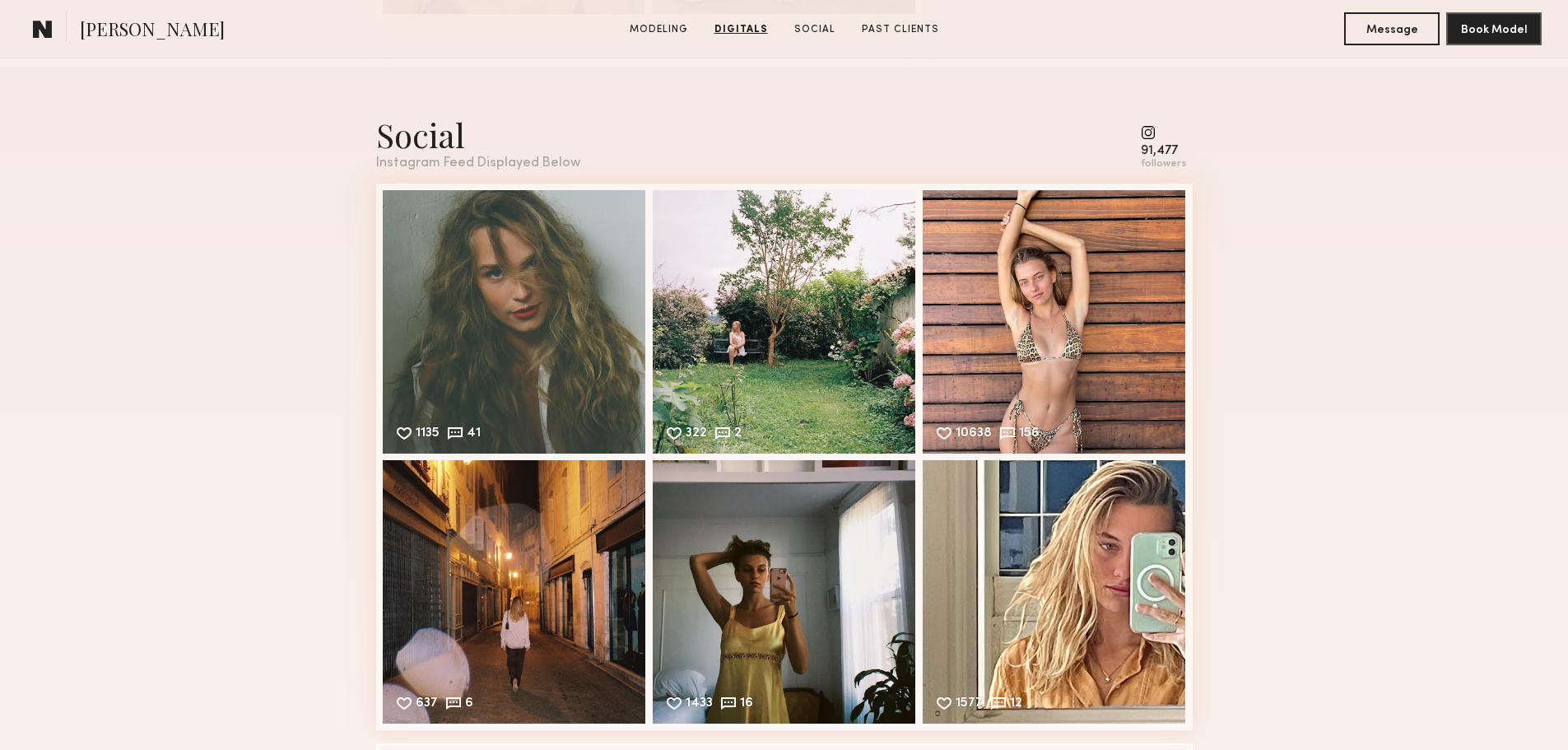
scroll to position [3045, 0]
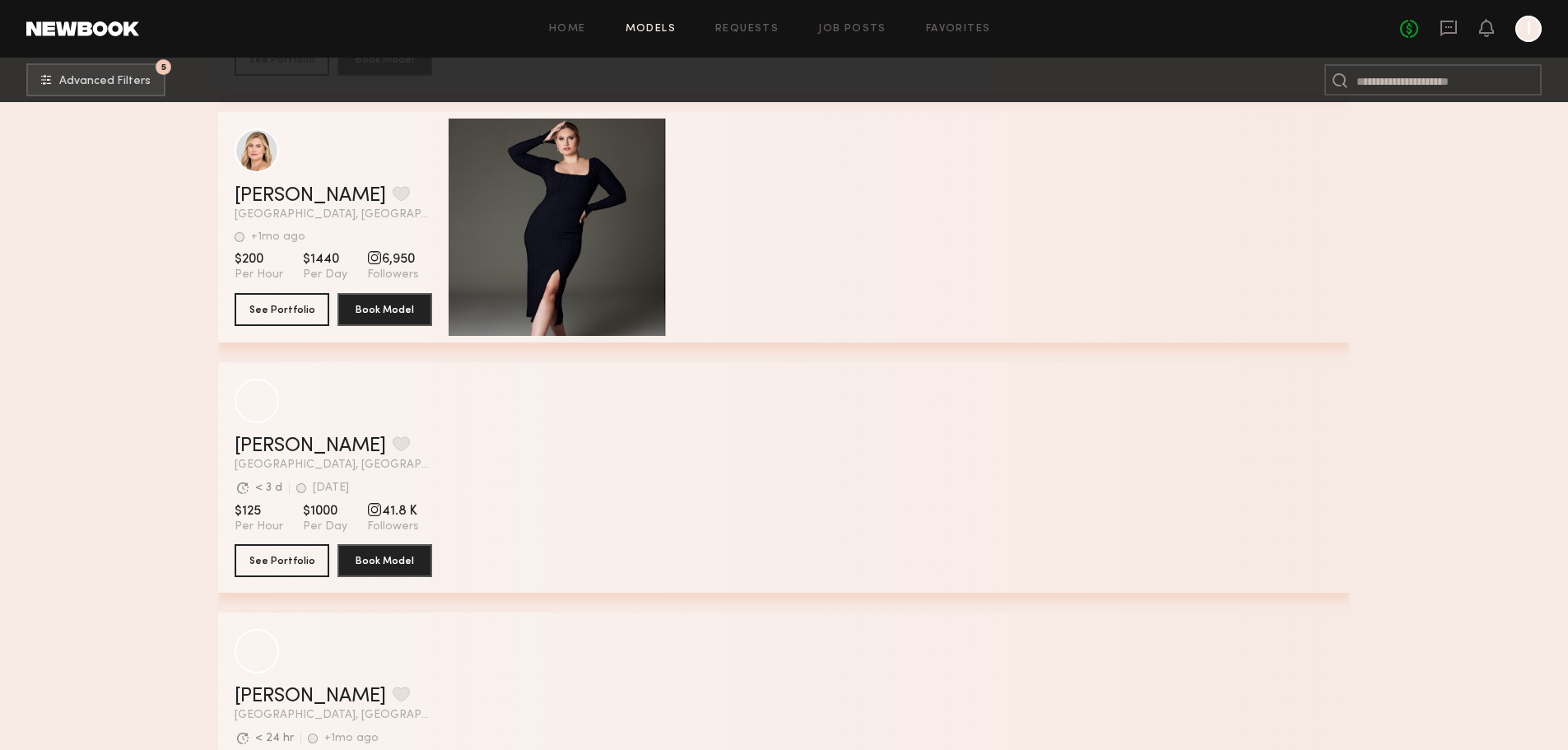
scroll to position [14453, 0]
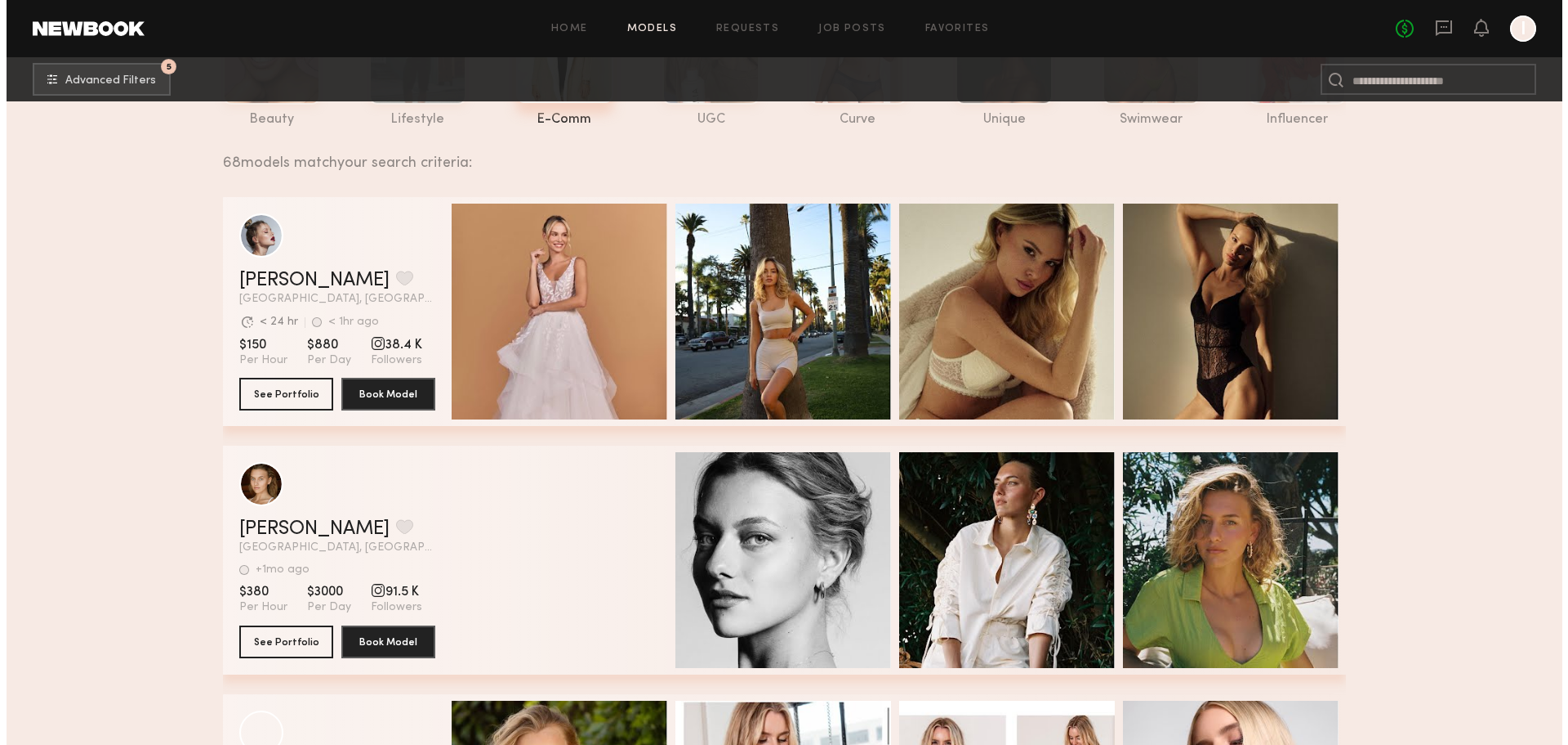
scroll to position [0, 0]
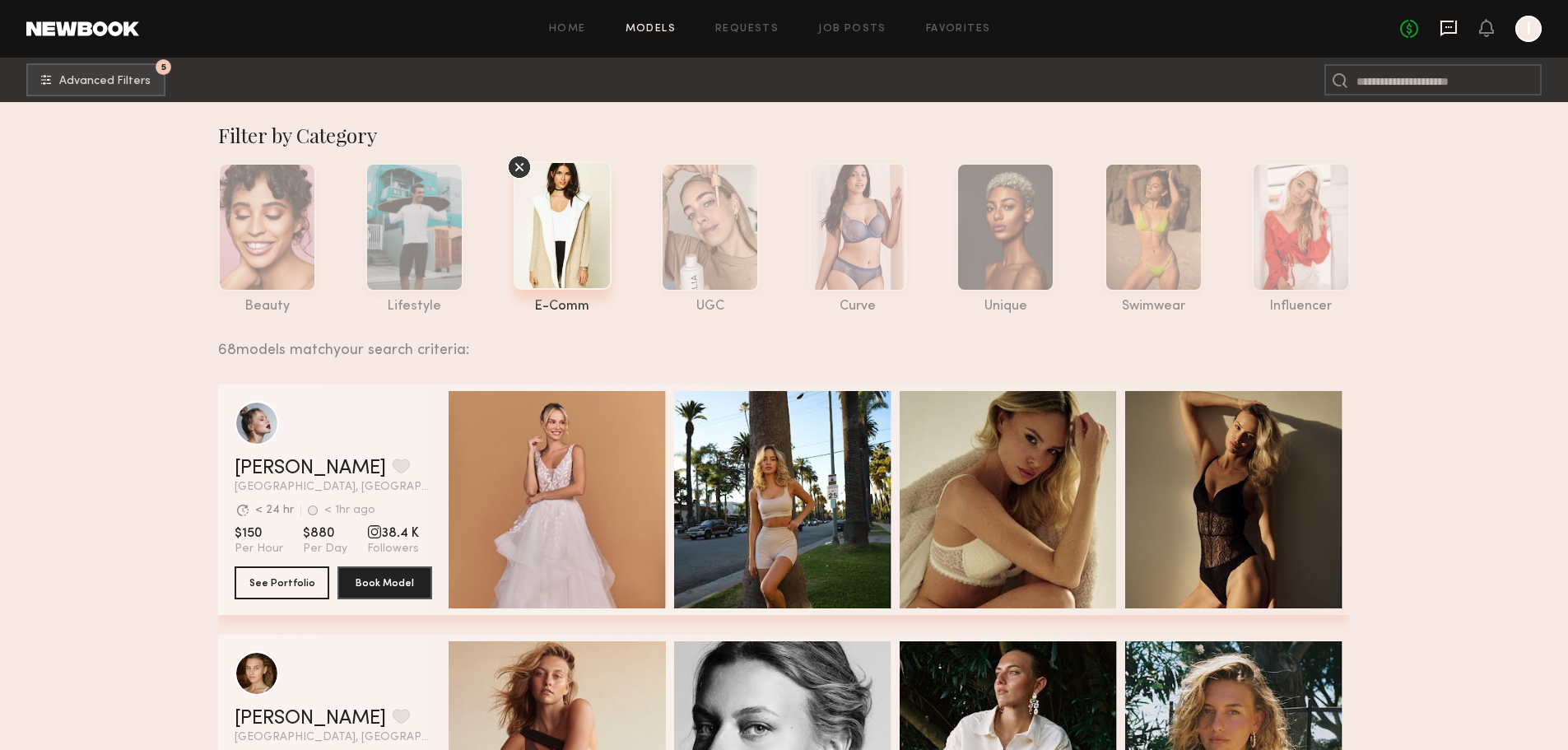
click at [1442, 25] on icon at bounding box center [1449, 29] width 17 height 16
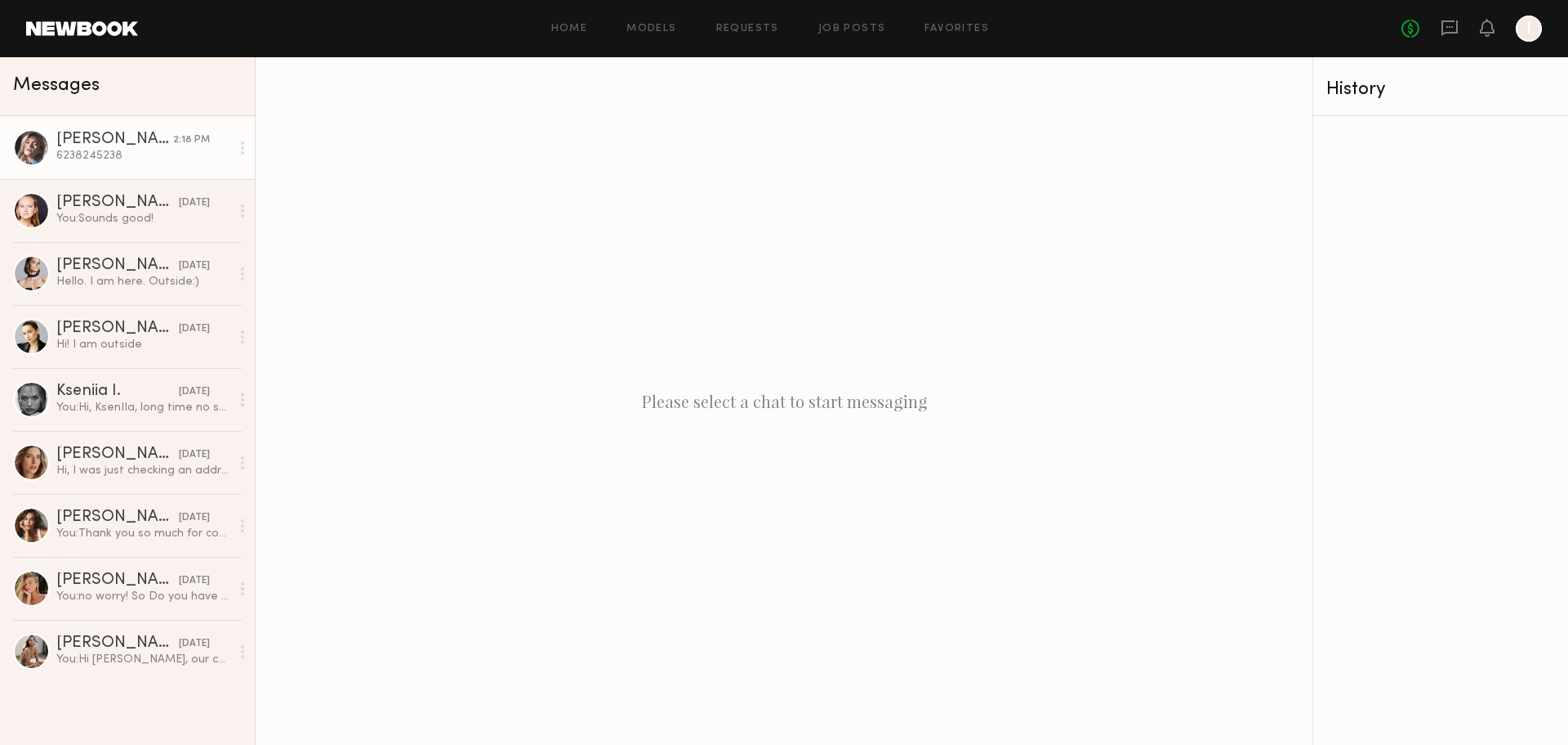
click at [124, 151] on div "6238245238" at bounding box center [143, 156] width 174 height 16
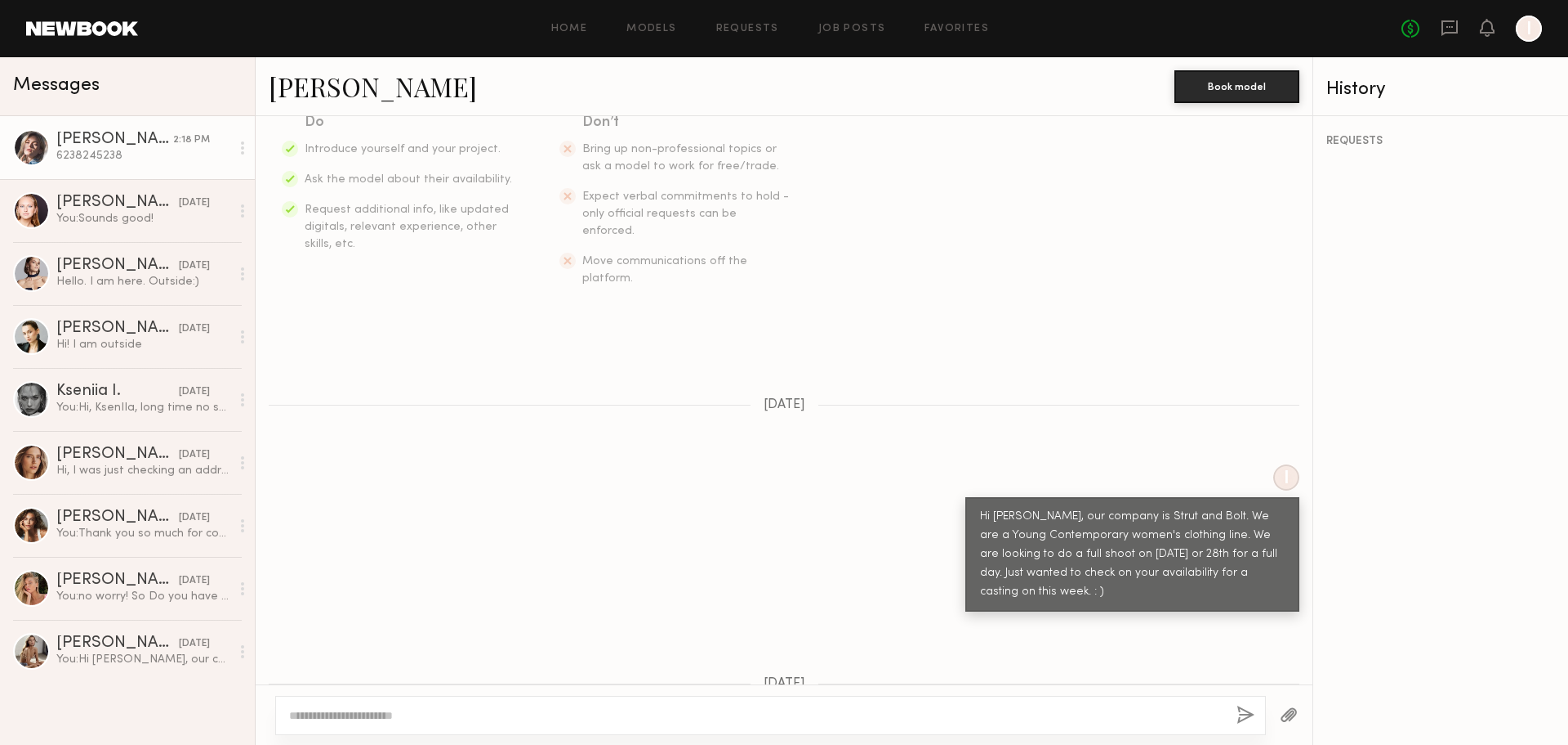
scroll to position [327, 0]
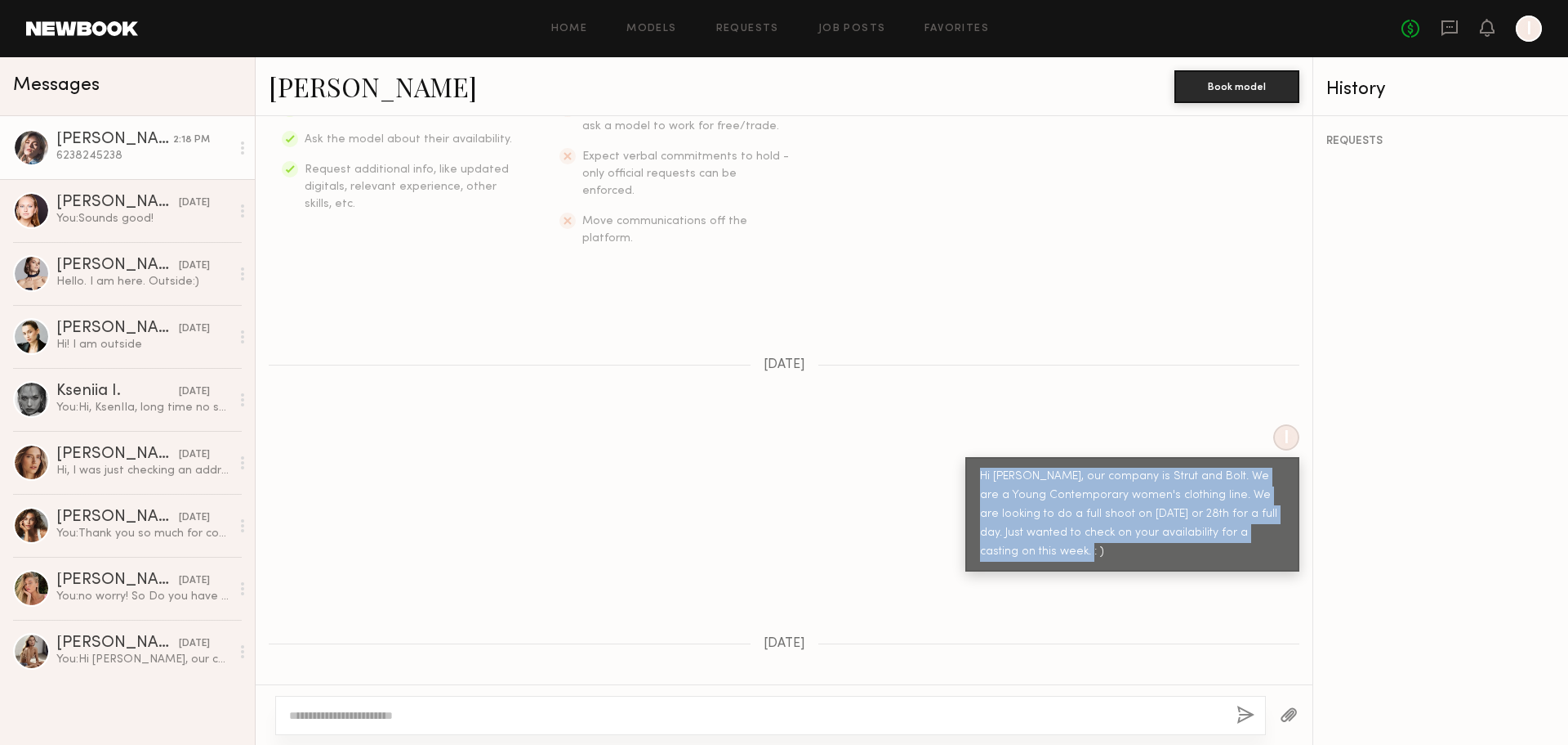
drag, startPoint x: 964, startPoint y: 441, endPoint x: 1047, endPoint y: 522, distance: 116.0
click at [1047, 521] on div "Hi [PERSON_NAME], our company is Strut and Bolt. We are a Young Contemporary wo…" at bounding box center [1133, 514] width 334 height 115
copy div "Hi [PERSON_NAME], our company is Strut and Bolt. We are a Young Contemporary wo…"
click at [107, 199] on div "[PERSON_NAME]" at bounding box center [118, 203] width 122 height 17
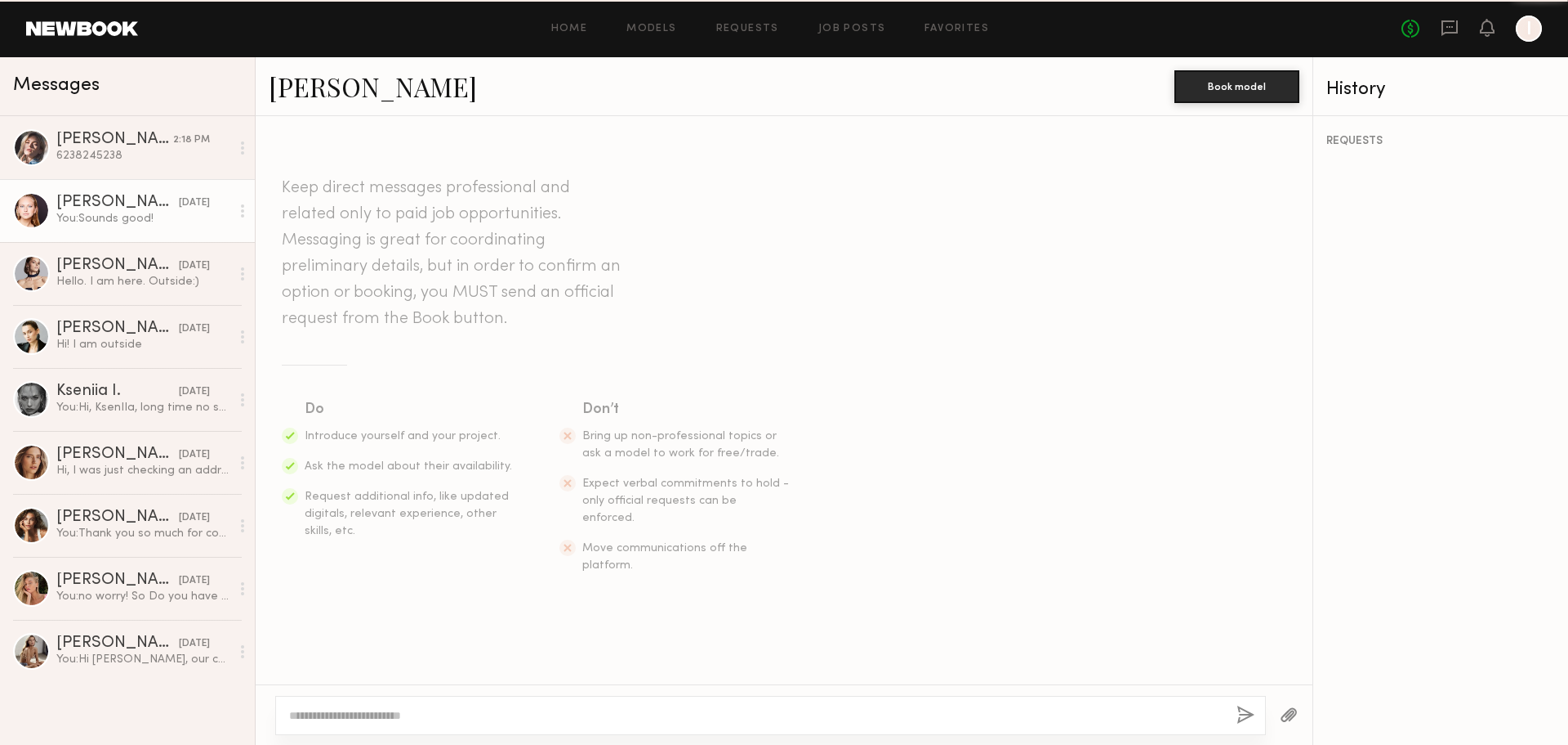
scroll to position [1630, 0]
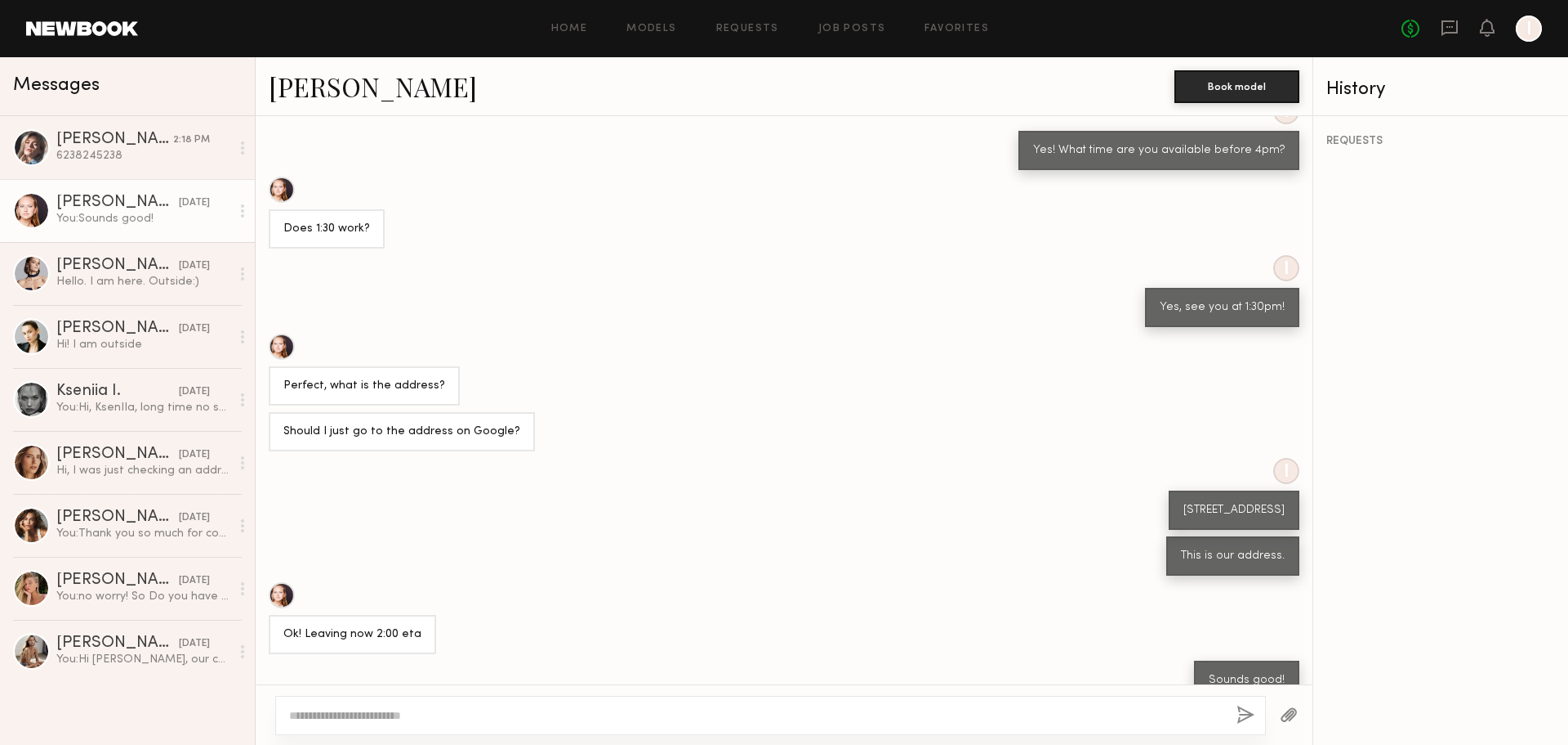
click at [1529, 24] on div at bounding box center [1529, 29] width 26 height 26
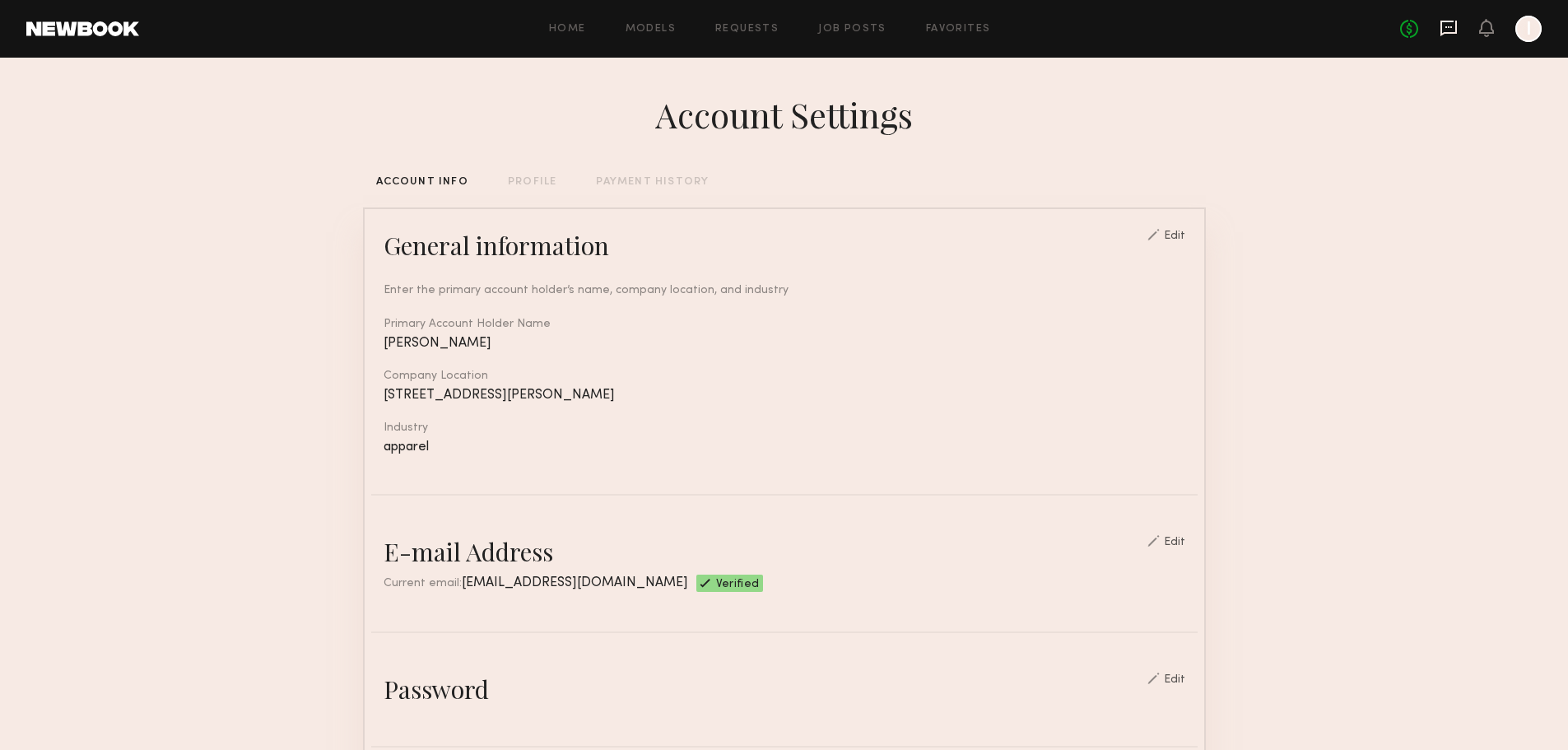
click at [1443, 30] on icon at bounding box center [1449, 28] width 18 height 18
